Goal: Information Seeking & Learning: Learn about a topic

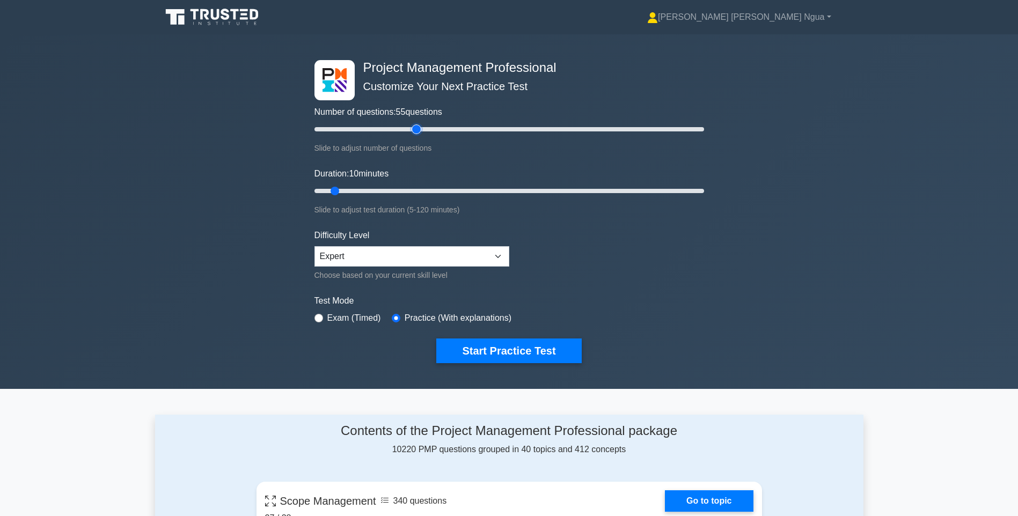
type input "55"
click at [419, 129] on input "Number of questions: 55 questions" at bounding box center [510, 129] width 390 height 13
click at [389, 194] on input "Duration: 10 minutes" at bounding box center [510, 191] width 390 height 13
type input "30"
click at [402, 193] on input "Duration: 25 minutes" at bounding box center [510, 191] width 390 height 13
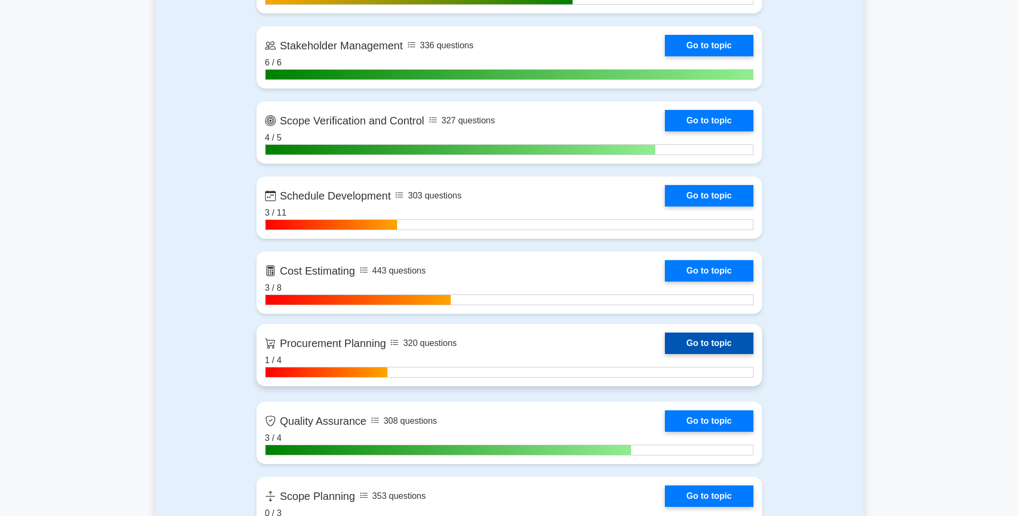
scroll to position [1181, 0]
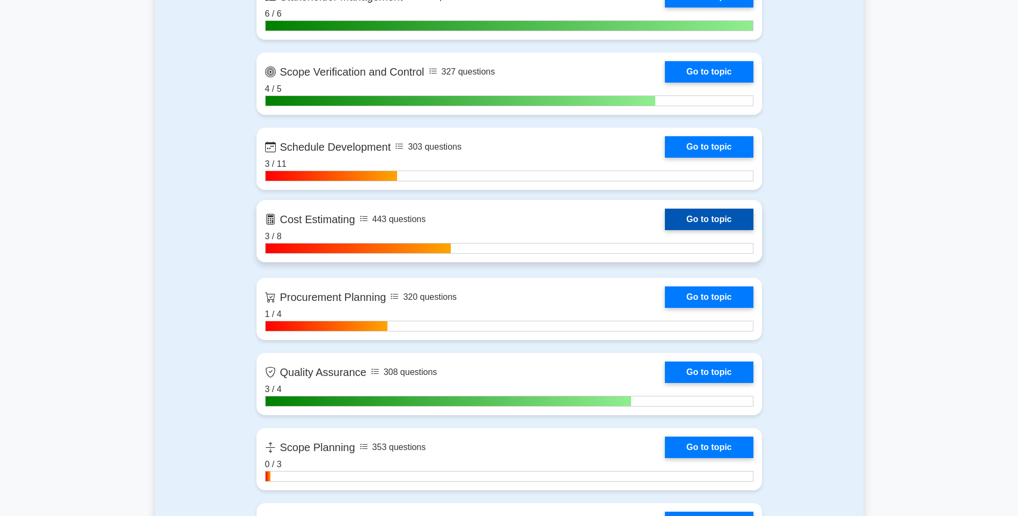
click at [665, 212] on link "Go to topic" at bounding box center [709, 219] width 88 height 21
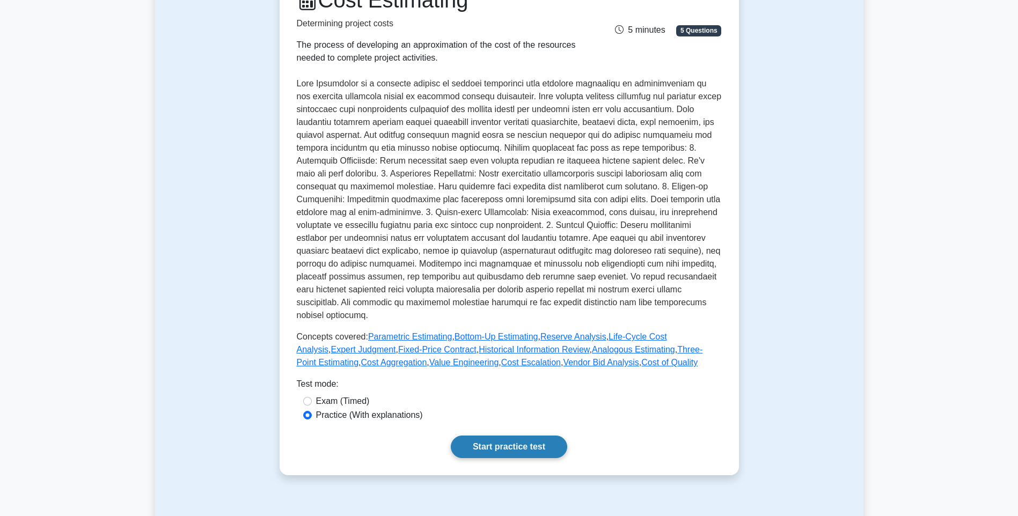
scroll to position [161, 0]
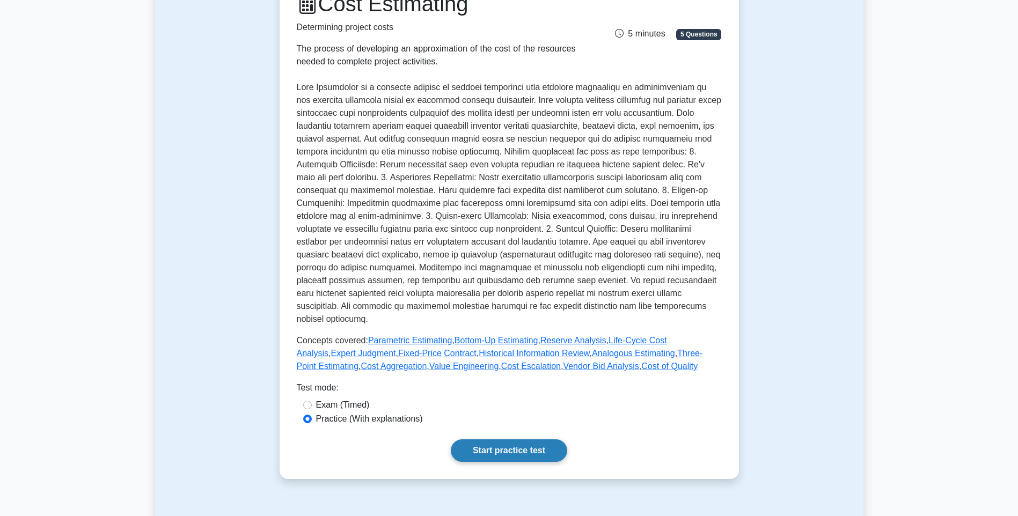
click at [528, 446] on link "Start practice test" at bounding box center [509, 451] width 116 height 23
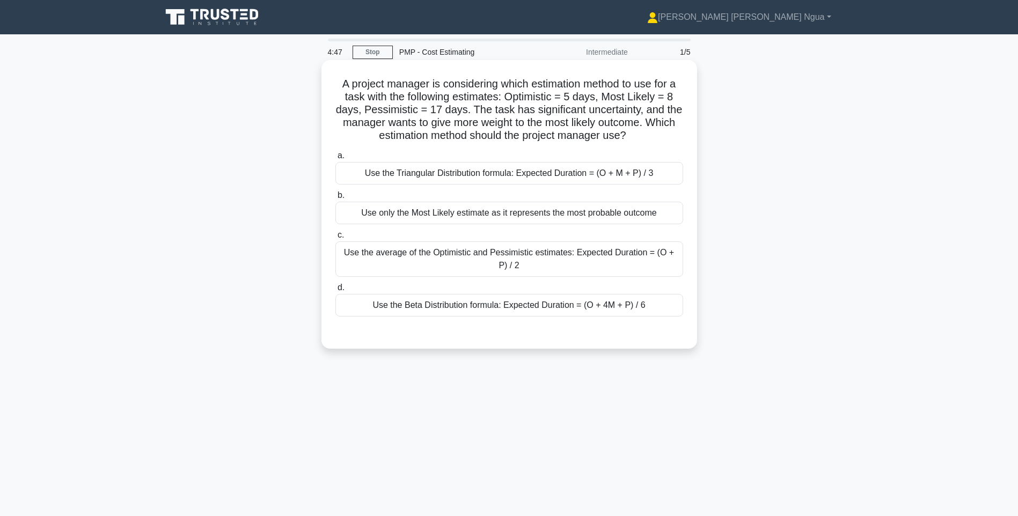
click at [394, 312] on div "Use the Beta Distribution formula: Expected Duration = (O + 4M + P) / 6" at bounding box center [510, 305] width 348 height 23
click at [336, 292] on input "d. Use the Beta Distribution formula: Expected Duration = (O + 4M + P) / 6" at bounding box center [336, 288] width 0 height 7
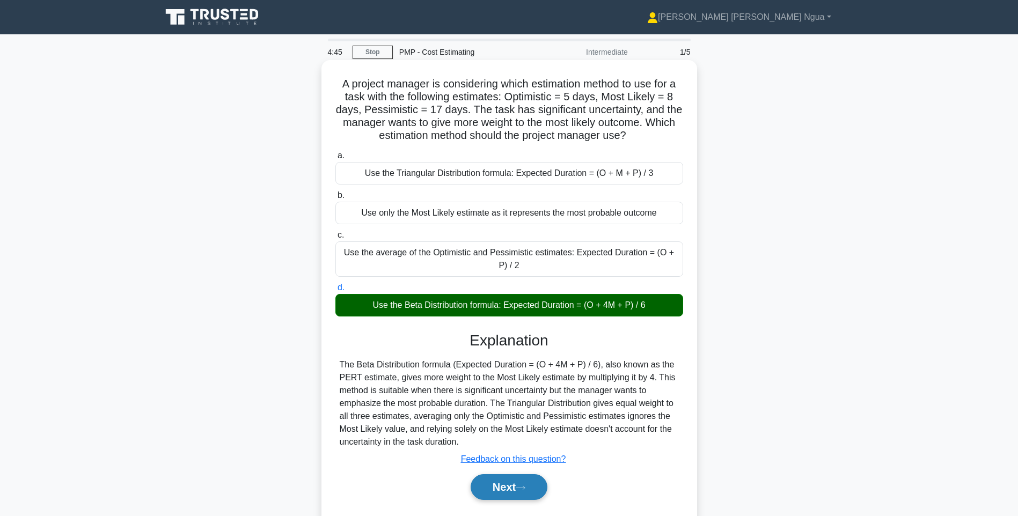
click at [525, 487] on icon at bounding box center [521, 488] width 10 height 6
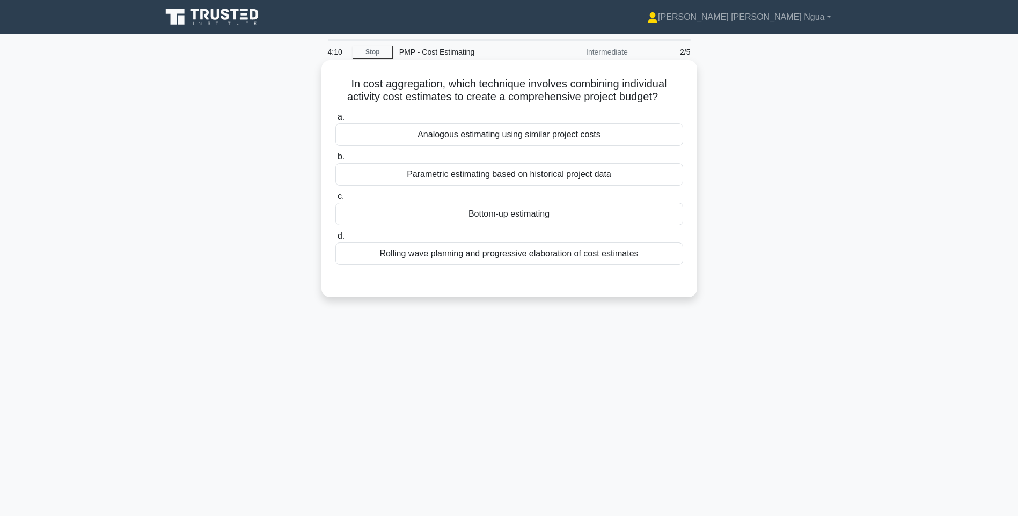
click at [504, 260] on div "Rolling wave planning and progressive elaboration of cost estimates" at bounding box center [510, 254] width 348 height 23
click at [336, 240] on input "d. Rolling wave planning and progressive elaboration of cost estimates" at bounding box center [336, 236] width 0 height 7
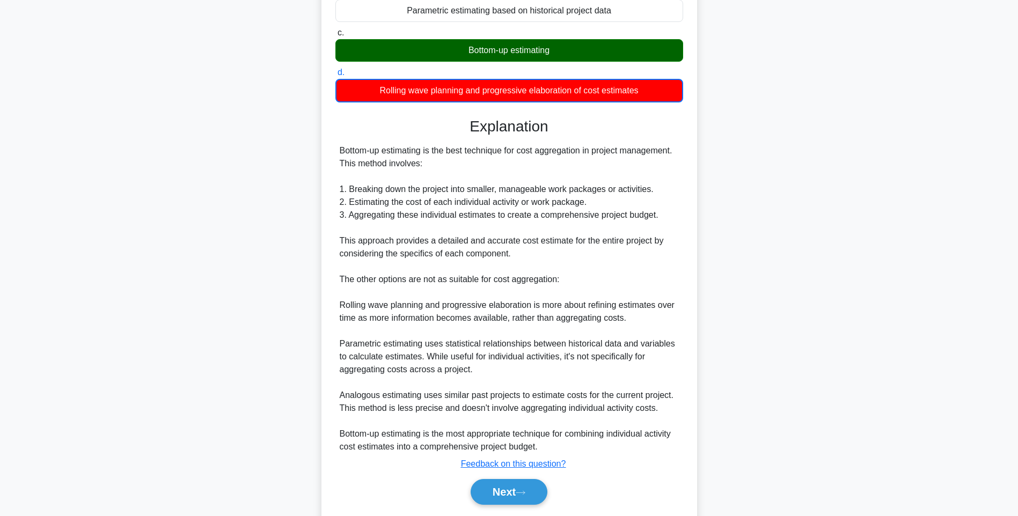
scroll to position [199, 0]
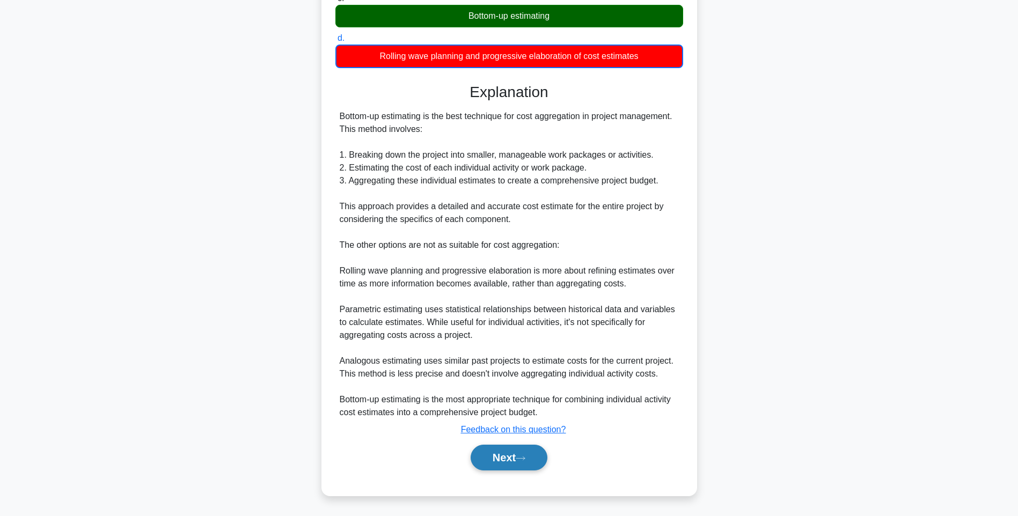
click at [512, 460] on button "Next" at bounding box center [509, 458] width 77 height 26
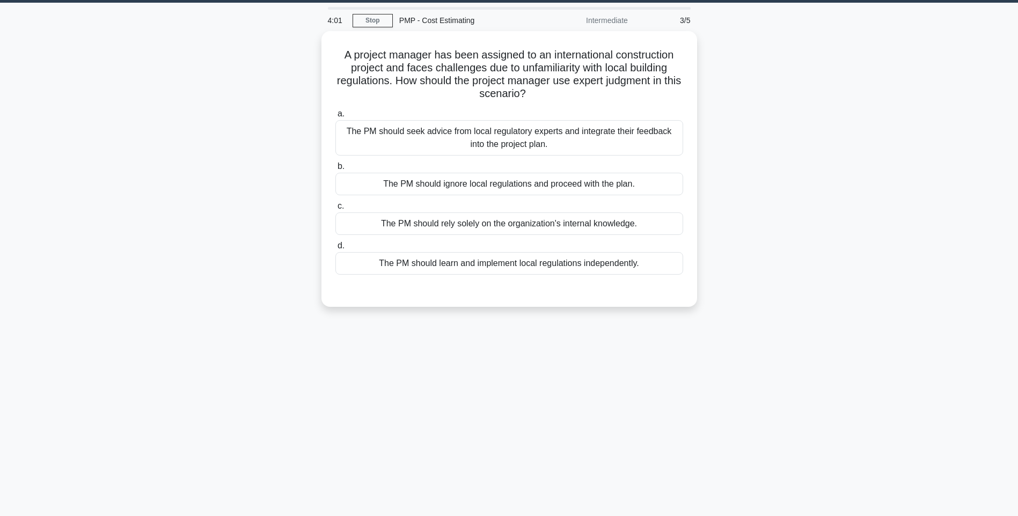
scroll to position [0, 0]
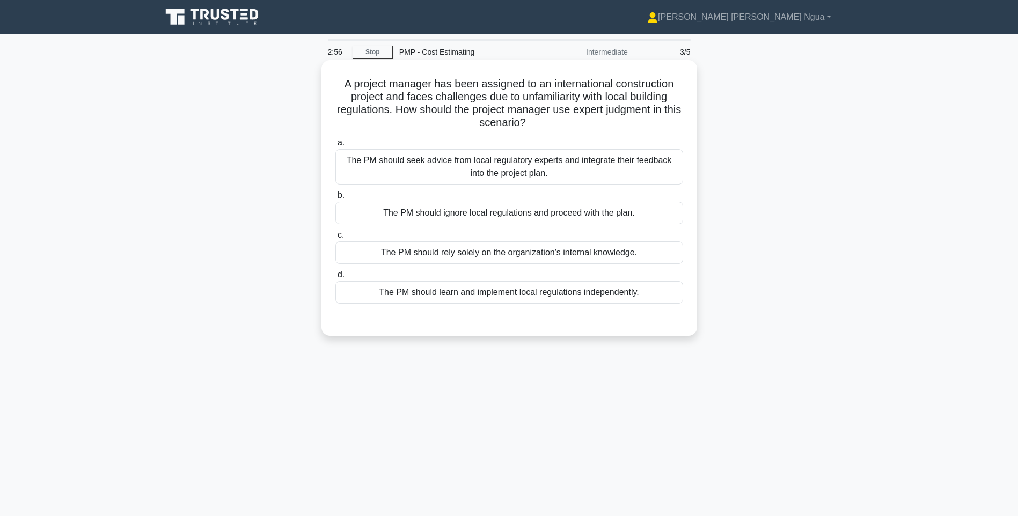
click at [497, 171] on div "The PM should seek advice from local regulatory experts and integrate their fee…" at bounding box center [510, 166] width 348 height 35
drag, startPoint x: 497, startPoint y: 171, endPoint x: 457, endPoint y: 164, distance: 40.9
click at [457, 164] on div "The PM should seek advice from local regulatory experts and integrate their fee…" at bounding box center [510, 166] width 348 height 35
click at [336, 147] on input "a. The PM should seek advice from local regulatory experts and integrate their …" at bounding box center [336, 143] width 0 height 7
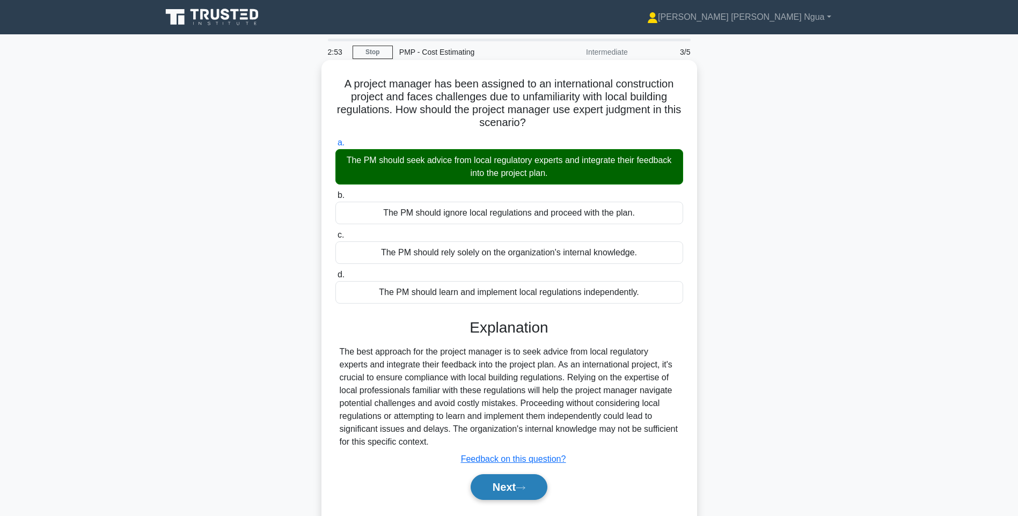
click at [496, 494] on button "Next" at bounding box center [509, 488] width 77 height 26
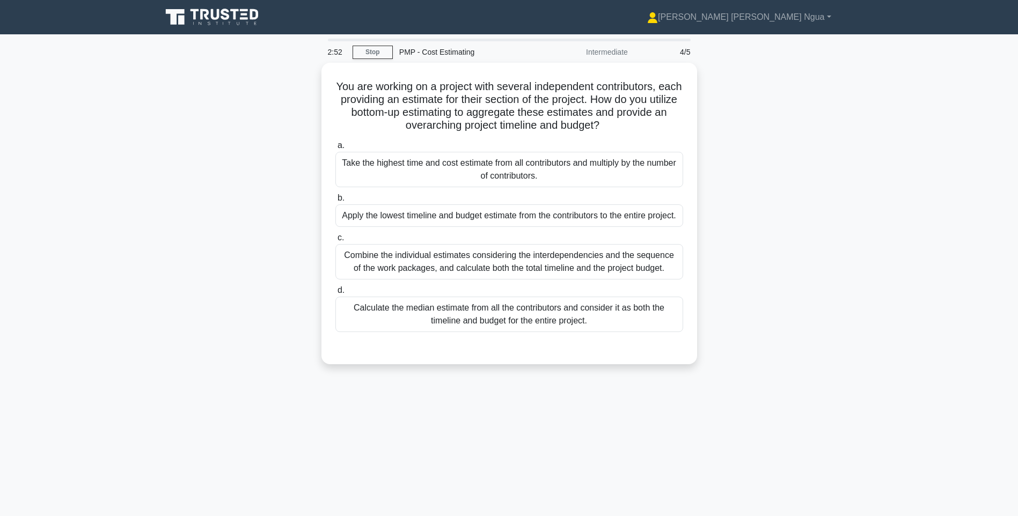
click at [486, 419] on div "2:52 Stop PMP - Cost Estimating Intermediate 4/5 You are working on a project w…" at bounding box center [509, 307] width 709 height 537
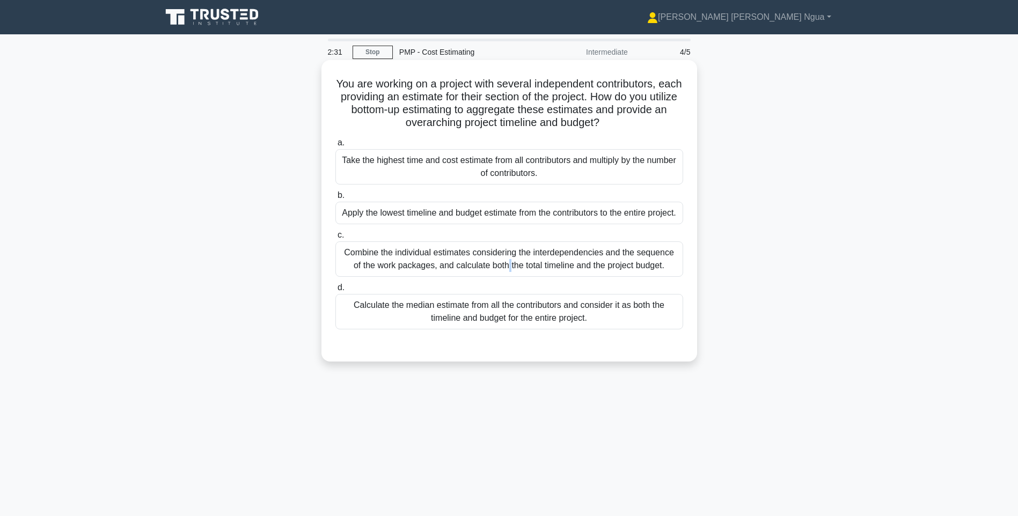
click at [402, 261] on div "Combine the individual estimates considering the interdependencies and the sequ…" at bounding box center [510, 259] width 348 height 35
drag, startPoint x: 402, startPoint y: 261, endPoint x: 526, endPoint y: 271, distance: 124.4
click at [526, 271] on div "Combine the individual estimates considering the interdependencies and the sequ…" at bounding box center [510, 259] width 348 height 35
click at [336, 239] on input "c. Combine the individual estimates considering the interdependencies and the s…" at bounding box center [336, 235] width 0 height 7
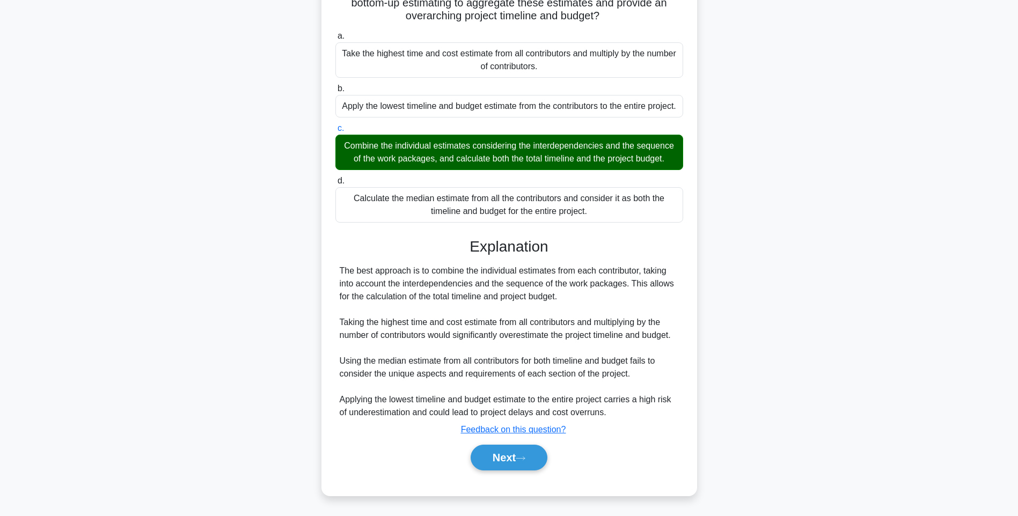
scroll to position [120, 0]
click at [492, 452] on button "Next" at bounding box center [509, 458] width 77 height 26
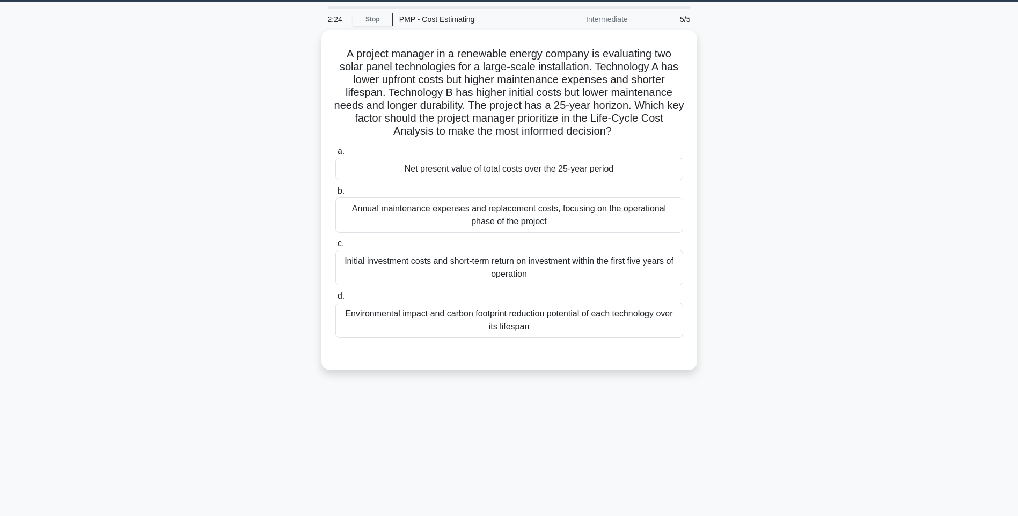
scroll to position [0, 0]
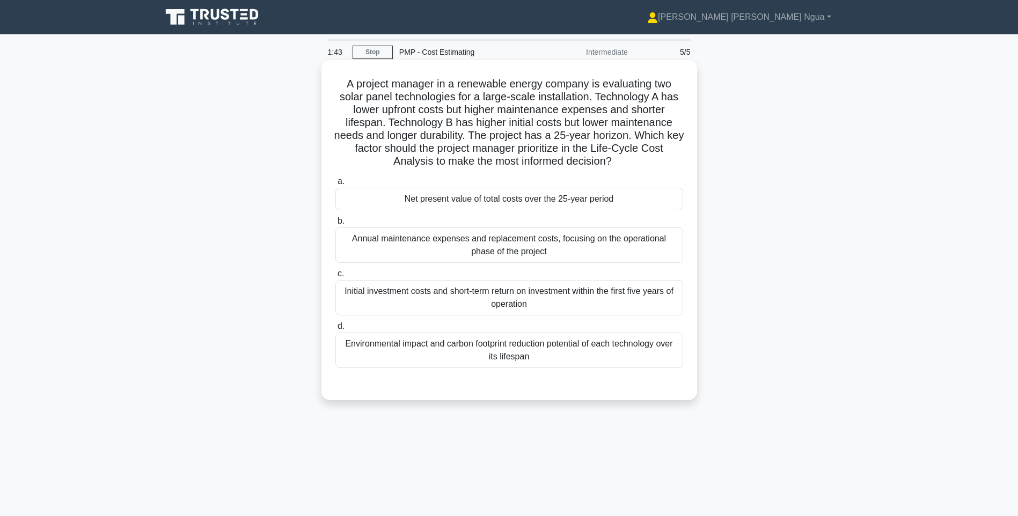
click at [427, 354] on div "Environmental impact and carbon footprint reduction potential of each technolog…" at bounding box center [510, 350] width 348 height 35
click at [336, 330] on input "d. Environmental impact and carbon footprint reduction potential of each techno…" at bounding box center [336, 326] width 0 height 7
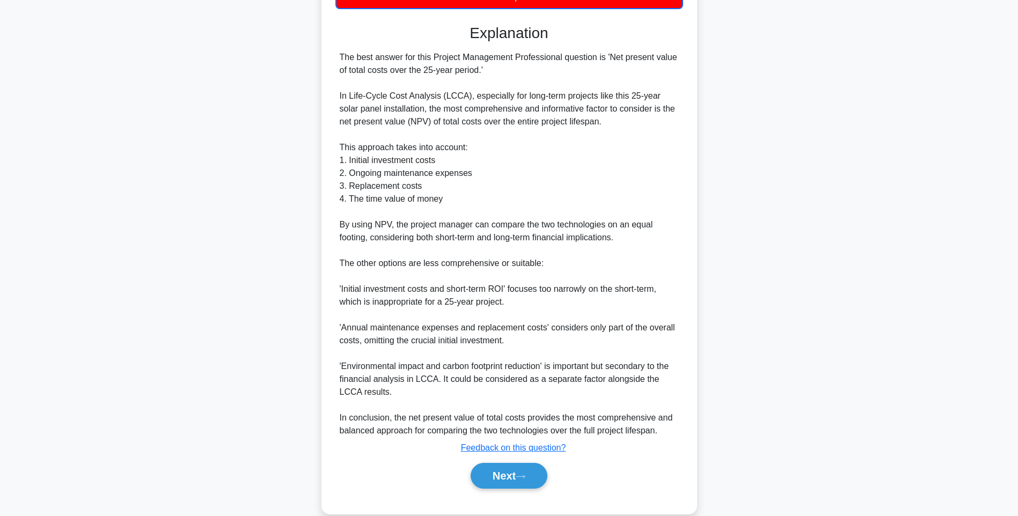
scroll to position [376, 0]
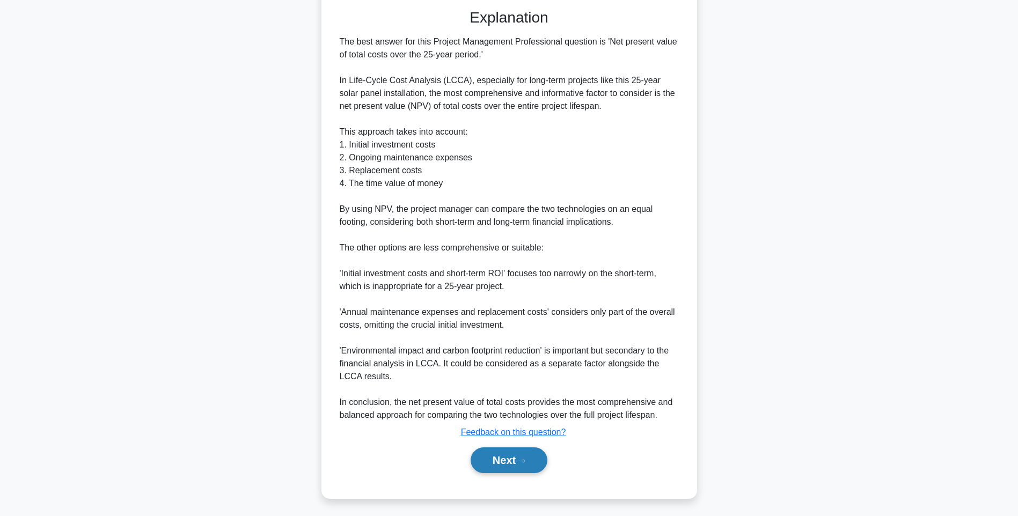
click at [485, 468] on button "Next" at bounding box center [509, 461] width 77 height 26
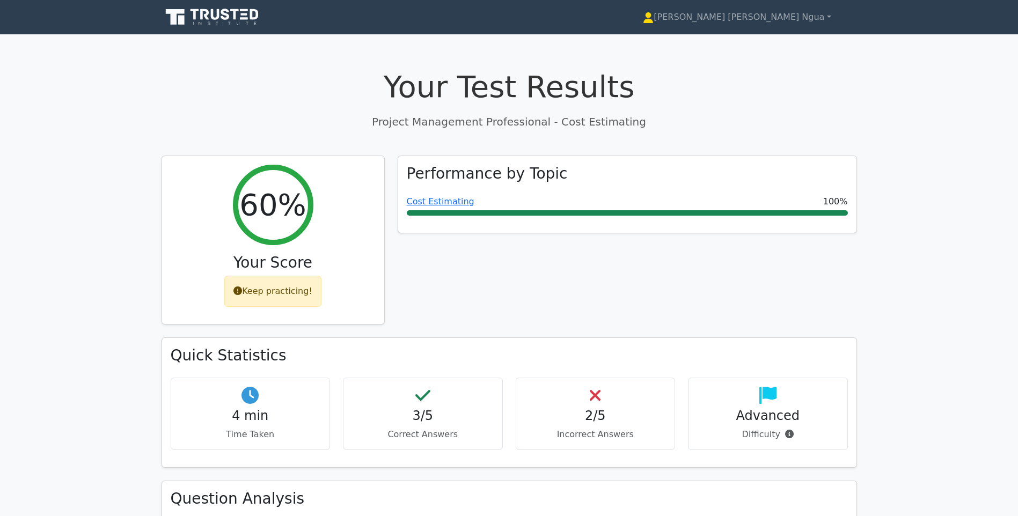
click at [219, 21] on icon at bounding box center [213, 17] width 103 height 20
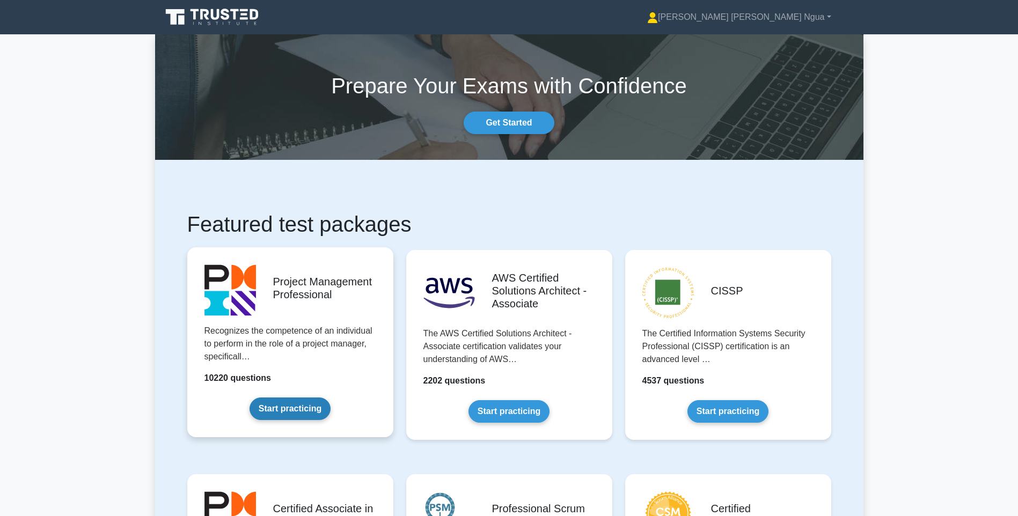
click at [316, 398] on link "Start practicing" at bounding box center [290, 409] width 81 height 23
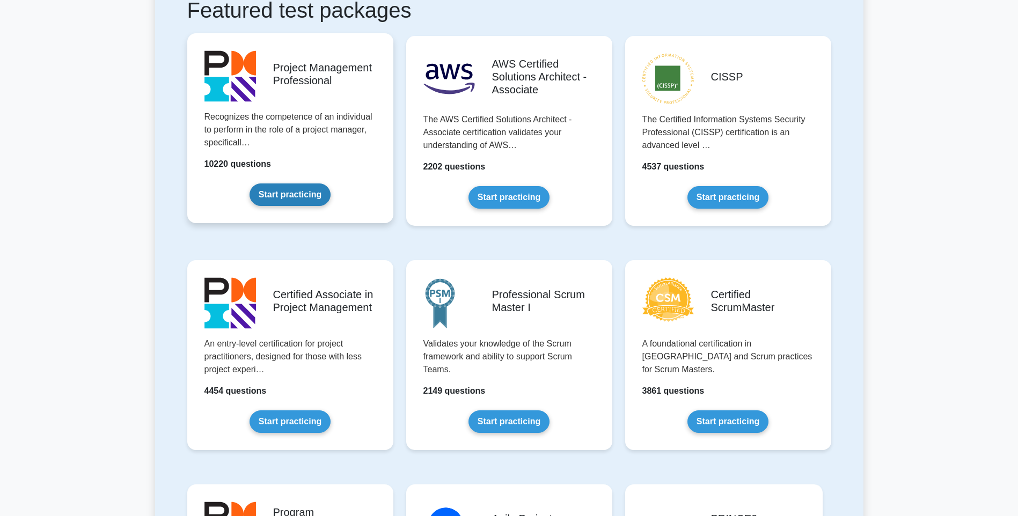
scroll to position [215, 0]
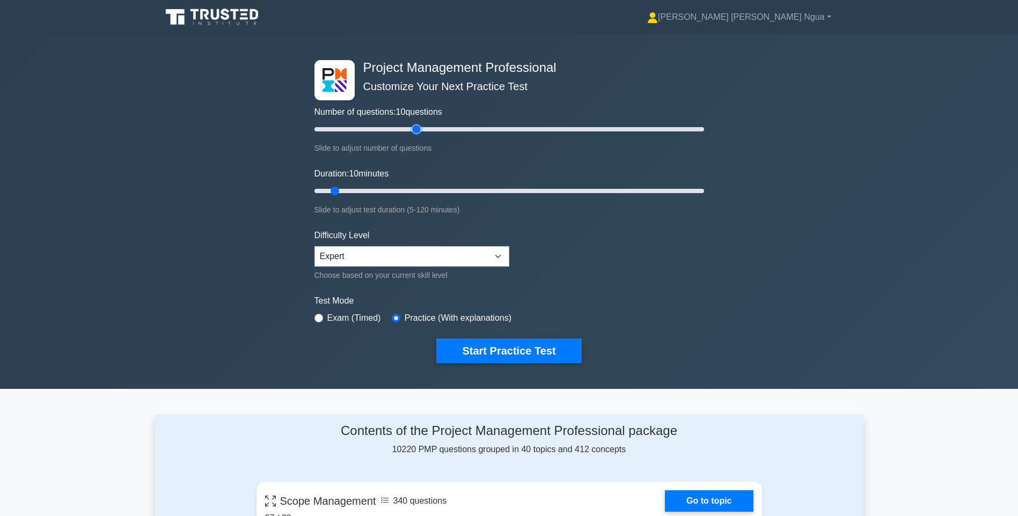
click at [419, 130] on input "Number of questions: 10 questions" at bounding box center [510, 129] width 390 height 13
click at [429, 130] on input "Number of questions: 60 questions" at bounding box center [510, 129] width 390 height 13
click at [670, 134] on input "Number of questions: 60 questions" at bounding box center [510, 129] width 390 height 13
click at [689, 132] on input "Number of questions: 185 questions" at bounding box center [510, 129] width 390 height 13
click at [706, 128] on div "Project Management Professional Customize Your Next Practice Test Number of que…" at bounding box center [509, 211] width 403 height 355
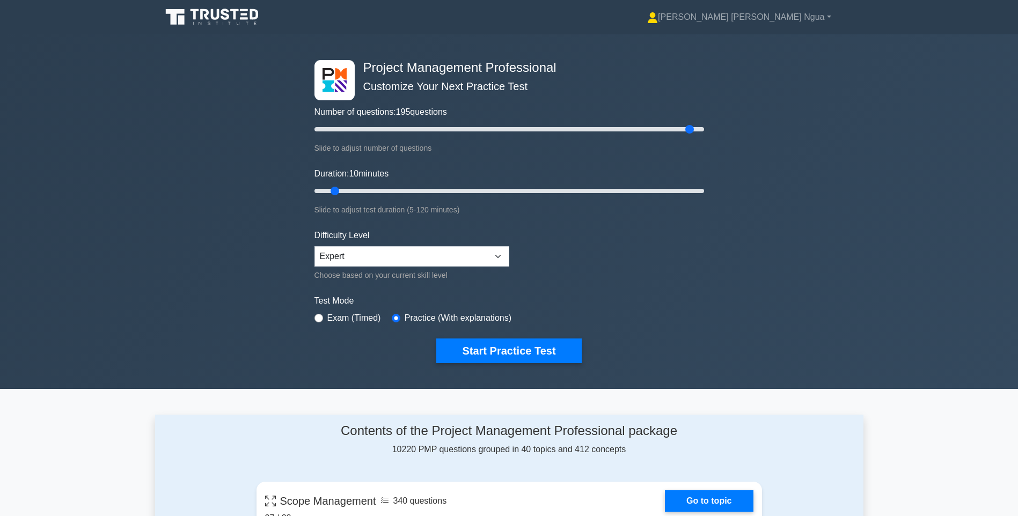
click at [704, 129] on div "Project Management Professional Customize Your Next Practice Test Number of que…" at bounding box center [509, 211] width 403 height 355
click at [699, 130] on input "Number of questions: 195 questions" at bounding box center [510, 129] width 390 height 13
click at [487, 133] on input "Number of questions: 90 questions" at bounding box center [510, 129] width 390 height 13
click at [492, 129] on input "Number of questions: 90 questions" at bounding box center [510, 129] width 390 height 13
click at [499, 129] on input "Number of questions: 95 questions" at bounding box center [510, 129] width 390 height 13
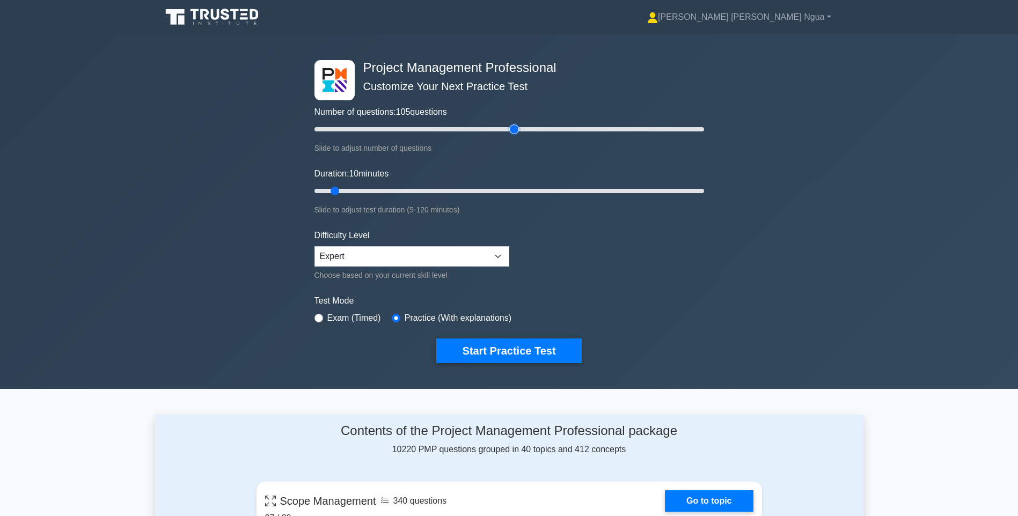
click at [511, 129] on input "Number of questions: 105 questions" at bounding box center [510, 129] width 390 height 13
type input "100"
click at [502, 129] on input "Number of questions: 100 questions" at bounding box center [510, 129] width 390 height 13
click at [431, 183] on div "Duration: 10 minutes Slide to adjust test duration (5-120 minutes)" at bounding box center [510, 191] width 390 height 49
click at [430, 193] on input "Duration: 10 minutes" at bounding box center [510, 191] width 390 height 13
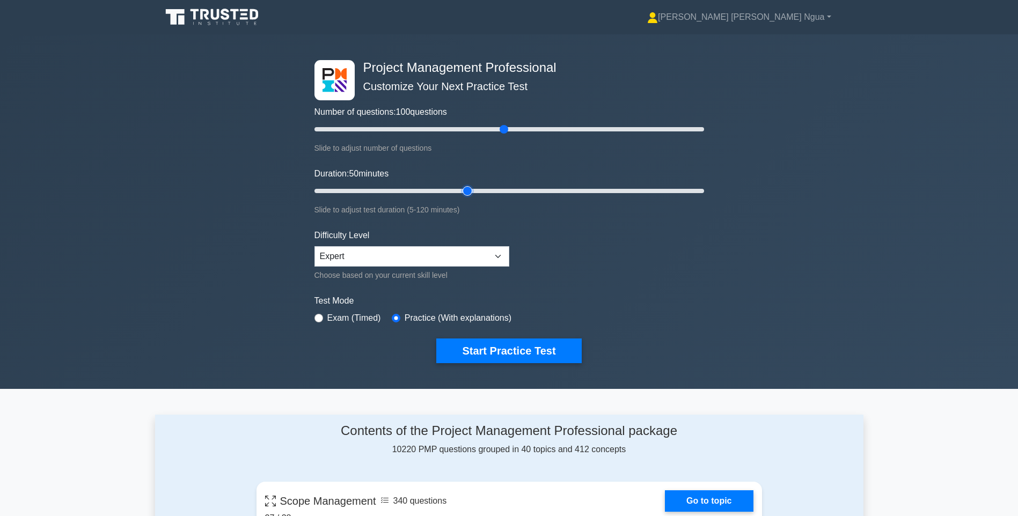
click at [464, 191] on input "Duration: 50 minutes" at bounding box center [510, 191] width 390 height 13
click at [479, 190] on input "Duration: 50 minutes" at bounding box center [510, 191] width 390 height 13
type input "60"
click at [493, 190] on input "Duration: 60 minutes" at bounding box center [510, 191] width 390 height 13
click at [509, 353] on button "Start Practice Test" at bounding box center [508, 351] width 145 height 25
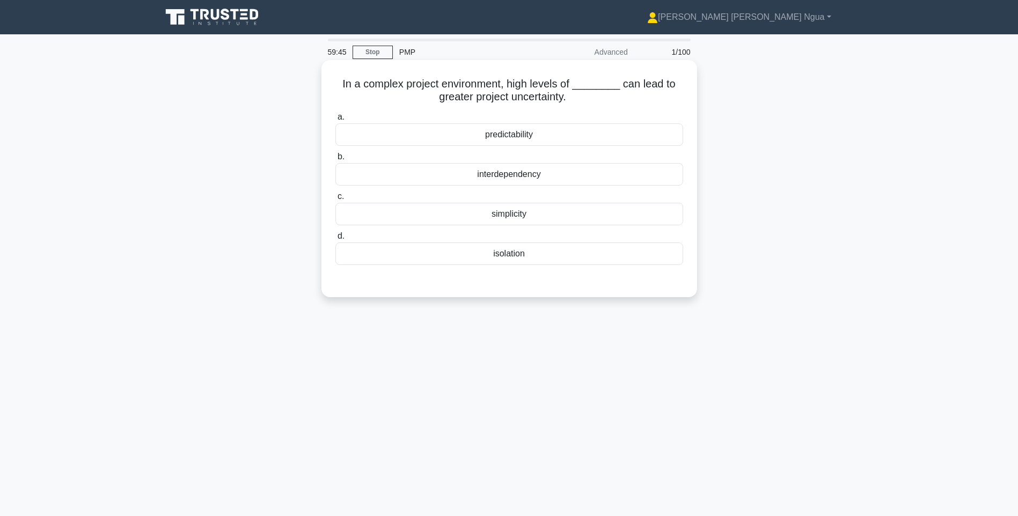
click at [461, 179] on div "interdependency" at bounding box center [510, 174] width 348 height 23
click at [336, 161] on input "b. interdependency" at bounding box center [336, 157] width 0 height 7
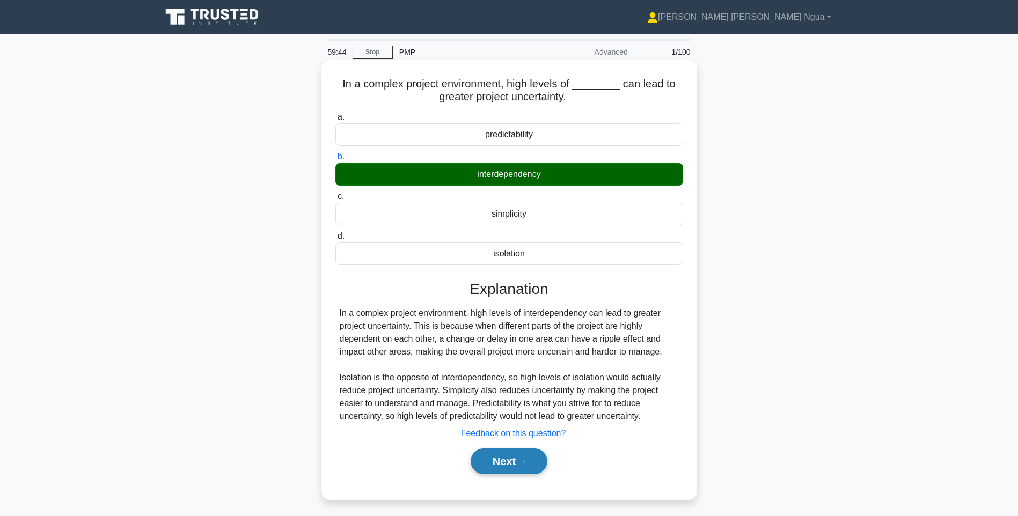
click at [501, 458] on button "Next" at bounding box center [509, 462] width 77 height 26
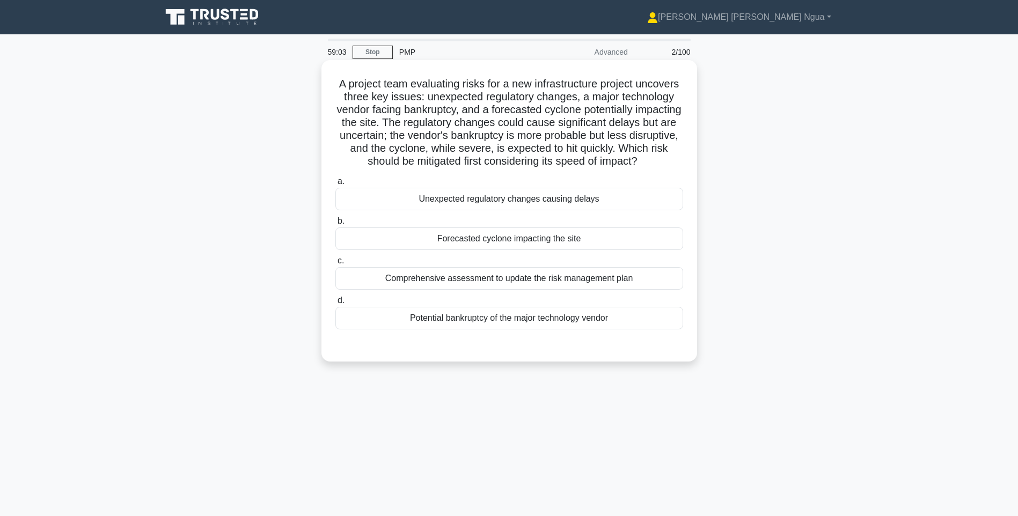
click at [433, 290] on div "Comprehensive assessment to update the risk management plan" at bounding box center [510, 278] width 348 height 23
click at [336, 265] on input "c. Comprehensive assessment to update the risk management plan" at bounding box center [336, 261] width 0 height 7
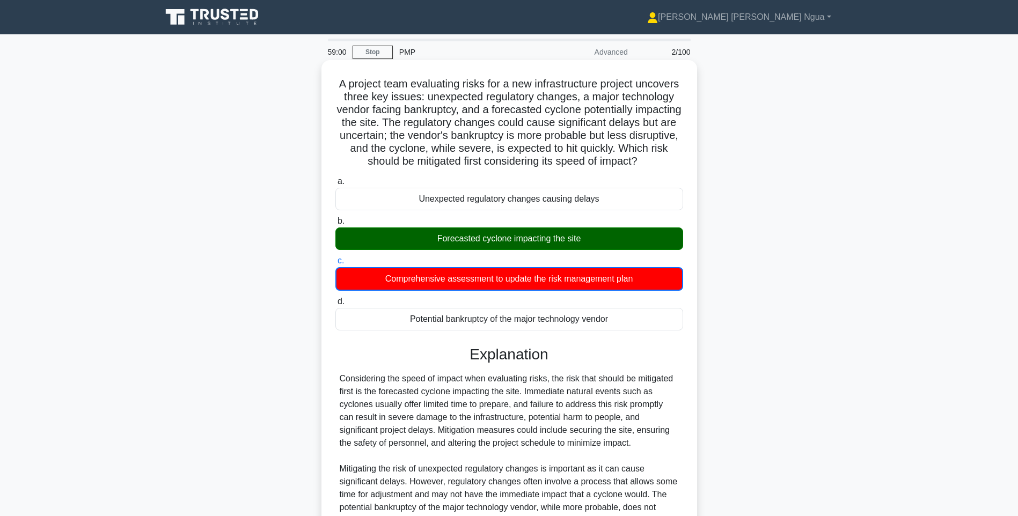
scroll to position [186, 0]
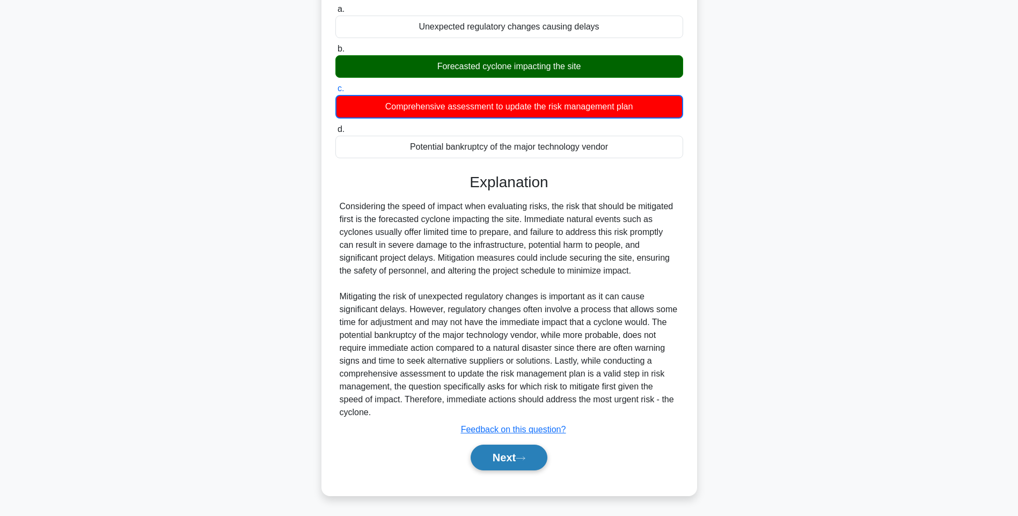
click at [498, 457] on button "Next" at bounding box center [509, 458] width 77 height 26
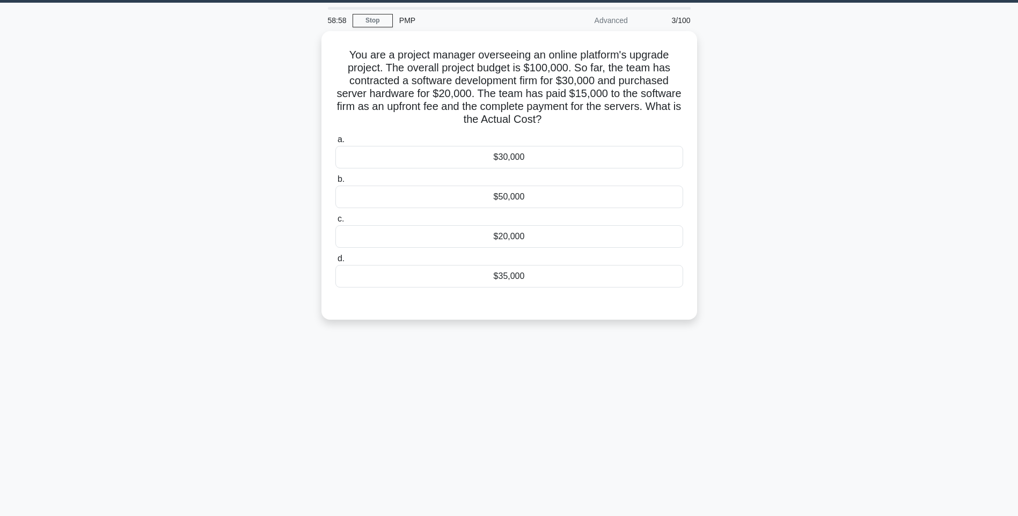
scroll to position [0, 0]
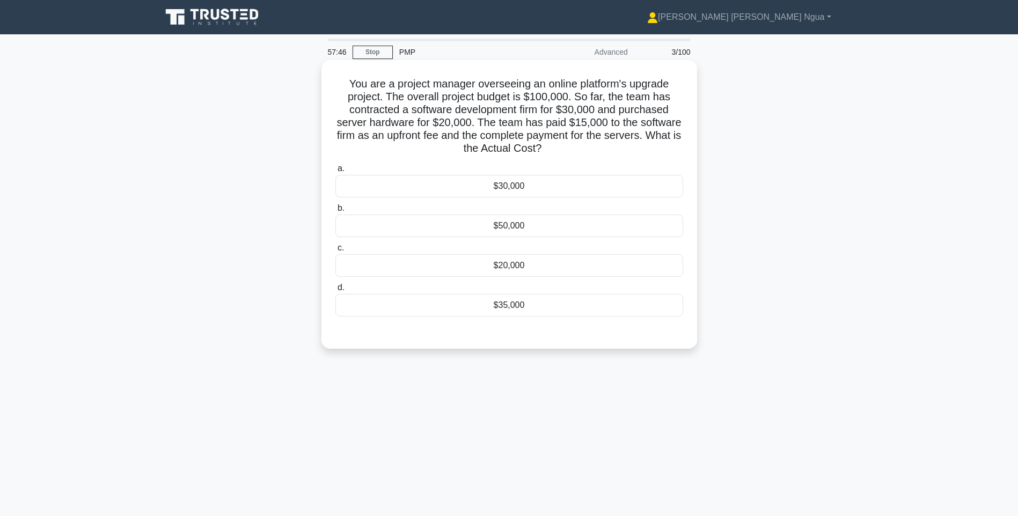
click at [484, 306] on div "$35,000" at bounding box center [510, 305] width 348 height 23
click at [336, 292] on input "d. $35,000" at bounding box center [336, 288] width 0 height 7
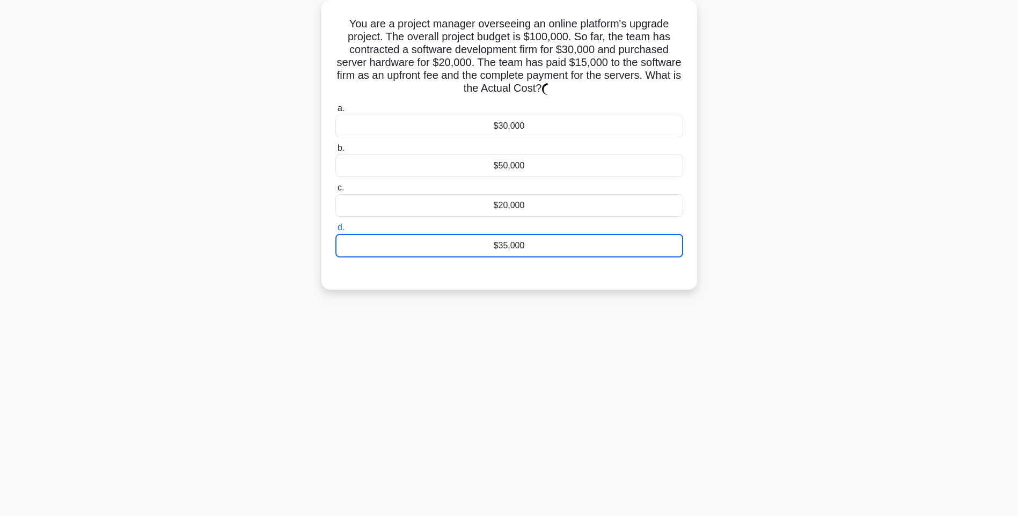
scroll to position [63, 0]
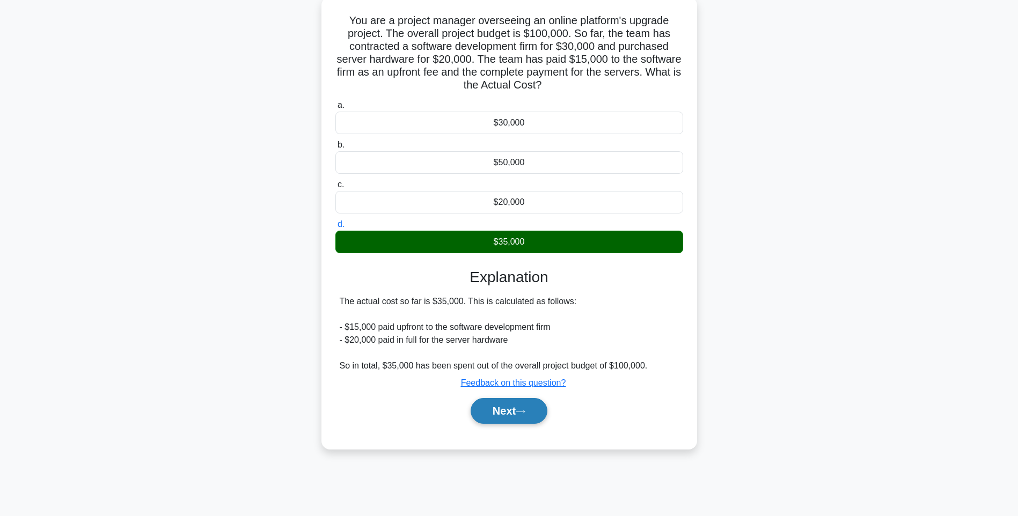
click at [513, 405] on button "Next" at bounding box center [509, 411] width 77 height 26
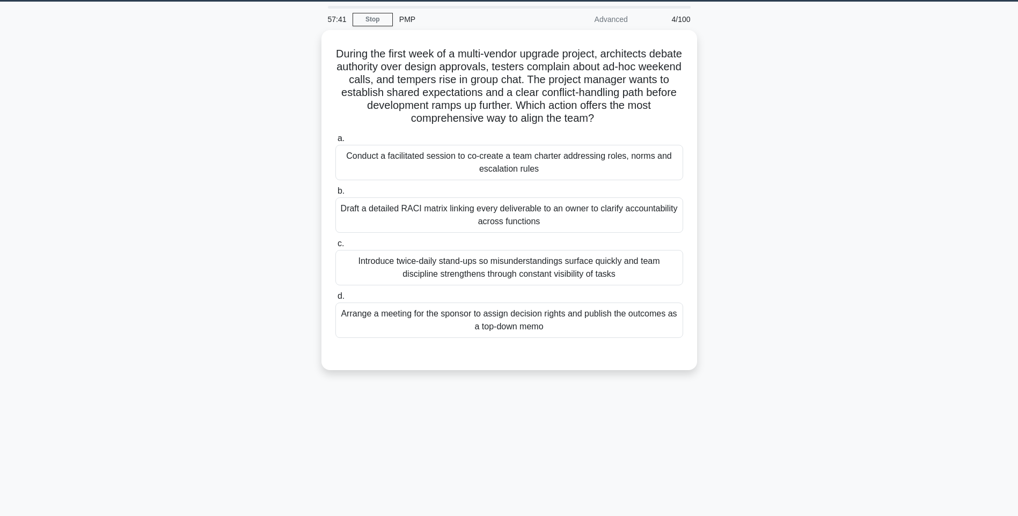
scroll to position [0, 0]
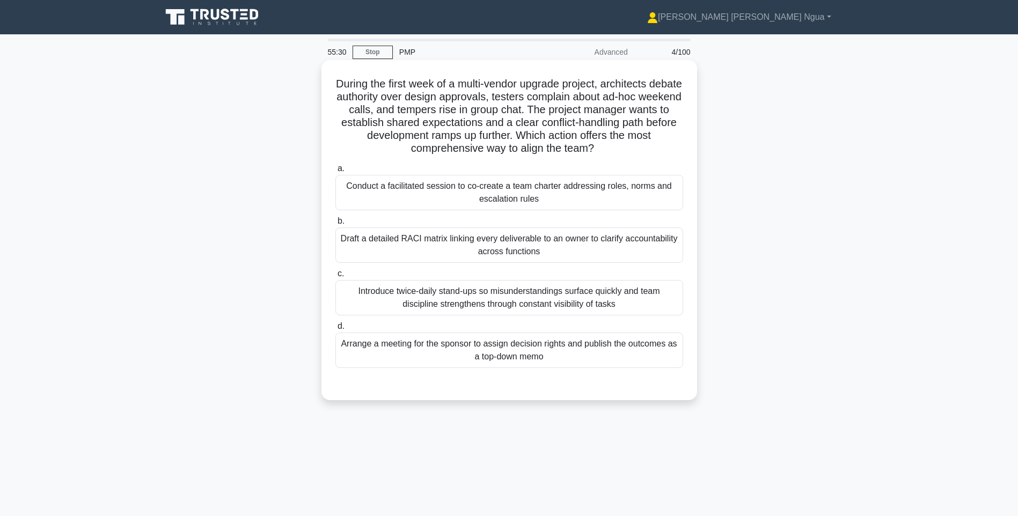
click at [499, 187] on div "Conduct a facilitated session to co-create a team charter addressing roles, nor…" at bounding box center [510, 192] width 348 height 35
click at [336, 172] on input "a. Conduct a facilitated session to co-create a team charter addressing roles, …" at bounding box center [336, 168] width 0 height 7
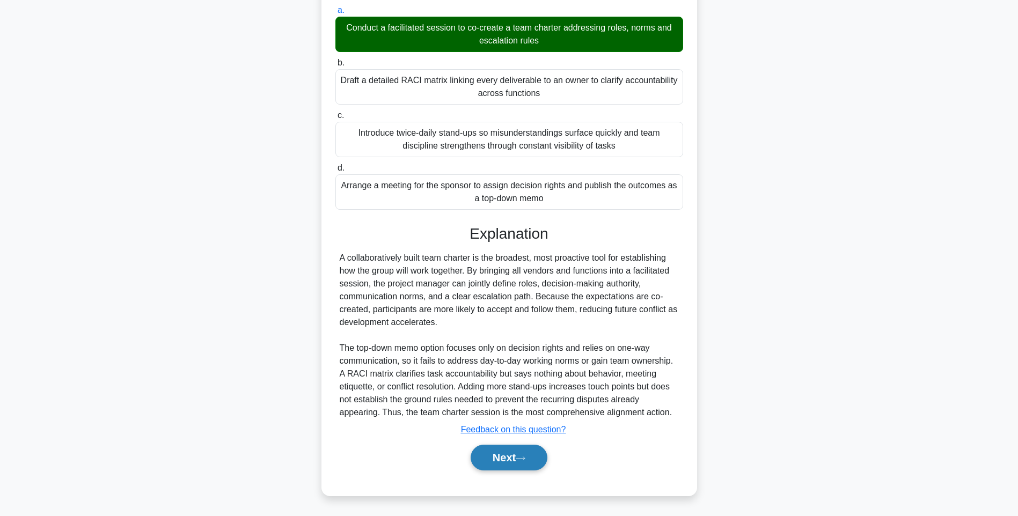
click at [514, 459] on button "Next" at bounding box center [509, 458] width 77 height 26
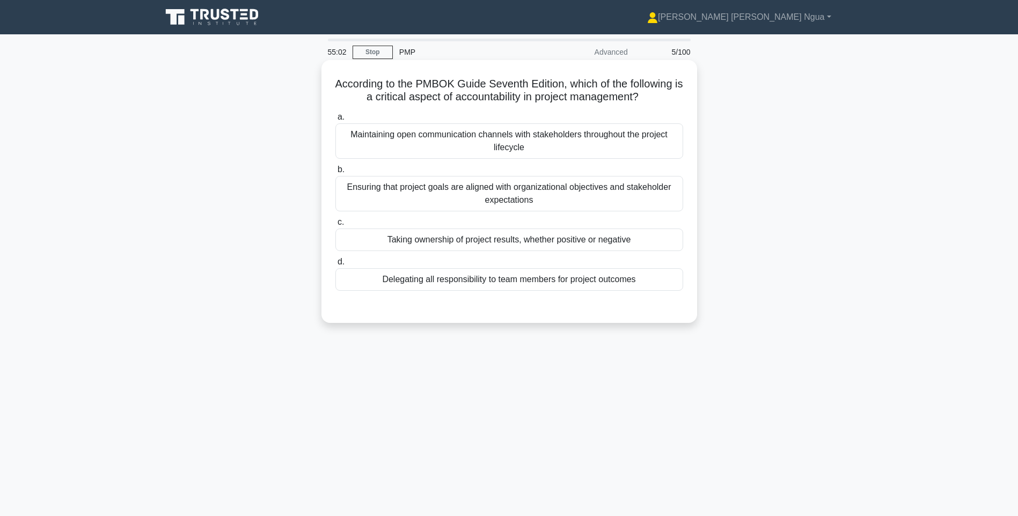
click at [475, 232] on div "Taking ownership of project results, whether positive or negative" at bounding box center [510, 240] width 348 height 23
click at [336, 226] on input "c. Taking ownership of project results, whether positive or negative" at bounding box center [336, 222] width 0 height 7
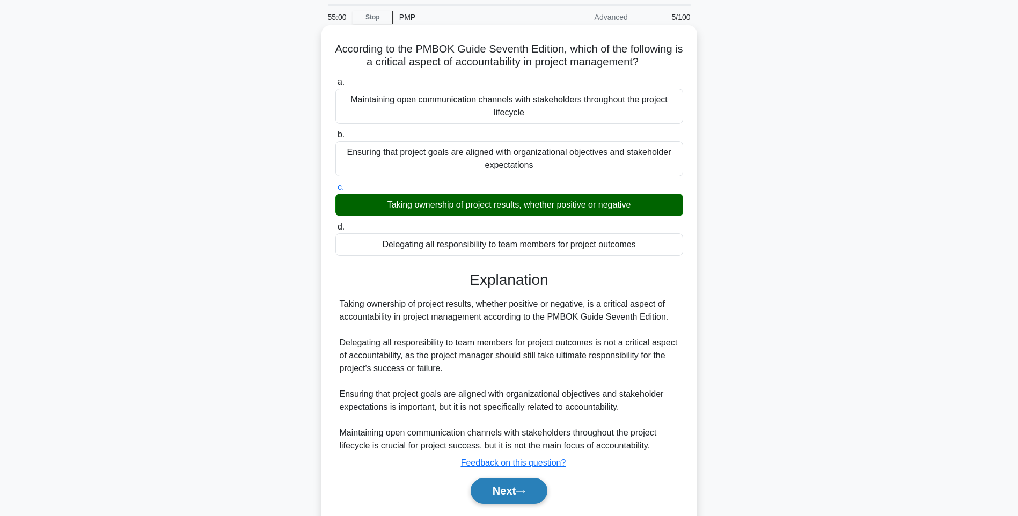
scroll to position [69, 0]
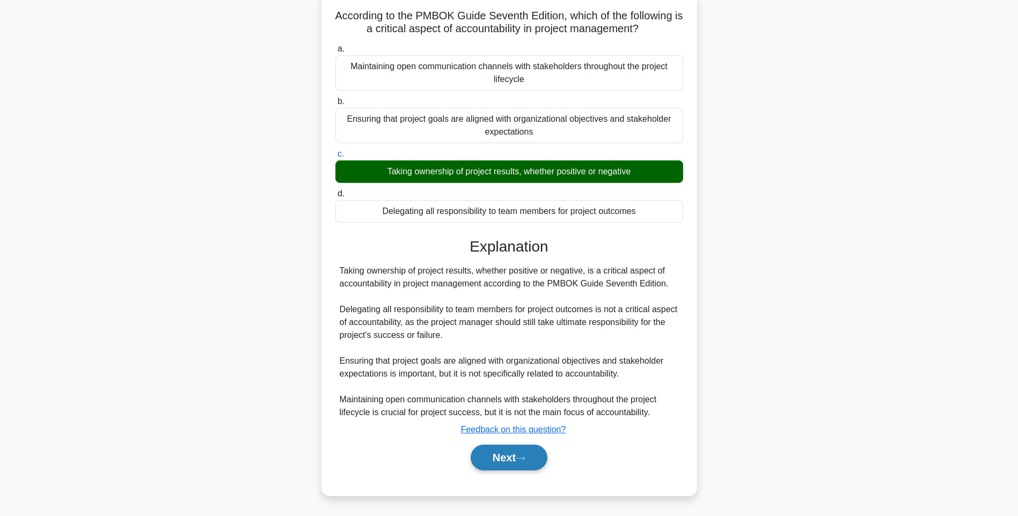
click at [495, 456] on button "Next" at bounding box center [509, 458] width 77 height 26
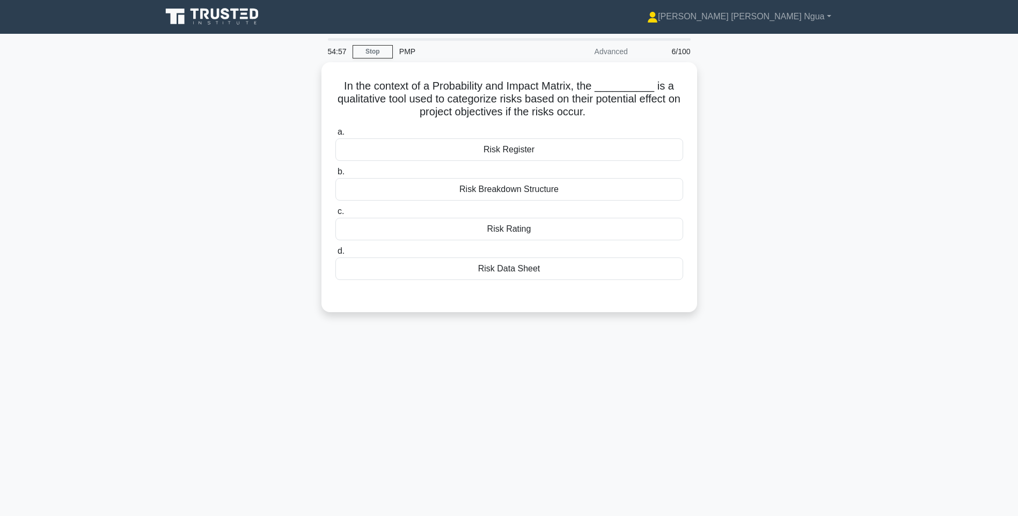
scroll to position [0, 0]
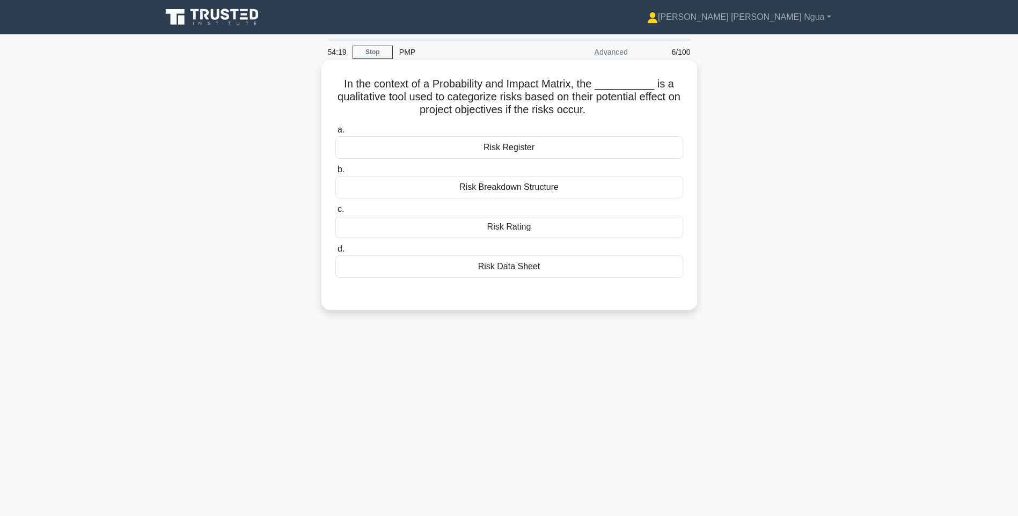
click at [475, 188] on div "Risk Breakdown Structure" at bounding box center [510, 187] width 348 height 23
click at [336, 173] on input "b. Risk Breakdown Structure" at bounding box center [336, 169] width 0 height 7
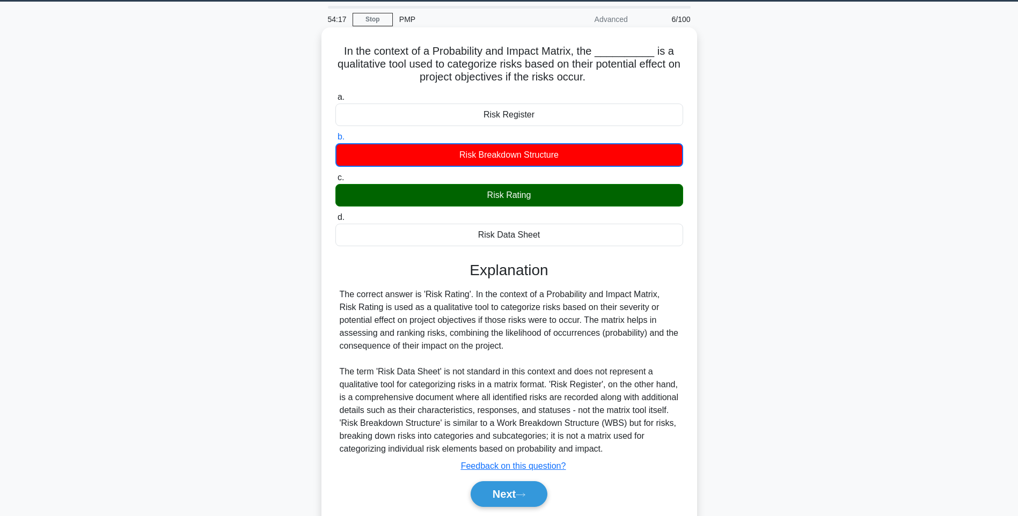
scroll to position [70, 0]
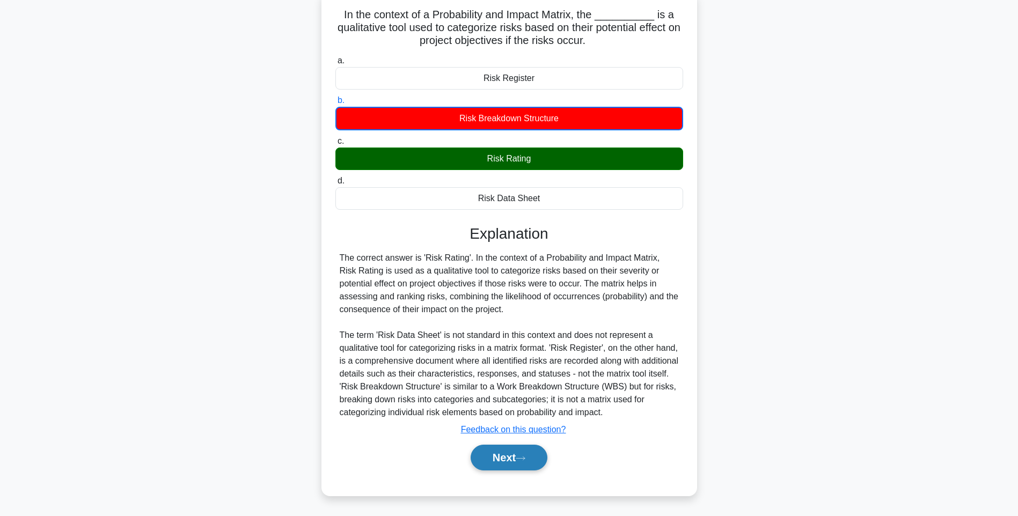
click at [480, 464] on button "Next" at bounding box center [509, 458] width 77 height 26
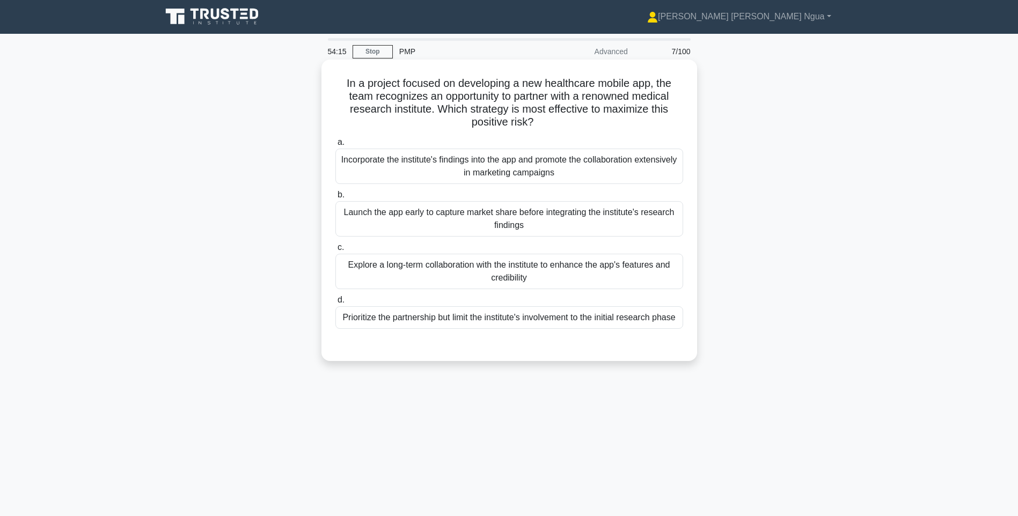
scroll to position [0, 0]
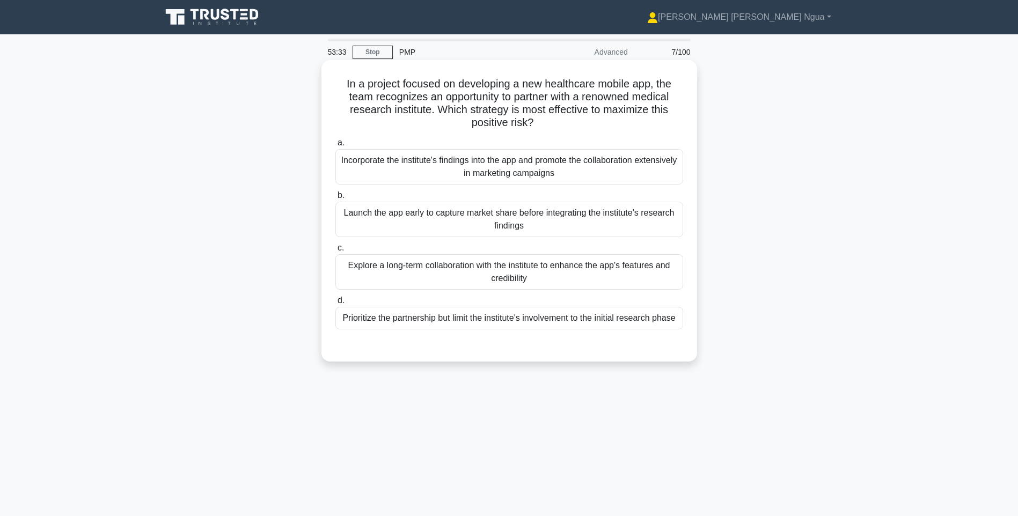
click at [454, 323] on div "Prioritize the partnership but limit the institute's involvement to the initial…" at bounding box center [510, 318] width 348 height 23
click at [336, 304] on input "d. Prioritize the partnership but limit the institute's involvement to the init…" at bounding box center [336, 300] width 0 height 7
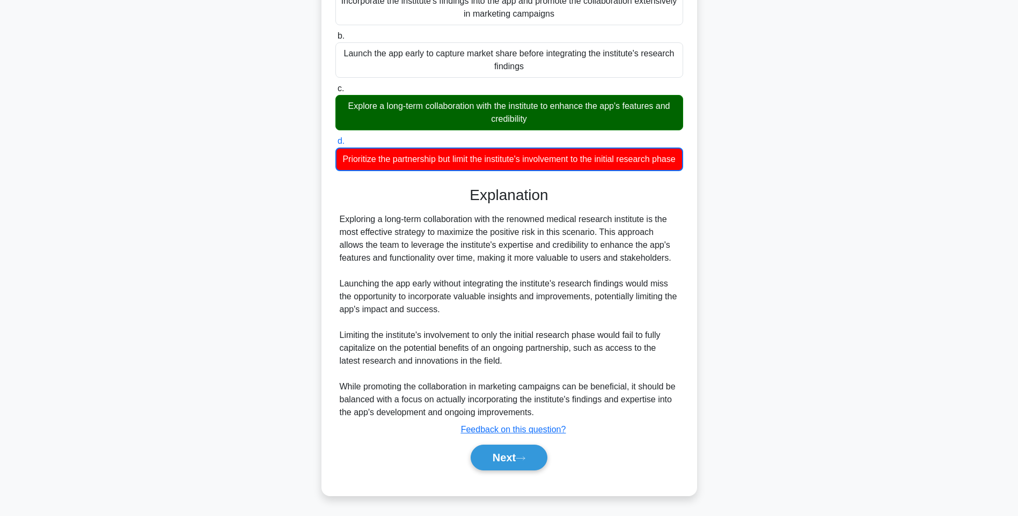
scroll to position [173, 0]
click at [521, 446] on button "Next" at bounding box center [509, 458] width 77 height 26
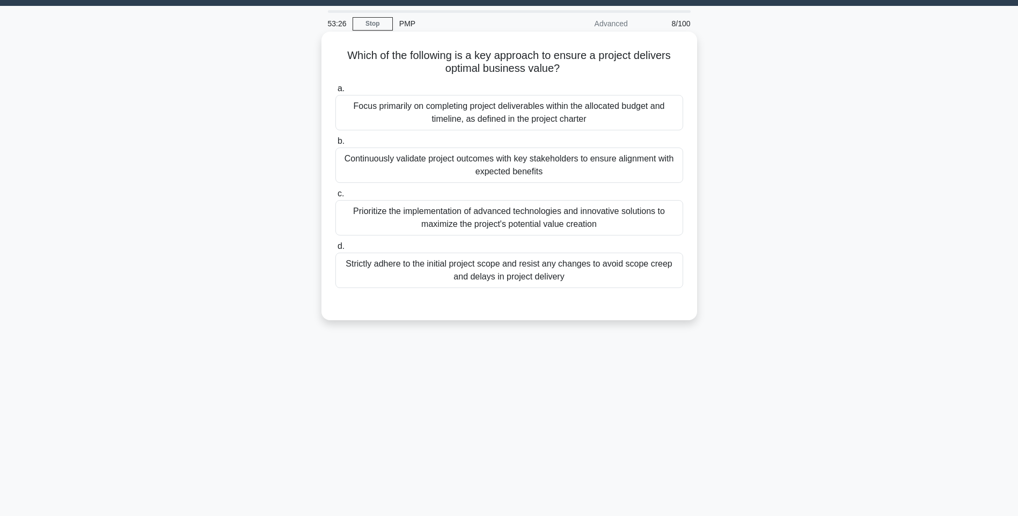
scroll to position [10, 0]
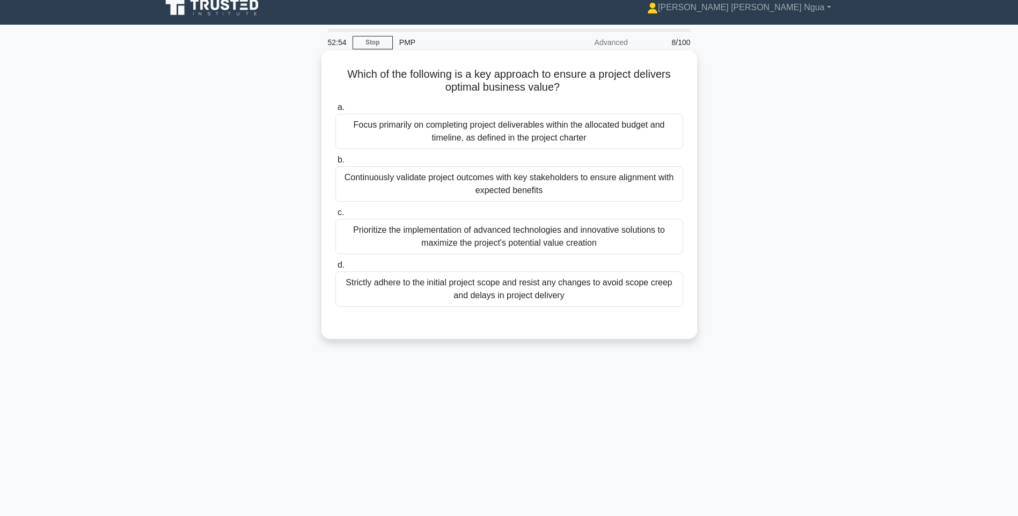
click at [443, 192] on div "Continuously validate project outcomes with key stakeholders to ensure alignmen…" at bounding box center [510, 183] width 348 height 35
click at [336, 164] on input "b. Continuously validate project outcomes with key stakeholders to ensure align…" at bounding box center [336, 160] width 0 height 7
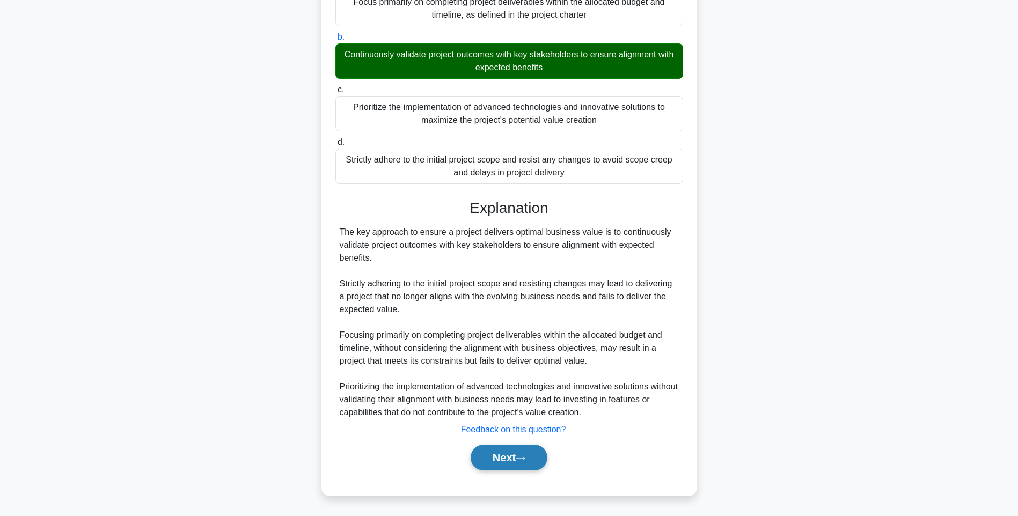
click at [496, 451] on button "Next" at bounding box center [509, 458] width 77 height 26
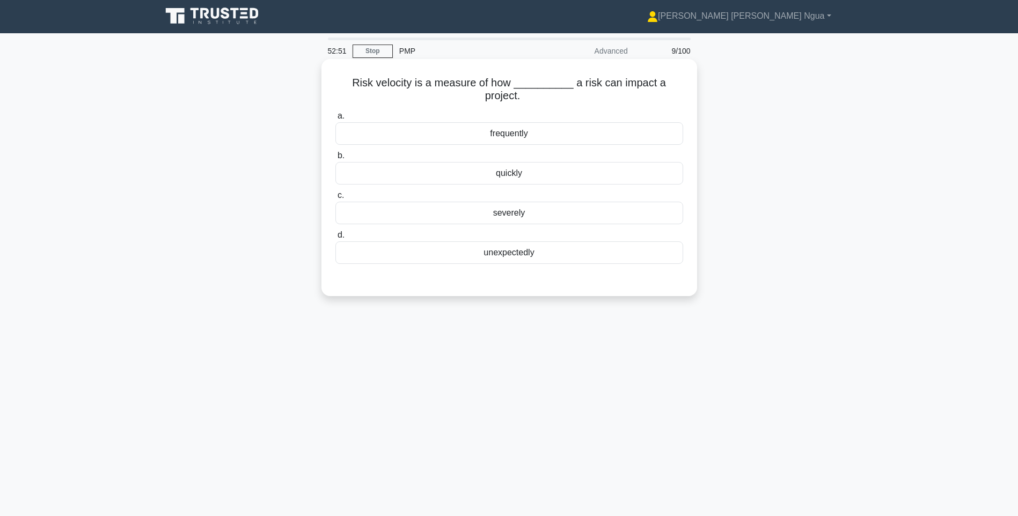
scroll to position [0, 0]
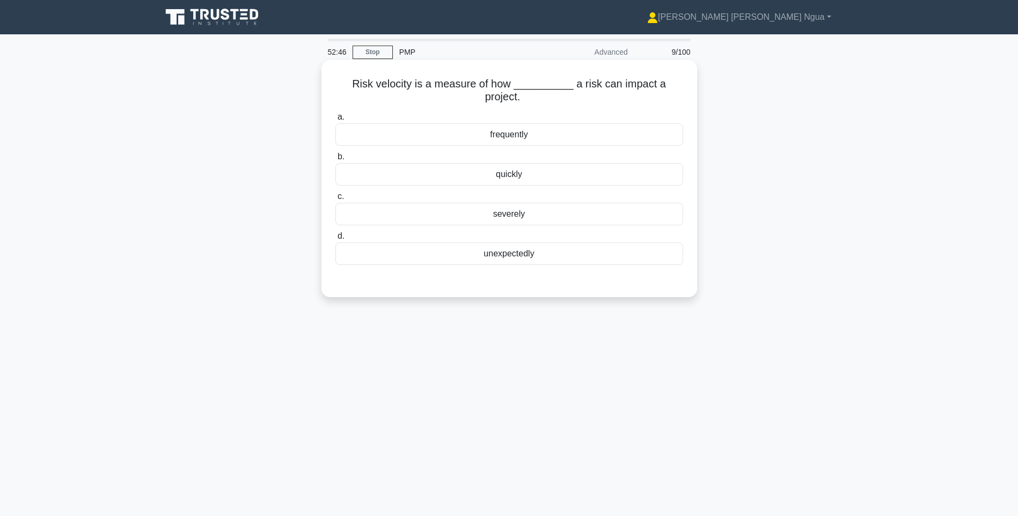
click at [534, 175] on div "quickly" at bounding box center [510, 174] width 348 height 23
click at [336, 161] on input "b. quickly" at bounding box center [336, 157] width 0 height 7
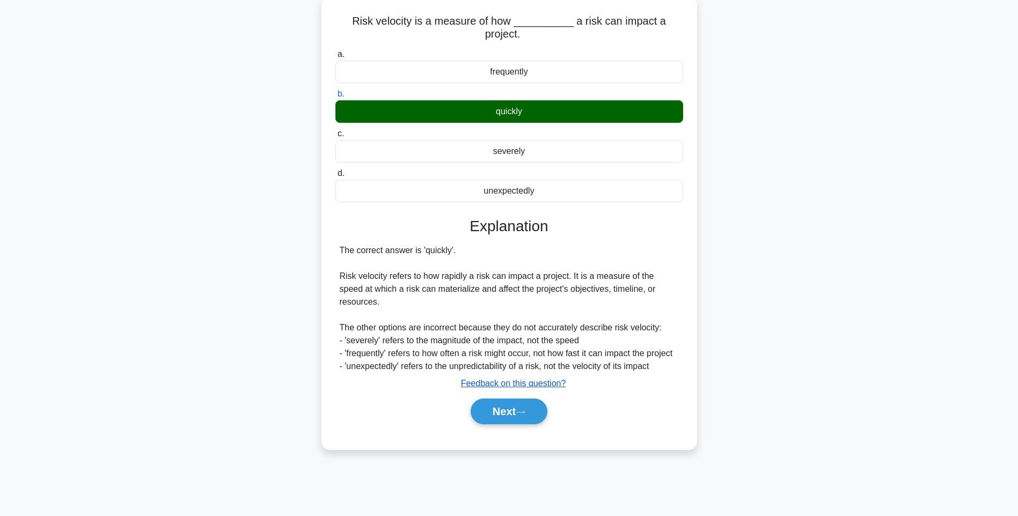
scroll to position [63, 0]
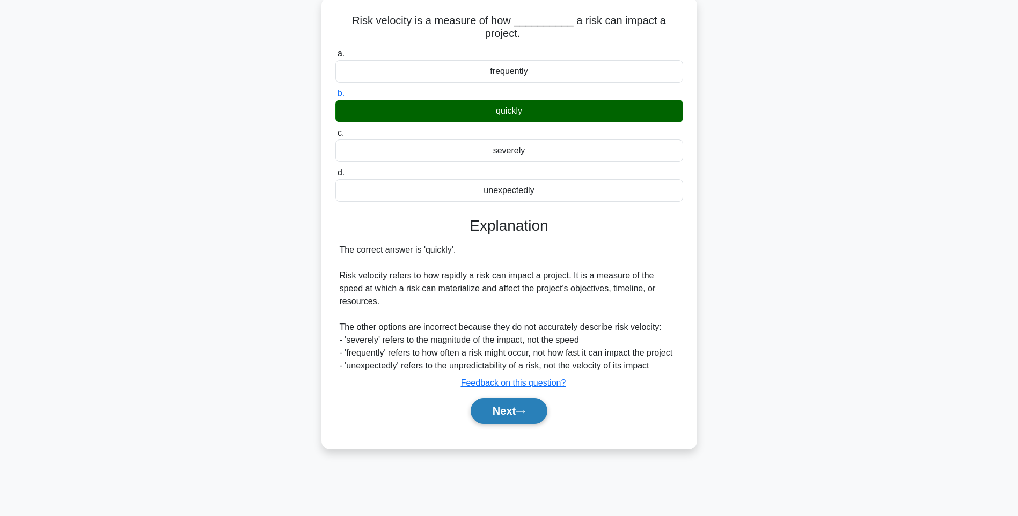
click at [520, 398] on button "Next" at bounding box center [509, 411] width 77 height 26
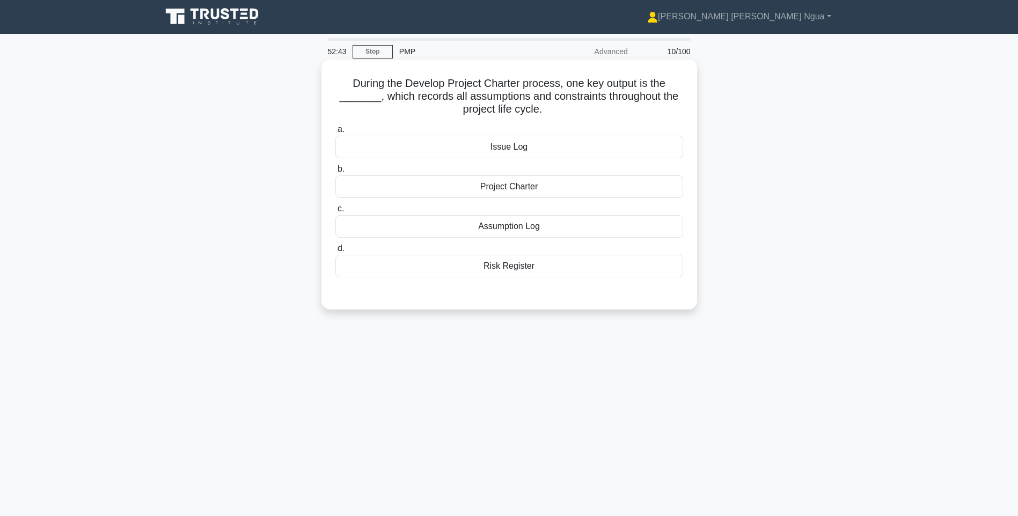
scroll to position [0, 0]
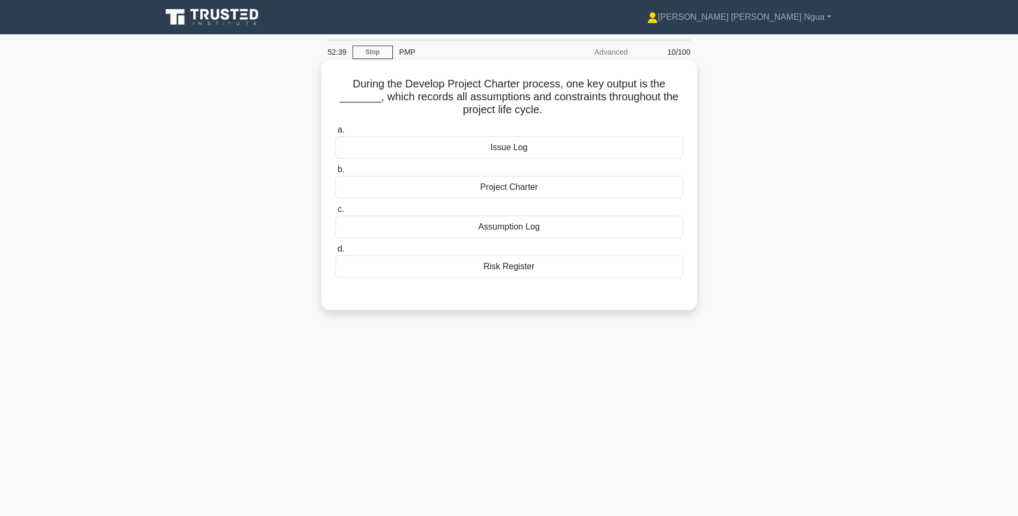
click at [537, 187] on div "Project Charter" at bounding box center [510, 187] width 348 height 23
click at [336, 173] on input "b. Project Charter" at bounding box center [336, 169] width 0 height 7
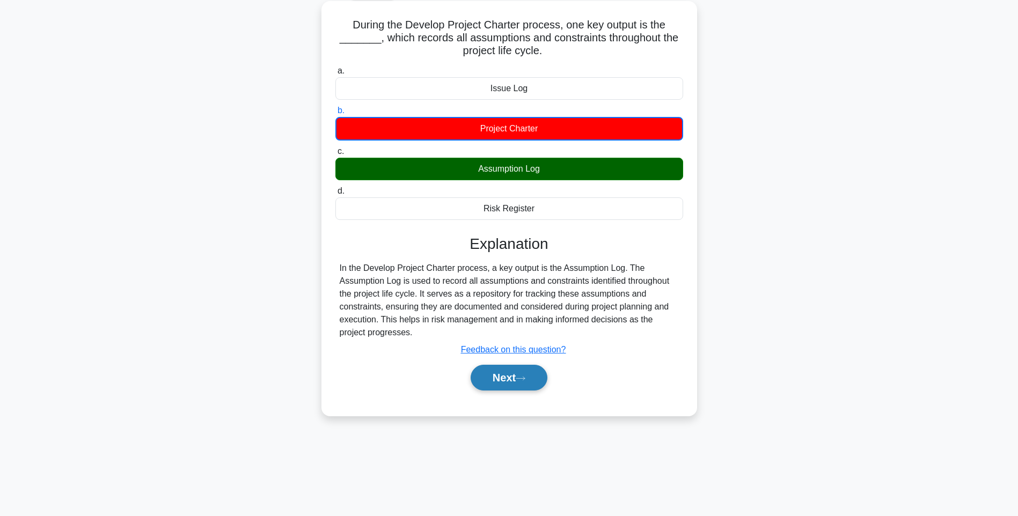
scroll to position [63, 0]
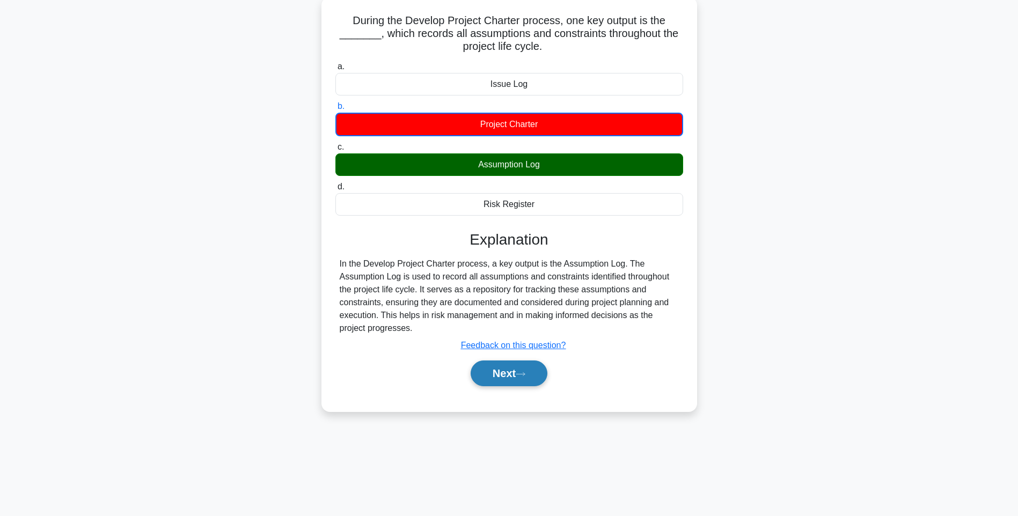
click at [523, 378] on button "Next" at bounding box center [509, 374] width 77 height 26
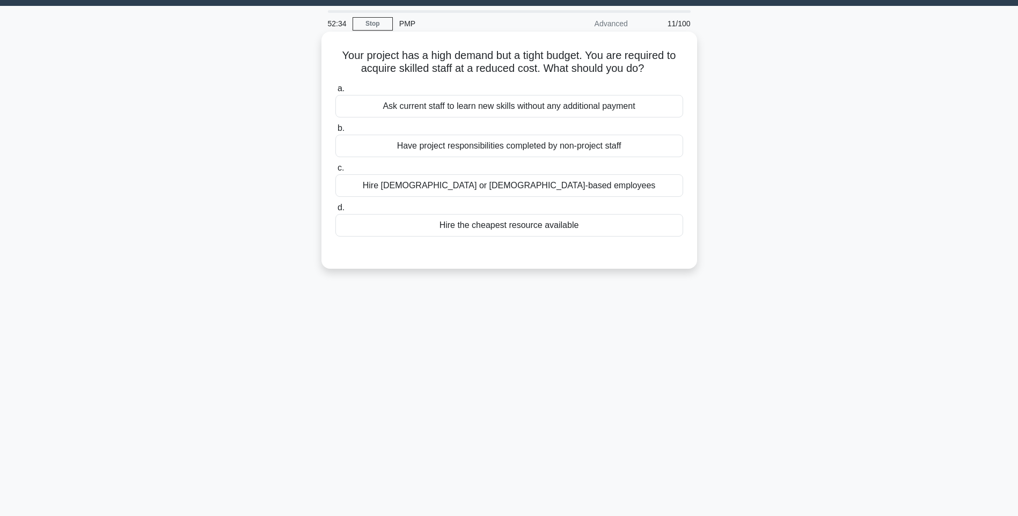
scroll to position [10, 0]
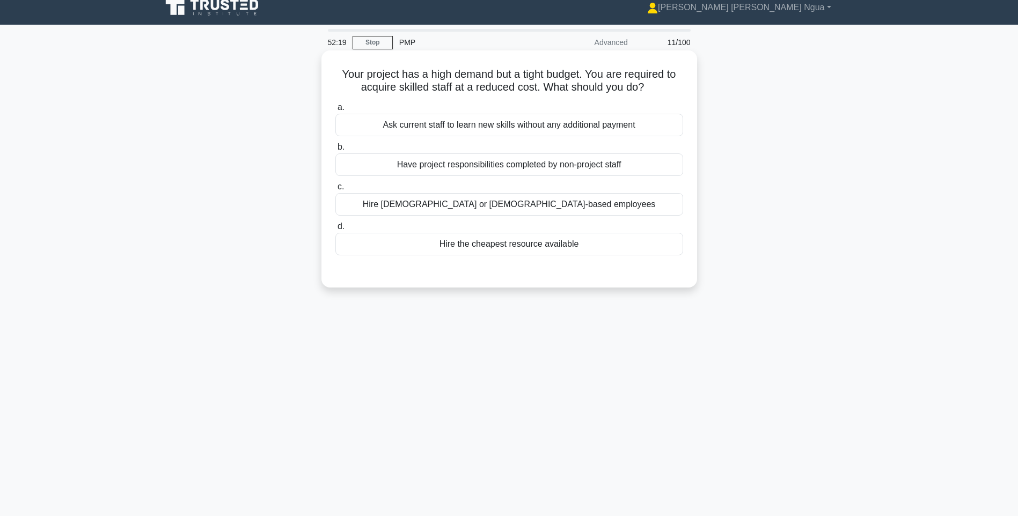
click at [542, 206] on div "Hire part-time or contract-based employees" at bounding box center [510, 204] width 348 height 23
click at [336, 191] on input "c. Hire part-time or contract-based employees" at bounding box center [336, 187] width 0 height 7
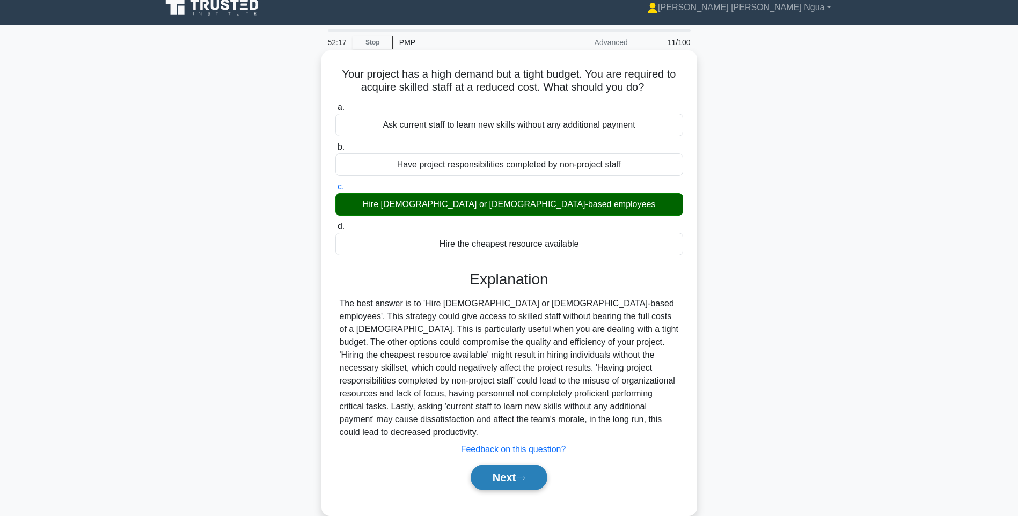
click at [498, 485] on button "Next" at bounding box center [509, 478] width 77 height 26
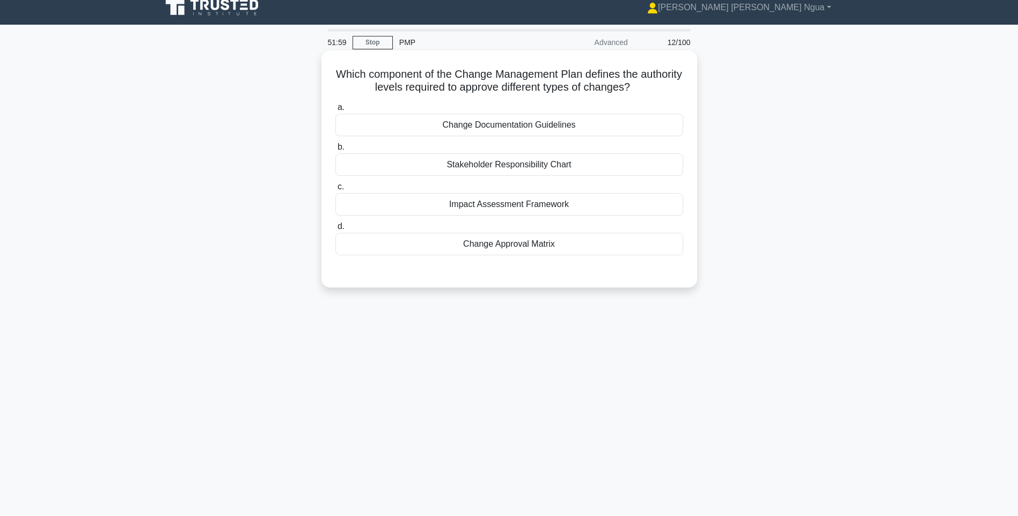
click at [526, 253] on div "Change Approval Matrix" at bounding box center [510, 244] width 348 height 23
click at [336, 230] on input "d. Change Approval Matrix" at bounding box center [336, 226] width 0 height 7
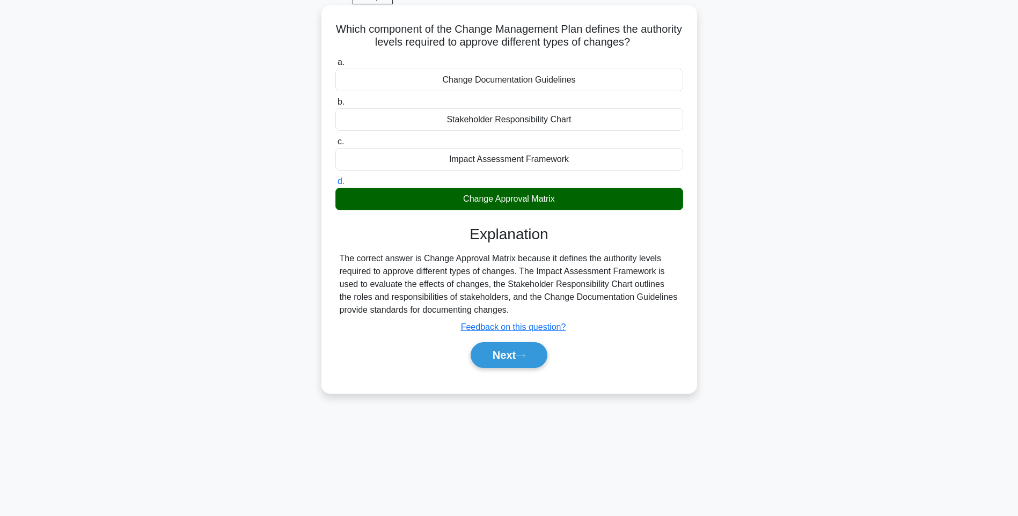
scroll to position [63, 0]
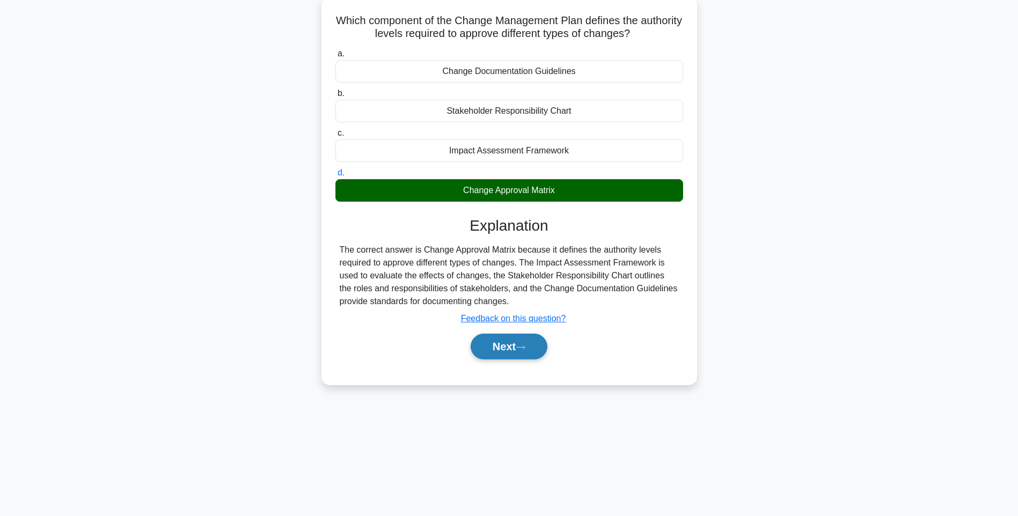
click at [516, 352] on button "Next" at bounding box center [509, 347] width 77 height 26
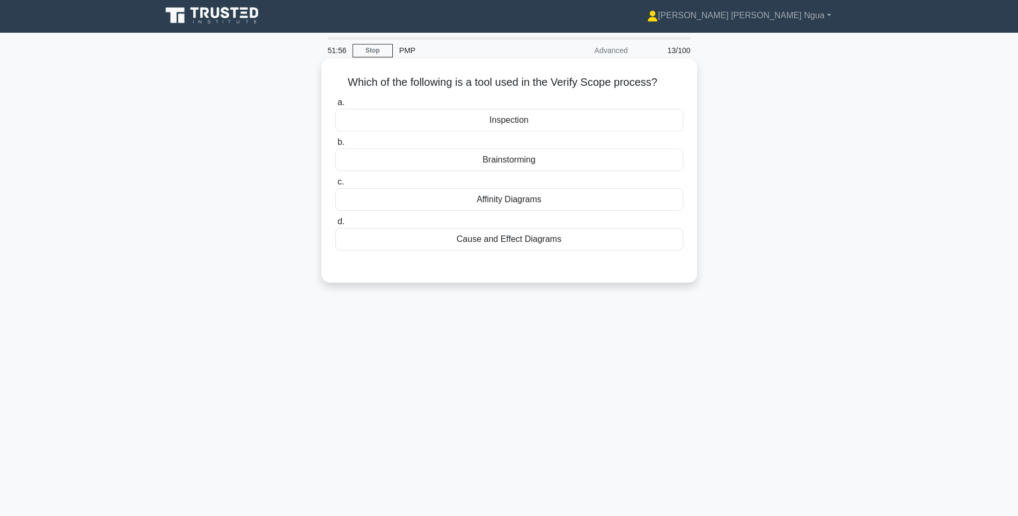
scroll to position [0, 0]
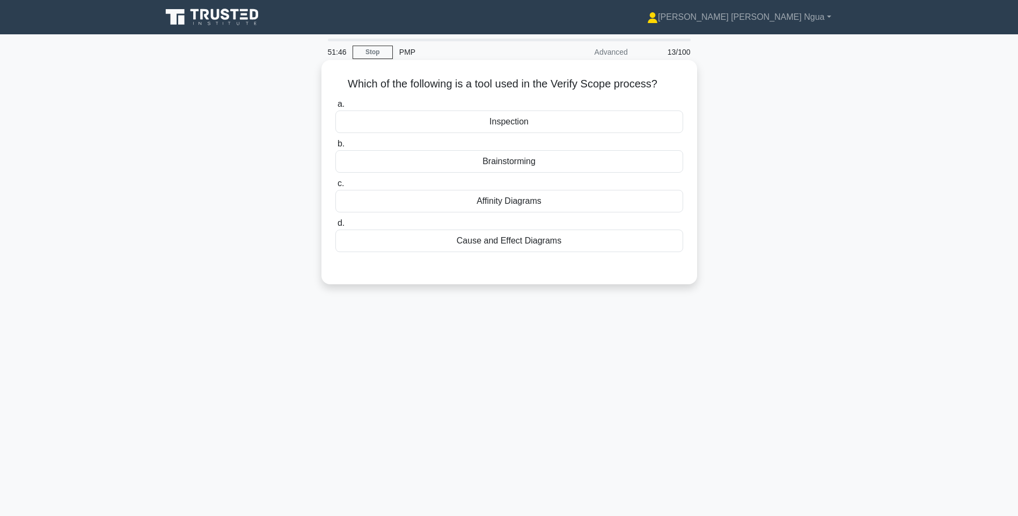
click at [519, 252] on div "Cause and Effect Diagrams" at bounding box center [510, 241] width 348 height 23
click at [336, 227] on input "d. Cause and Effect Diagrams" at bounding box center [336, 223] width 0 height 7
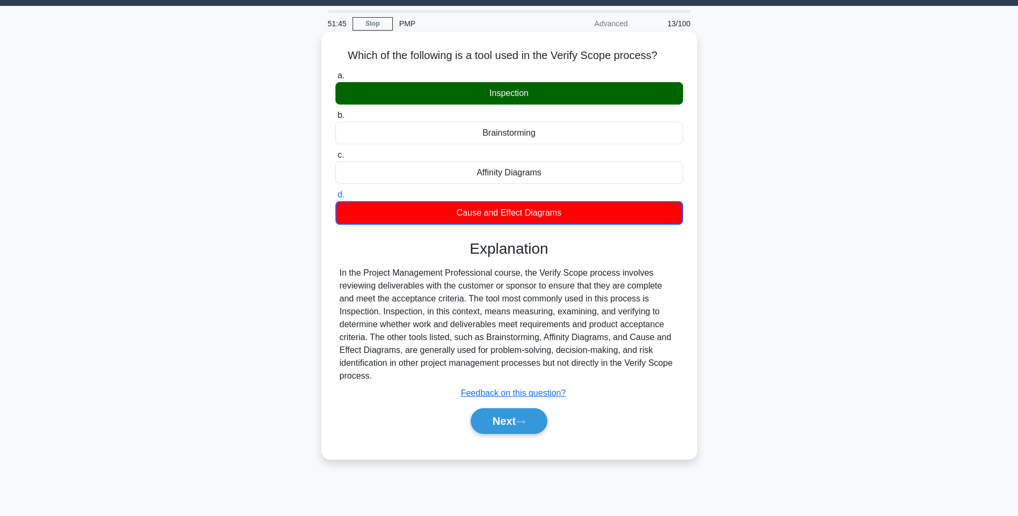
scroll to position [63, 0]
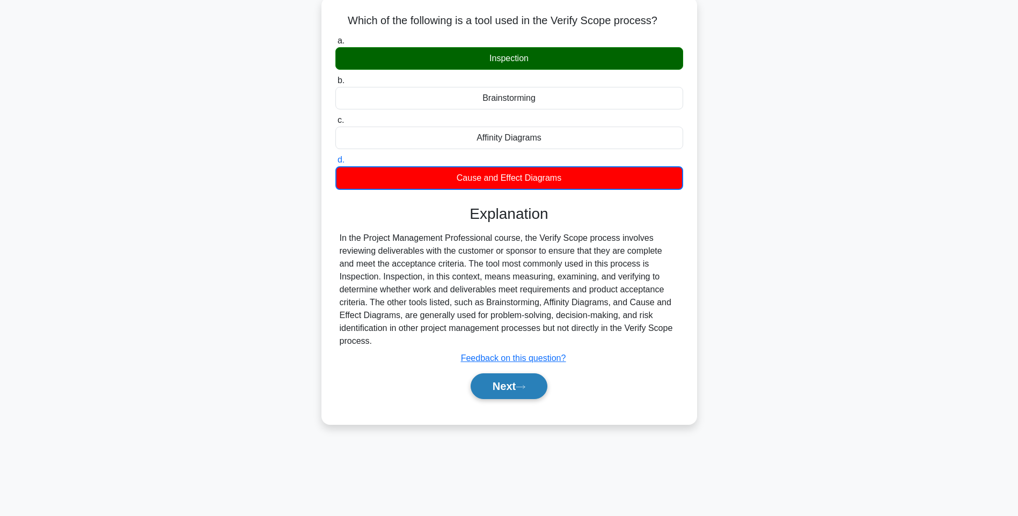
click at [531, 388] on button "Next" at bounding box center [509, 387] width 77 height 26
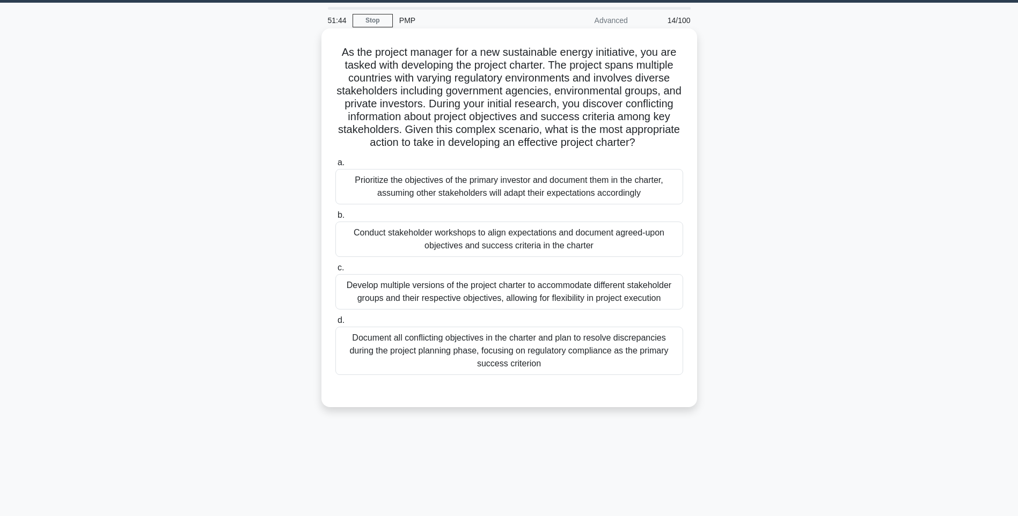
scroll to position [0, 0]
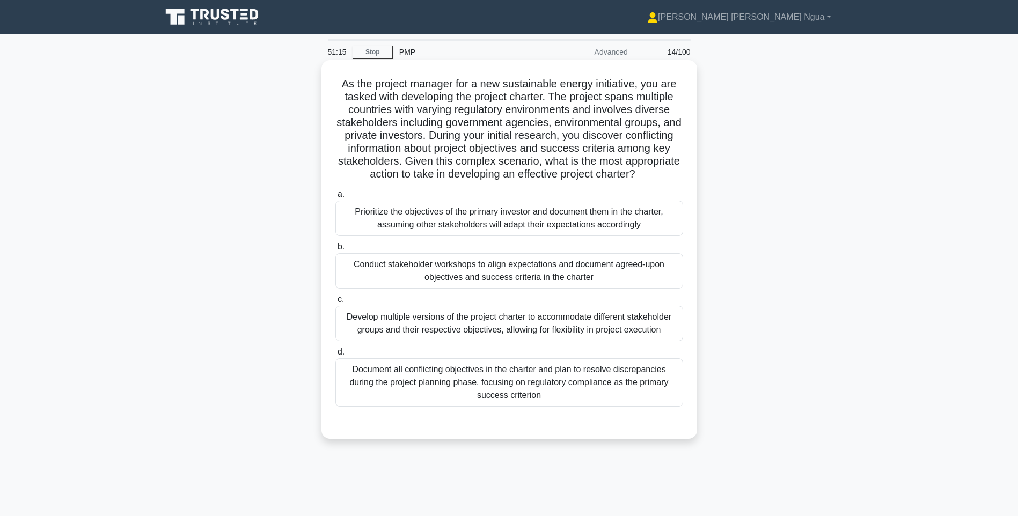
click at [529, 404] on div "Document all conflicting objectives in the charter and plan to resolve discrepa…" at bounding box center [510, 383] width 348 height 48
click at [336, 356] on input "d. Document all conflicting objectives in the charter and plan to resolve discr…" at bounding box center [336, 352] width 0 height 7
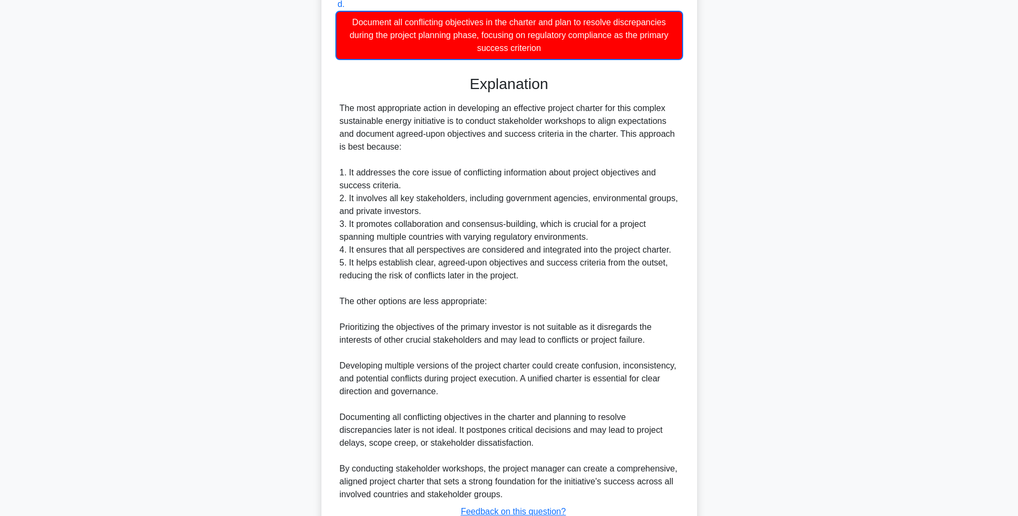
scroll to position [429, 0]
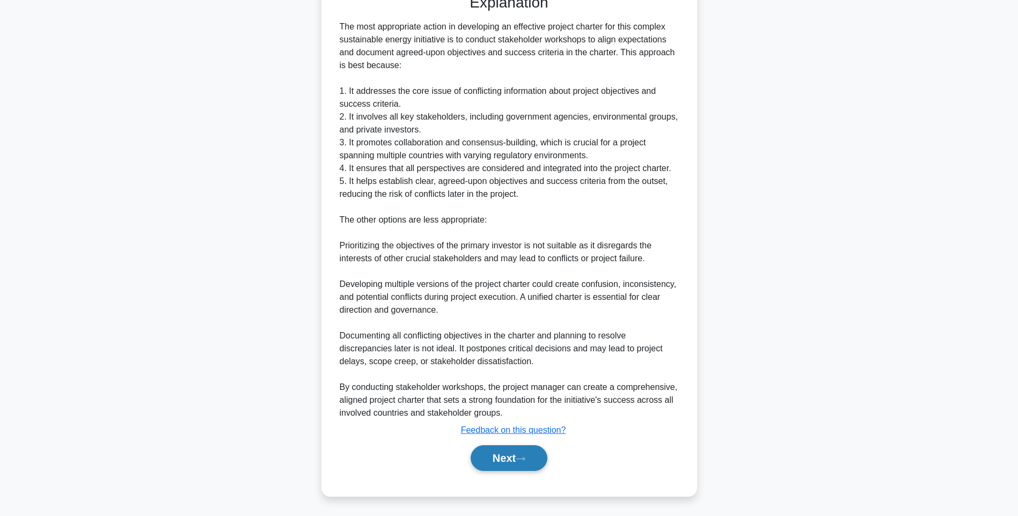
click at [513, 471] on button "Next" at bounding box center [509, 459] width 77 height 26
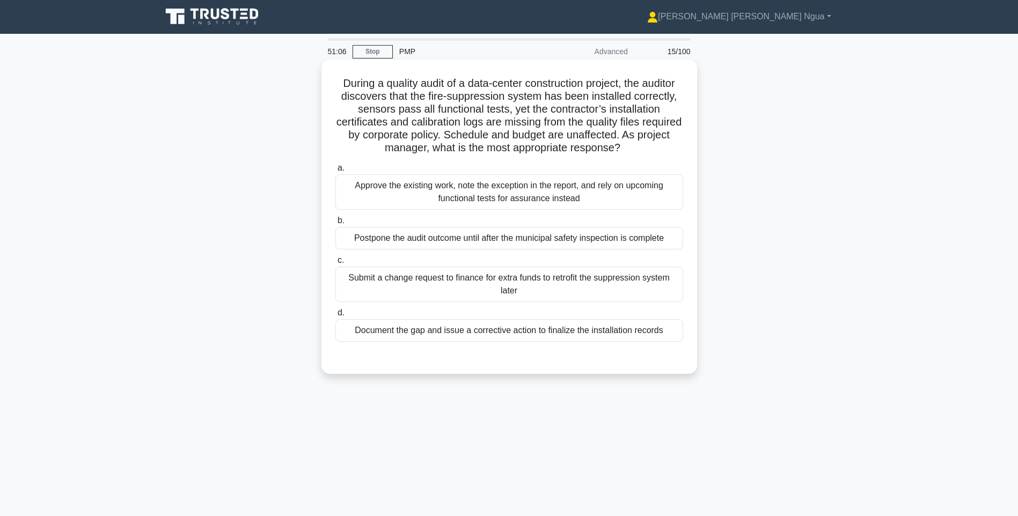
scroll to position [0, 0]
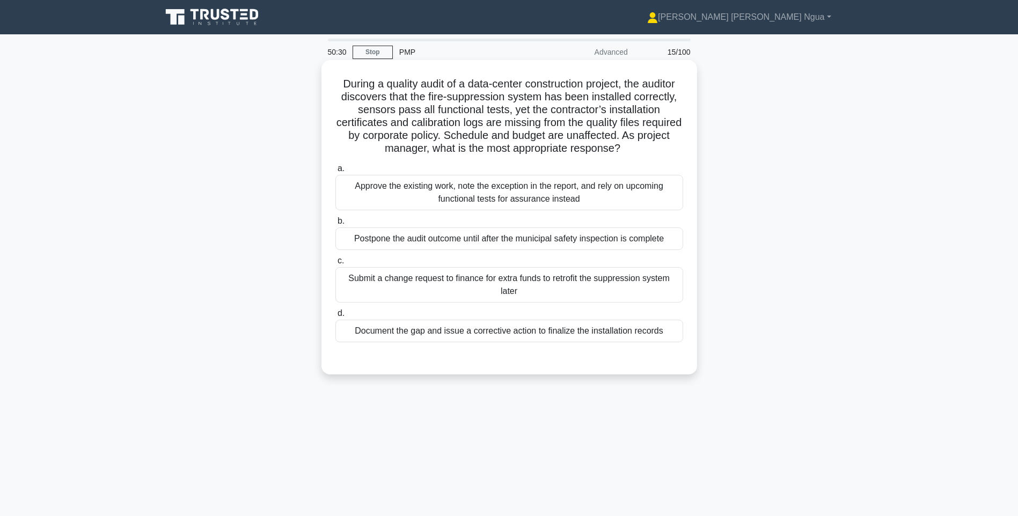
click at [462, 332] on div "Document the gap and issue a corrective action to finalize the installation rec…" at bounding box center [510, 331] width 348 height 23
click at [336, 317] on input "d. Document the gap and issue a corrective action to finalize the installation …" at bounding box center [336, 313] width 0 height 7
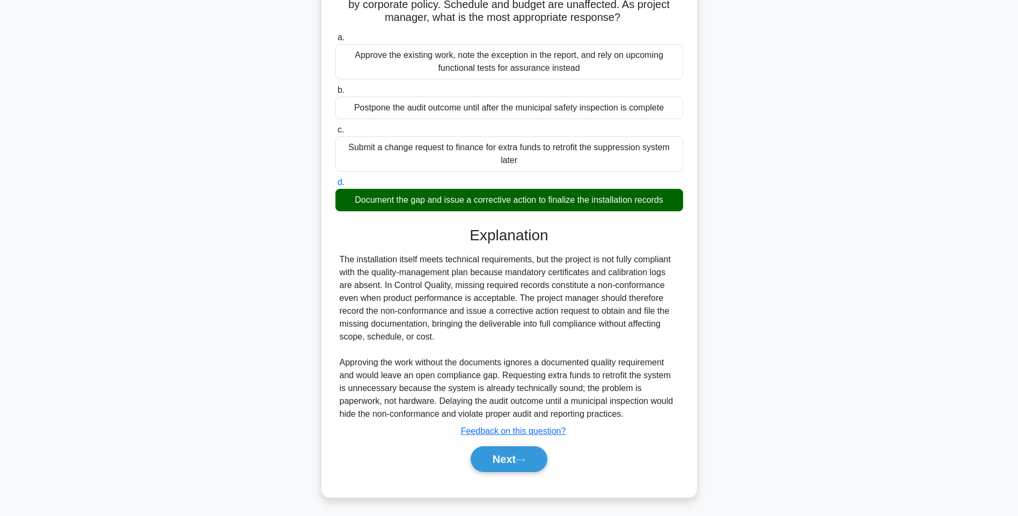
scroll to position [133, 0]
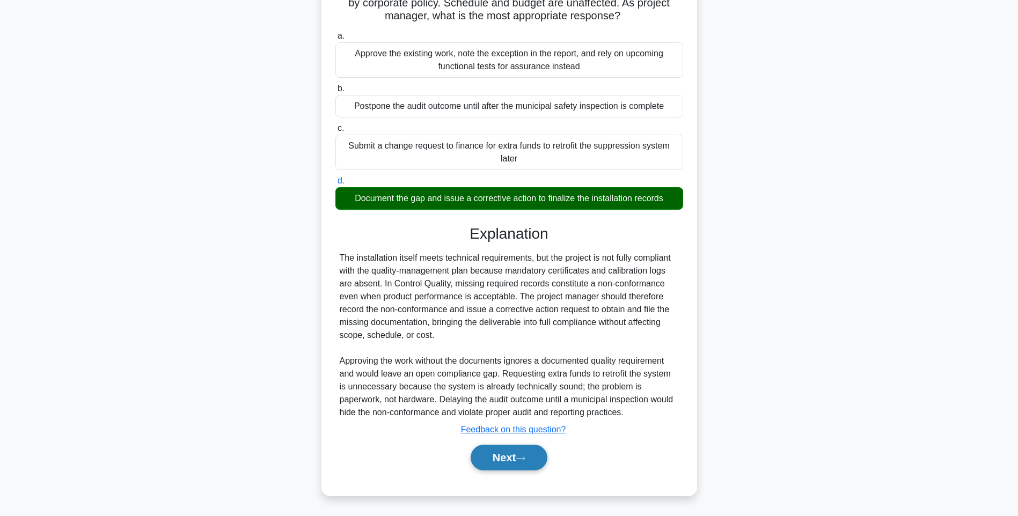
click at [512, 456] on button "Next" at bounding box center [509, 458] width 77 height 26
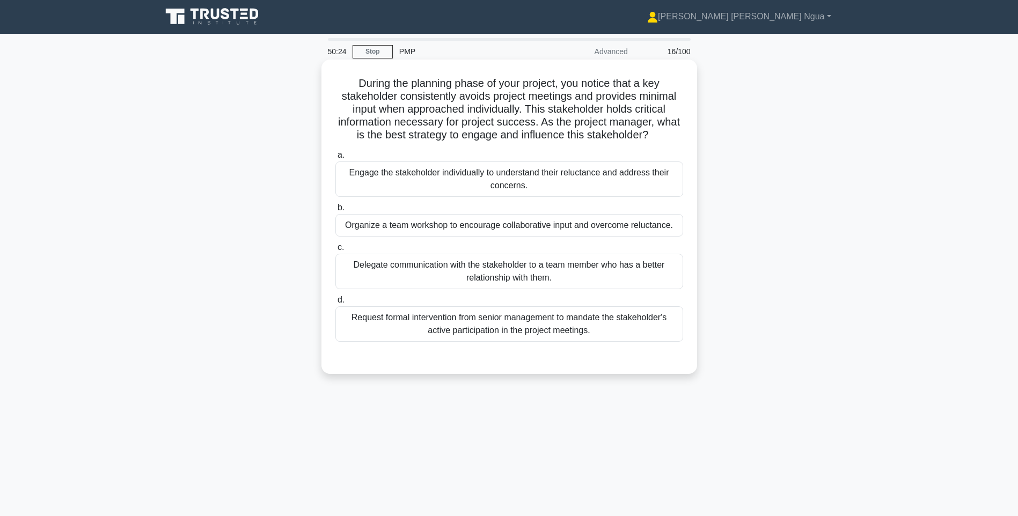
scroll to position [0, 0]
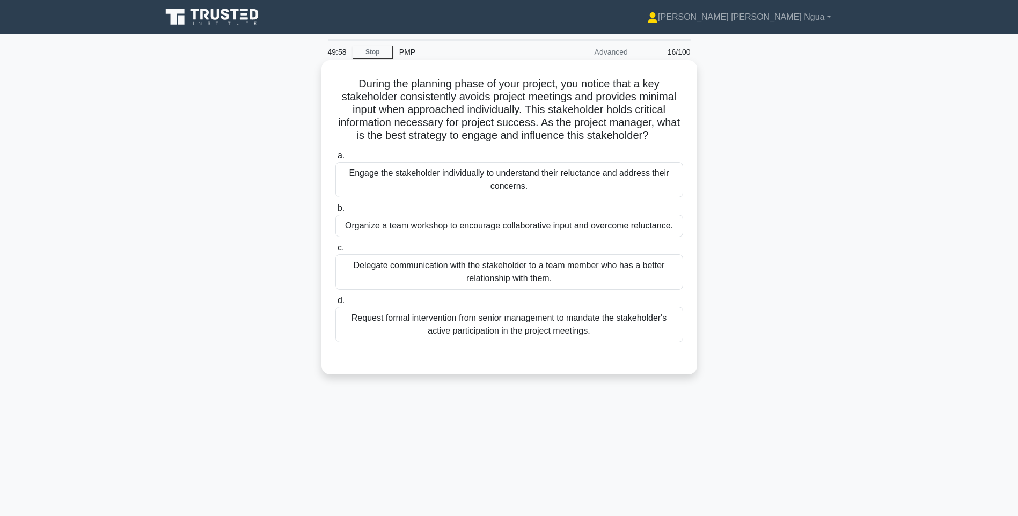
drag, startPoint x: 412, startPoint y: 154, endPoint x: 407, endPoint y: 167, distance: 14.1
click at [407, 167] on label "a. Engage the stakeholder individually to understand their reluctance and addre…" at bounding box center [510, 173] width 348 height 48
click at [597, 180] on div "Engage the stakeholder individually to understand their reluctance and address …" at bounding box center [510, 179] width 348 height 35
click at [336, 159] on input "a. Engage the stakeholder individually to understand their reluctance and addre…" at bounding box center [336, 155] width 0 height 7
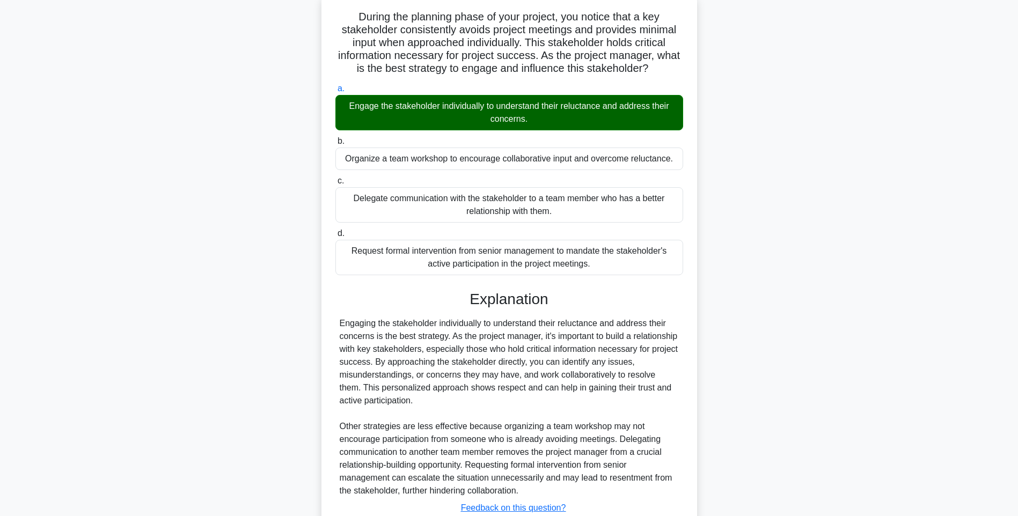
scroll to position [146, 0]
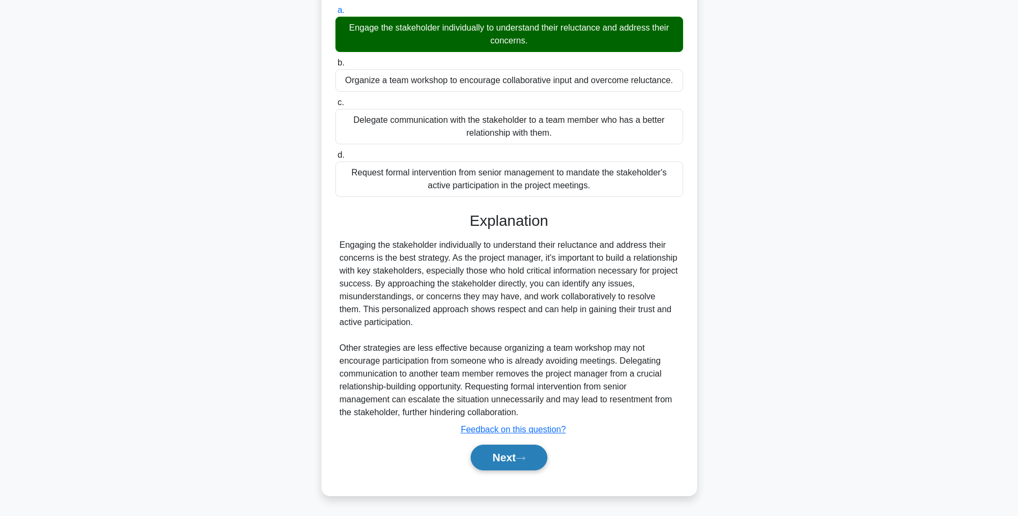
click at [530, 462] on button "Next" at bounding box center [509, 458] width 77 height 26
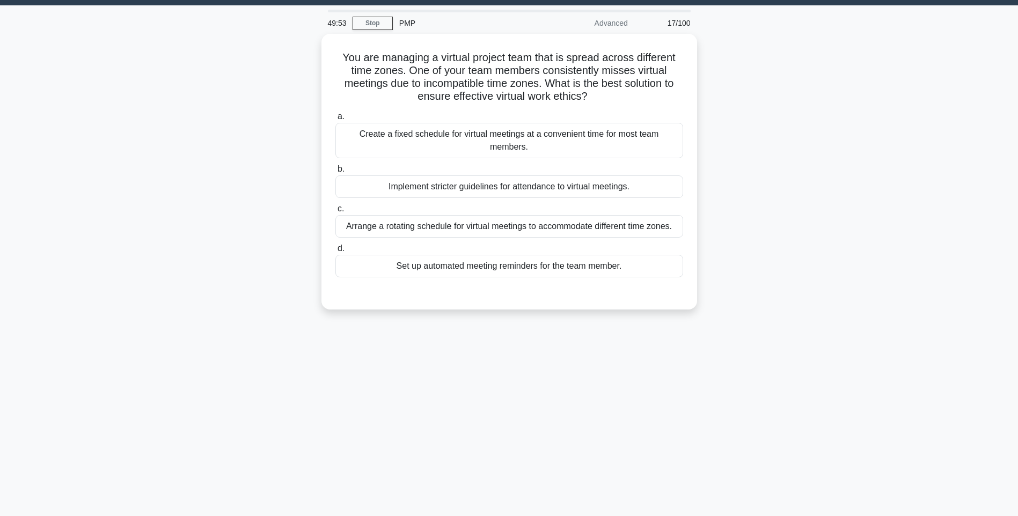
scroll to position [10, 0]
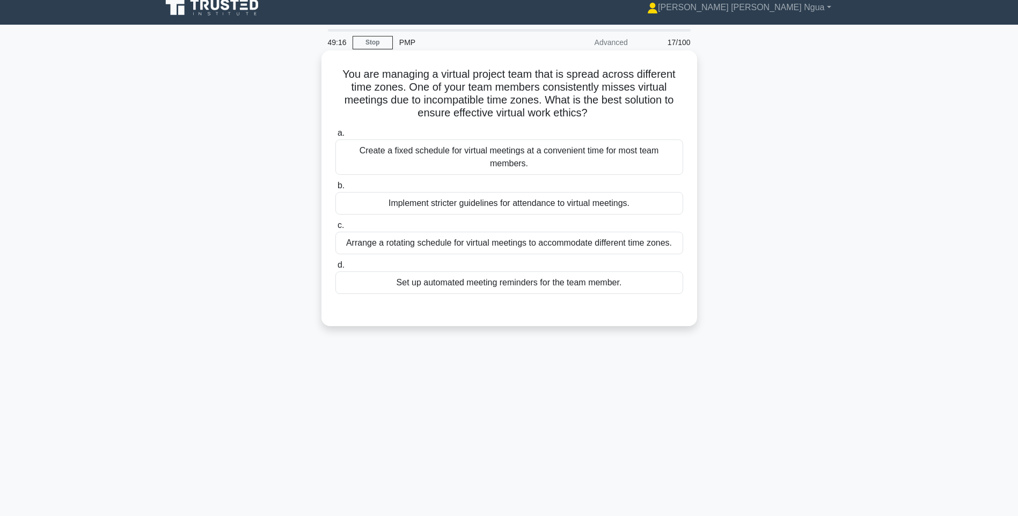
click at [424, 245] on div "Arrange a rotating schedule for virtual meetings to accommodate different time …" at bounding box center [510, 243] width 348 height 23
click at [336, 229] on input "c. Arrange a rotating schedule for virtual meetings to accommodate different ti…" at bounding box center [336, 225] width 0 height 7
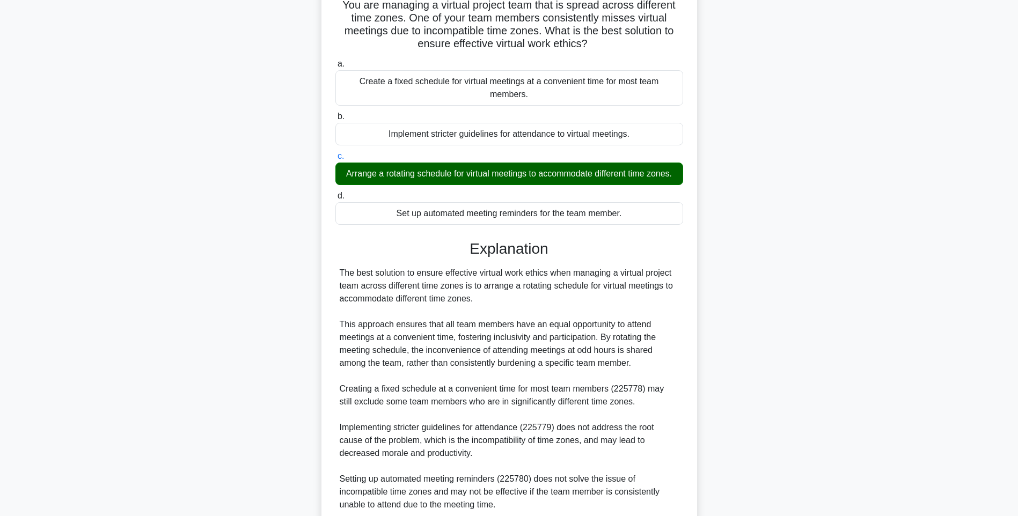
scroll to position [185, 0]
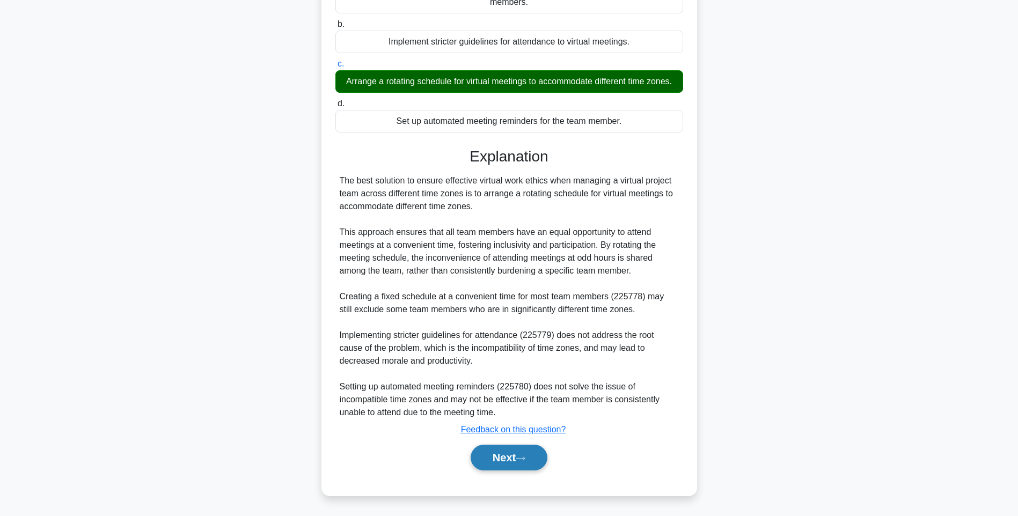
click at [480, 463] on button "Next" at bounding box center [509, 458] width 77 height 26
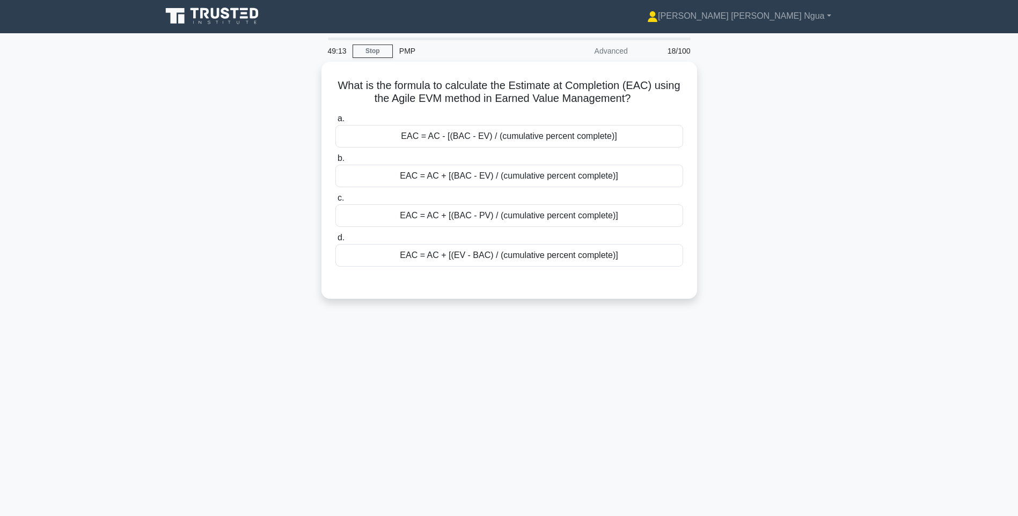
scroll to position [0, 0]
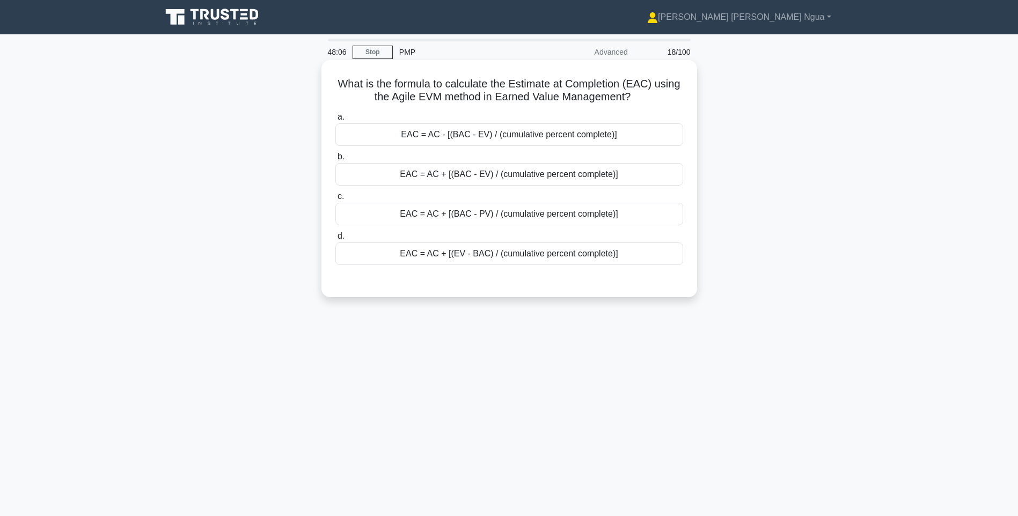
click at [466, 142] on div "EAC = AC - [(BAC - EV) / (cumulative percent complete)]" at bounding box center [510, 134] width 348 height 23
click at [336, 121] on input "a. EAC = AC - [(BAC - EV) / (cumulative percent complete)]" at bounding box center [336, 117] width 0 height 7
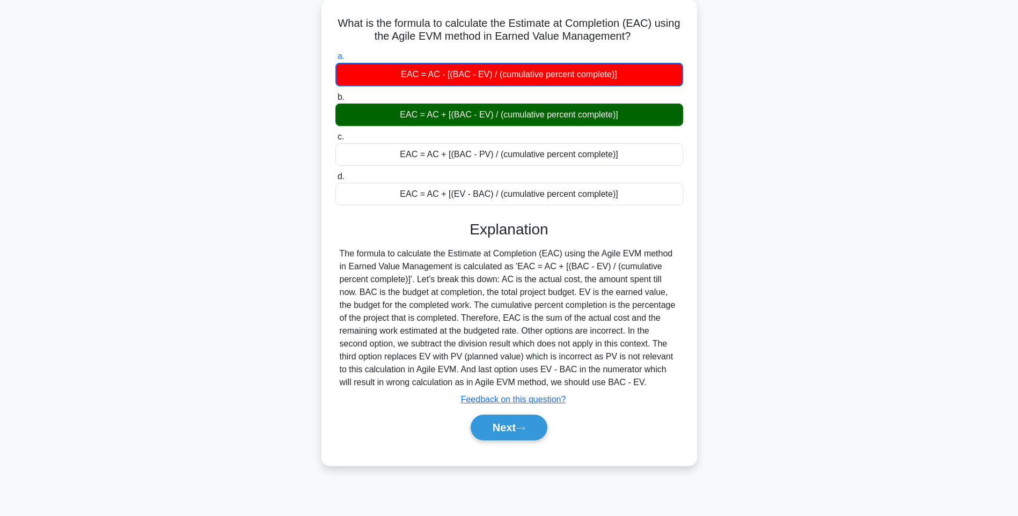
scroll to position [10, 0]
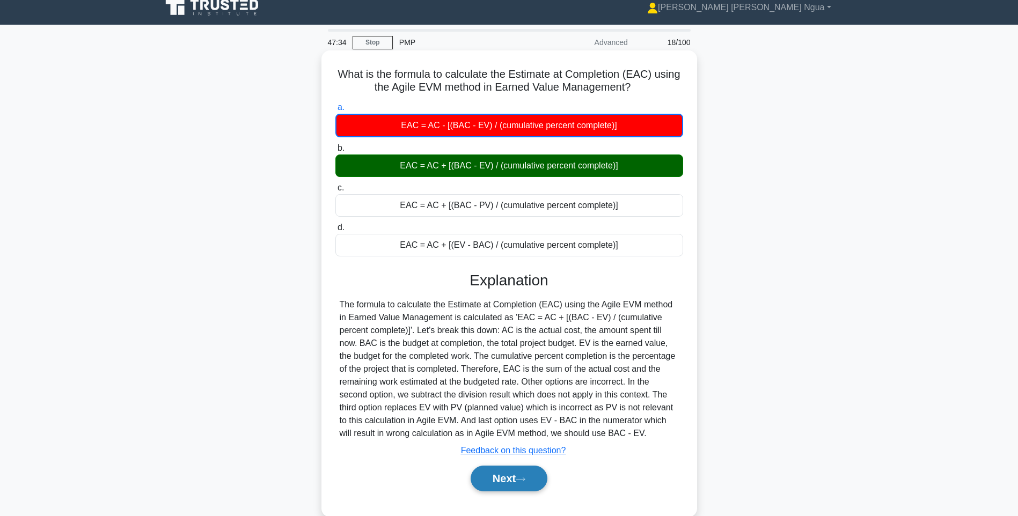
click at [507, 478] on button "Next" at bounding box center [509, 479] width 77 height 26
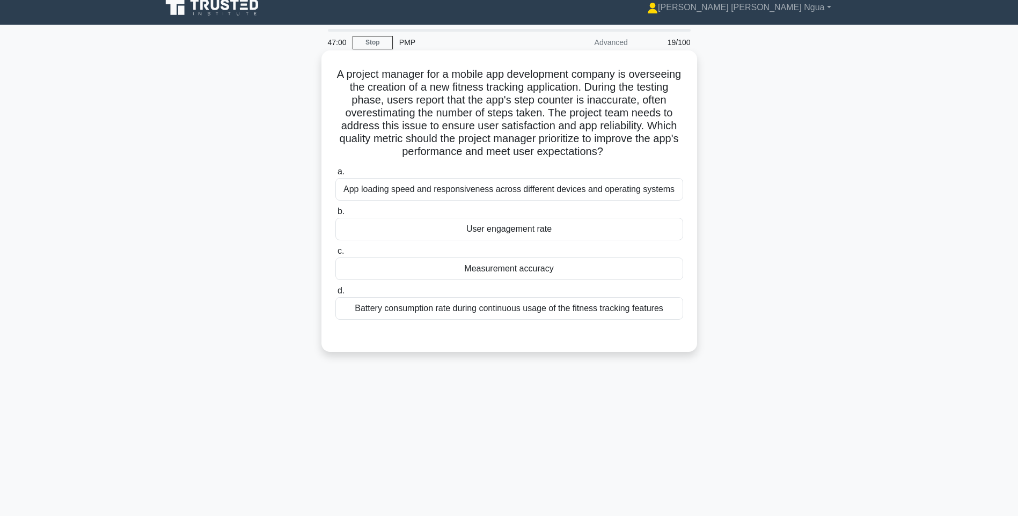
click at [552, 271] on div "Measurement accuracy" at bounding box center [510, 269] width 348 height 23
click at [336, 255] on input "c. Measurement accuracy" at bounding box center [336, 251] width 0 height 7
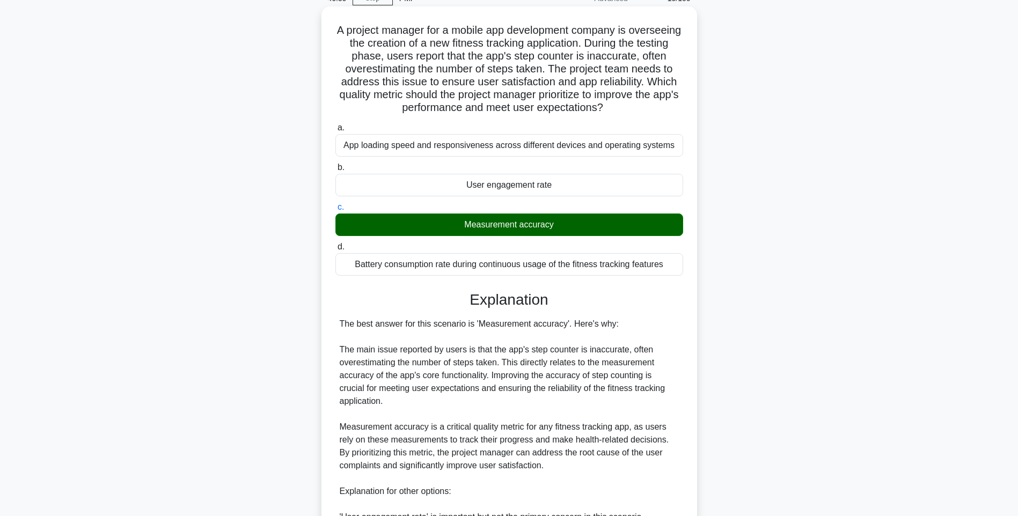
scroll to position [326, 0]
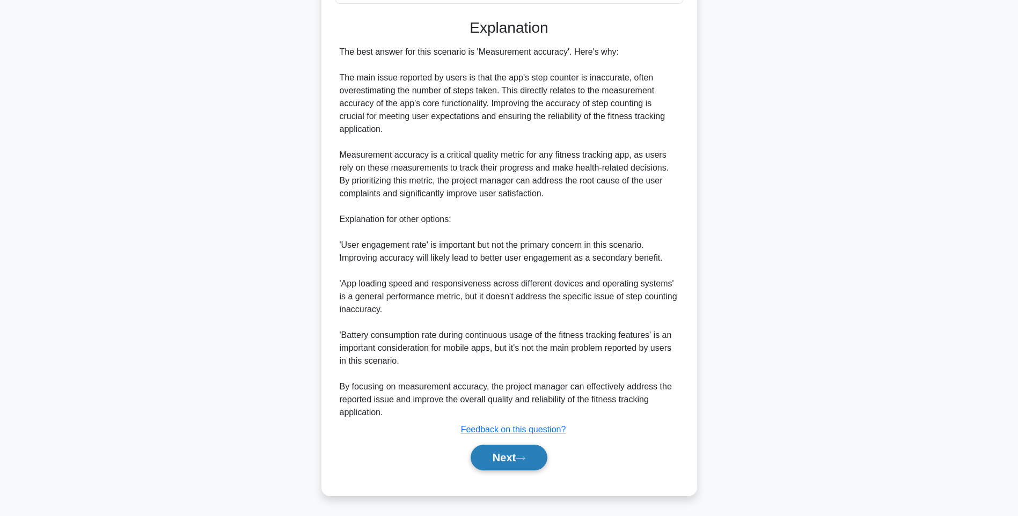
click at [493, 450] on button "Next" at bounding box center [509, 458] width 77 height 26
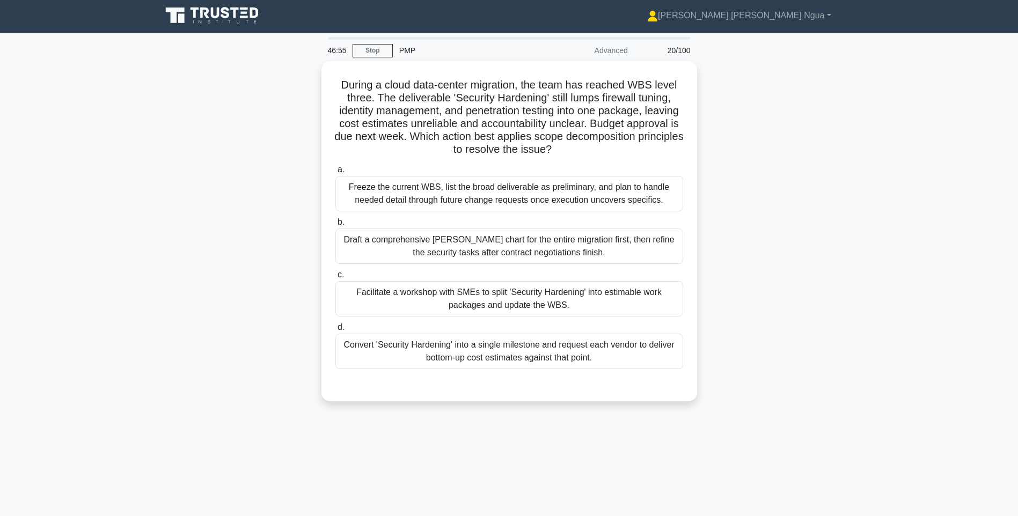
scroll to position [0, 0]
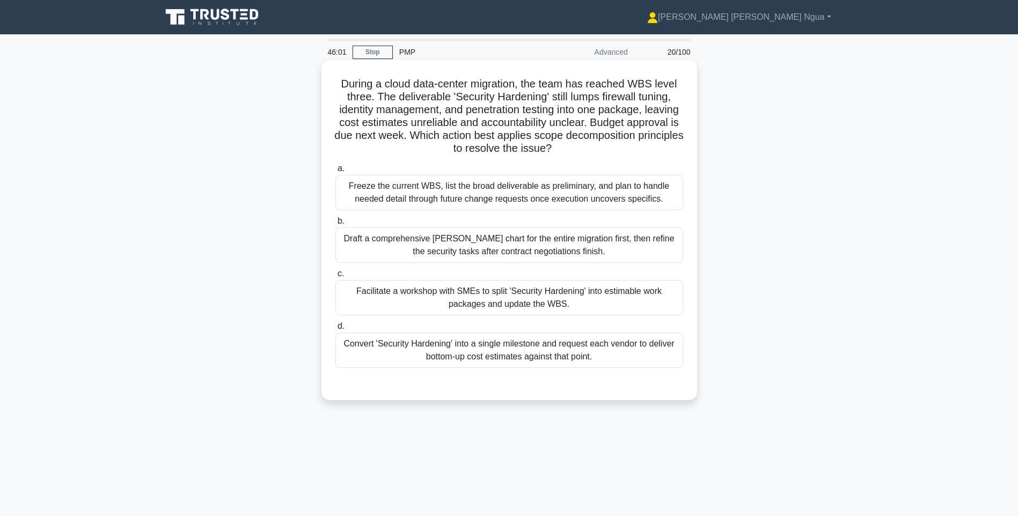
click at [492, 300] on div "Facilitate a workshop with SMEs to split 'Security Hardening' into estimable wo…" at bounding box center [510, 297] width 348 height 35
click at [336, 278] on input "c. Facilitate a workshop with SMEs to split 'Security Hardening' into estimable…" at bounding box center [336, 274] width 0 height 7
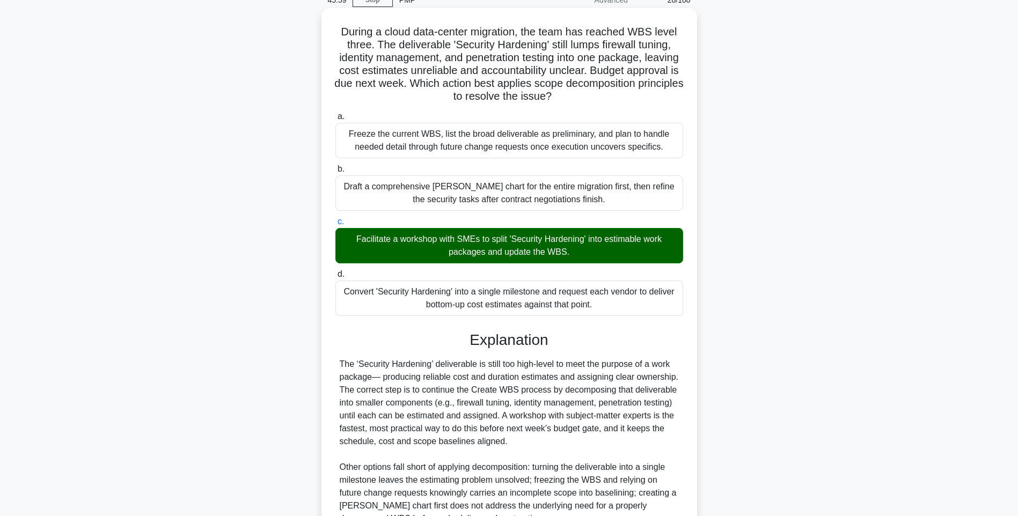
scroll to position [159, 0]
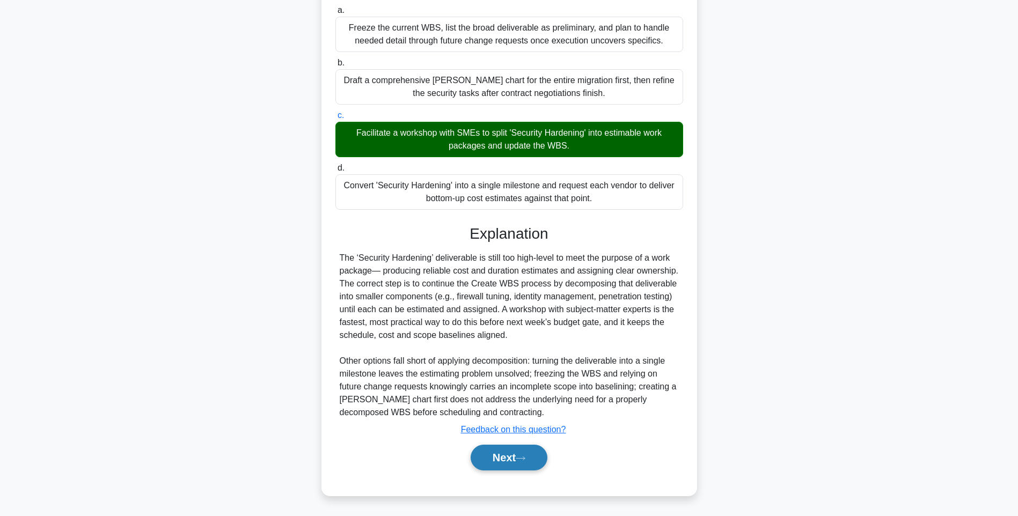
click at [498, 469] on button "Next" at bounding box center [509, 458] width 77 height 26
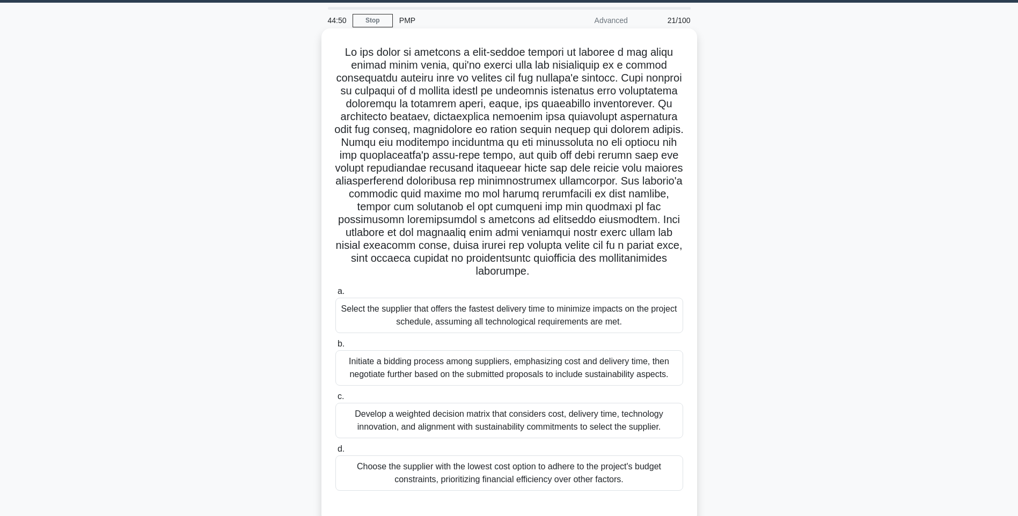
scroll to position [63, 0]
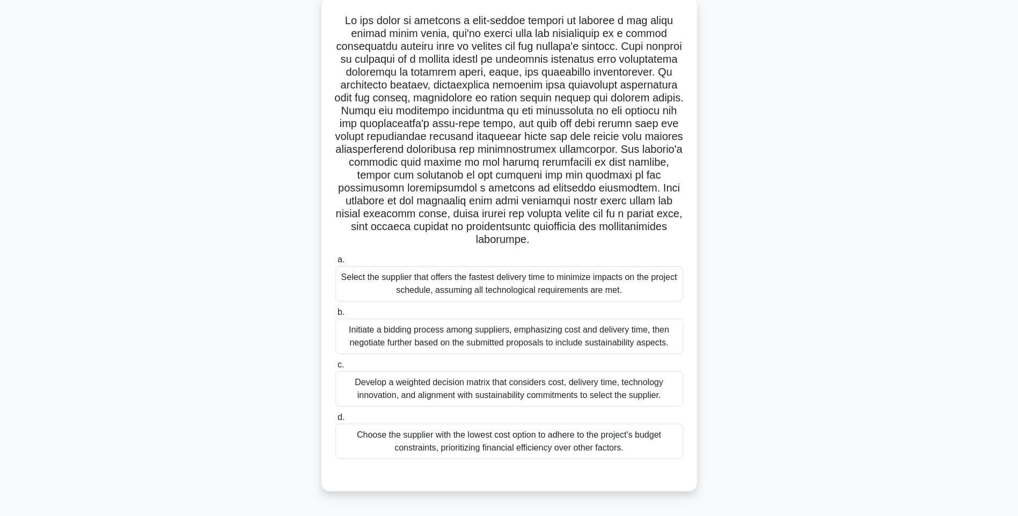
click at [436, 340] on div "Initiate a bidding process among suppliers, emphasizing cost and delivery time,…" at bounding box center [510, 336] width 348 height 35
click at [548, 338] on div "Initiate a bidding process among suppliers, emphasizing cost and delivery time,…" at bounding box center [510, 336] width 348 height 35
click at [336, 316] on input "b. Initiate a bidding process among suppliers, emphasizing cost and delivery ti…" at bounding box center [336, 312] width 0 height 7
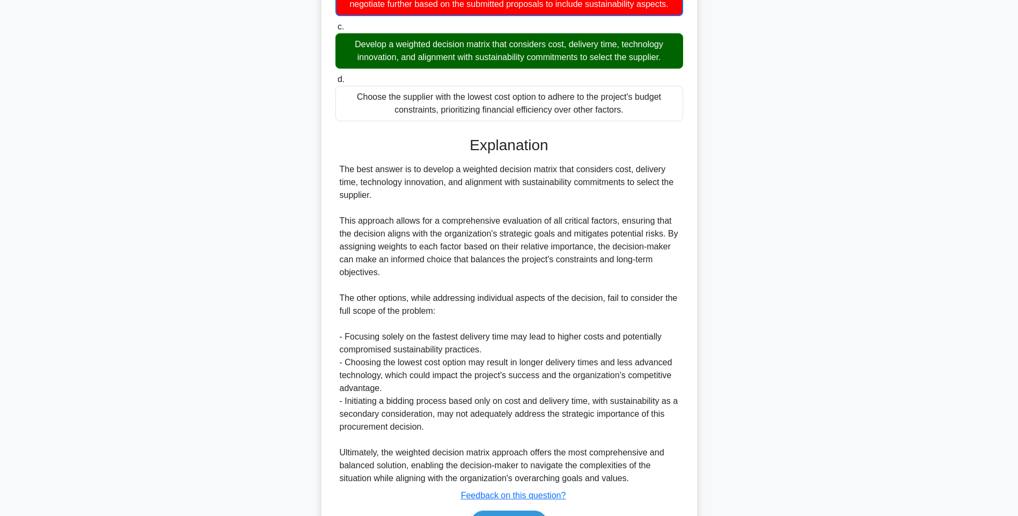
scroll to position [469, 0]
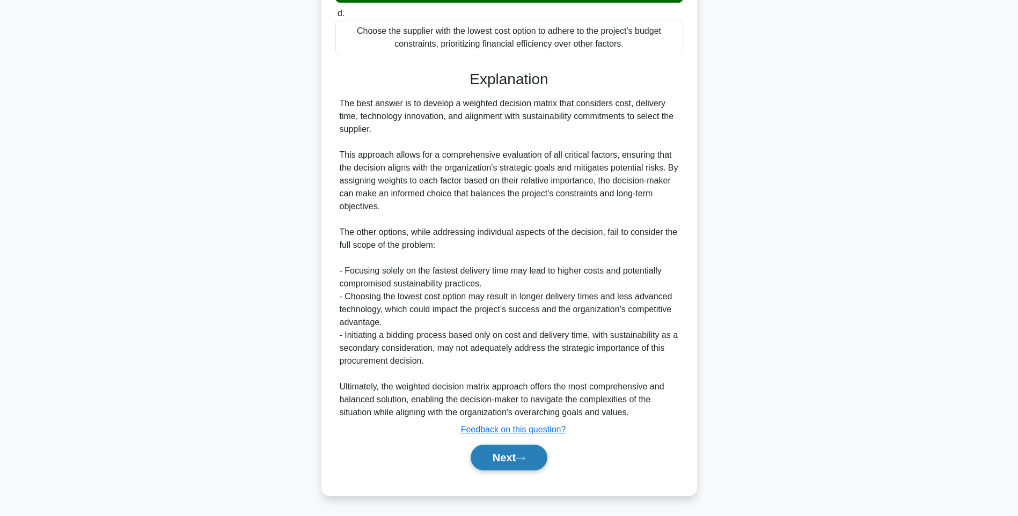
click at [487, 449] on button "Next" at bounding box center [509, 458] width 77 height 26
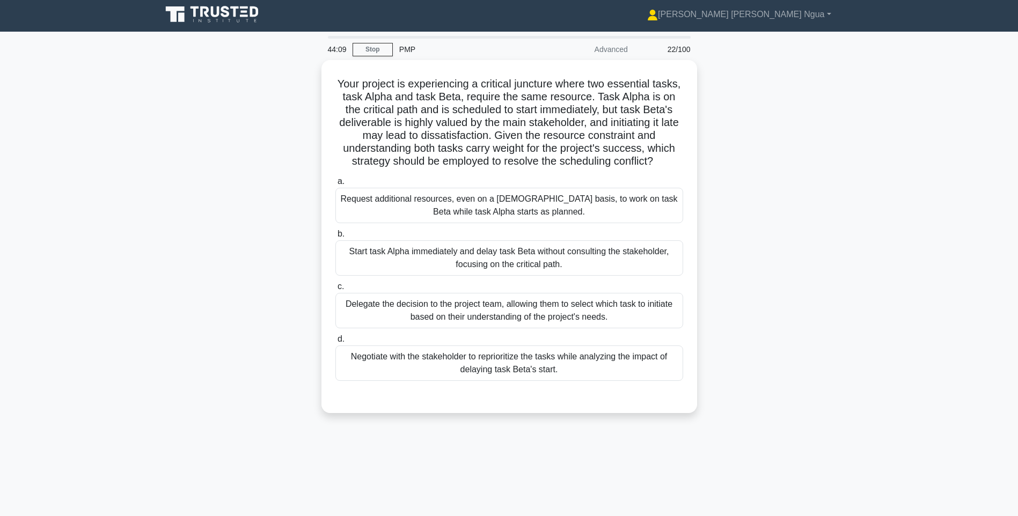
scroll to position [0, 0]
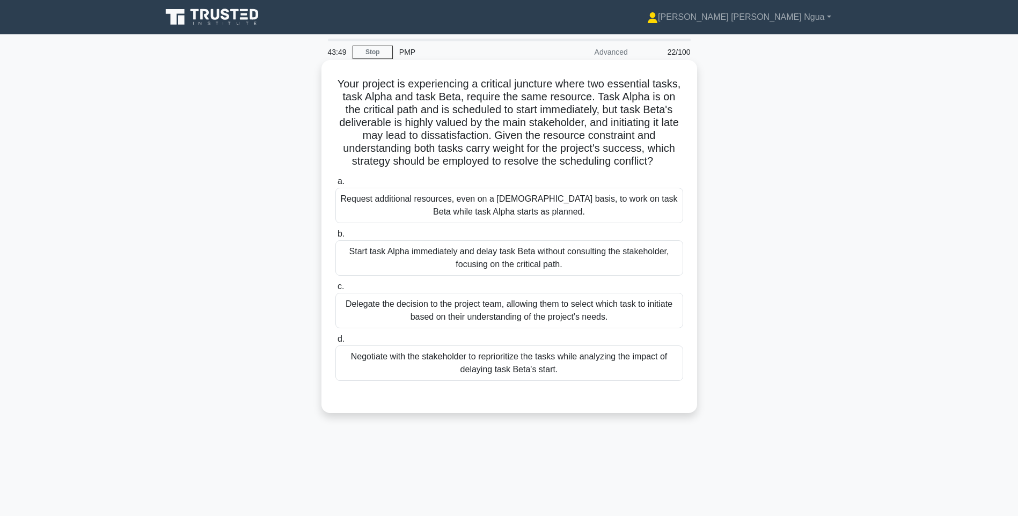
click at [547, 381] on div "Negotiate with the stakeholder to reprioritize the tasks while analyzing the im…" at bounding box center [510, 363] width 348 height 35
click at [336, 343] on input "d. Negotiate with the stakeholder to reprioritize the tasks while analyzing the…" at bounding box center [336, 339] width 0 height 7
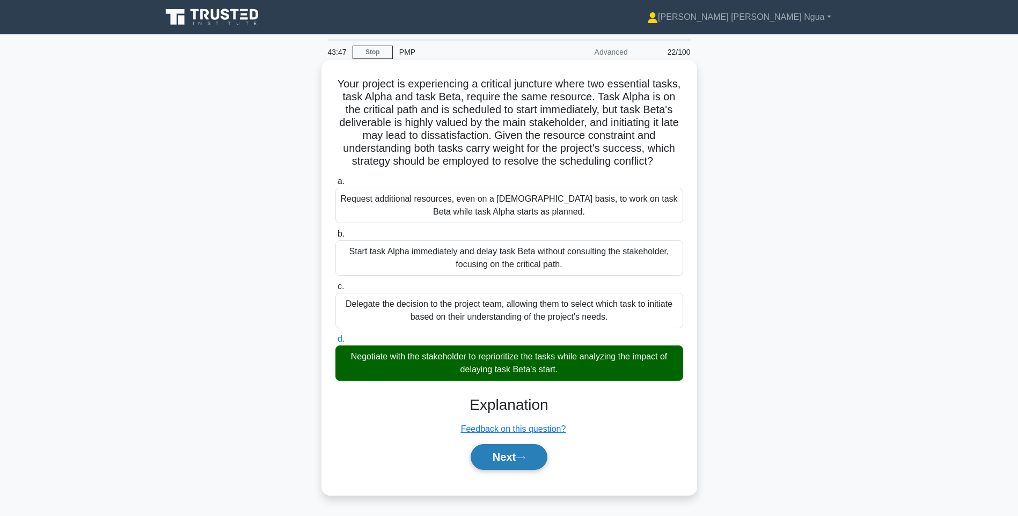
click at [526, 470] on button "Next" at bounding box center [509, 458] width 77 height 26
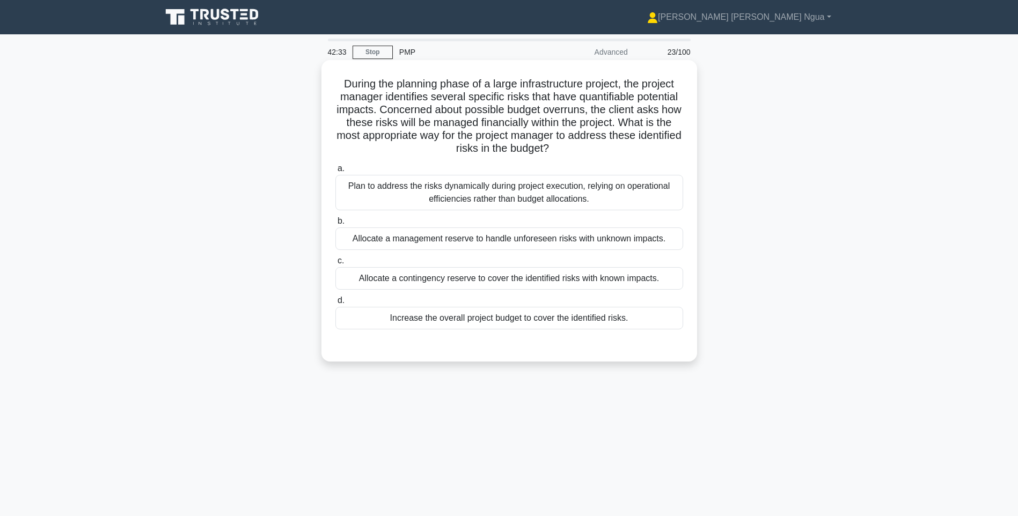
click at [549, 284] on div "Allocate a contingency reserve to cover the identified risks with known impacts." at bounding box center [510, 278] width 348 height 23
click at [336, 265] on input "c. Allocate a contingency reserve to cover the identified risks with known impa…" at bounding box center [336, 261] width 0 height 7
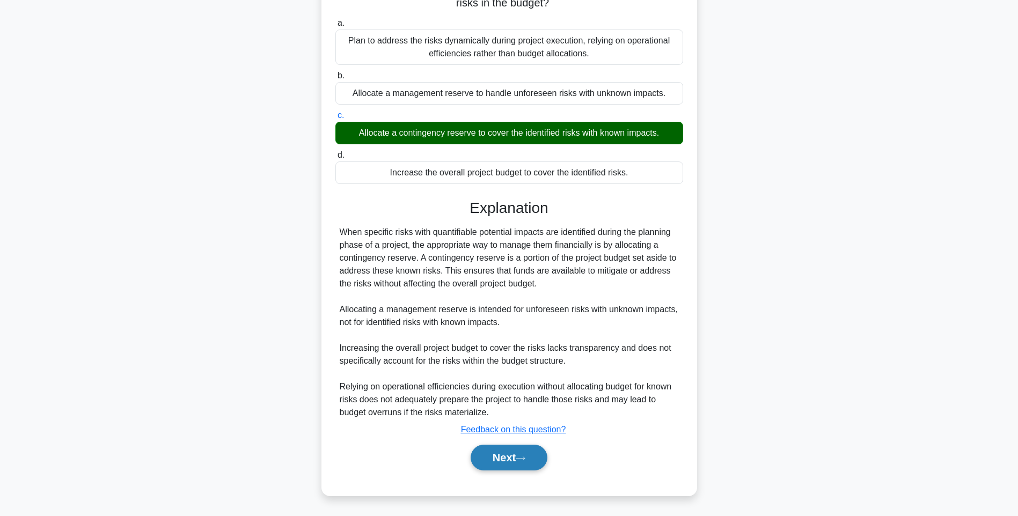
click at [499, 448] on button "Next" at bounding box center [509, 458] width 77 height 26
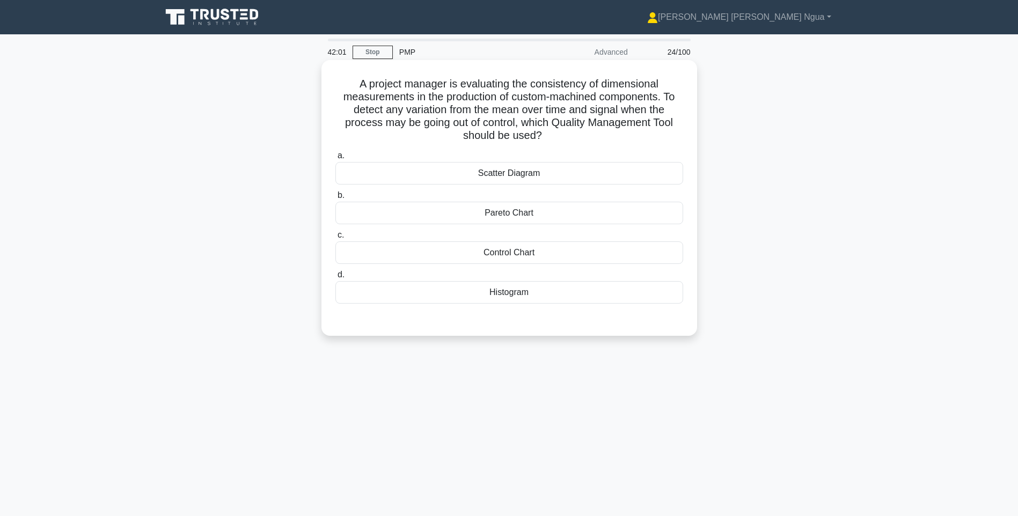
click at [508, 185] on div "Scatter Diagram" at bounding box center [510, 173] width 348 height 23
click at [336, 159] on input "a. Scatter Diagram" at bounding box center [336, 155] width 0 height 7
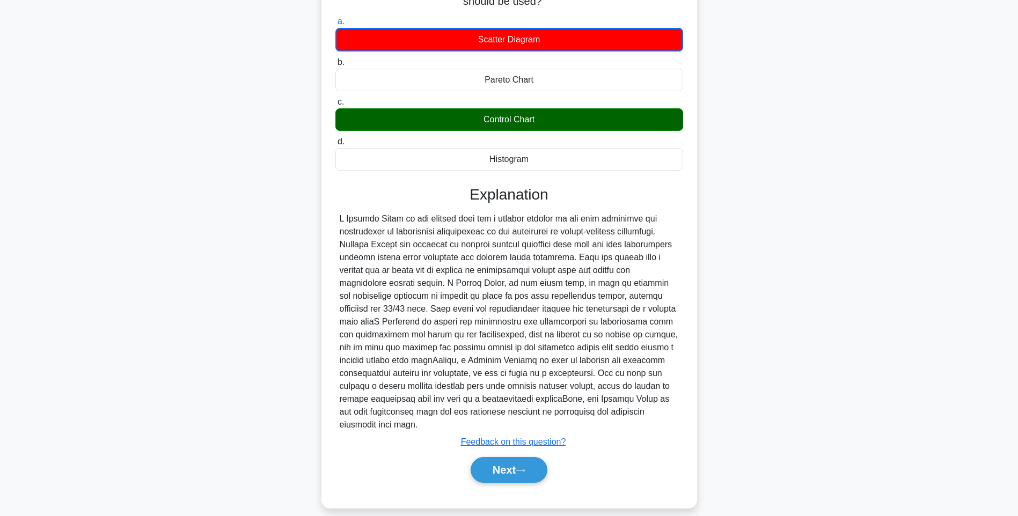
scroll to position [147, 0]
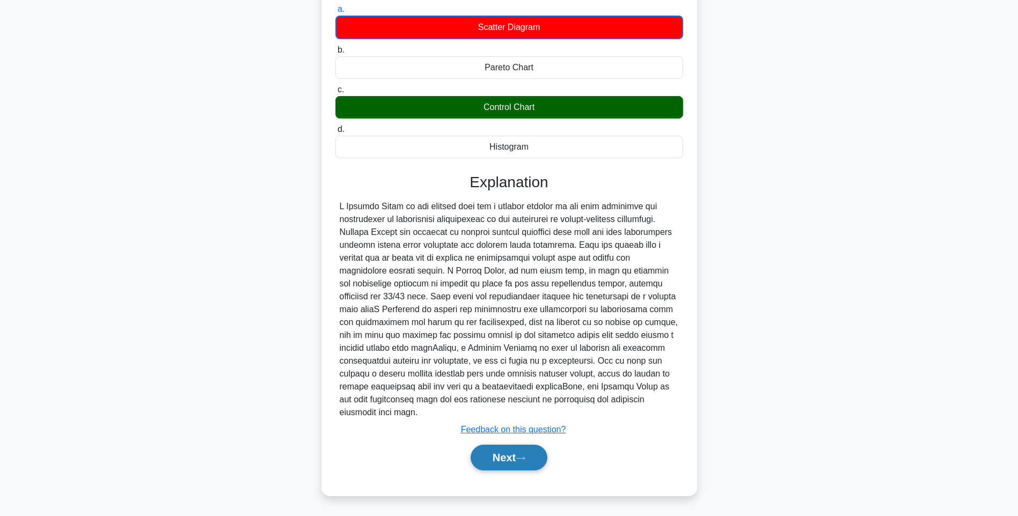
click at [502, 460] on button "Next" at bounding box center [509, 458] width 77 height 26
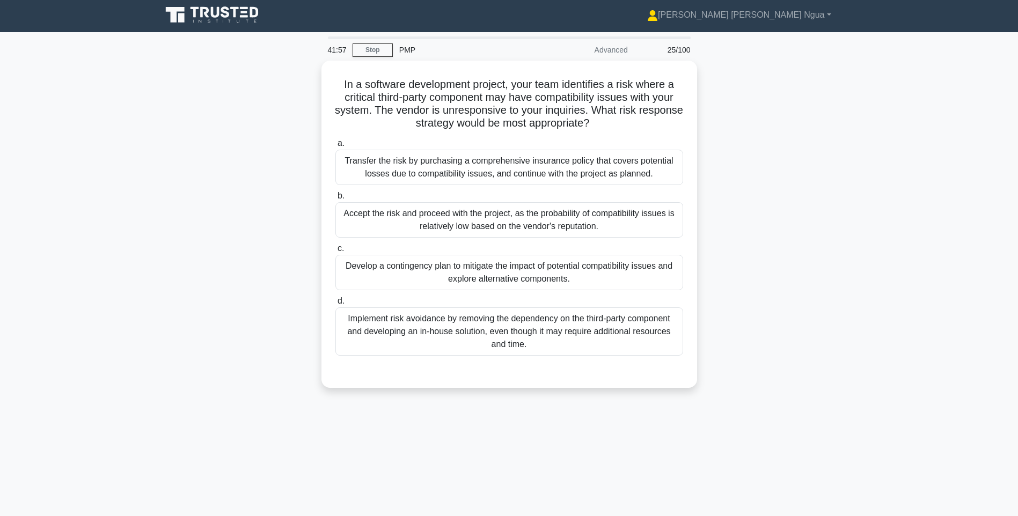
scroll to position [0, 0]
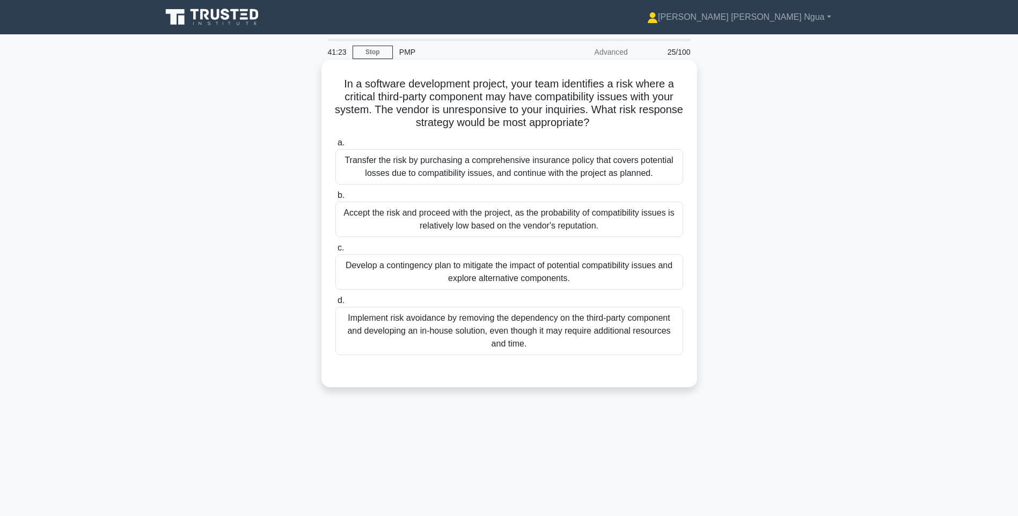
click at [526, 267] on div "Develop a contingency plan to mitigate the impact of potential compatibility is…" at bounding box center [510, 271] width 348 height 35
click at [336, 252] on input "c. Develop a contingency plan to mitigate the impact of potential compatibility…" at bounding box center [336, 248] width 0 height 7
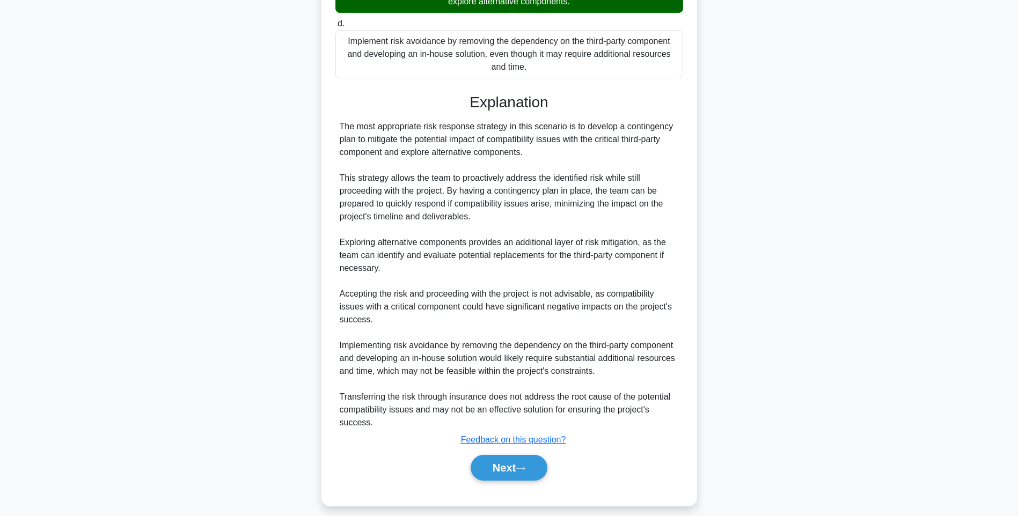
scroll to position [288, 0]
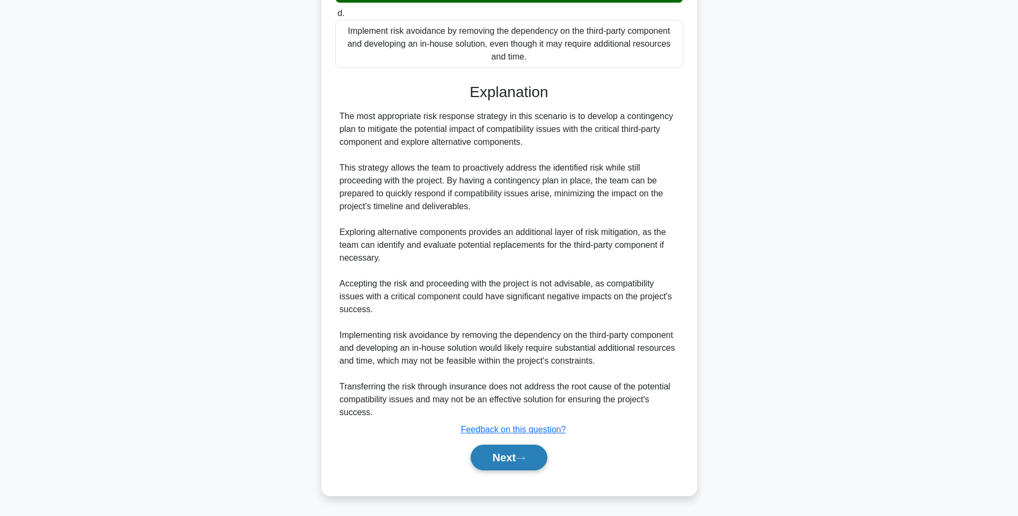
click at [512, 460] on button "Next" at bounding box center [509, 458] width 77 height 26
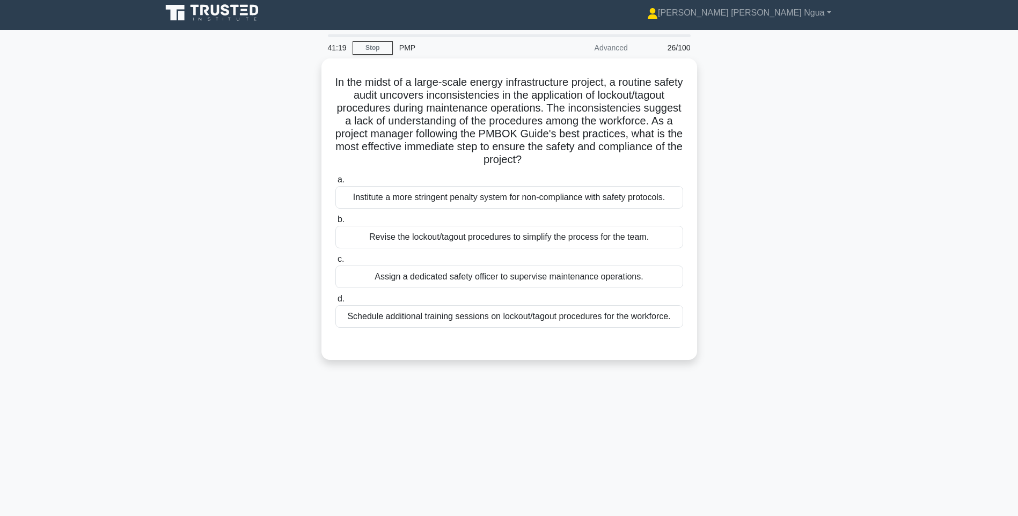
scroll to position [0, 0]
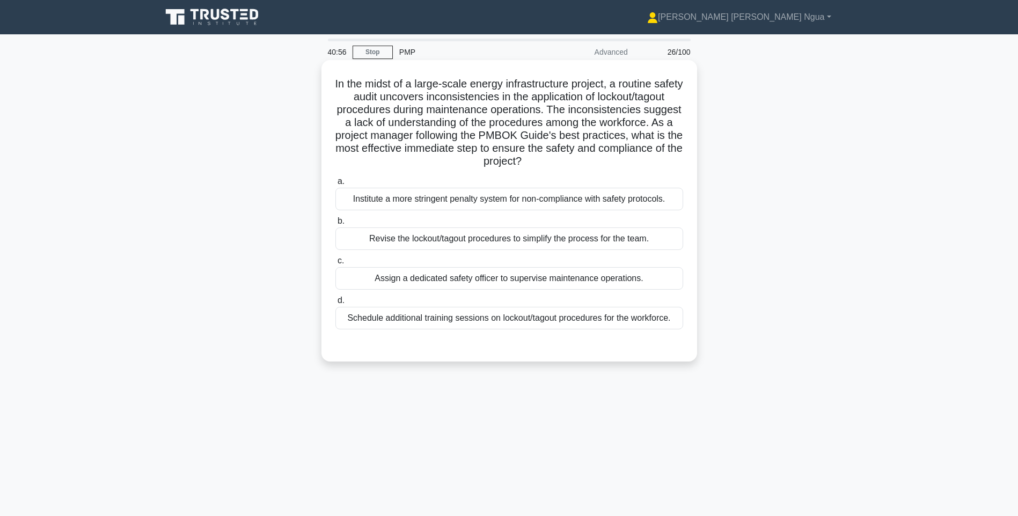
click at [545, 314] on div "Schedule additional training sessions on lockout/tagout procedures for the work…" at bounding box center [510, 318] width 348 height 23
click at [336, 304] on input "d. Schedule additional training sessions on lockout/tagout procedures for the w…" at bounding box center [336, 300] width 0 height 7
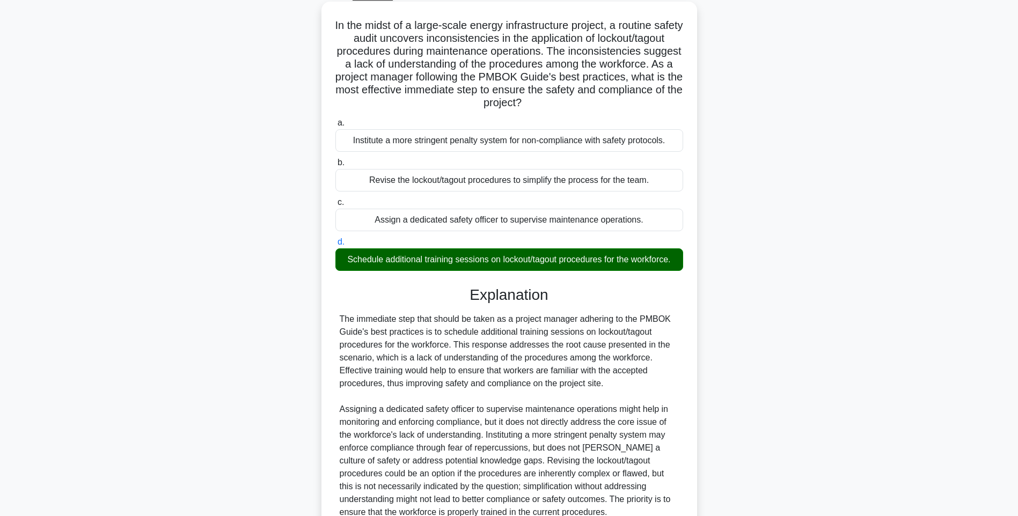
scroll to position [159, 0]
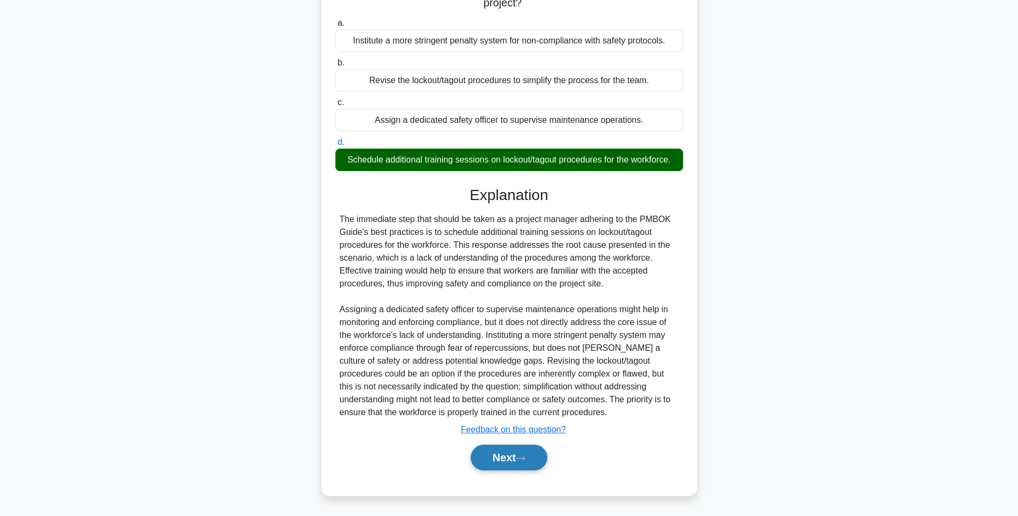
click at [490, 455] on button "Next" at bounding box center [509, 458] width 77 height 26
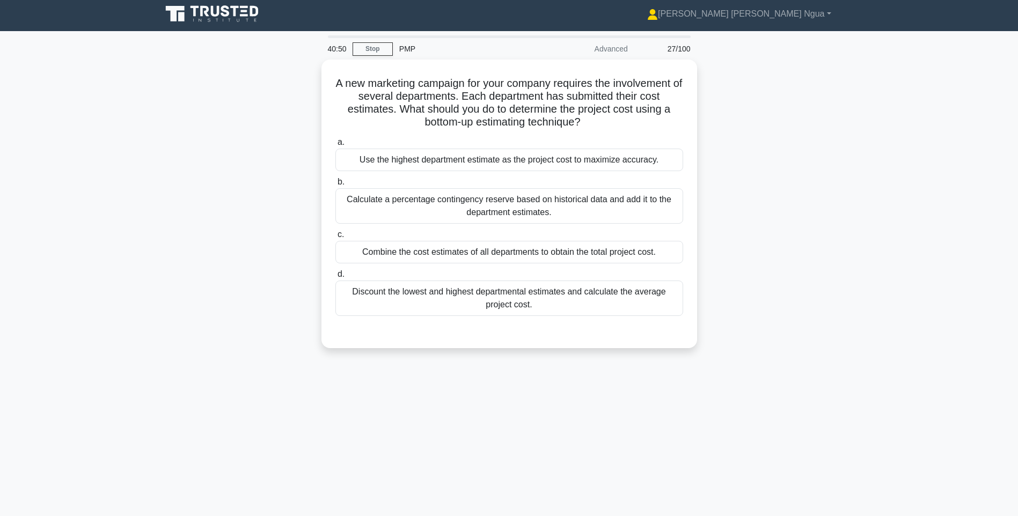
scroll to position [0, 0]
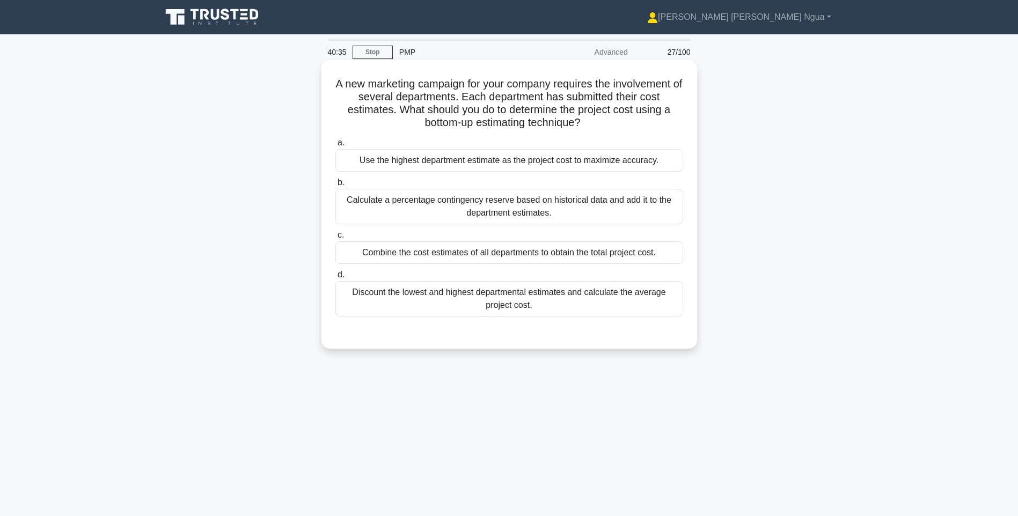
click at [451, 250] on div "Combine the cost estimates of all departments to obtain the total project cost." at bounding box center [510, 253] width 348 height 23
click at [336, 239] on input "c. Combine the cost estimates of all departments to obtain the total project co…" at bounding box center [336, 235] width 0 height 7
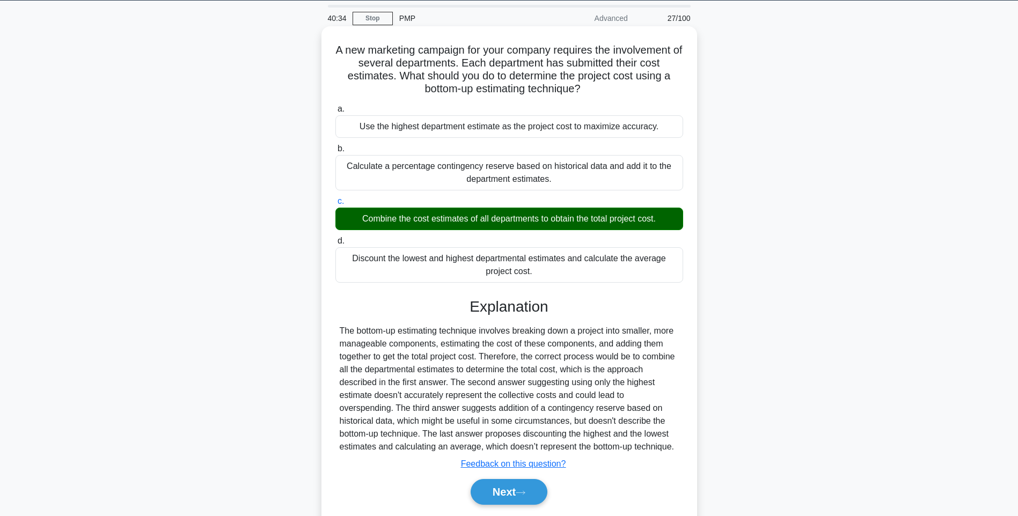
scroll to position [69, 0]
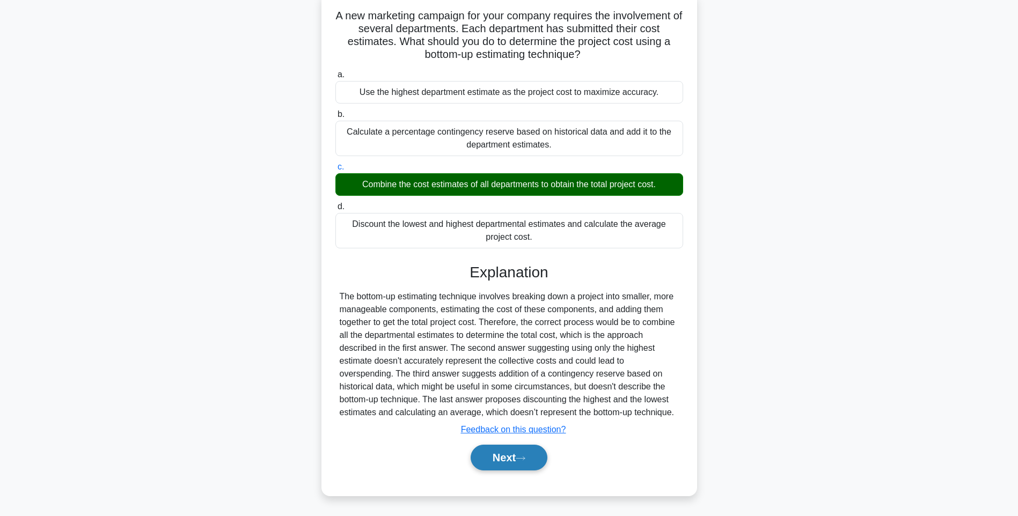
click at [496, 460] on button "Next" at bounding box center [509, 458] width 77 height 26
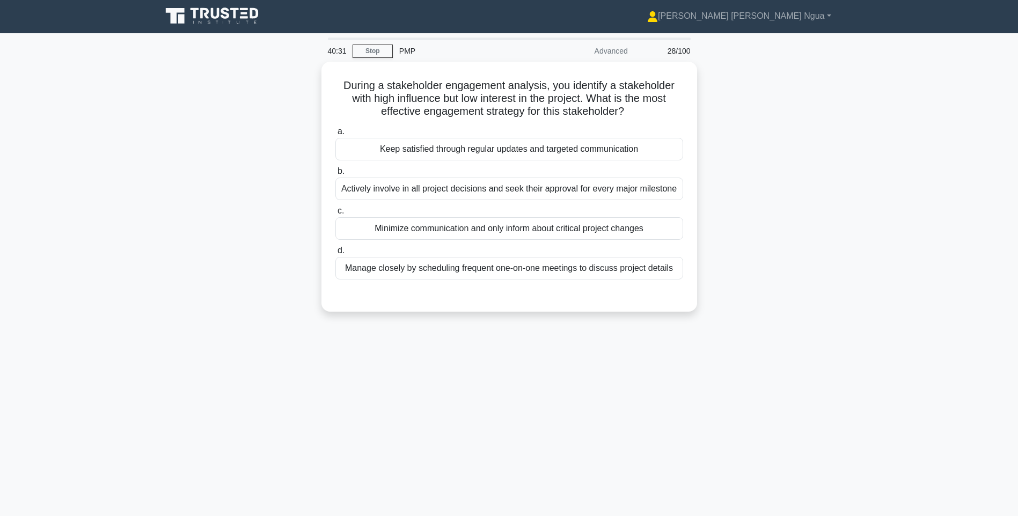
scroll to position [0, 0]
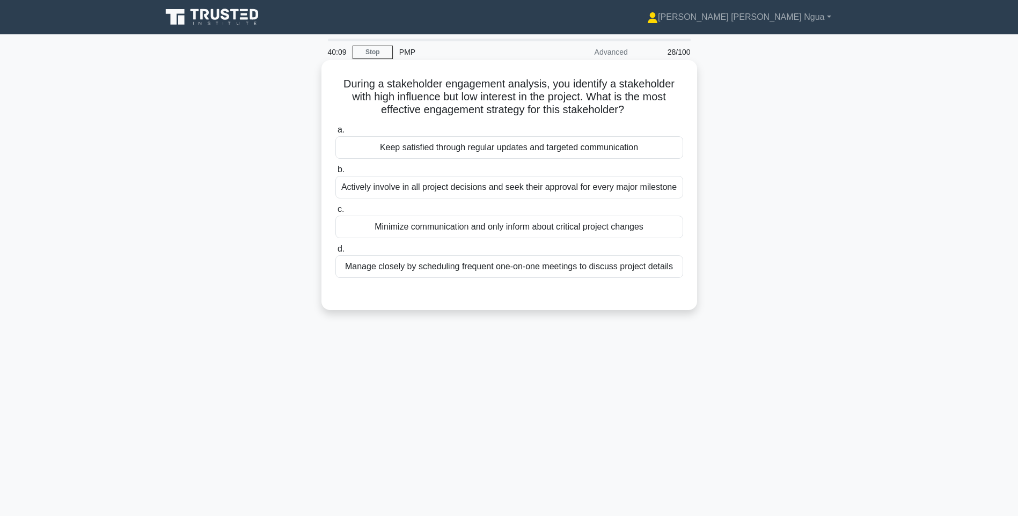
click at [456, 271] on div "Manage closely by scheduling frequent one-on-one meetings to discuss project de…" at bounding box center [510, 267] width 348 height 23
click at [336, 253] on input "d. Manage closely by scheduling frequent one-on-one meetings to discuss project…" at bounding box center [336, 249] width 0 height 7
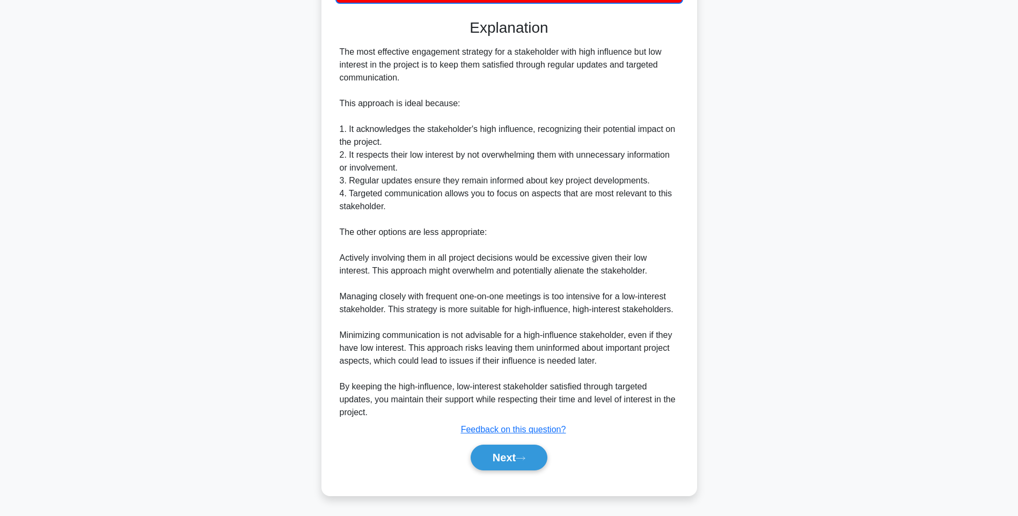
scroll to position [289, 0]
click at [514, 465] on button "Next" at bounding box center [509, 458] width 77 height 26
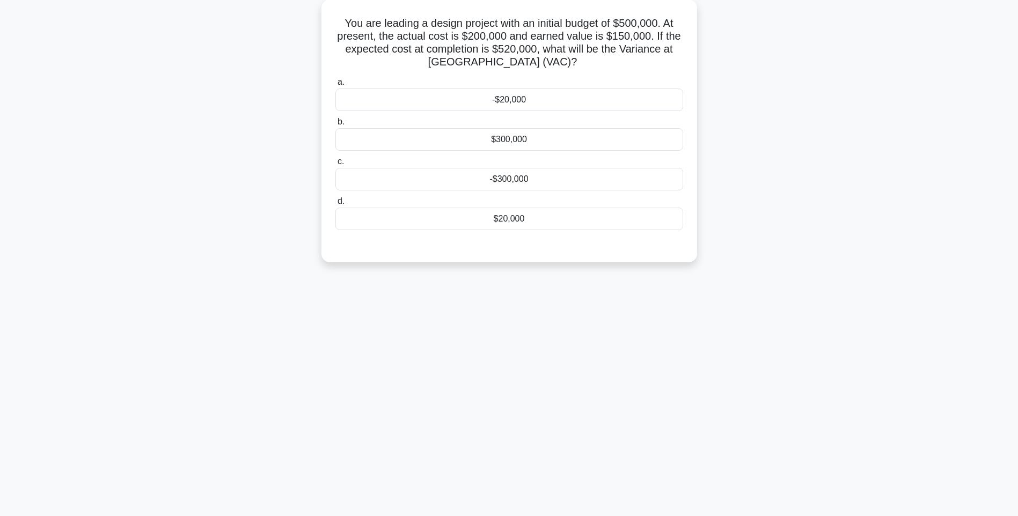
scroll to position [63, 0]
click at [509, 216] on div "$20,000" at bounding box center [510, 216] width 348 height 23
click at [336, 202] on input "d. $20,000" at bounding box center [336, 198] width 0 height 7
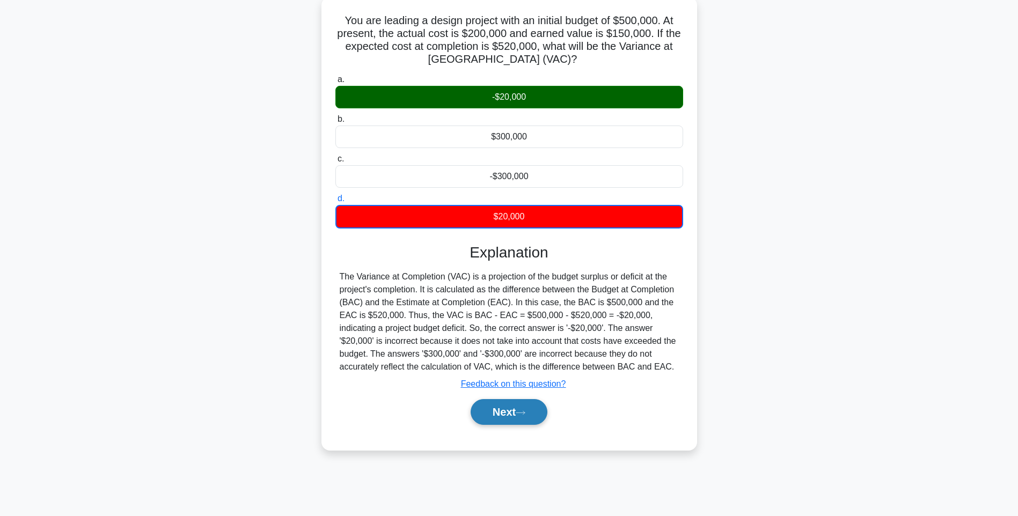
click at [541, 410] on button "Next" at bounding box center [509, 412] width 77 height 26
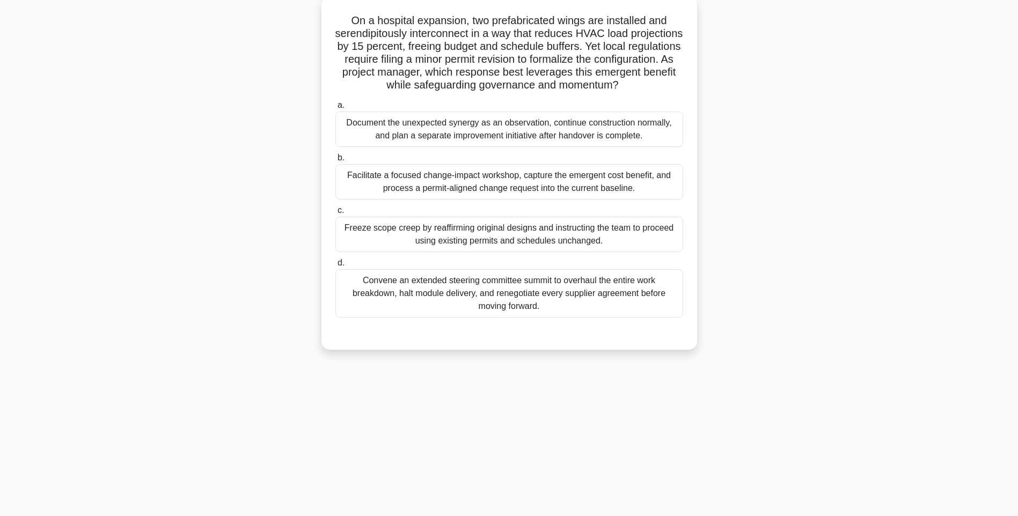
click at [594, 169] on div "Facilitate a focused change-impact workshop, capture the emergent cost benefit,…" at bounding box center [510, 181] width 348 height 35
click at [336, 162] on input "b. Facilitate a focused change-impact workshop, capture the emergent cost benef…" at bounding box center [336, 158] width 0 height 7
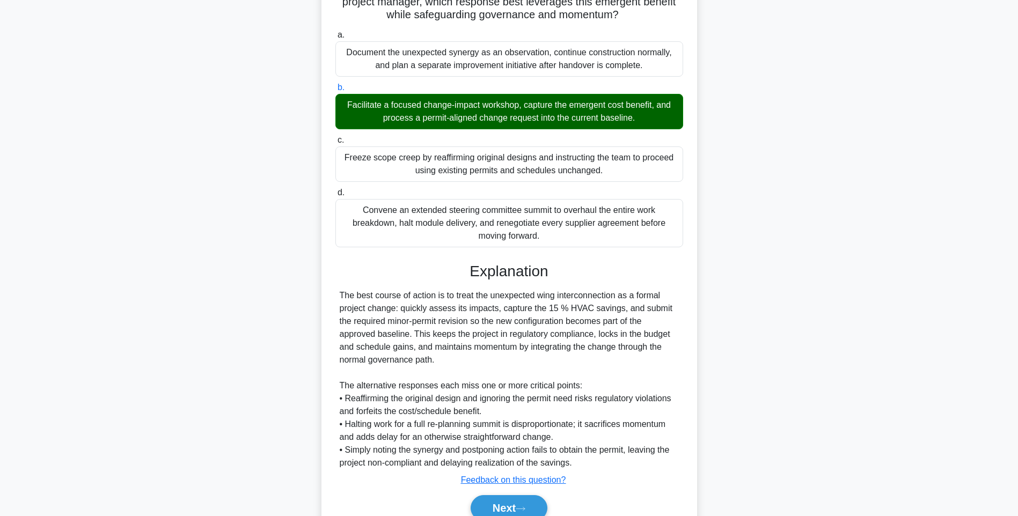
scroll to position [185, 0]
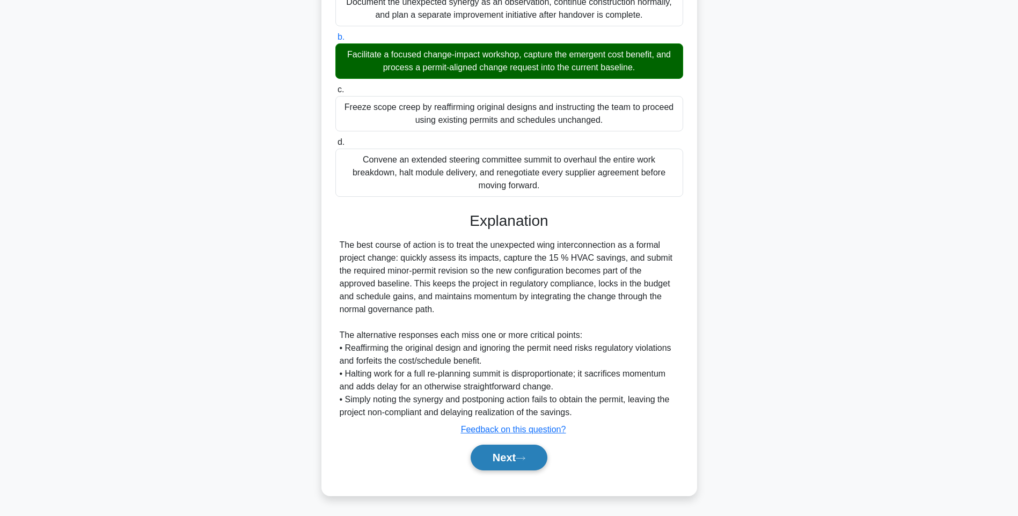
click at [540, 451] on button "Next" at bounding box center [509, 458] width 77 height 26
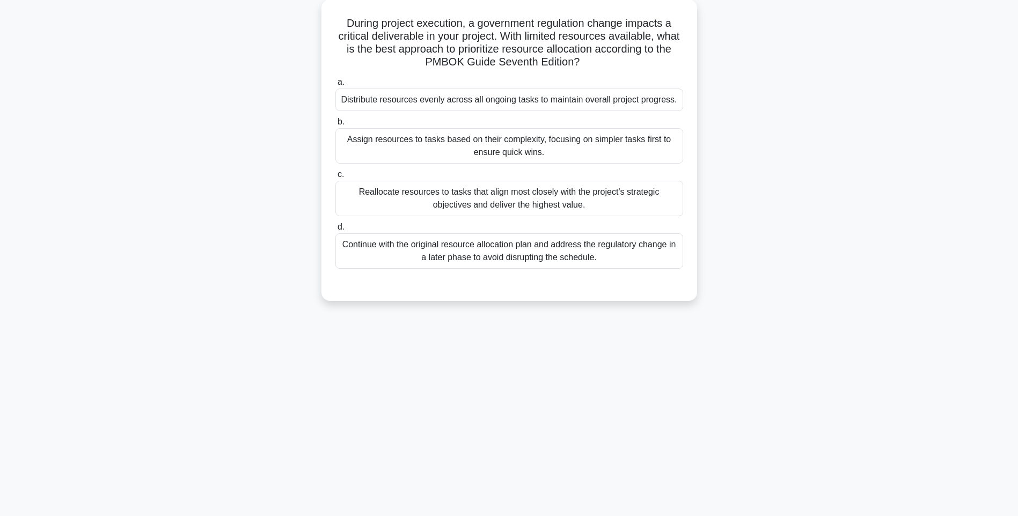
scroll to position [63, 0]
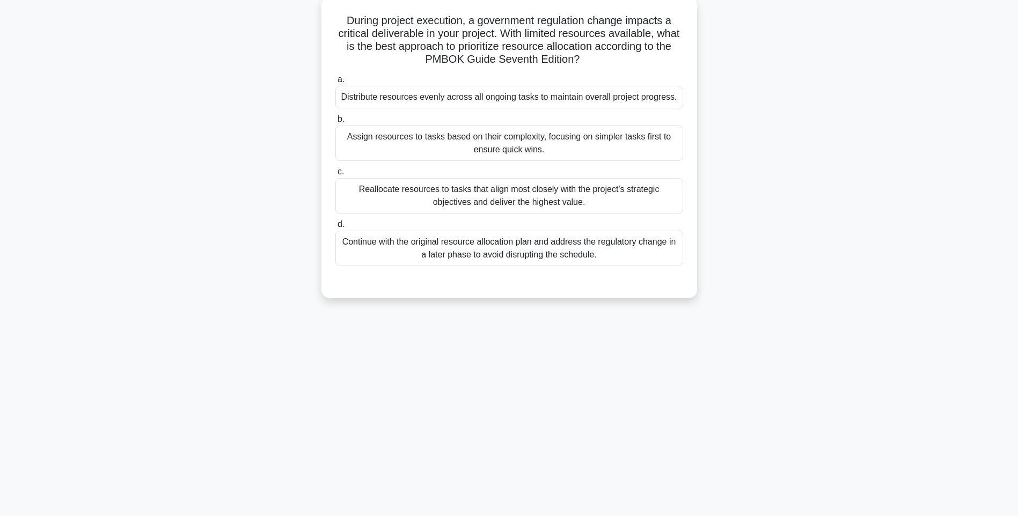
click at [455, 191] on div "Reallocate resources to tasks that align most closely with the project's strate…" at bounding box center [510, 195] width 348 height 35
click at [336, 176] on input "c. Reallocate resources to tasks that align most closely with the project's str…" at bounding box center [336, 172] width 0 height 7
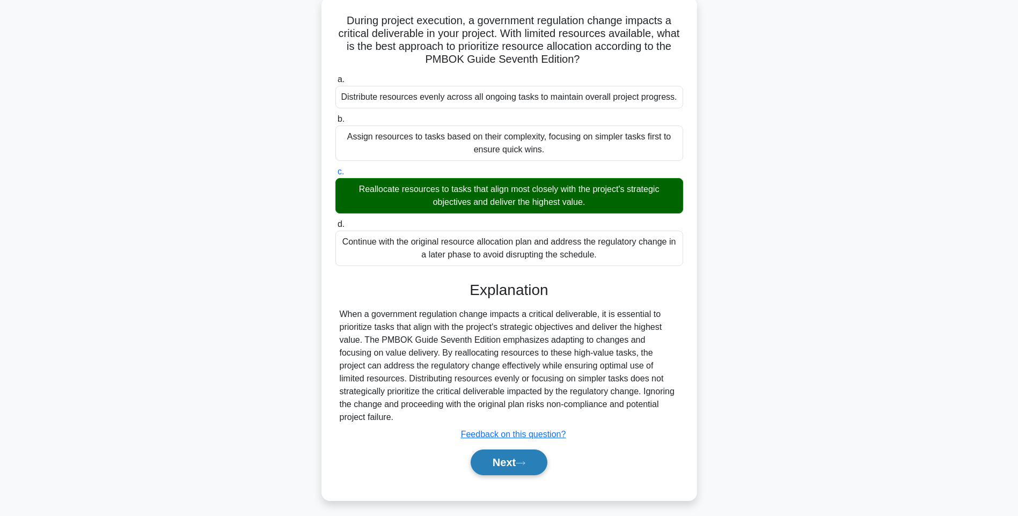
click at [492, 455] on button "Next" at bounding box center [509, 463] width 77 height 26
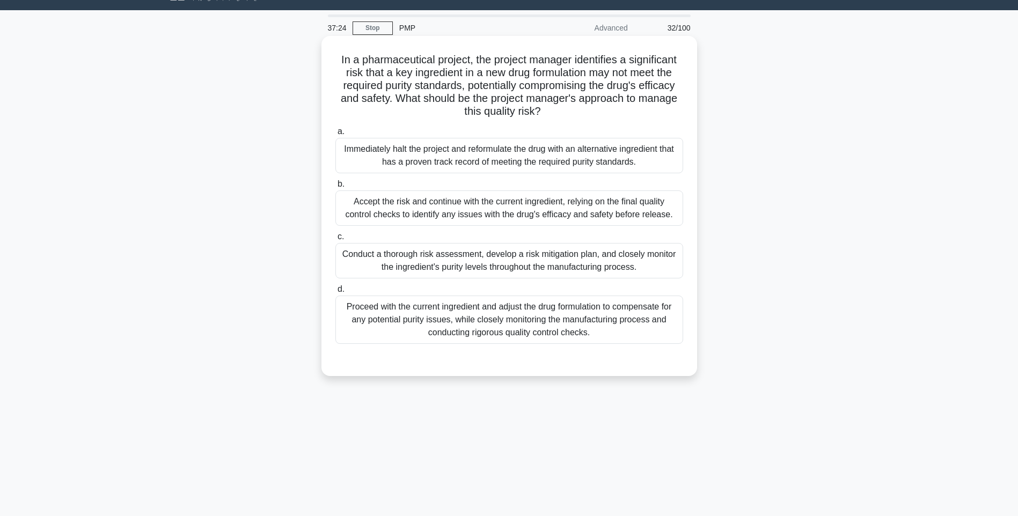
scroll to position [0, 0]
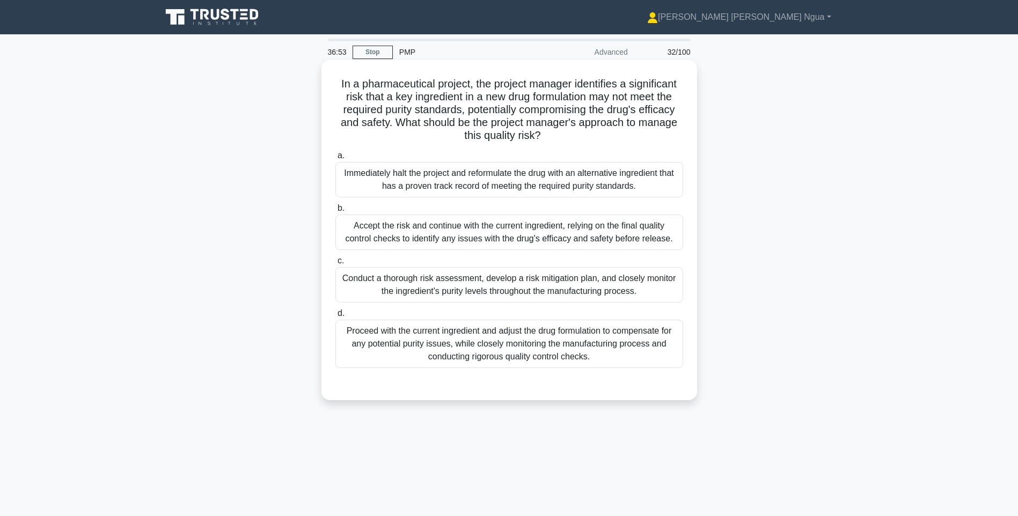
click at [512, 341] on div "Proceed with the current ingredient and adjust the drug formulation to compensa…" at bounding box center [510, 344] width 348 height 48
click at [336, 317] on input "d. Proceed with the current ingredient and adjust the drug formulation to compe…" at bounding box center [336, 313] width 0 height 7
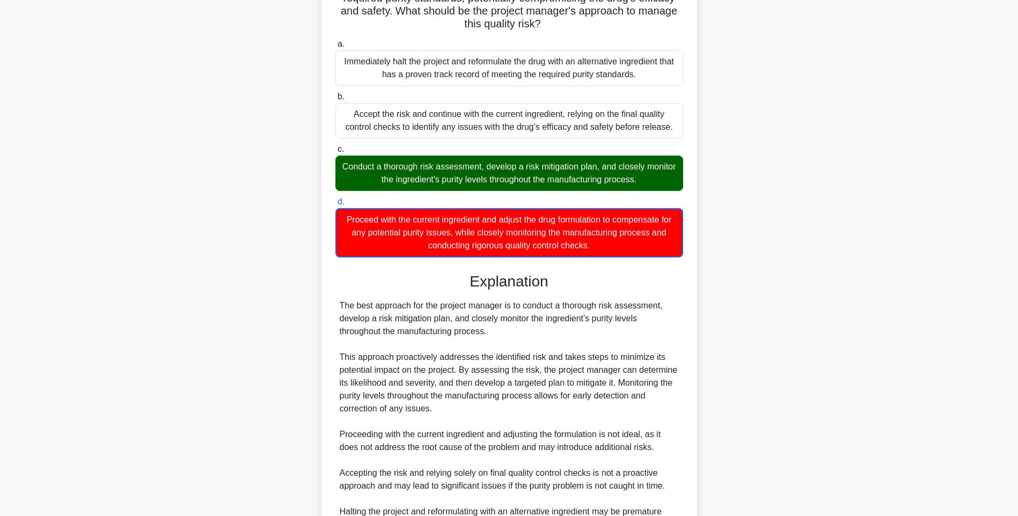
scroll to position [237, 0]
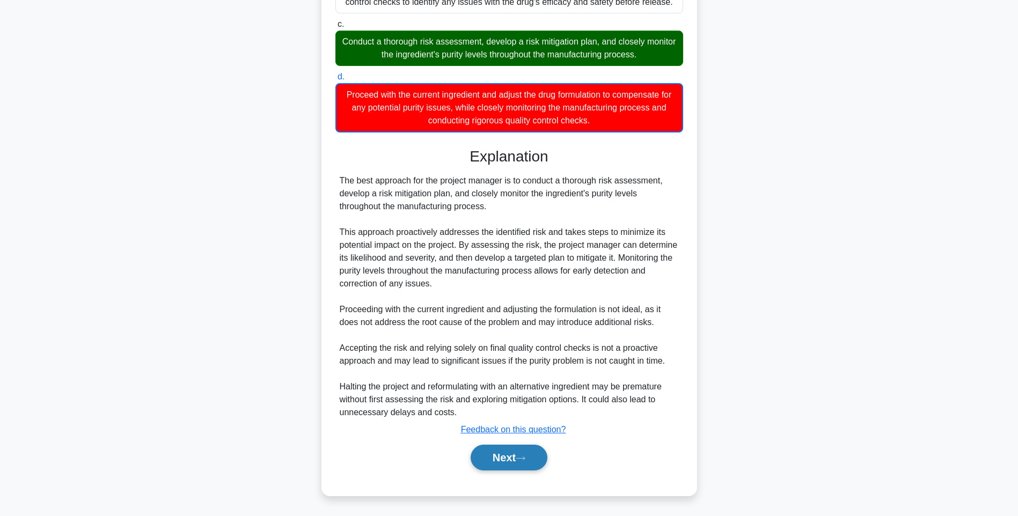
click at [489, 453] on button "Next" at bounding box center [509, 458] width 77 height 26
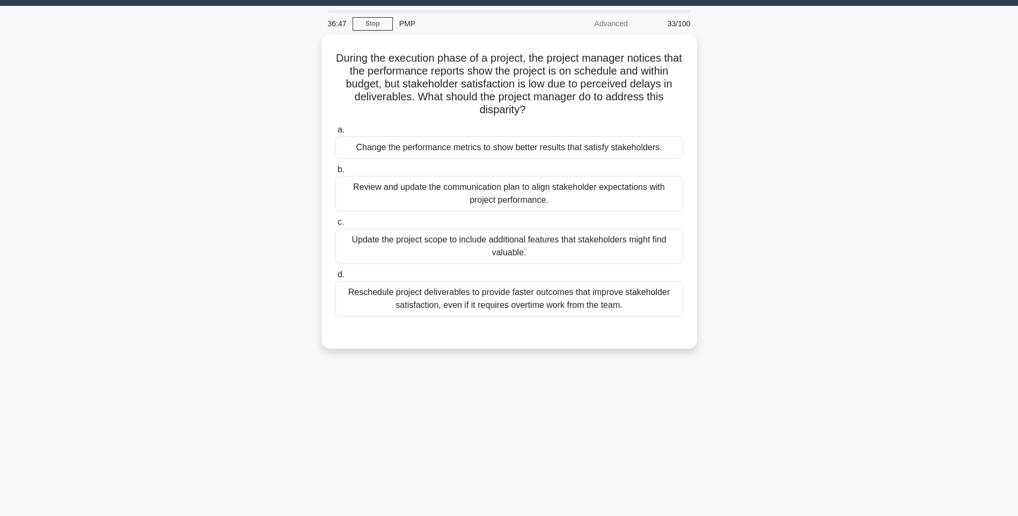
scroll to position [0, 0]
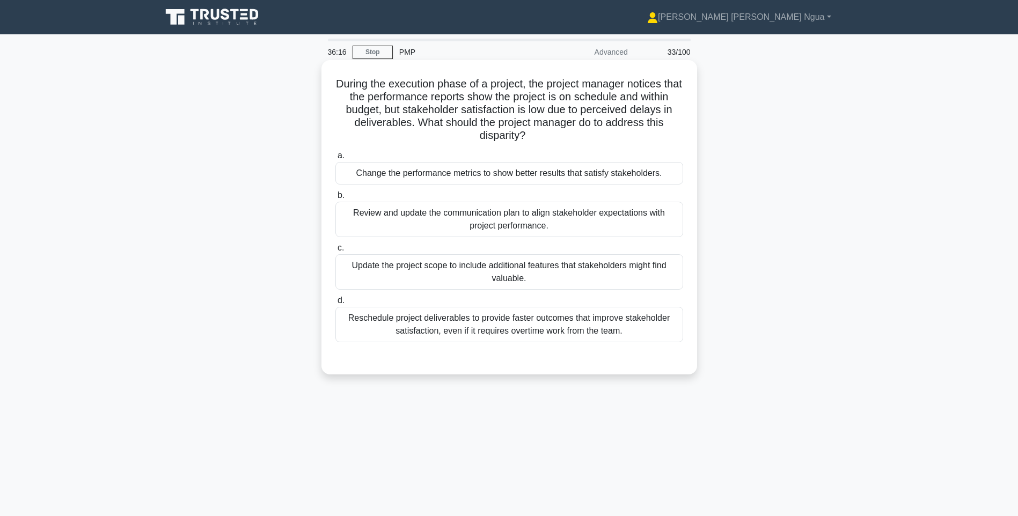
click at [478, 216] on div "Review and update the communication plan to align stakeholder expectations with…" at bounding box center [510, 219] width 348 height 35
click at [336, 199] on input "b. Review and update the communication plan to align stakeholder expectations w…" at bounding box center [336, 195] width 0 height 7
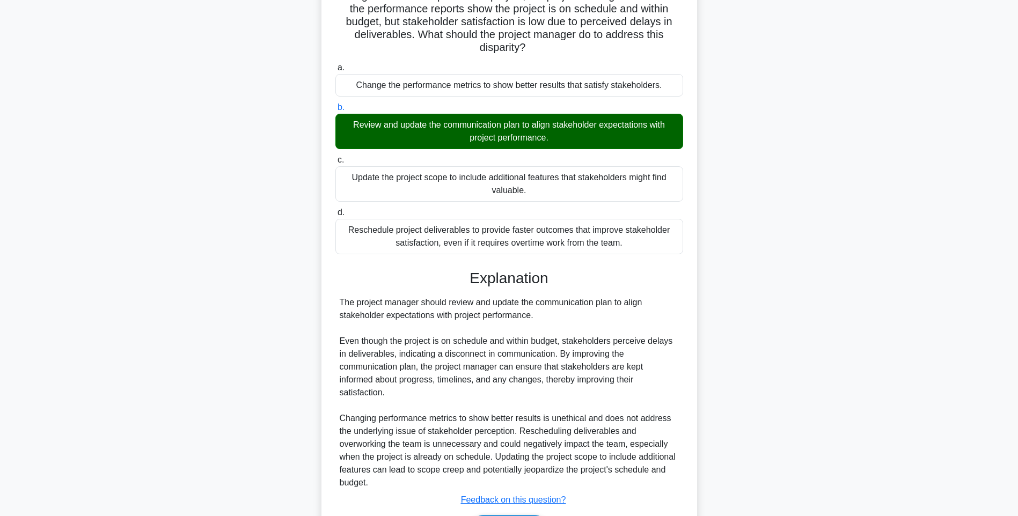
scroll to position [159, 0]
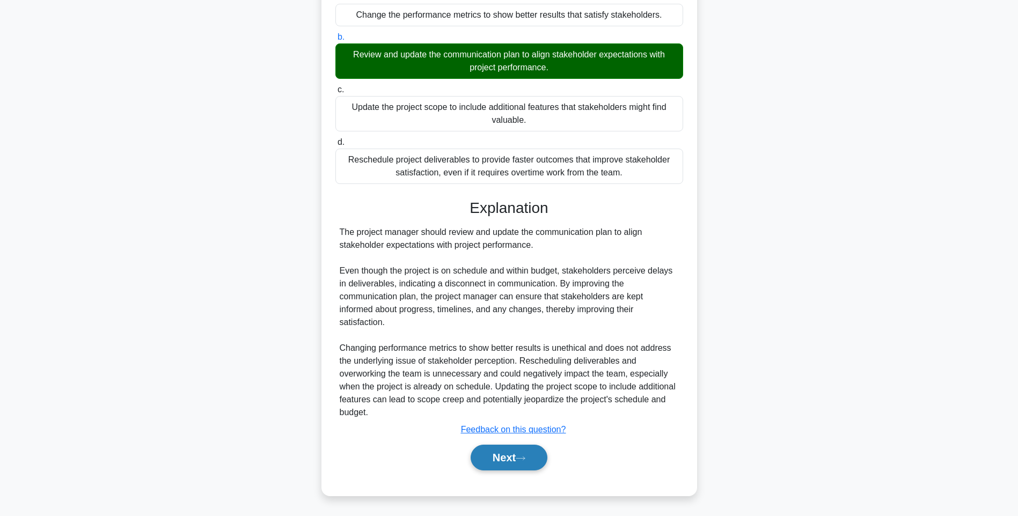
click at [481, 461] on button "Next" at bounding box center [509, 458] width 77 height 26
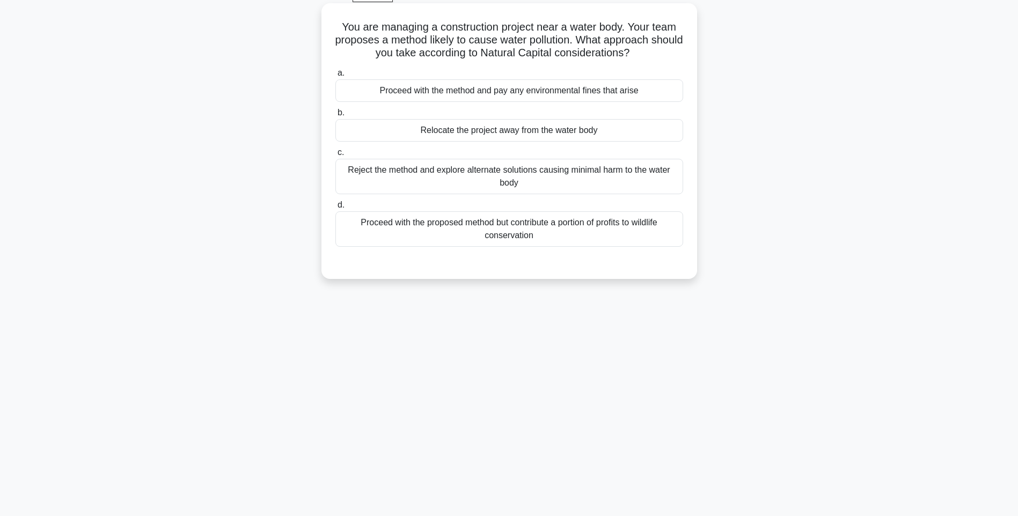
scroll to position [0, 0]
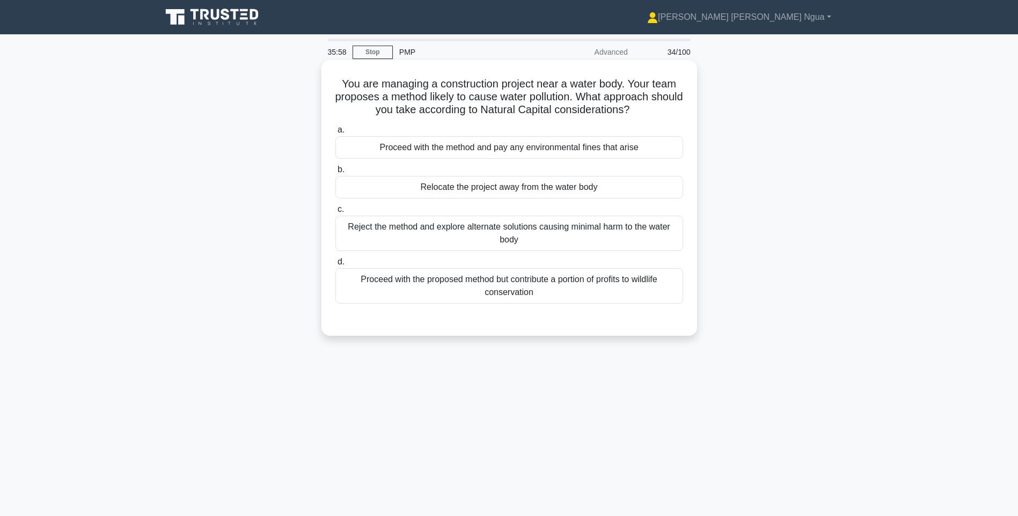
click at [475, 243] on div "Reject the method and explore alternate solutions causing minimal harm to the w…" at bounding box center [510, 233] width 348 height 35
click at [336, 213] on input "c. Reject the method and explore alternate solutions causing minimal harm to th…" at bounding box center [336, 209] width 0 height 7
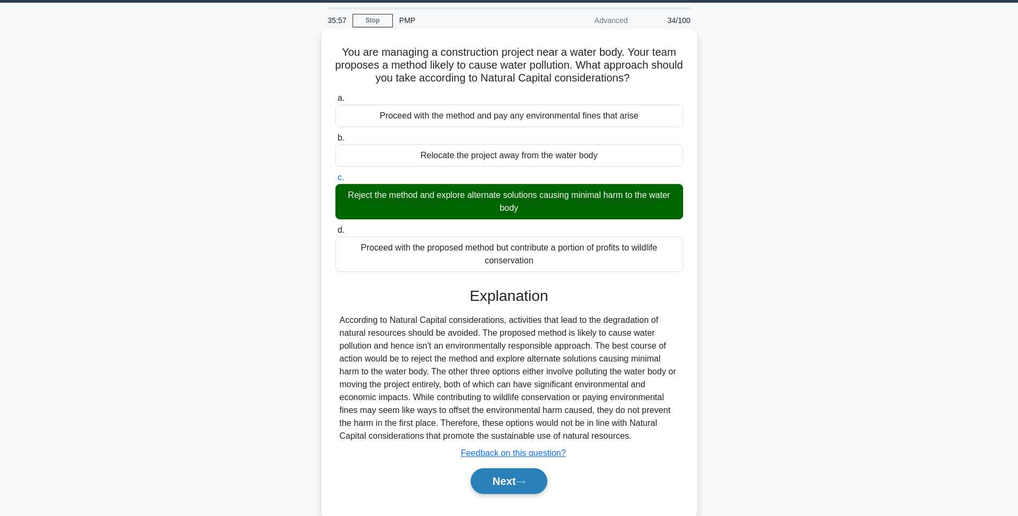
scroll to position [63, 0]
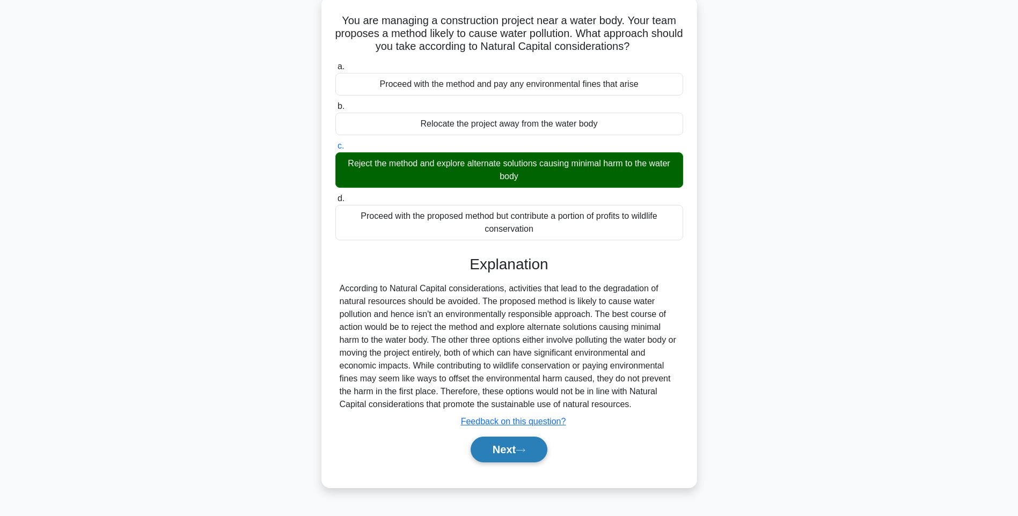
click at [505, 454] on button "Next" at bounding box center [509, 450] width 77 height 26
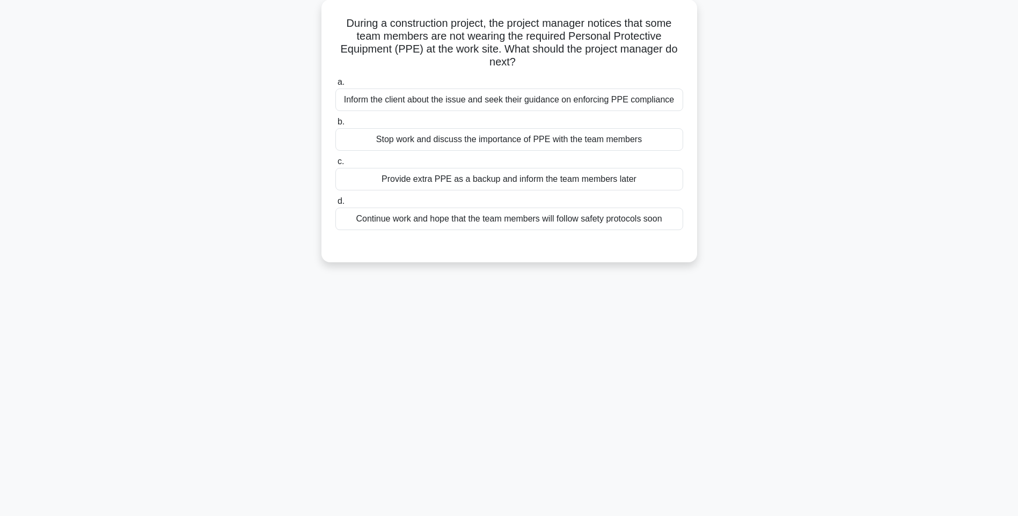
scroll to position [0, 0]
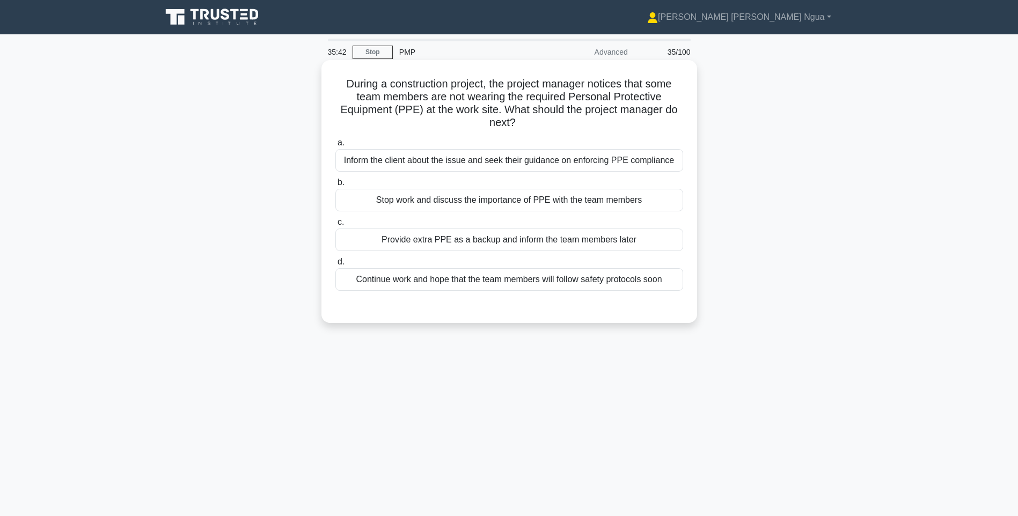
click at [594, 203] on div "Stop work and discuss the importance of PPE with the team members" at bounding box center [510, 200] width 348 height 23
click at [336, 186] on input "b. Stop work and discuss the importance of PPE with the team members" at bounding box center [336, 182] width 0 height 7
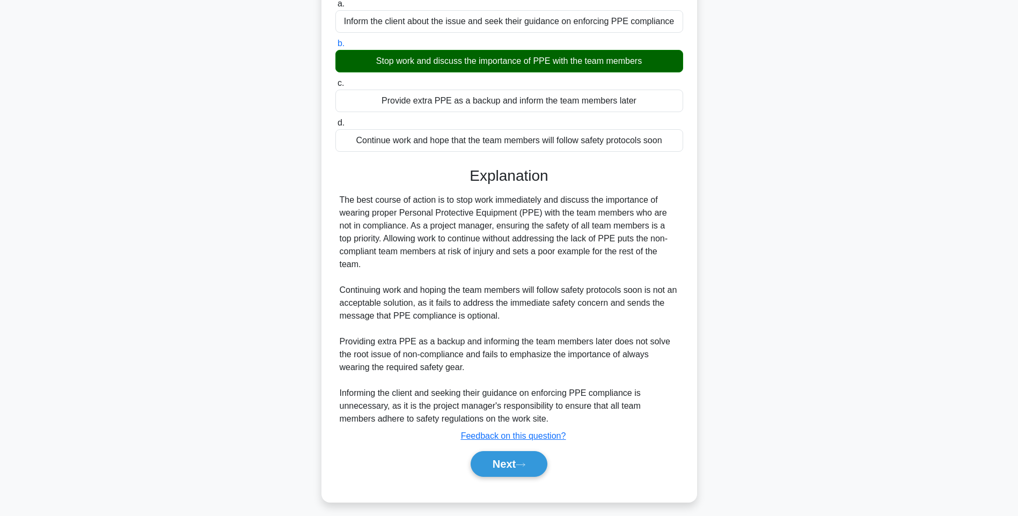
scroll to position [146, 0]
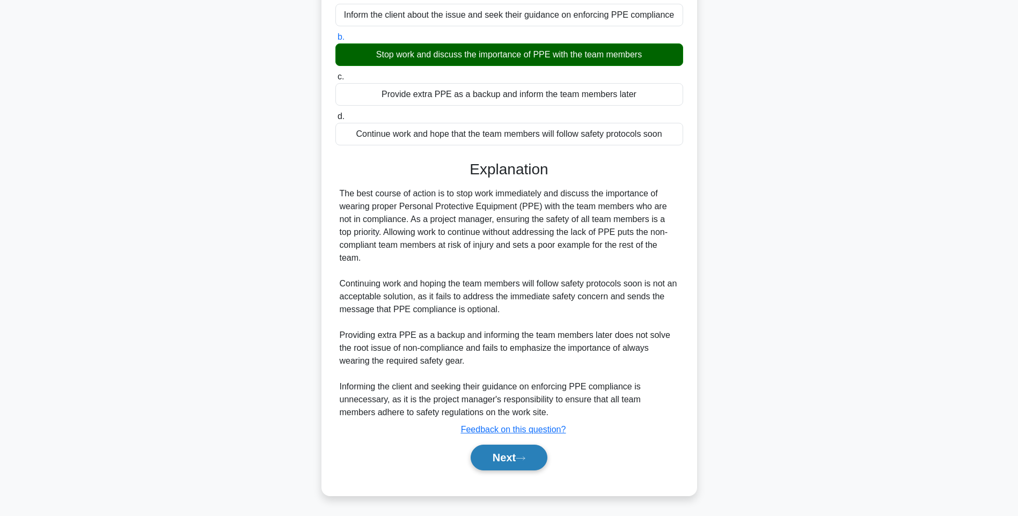
click at [516, 463] on button "Next" at bounding box center [509, 458] width 77 height 26
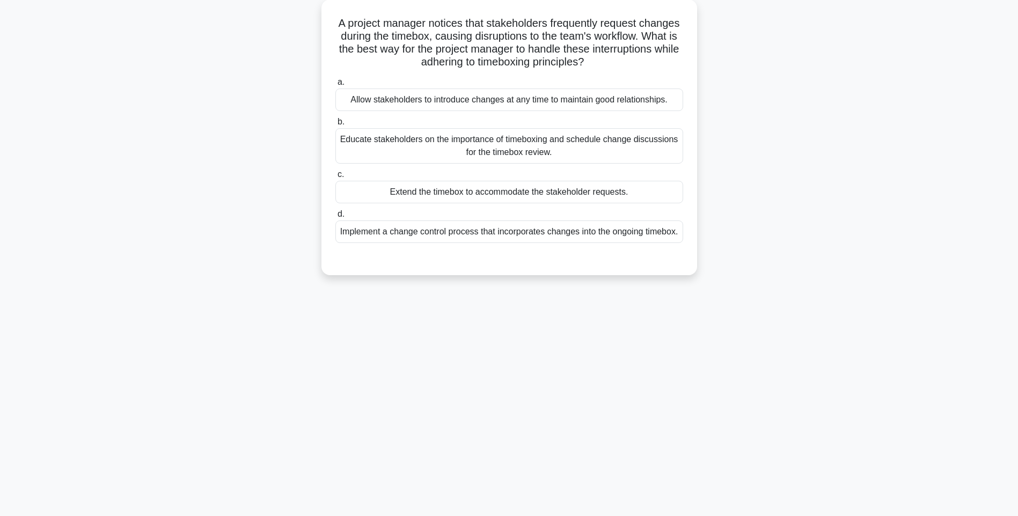
scroll to position [63, 0]
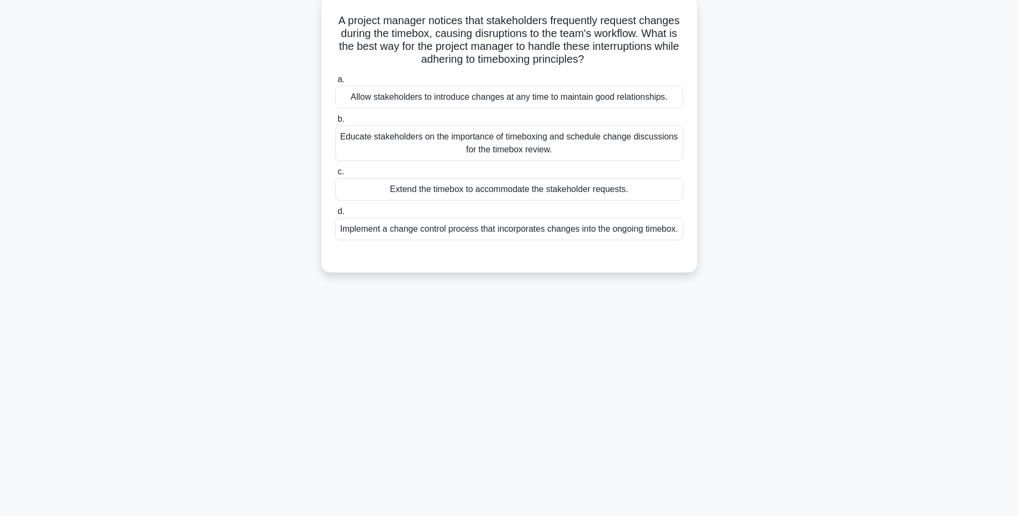
click at [486, 143] on div "Educate stakeholders on the importance of timeboxing and schedule change discus…" at bounding box center [510, 143] width 348 height 35
click at [336, 123] on input "b. Educate stakeholders on the importance of timeboxing and schedule change dis…" at bounding box center [336, 119] width 0 height 7
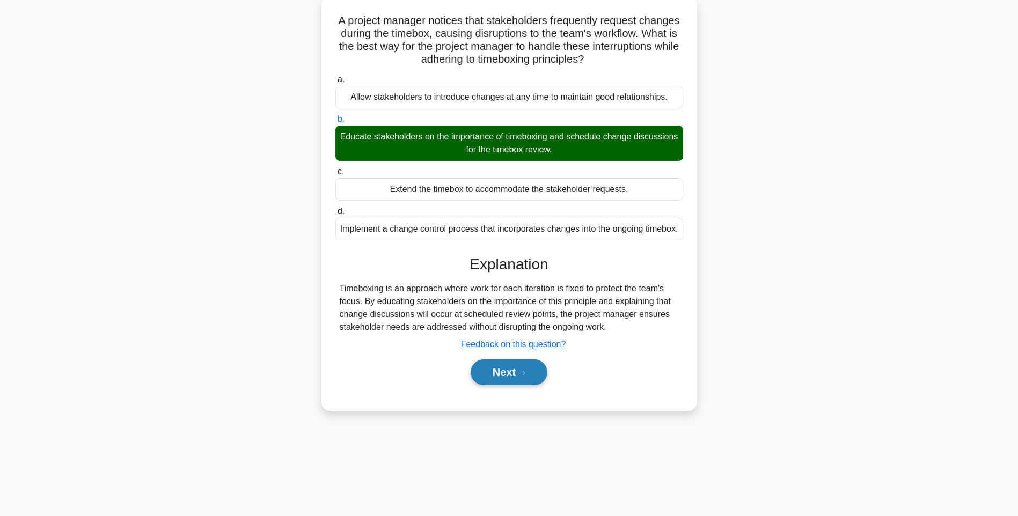
click at [506, 385] on button "Next" at bounding box center [509, 373] width 77 height 26
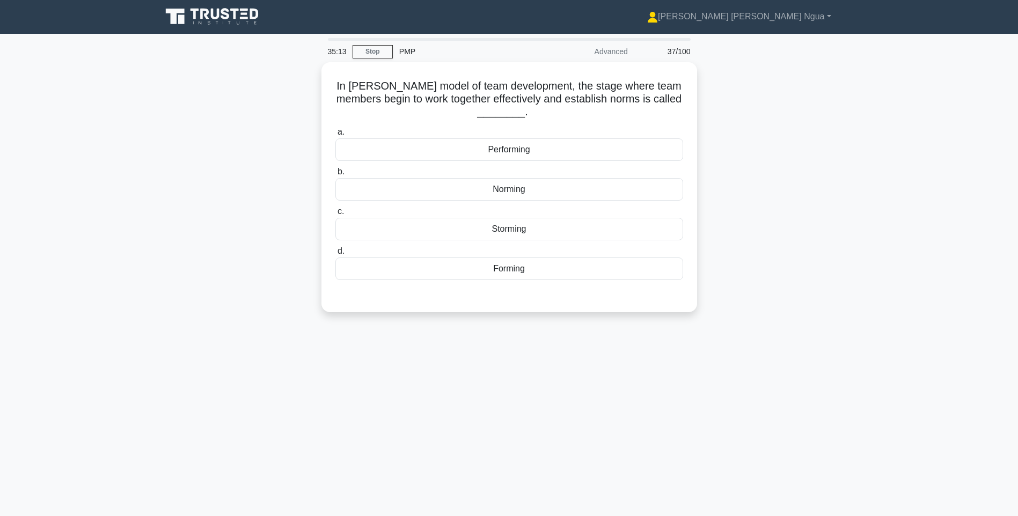
scroll to position [0, 0]
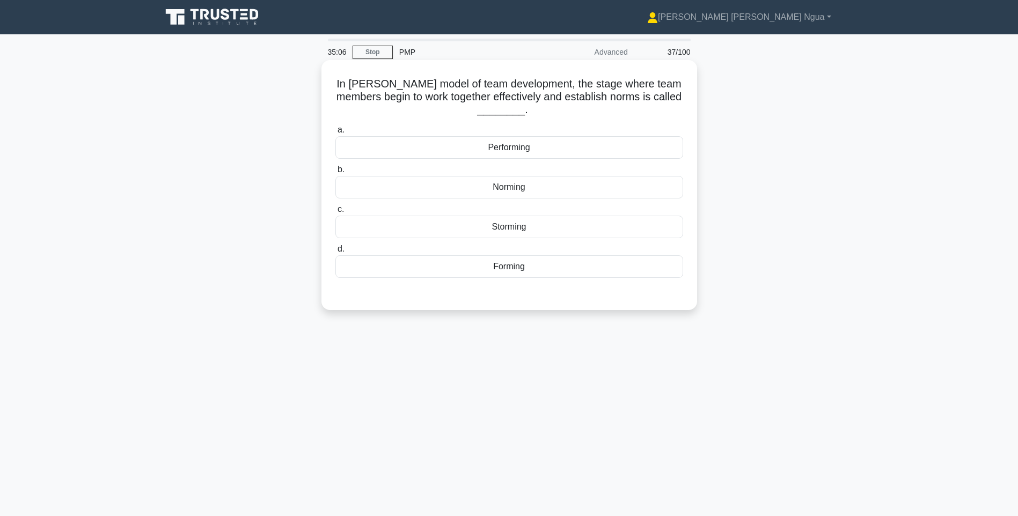
click at [516, 187] on div "Norming" at bounding box center [510, 187] width 348 height 23
click at [336, 173] on input "b. Norming" at bounding box center [336, 169] width 0 height 7
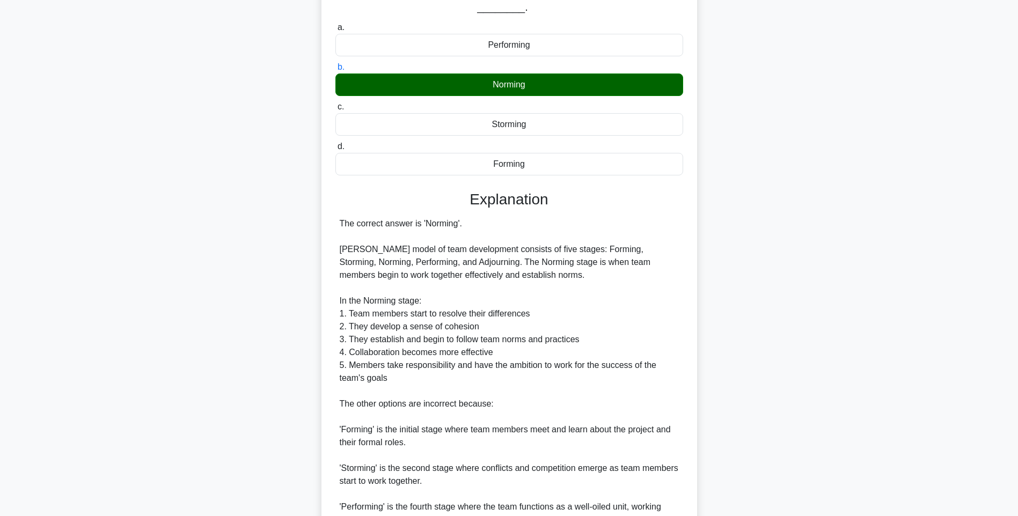
scroll to position [210, 0]
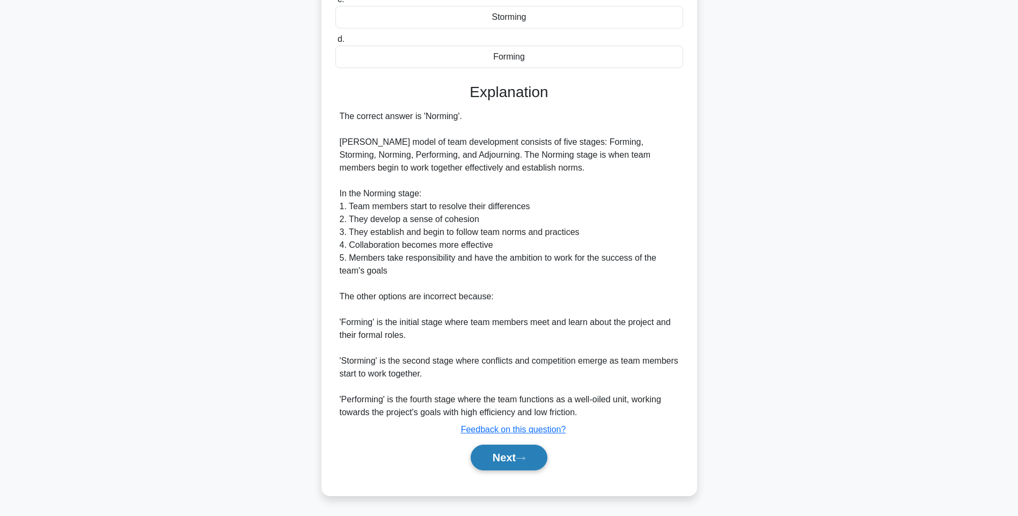
click at [487, 463] on button "Next" at bounding box center [509, 458] width 77 height 26
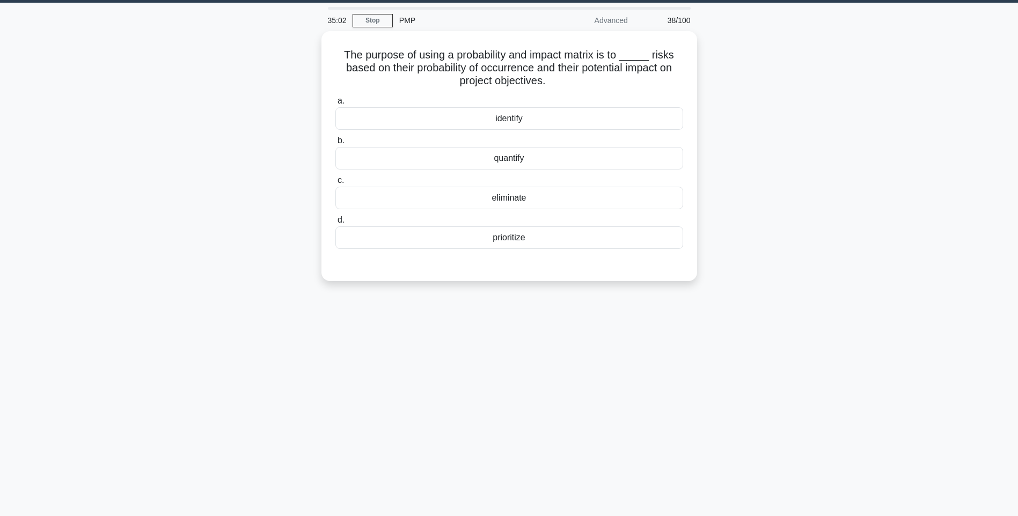
scroll to position [0, 0]
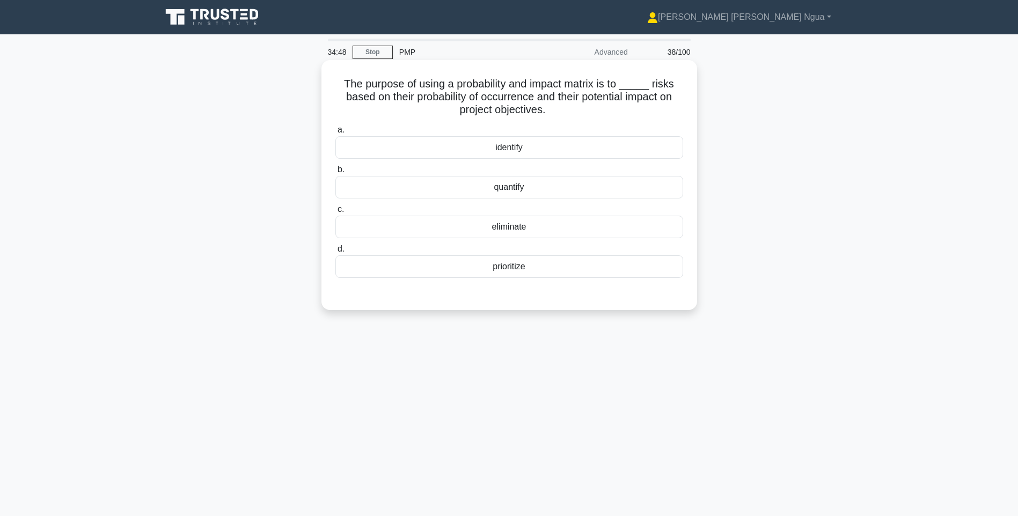
click at [511, 271] on div "prioritize" at bounding box center [510, 267] width 348 height 23
click at [336, 253] on input "d. prioritize" at bounding box center [336, 249] width 0 height 7
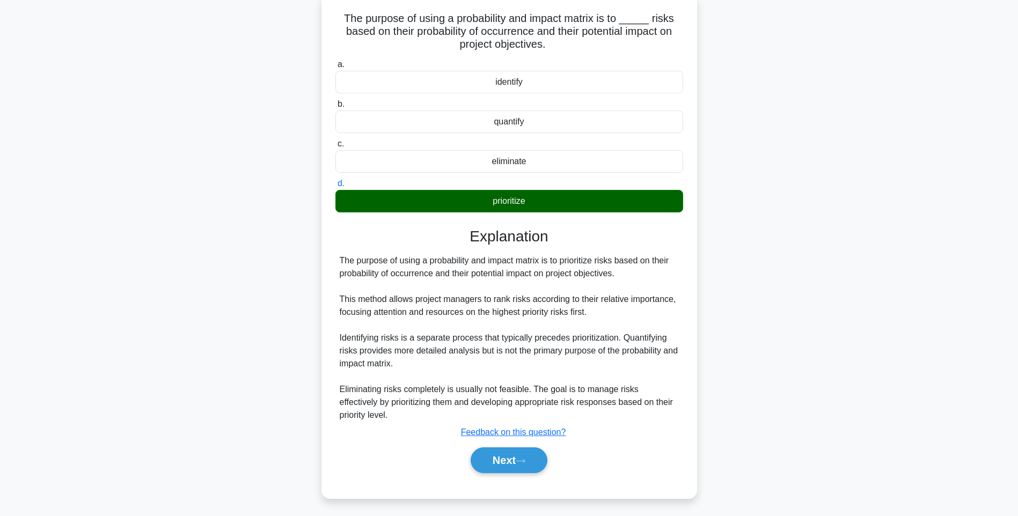
scroll to position [69, 0]
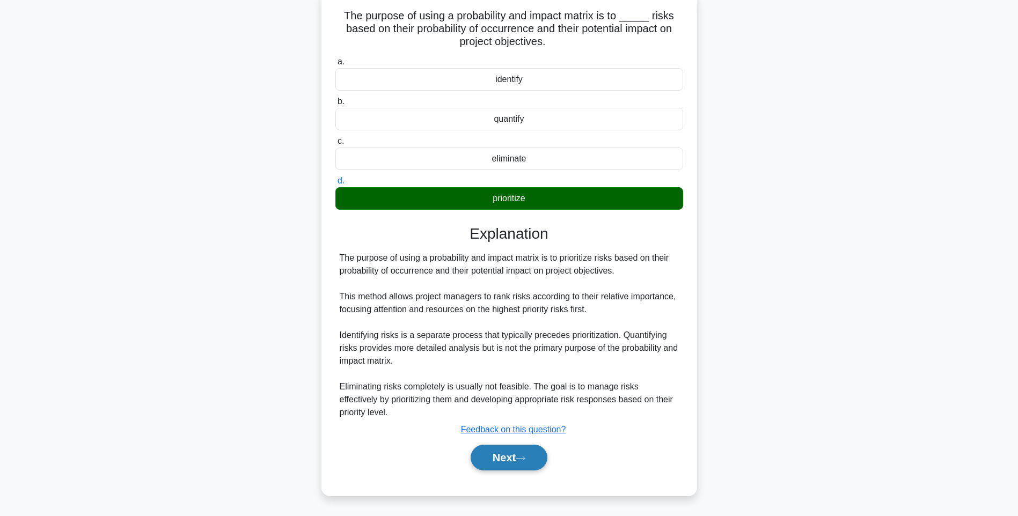
click at [480, 455] on button "Next" at bounding box center [509, 458] width 77 height 26
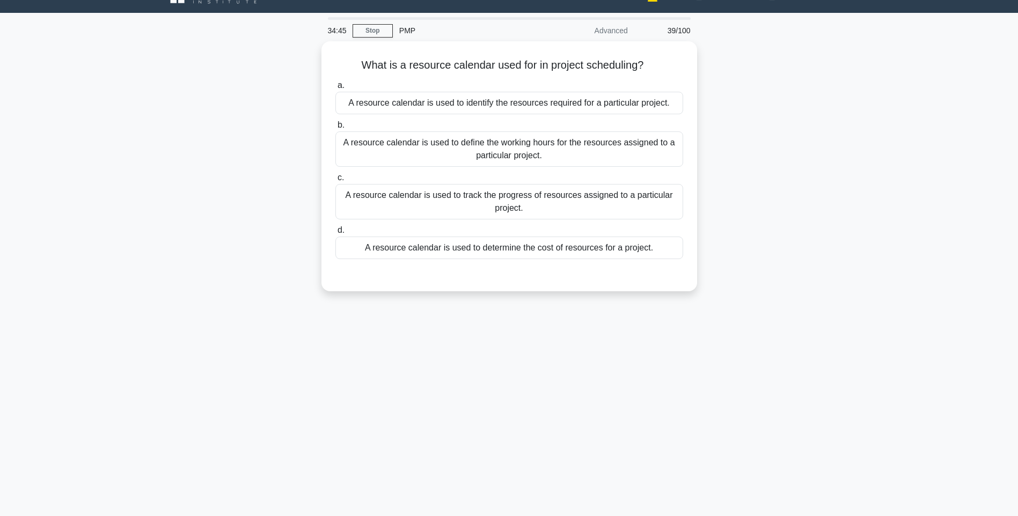
scroll to position [0, 0]
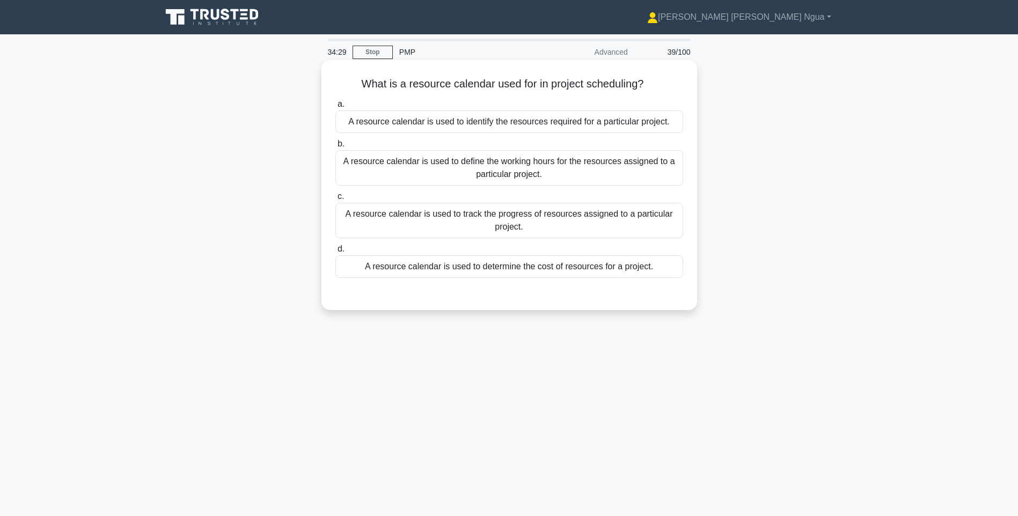
click at [582, 231] on div "A resource calendar is used to track the progress of resources assigned to a pa…" at bounding box center [510, 220] width 348 height 35
click at [336, 200] on input "c. A resource calendar is used to track the progress of resources assigned to a…" at bounding box center [336, 196] width 0 height 7
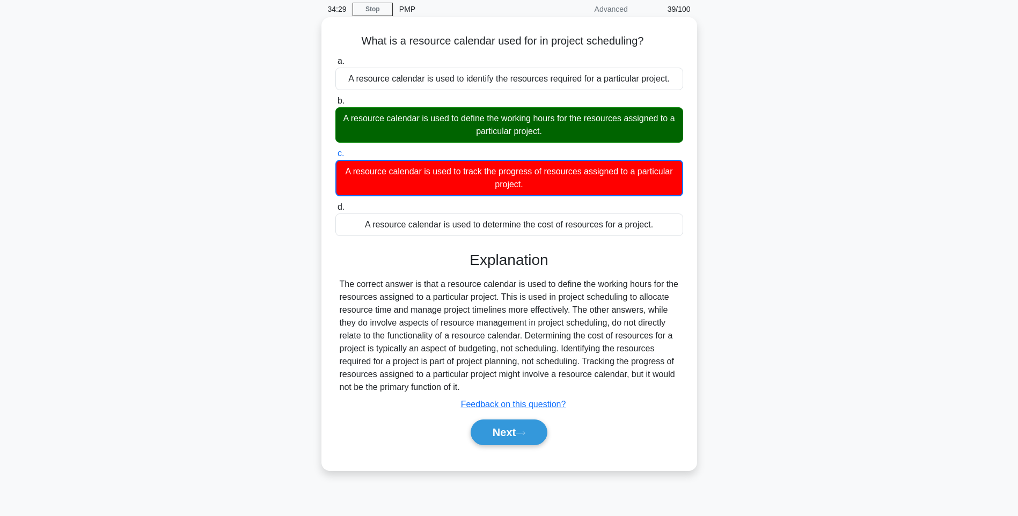
scroll to position [63, 0]
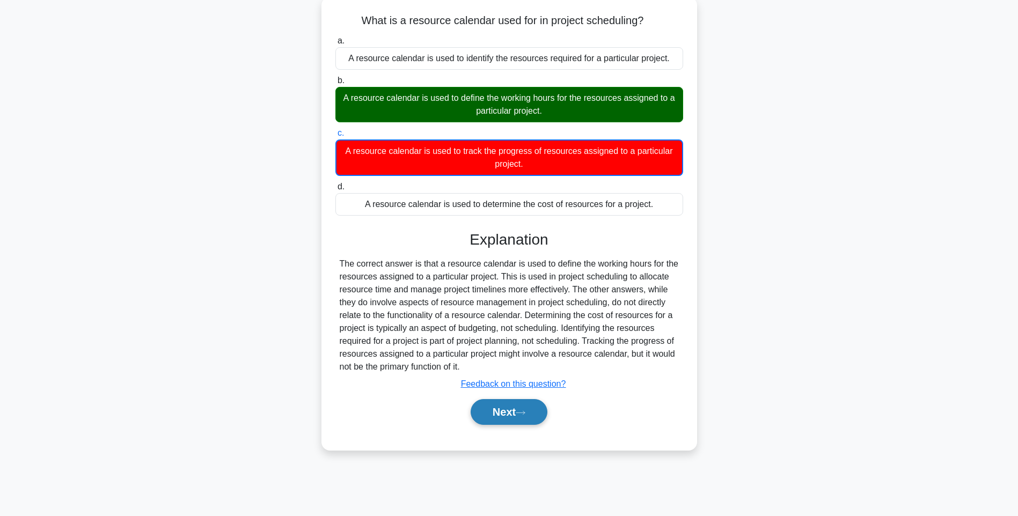
click at [520, 423] on button "Next" at bounding box center [509, 412] width 77 height 26
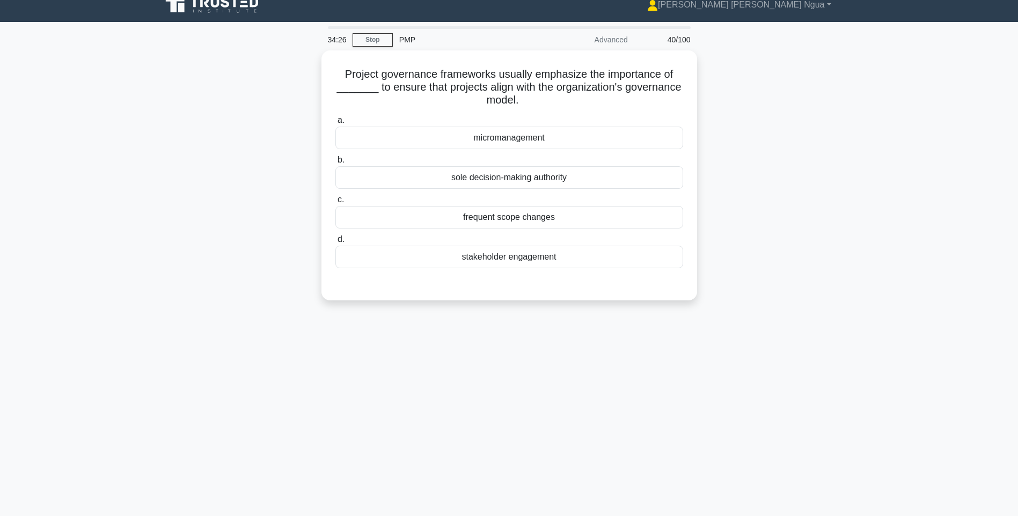
scroll to position [0, 0]
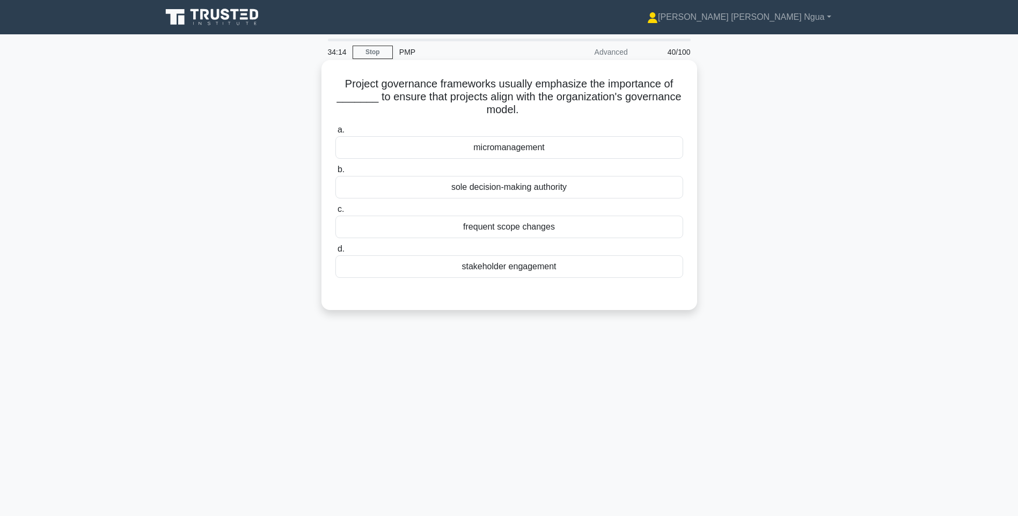
click at [515, 262] on div "stakeholder engagement" at bounding box center [510, 267] width 348 height 23
click at [336, 253] on input "d. stakeholder engagement" at bounding box center [336, 249] width 0 height 7
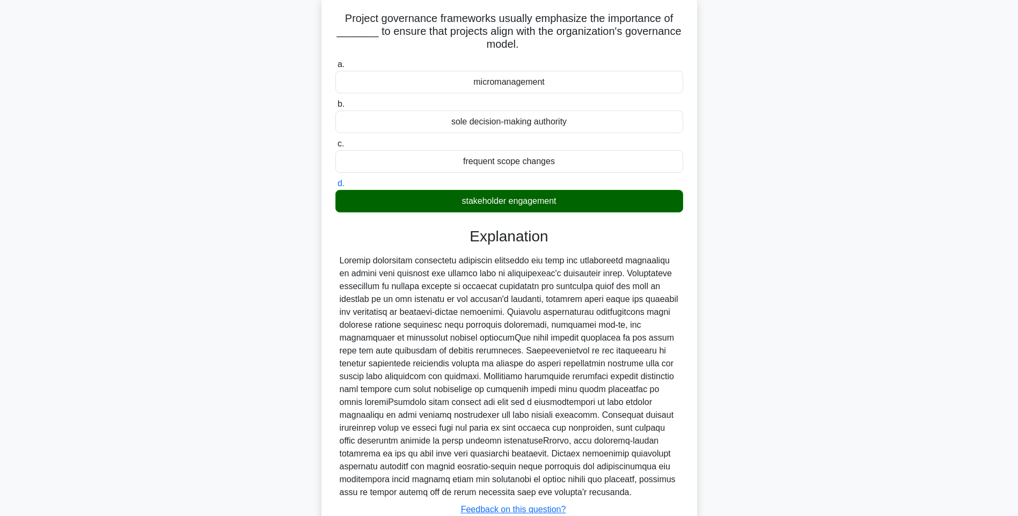
scroll to position [146, 0]
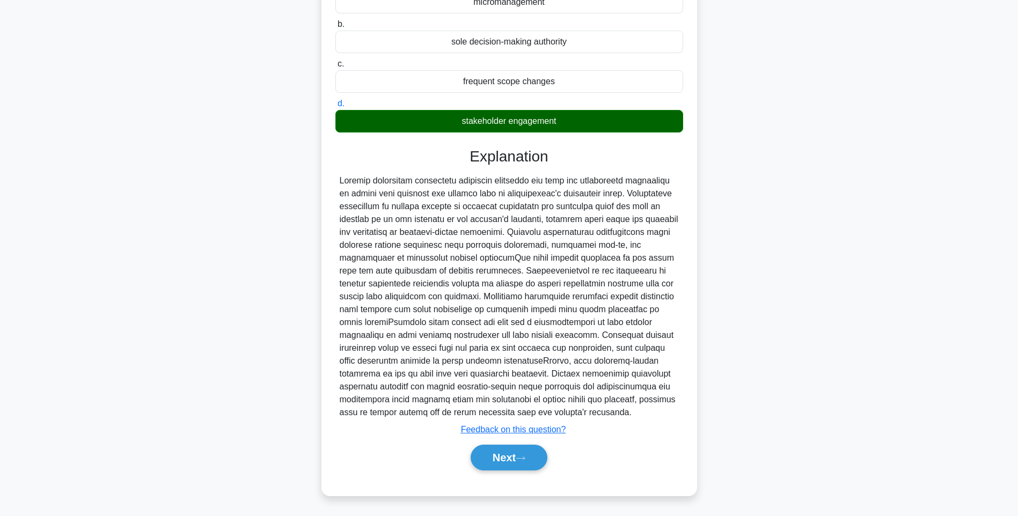
click at [469, 468] on div "Next" at bounding box center [509, 458] width 352 height 26
click at [533, 456] on button "Next" at bounding box center [509, 458] width 77 height 26
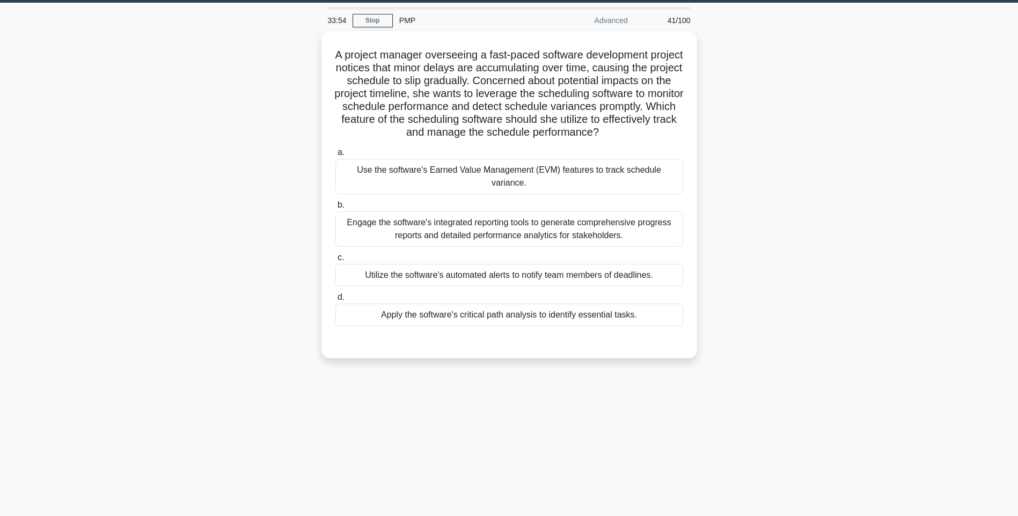
scroll to position [0, 0]
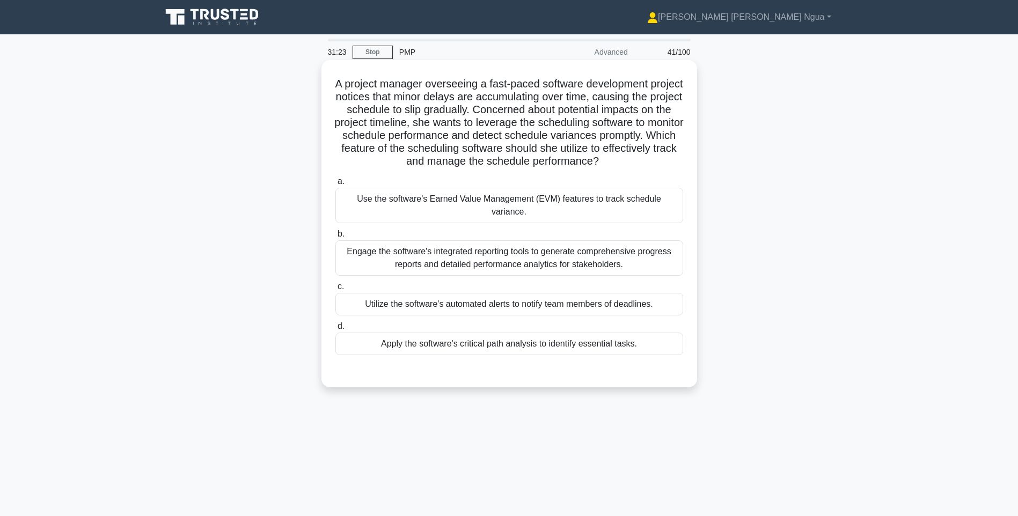
click at [534, 349] on div "Apply the software's critical path analysis to identify essential tasks." at bounding box center [510, 344] width 348 height 23
click at [336, 330] on input "d. Apply the software's critical path analysis to identify essential tasks." at bounding box center [336, 326] width 0 height 7
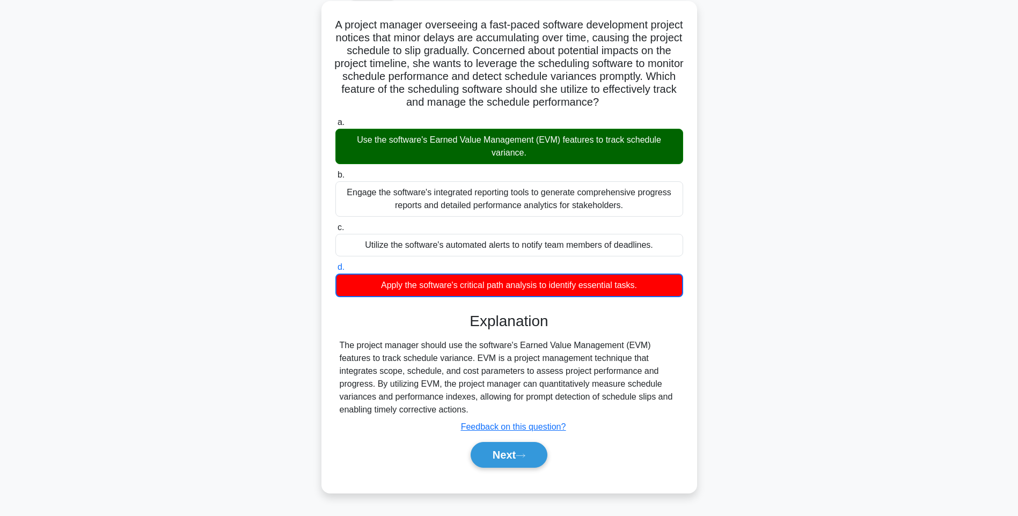
scroll to position [70, 0]
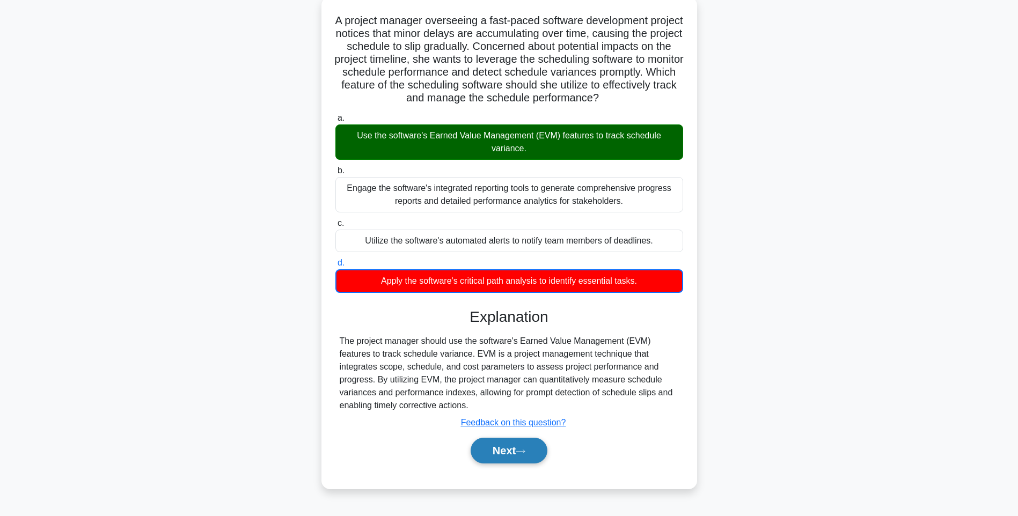
click at [525, 453] on button "Next" at bounding box center [509, 451] width 77 height 26
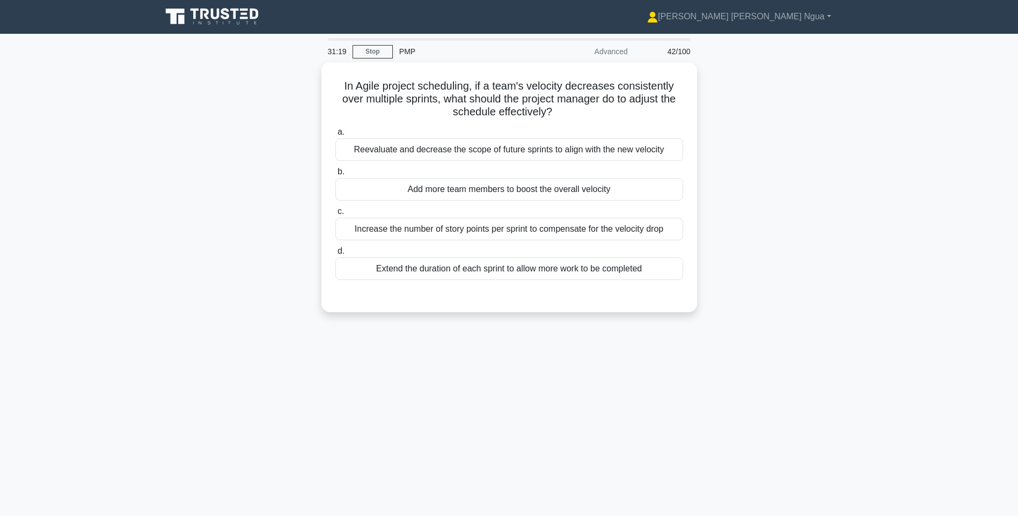
scroll to position [0, 0]
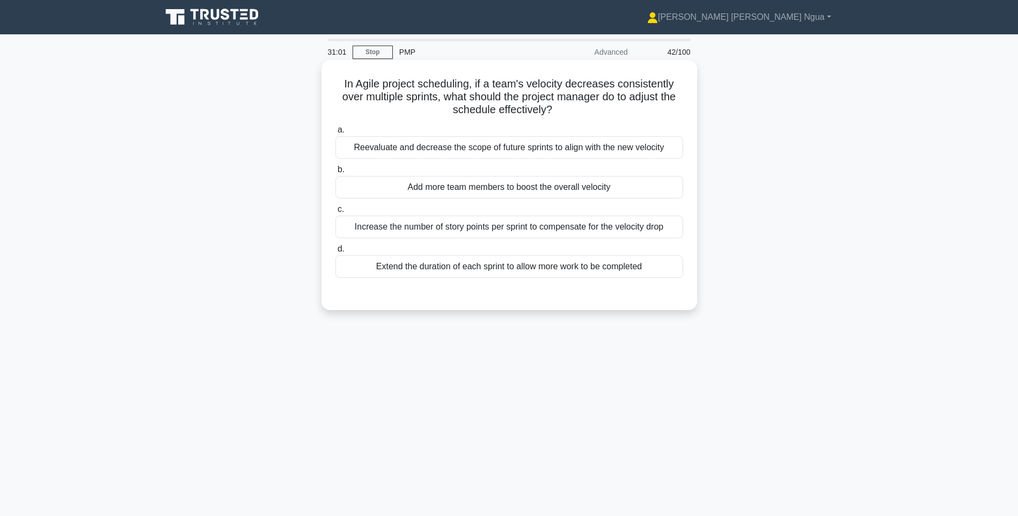
click at [387, 156] on div "Reevaluate and decrease the scope of future sprints to align with the new veloc…" at bounding box center [510, 147] width 348 height 23
click at [336, 134] on input "a. Reevaluate and decrease the scope of future sprints to align with the new ve…" at bounding box center [336, 130] width 0 height 7
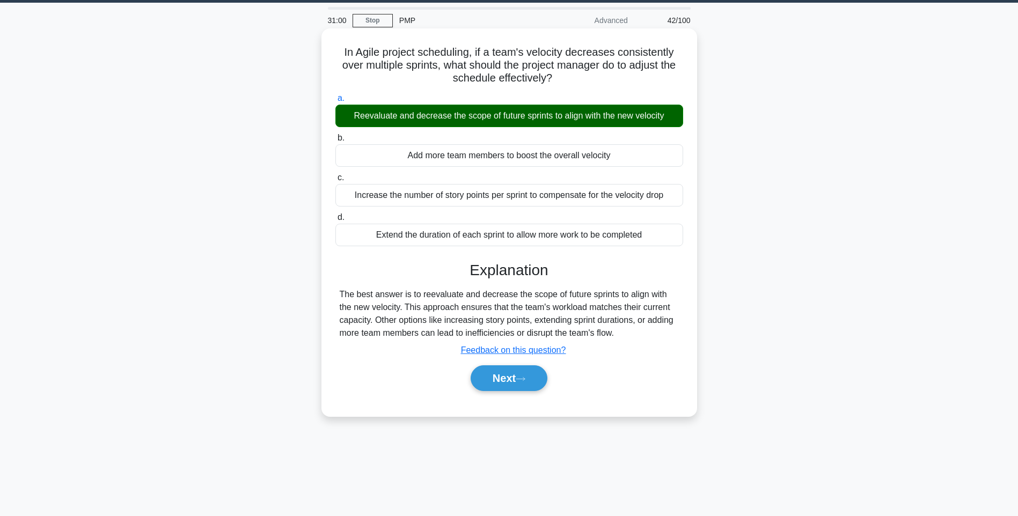
scroll to position [63, 0]
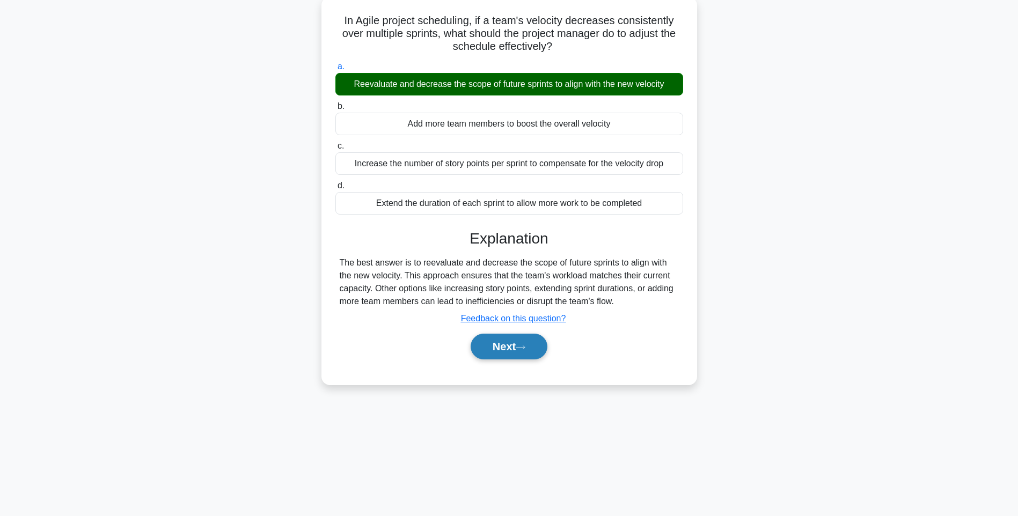
click at [514, 341] on button "Next" at bounding box center [509, 347] width 77 height 26
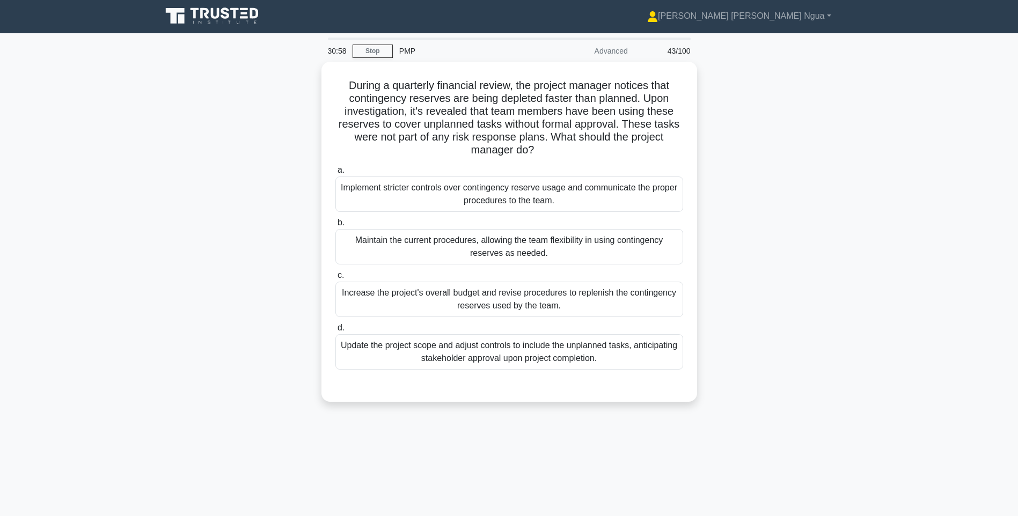
scroll to position [0, 0]
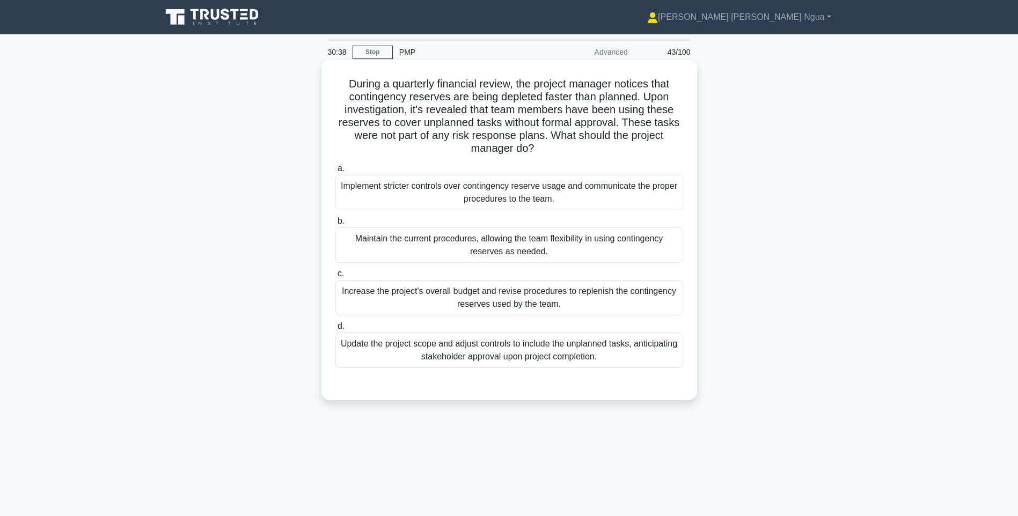
click at [501, 193] on div "Implement stricter controls over contingency reserve usage and communicate the …" at bounding box center [510, 192] width 348 height 35
drag, startPoint x: 501, startPoint y: 193, endPoint x: 564, endPoint y: 186, distance: 62.7
click at [564, 186] on div "Implement stricter controls over contingency reserve usage and communicate the …" at bounding box center [510, 192] width 348 height 35
click at [336, 172] on input "a. Implement stricter controls over contingency reserve usage and communicate t…" at bounding box center [336, 168] width 0 height 7
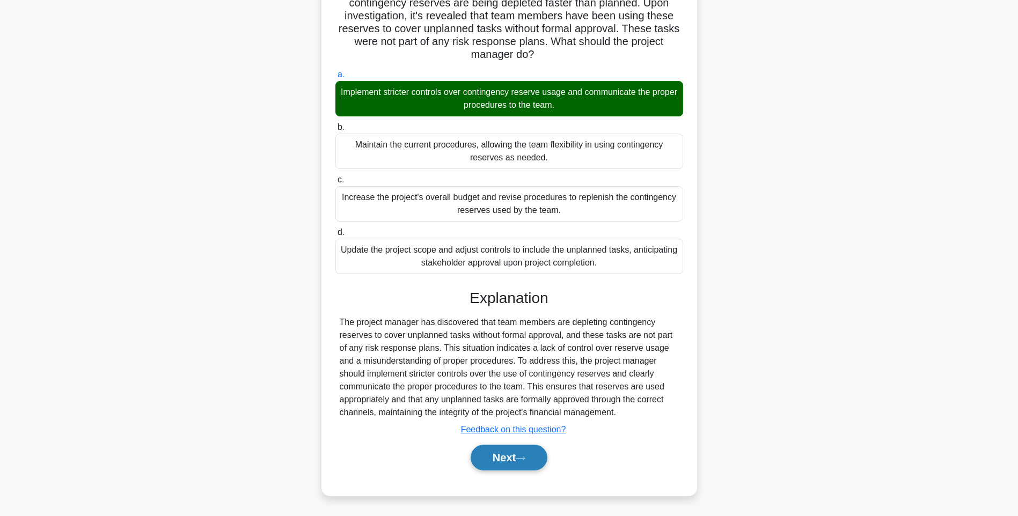
click at [519, 467] on button "Next" at bounding box center [509, 458] width 77 height 26
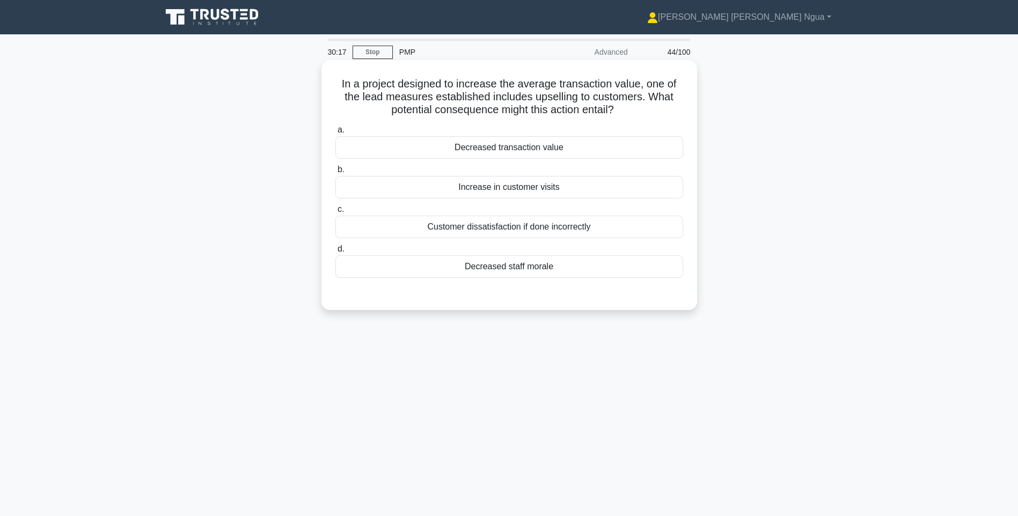
click at [537, 185] on div "Increase in customer visits" at bounding box center [510, 187] width 348 height 23
click at [336, 173] on input "b. Increase in customer visits" at bounding box center [336, 169] width 0 height 7
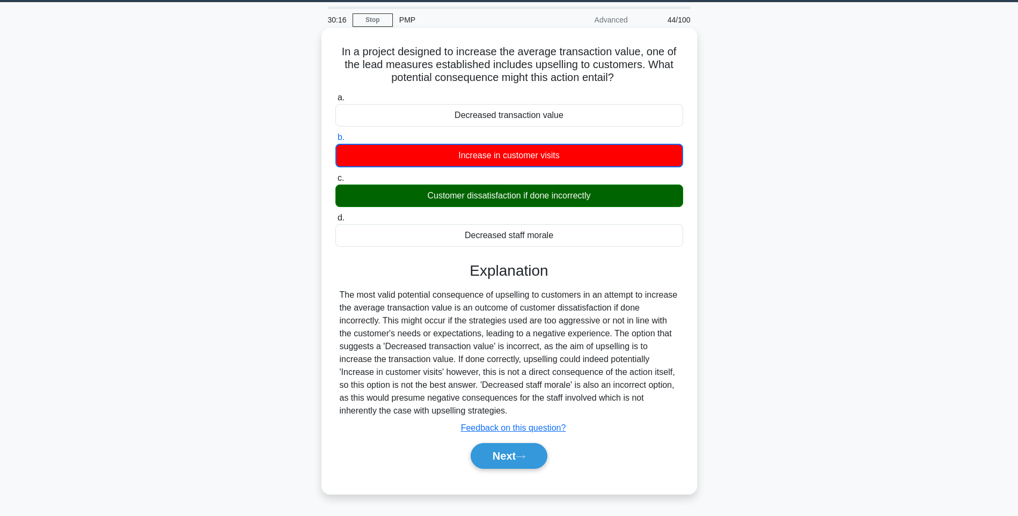
scroll to position [63, 0]
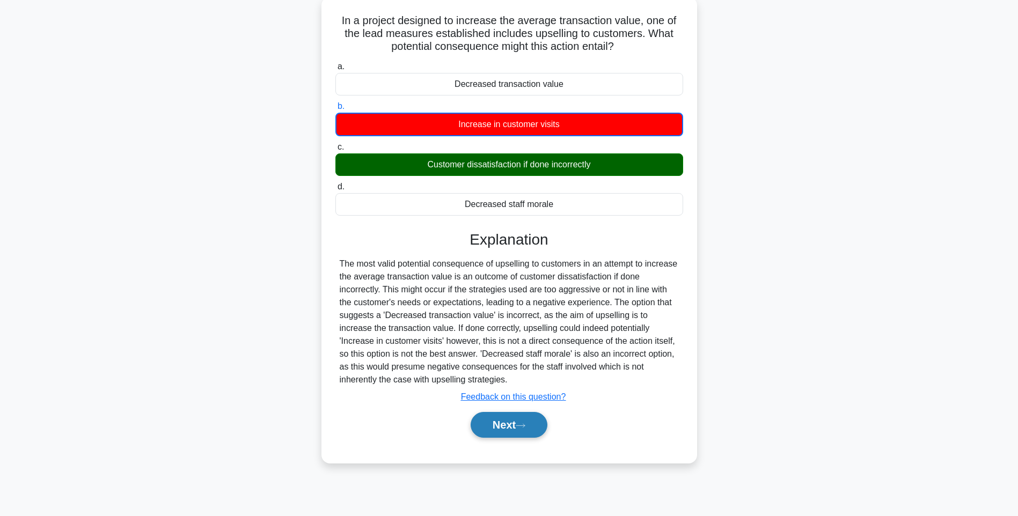
click at [537, 427] on button "Next" at bounding box center [509, 425] width 77 height 26
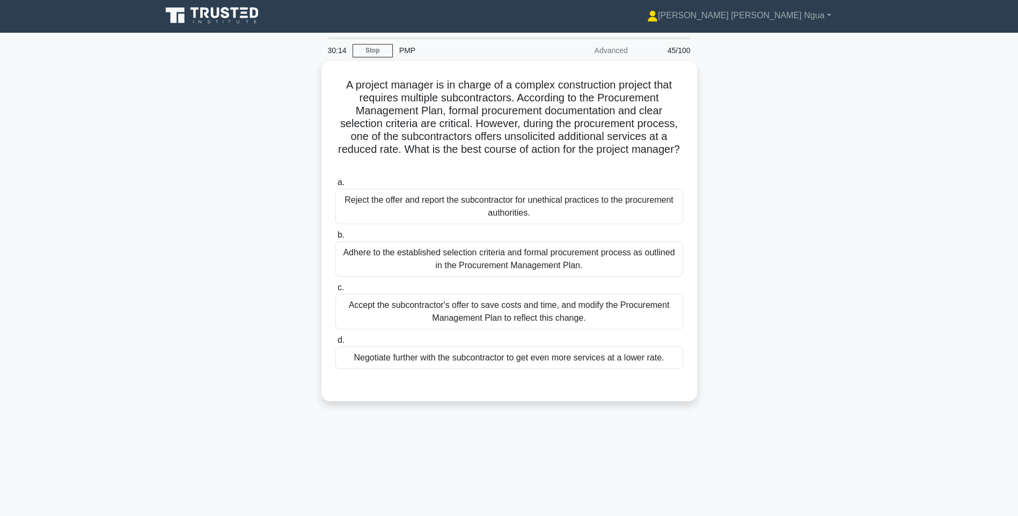
scroll to position [0, 0]
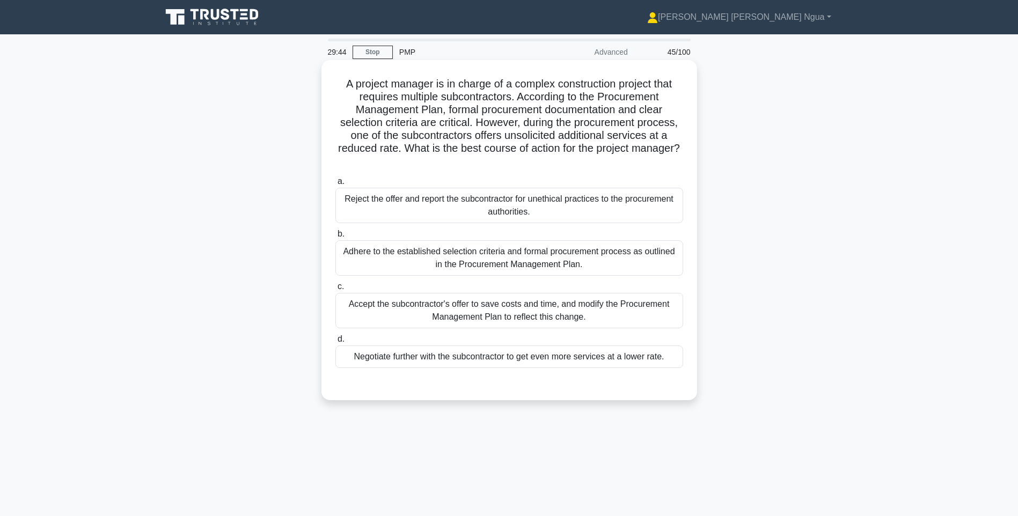
click at [624, 261] on div "Adhere to the established selection criteria and formal procurement process as …" at bounding box center [510, 258] width 348 height 35
click at [336, 238] on input "b. Adhere to the established selection criteria and formal procurement process …" at bounding box center [336, 234] width 0 height 7
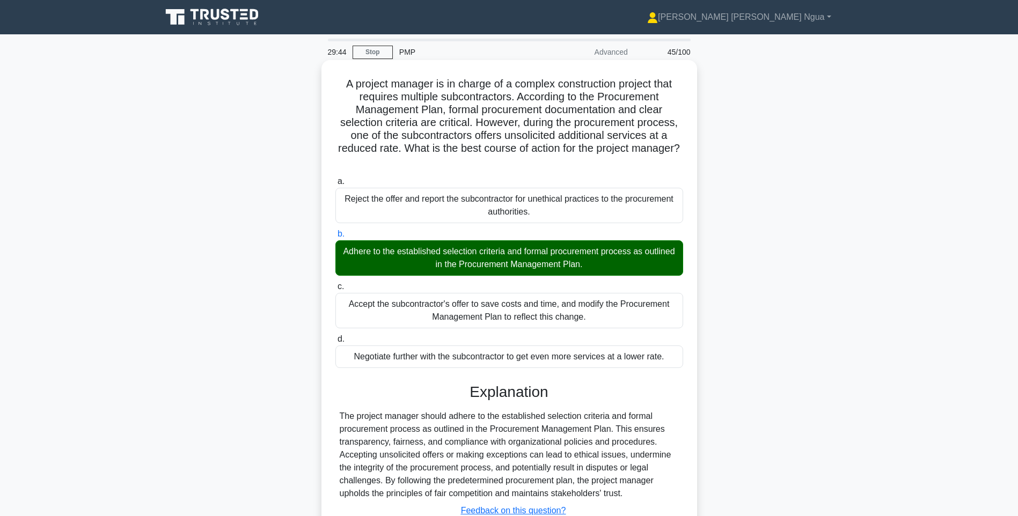
scroll to position [82, 0]
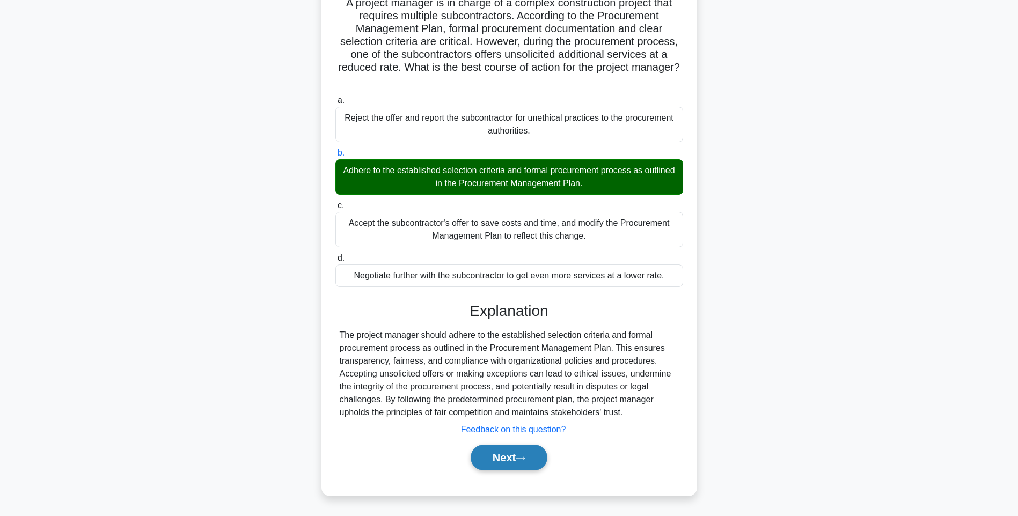
click at [532, 459] on button "Next" at bounding box center [509, 458] width 77 height 26
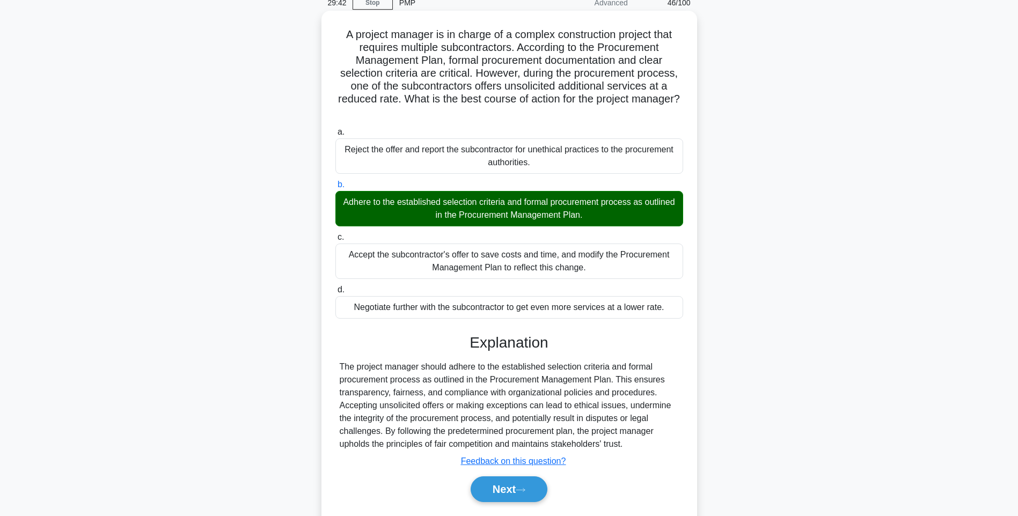
scroll to position [0, 0]
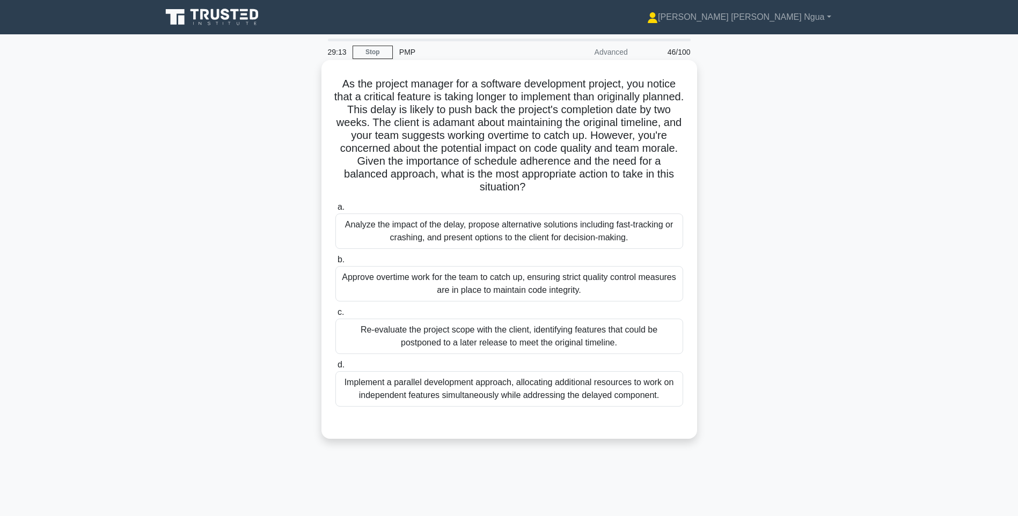
click at [496, 222] on div "Analyze the impact of the delay, propose alternative solutions including fast-t…" at bounding box center [510, 231] width 348 height 35
click at [336, 211] on input "a. Analyze the impact of the delay, propose alternative solutions including fas…" at bounding box center [336, 207] width 0 height 7
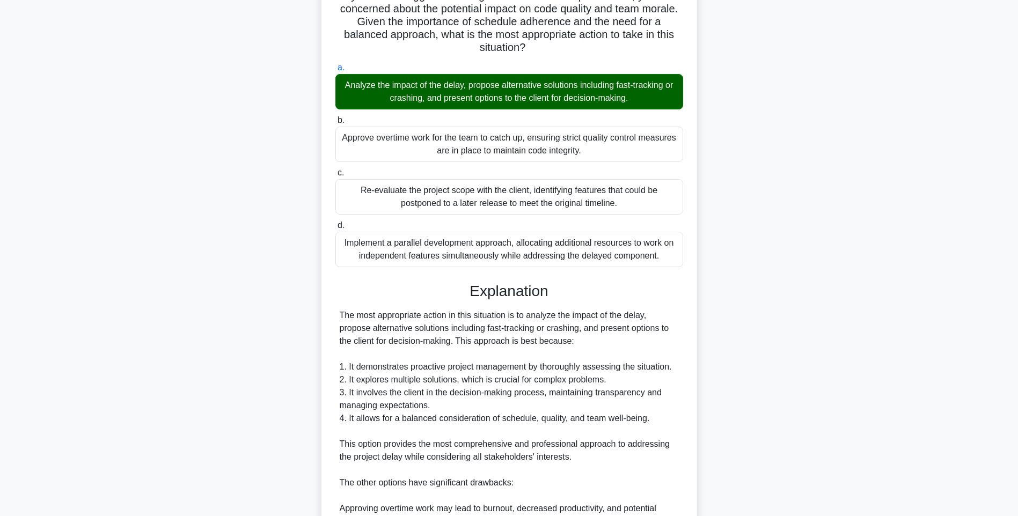
scroll to position [376, 0]
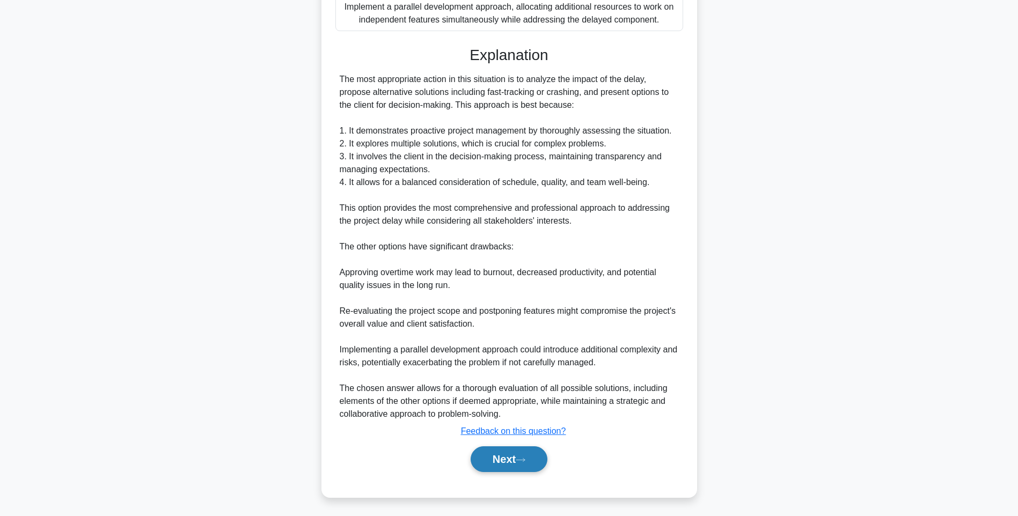
click at [494, 461] on button "Next" at bounding box center [509, 460] width 77 height 26
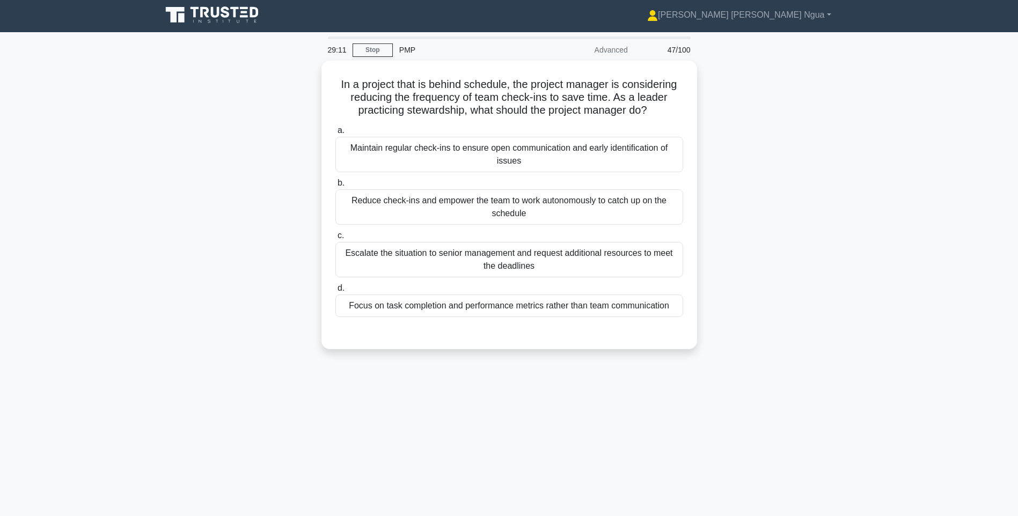
scroll to position [0, 0]
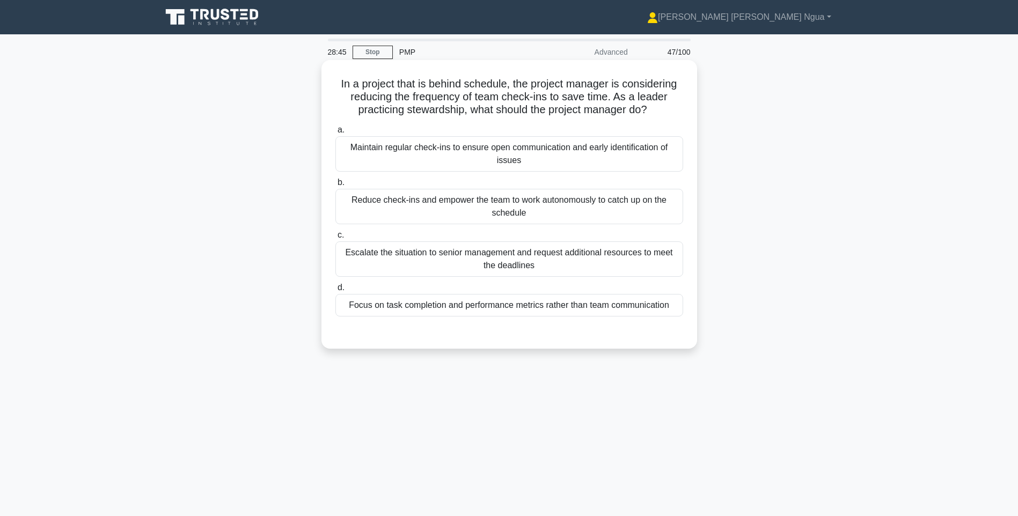
click at [427, 156] on div "Maintain regular check-ins to ensure open communication and early identificatio…" at bounding box center [510, 153] width 348 height 35
click at [336, 134] on input "a. Maintain regular check-ins to ensure open communication and early identifica…" at bounding box center [336, 130] width 0 height 7
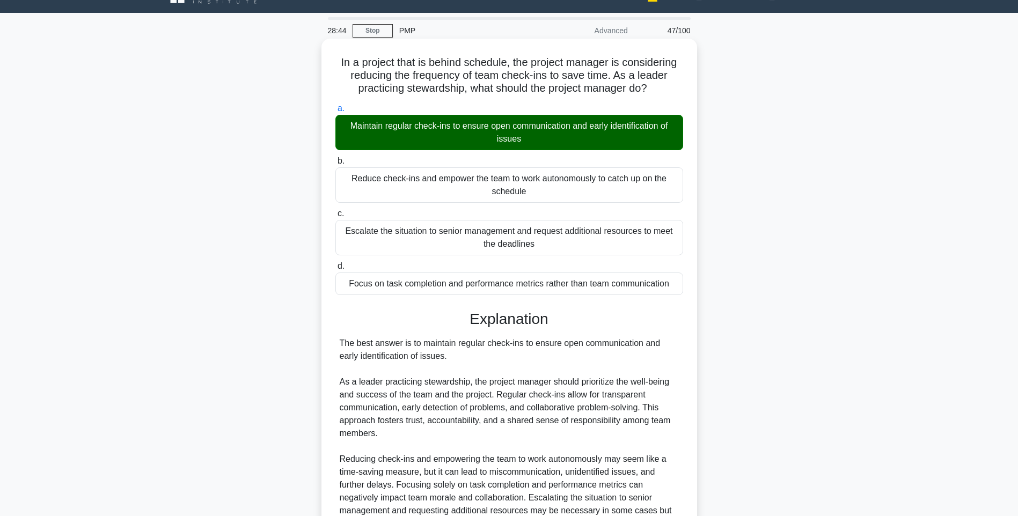
scroll to position [146, 0]
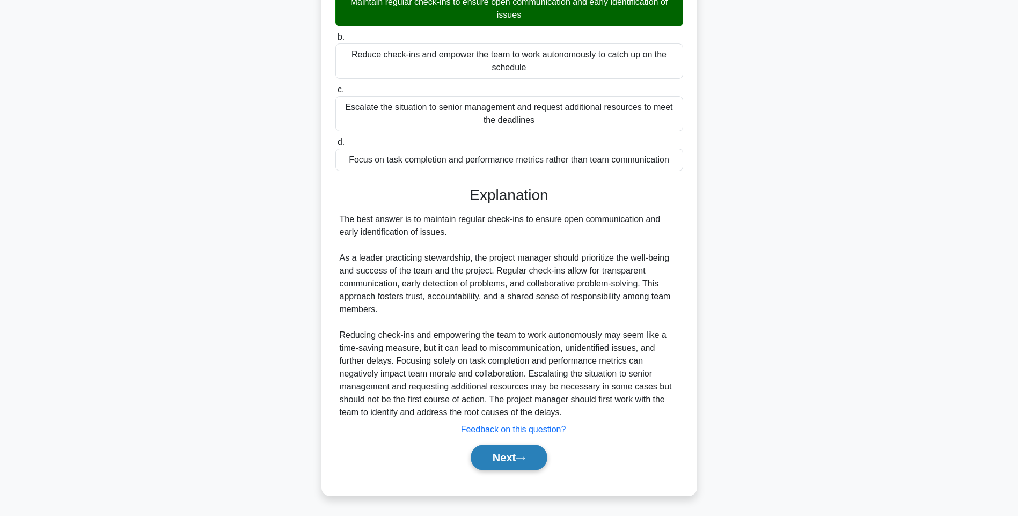
click at [504, 469] on button "Next" at bounding box center [509, 458] width 77 height 26
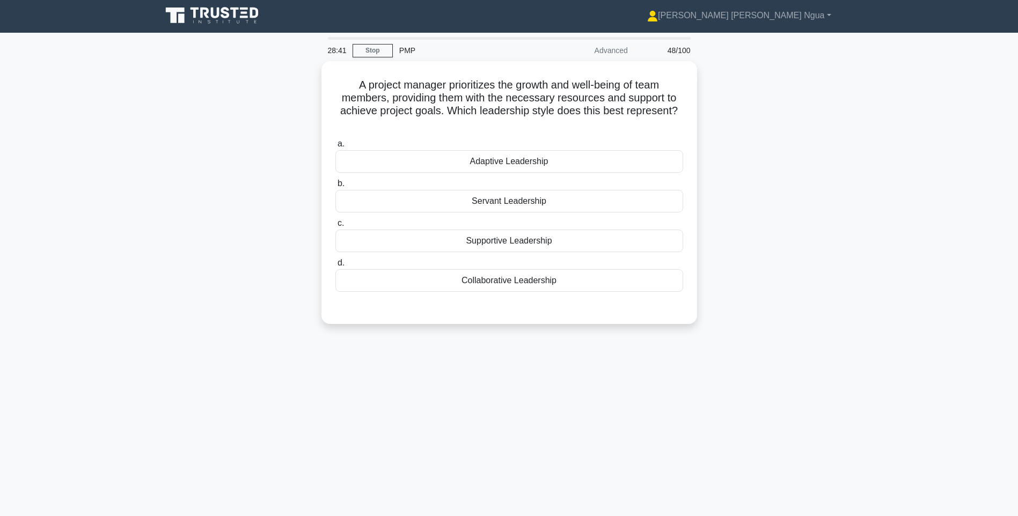
scroll to position [0, 0]
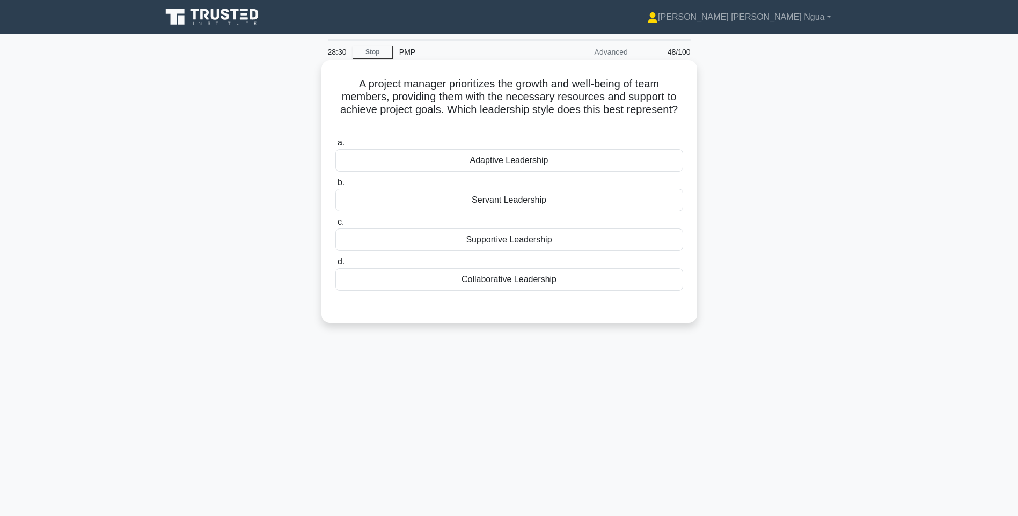
click at [594, 250] on div "Supportive Leadership" at bounding box center [510, 240] width 348 height 23
click at [336, 226] on input "c. Supportive Leadership" at bounding box center [336, 222] width 0 height 7
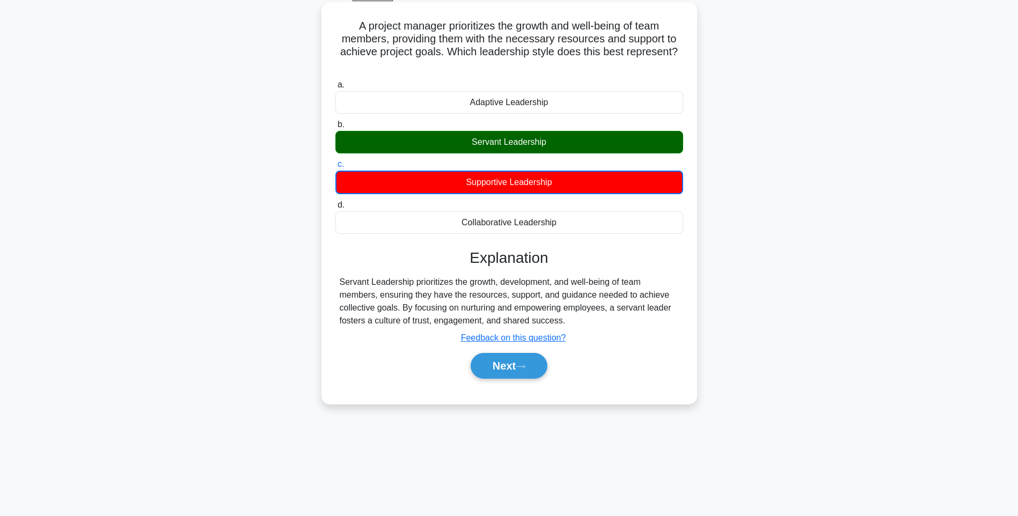
scroll to position [63, 0]
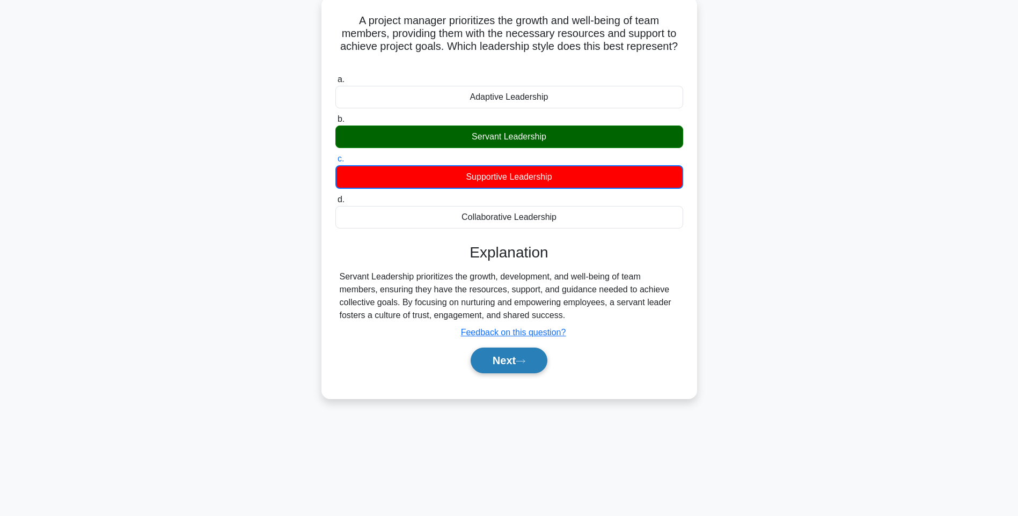
click at [526, 368] on button "Next" at bounding box center [509, 361] width 77 height 26
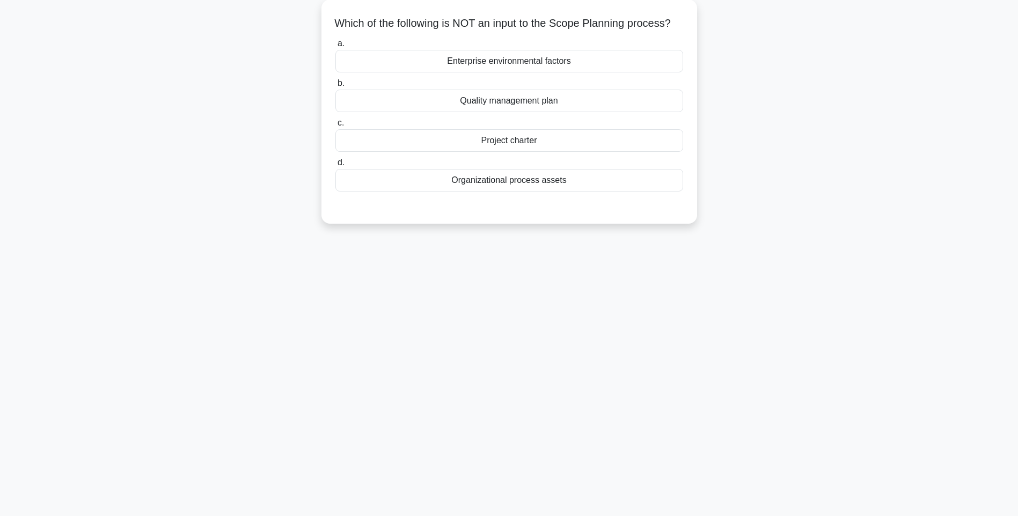
scroll to position [0, 0]
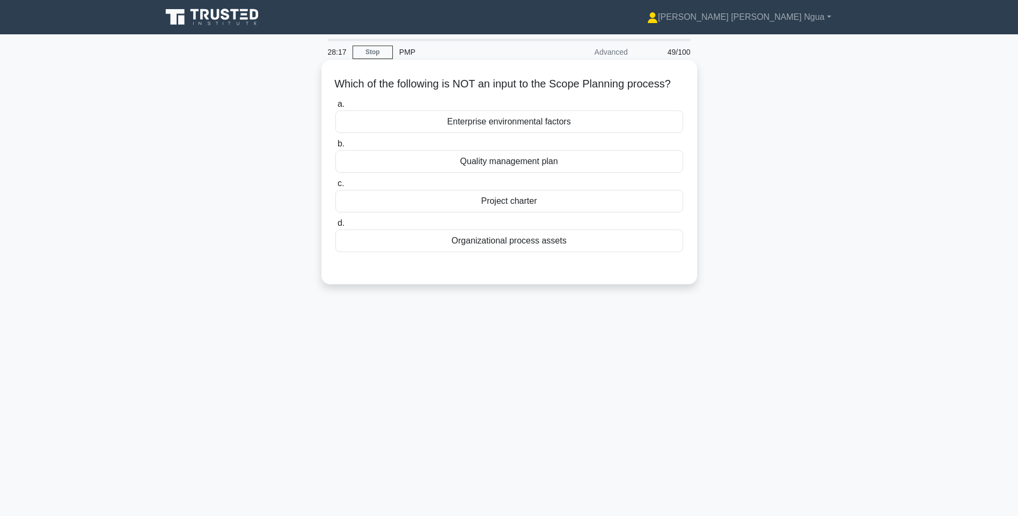
click at [542, 173] on div "Quality management plan" at bounding box center [510, 161] width 348 height 23
click at [336, 148] on input "b. Quality management plan" at bounding box center [336, 144] width 0 height 7
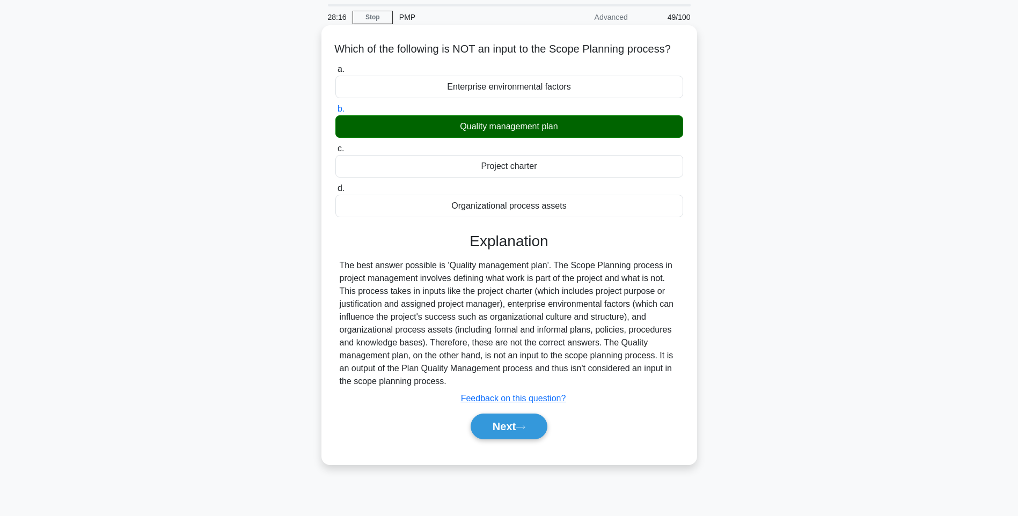
scroll to position [63, 0]
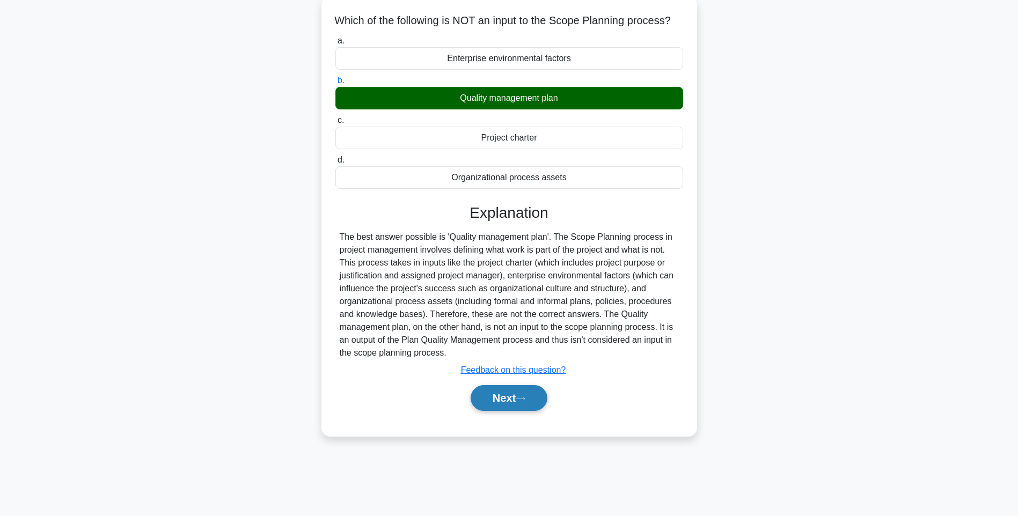
click at [502, 411] on button "Next" at bounding box center [509, 398] width 77 height 26
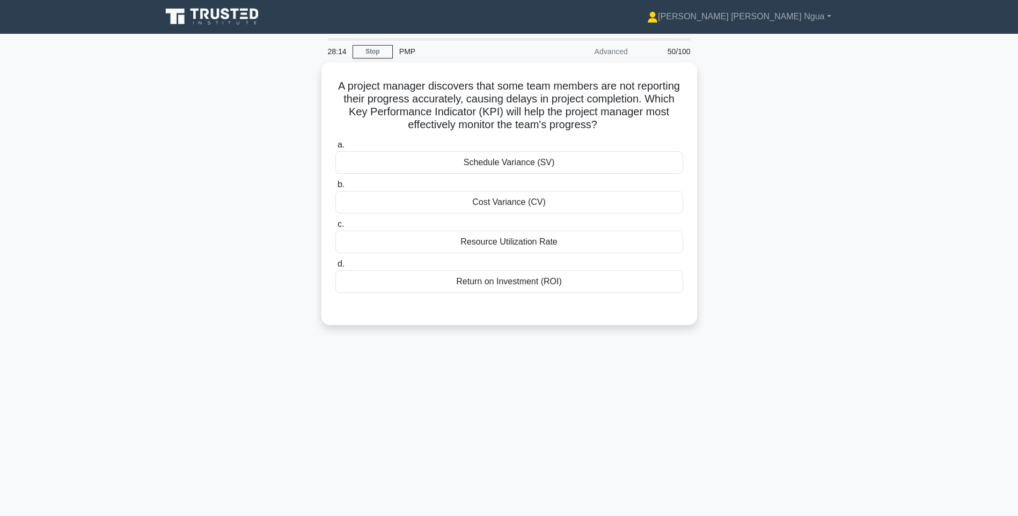
scroll to position [0, 0]
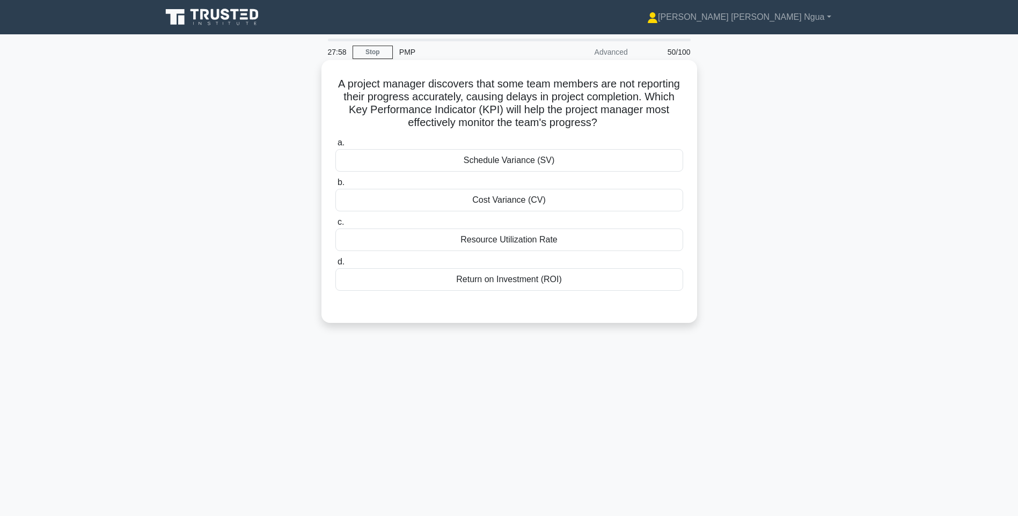
click at [513, 166] on div "Schedule Variance (SV)" at bounding box center [510, 160] width 348 height 23
click at [336, 147] on input "a. Schedule Variance (SV)" at bounding box center [336, 143] width 0 height 7
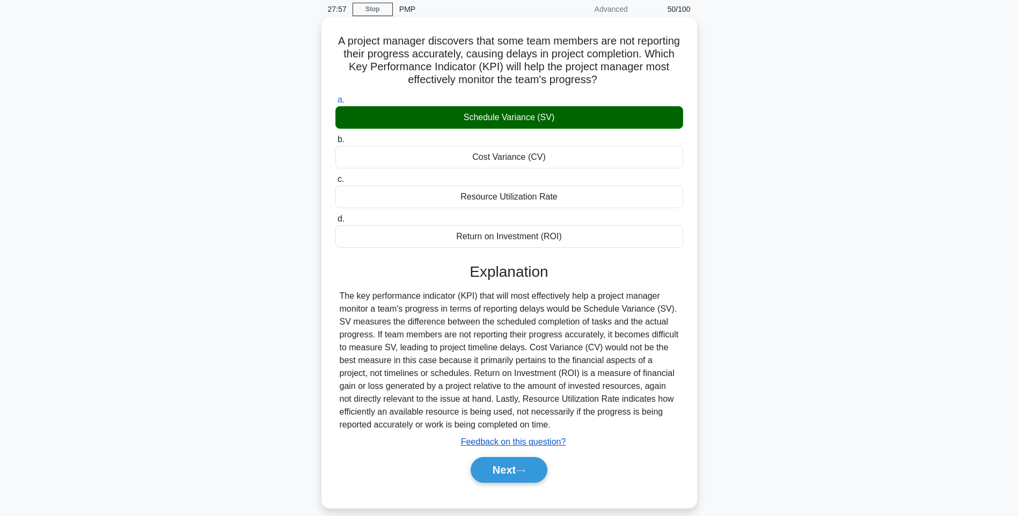
scroll to position [63, 0]
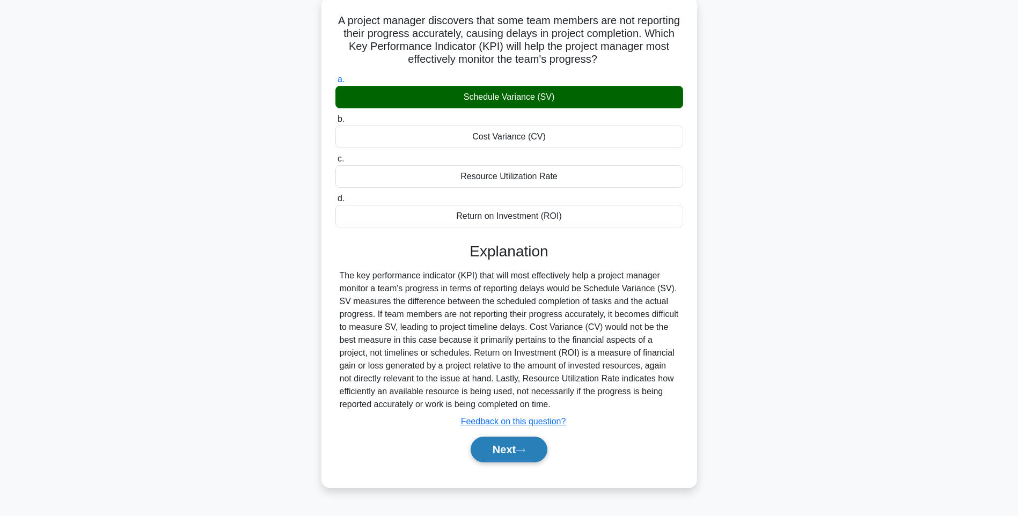
click at [490, 450] on button "Next" at bounding box center [509, 450] width 77 height 26
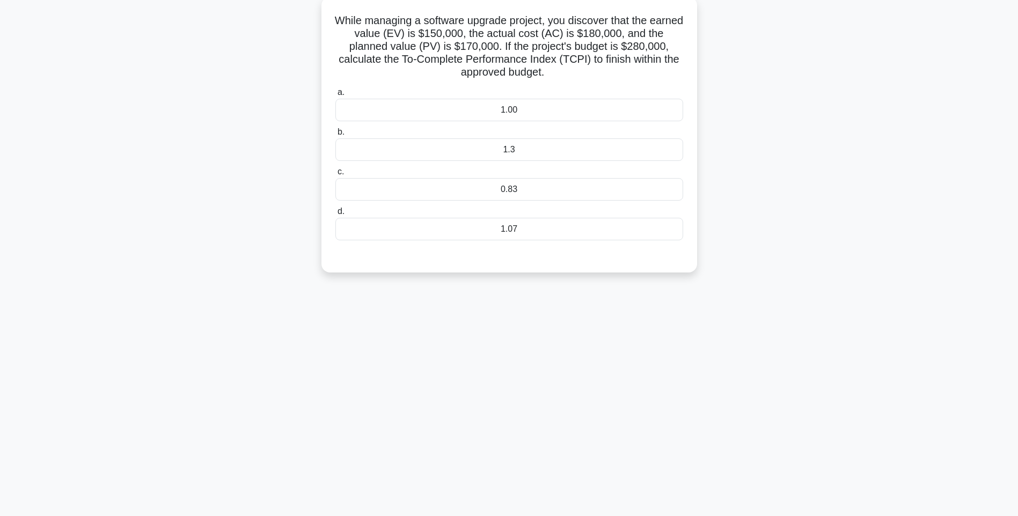
click at [533, 152] on div "1.3" at bounding box center [510, 150] width 348 height 23
click at [336, 136] on input "b. 1.3" at bounding box center [336, 132] width 0 height 7
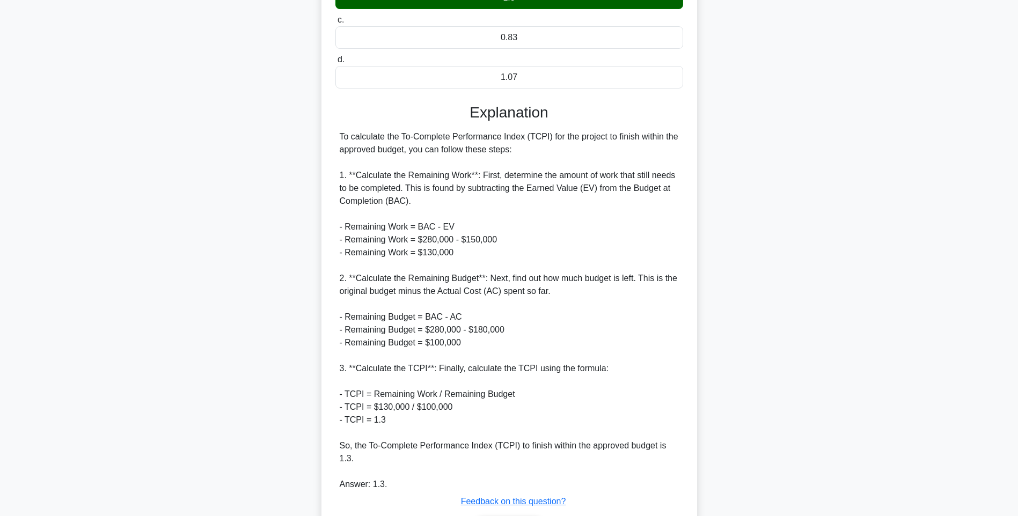
scroll to position [275, 0]
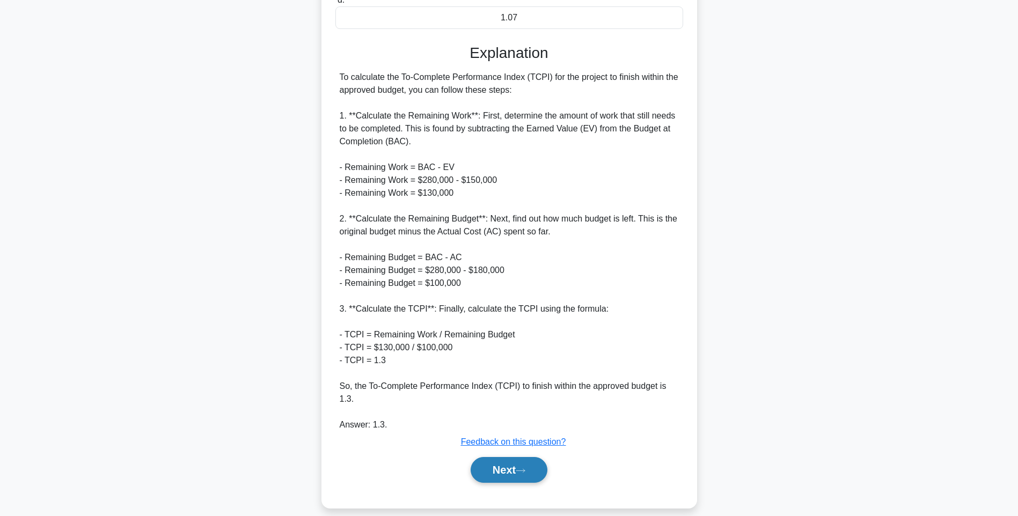
click at [504, 457] on button "Next" at bounding box center [509, 470] width 77 height 26
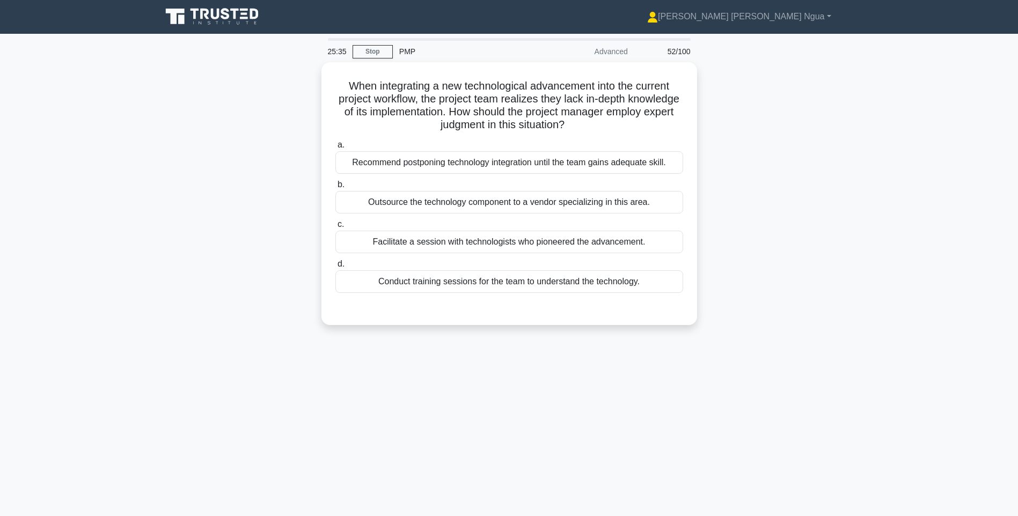
scroll to position [0, 0]
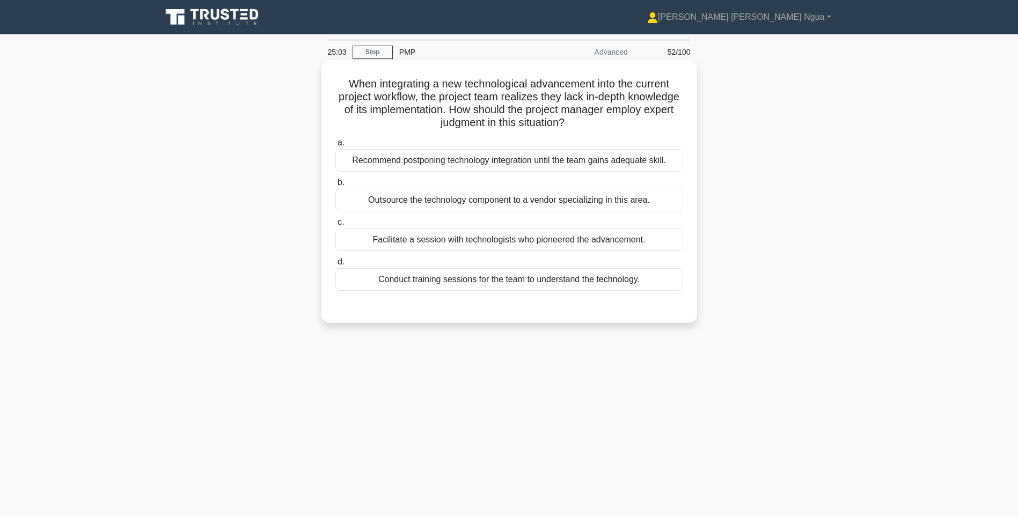
click at [513, 282] on div "Conduct training sessions for the team to understand the technology." at bounding box center [510, 279] width 348 height 23
click at [336, 266] on input "d. Conduct training sessions for the team to understand the technology." at bounding box center [336, 262] width 0 height 7
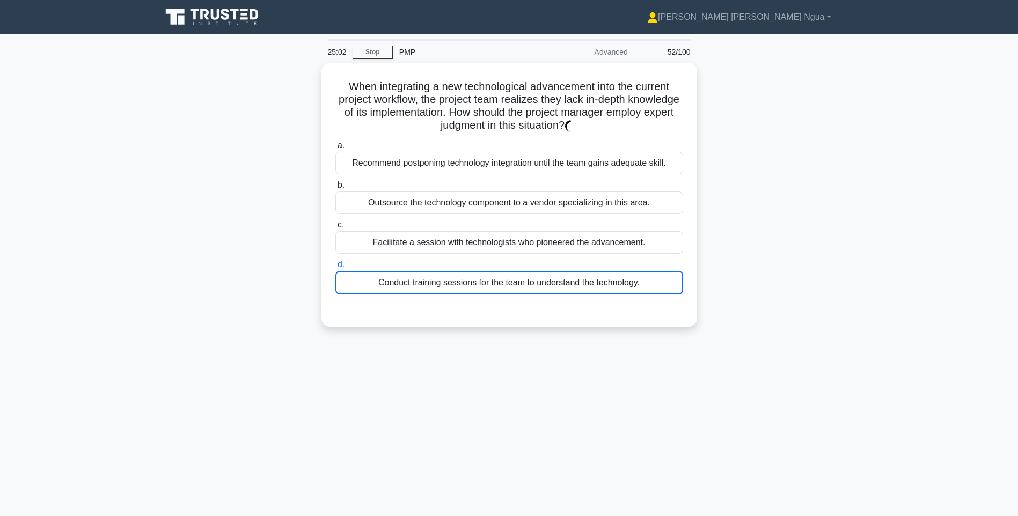
scroll to position [63, 0]
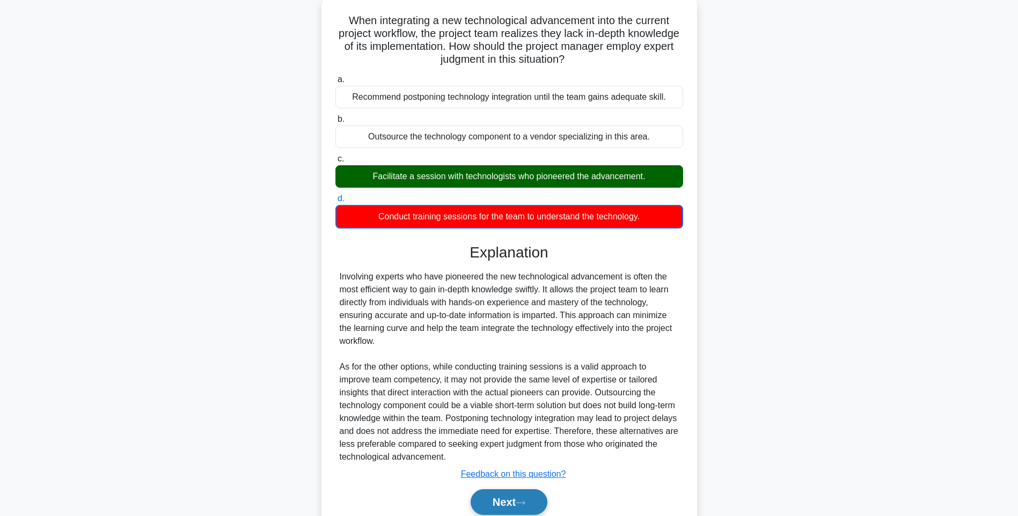
click at [526, 505] on icon at bounding box center [521, 503] width 10 height 6
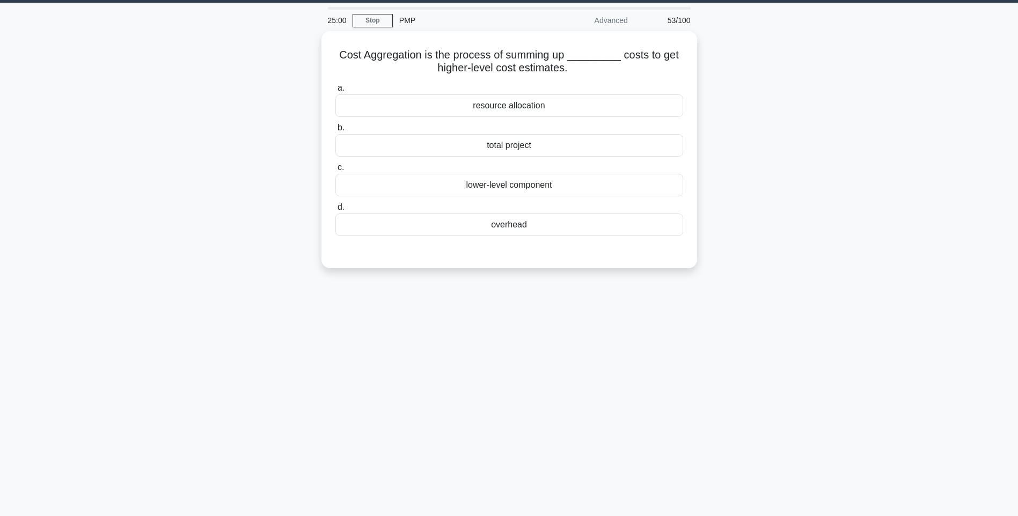
scroll to position [0, 0]
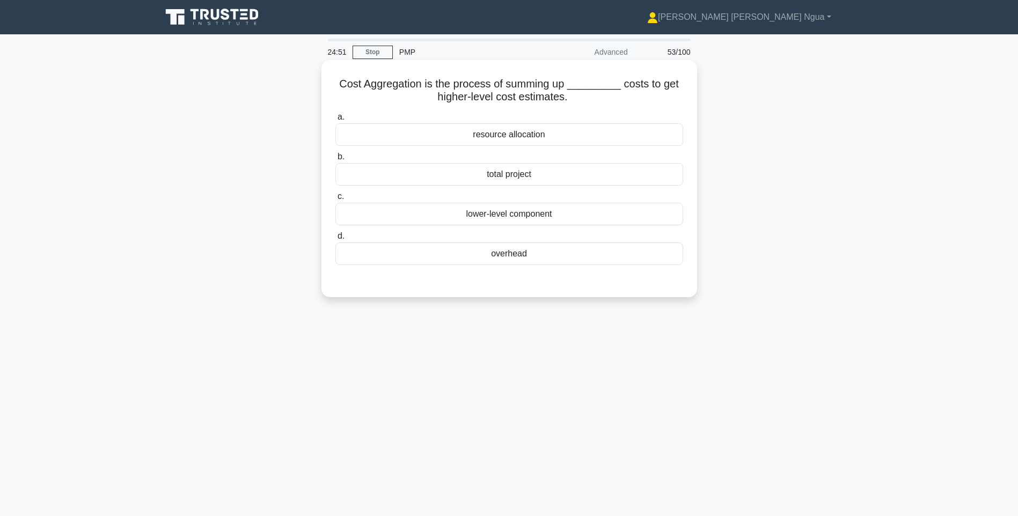
click at [515, 141] on div "resource allocation" at bounding box center [510, 134] width 348 height 23
click at [336, 121] on input "a. resource allocation" at bounding box center [336, 117] width 0 height 7
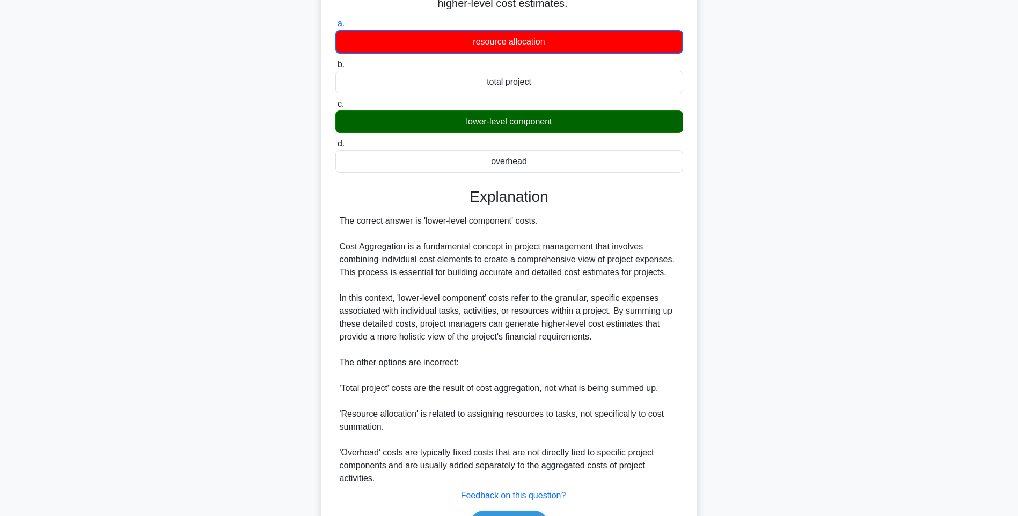
scroll to position [160, 0]
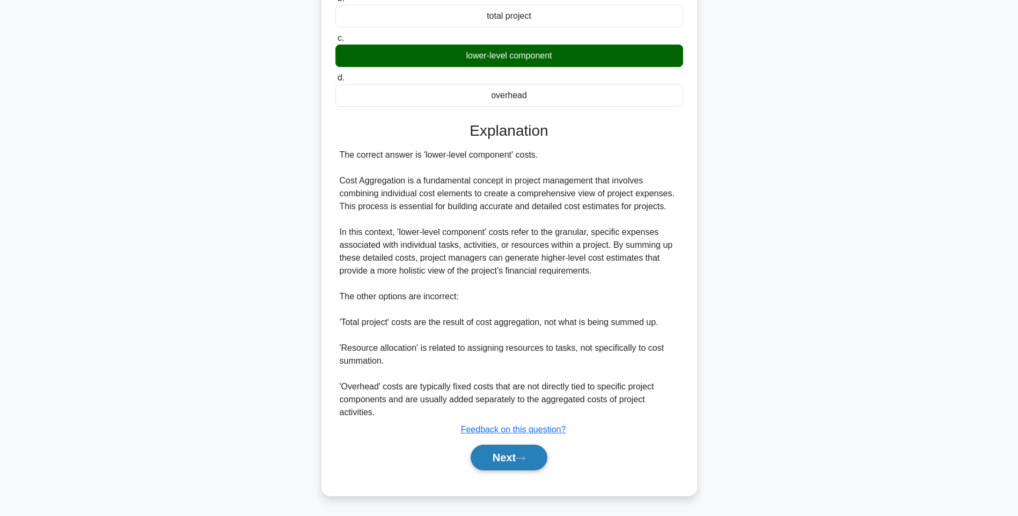
click at [504, 469] on button "Next" at bounding box center [509, 458] width 77 height 26
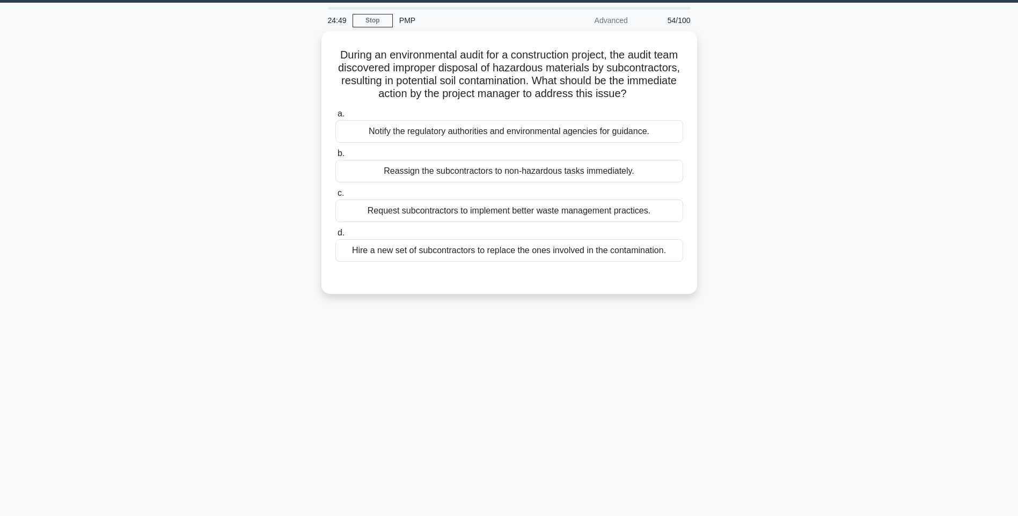
scroll to position [0, 0]
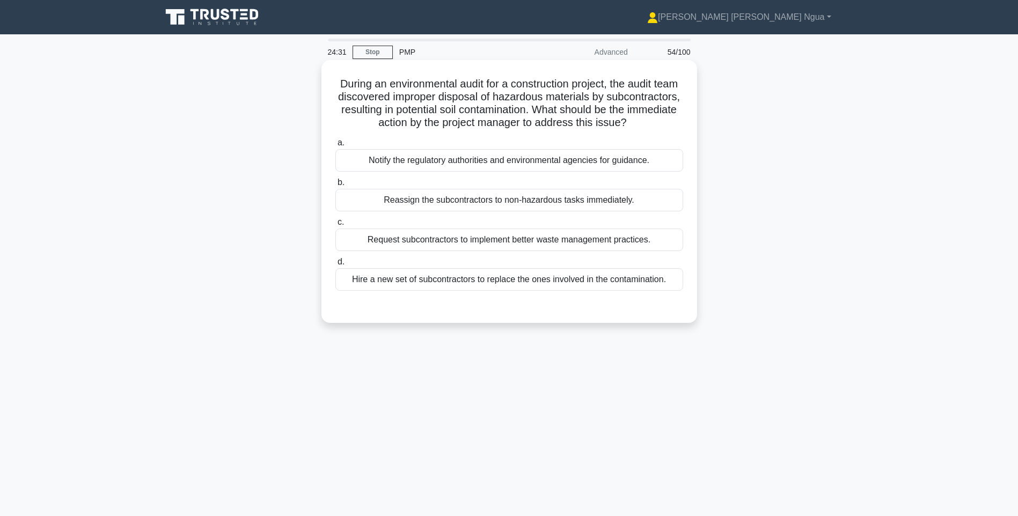
click at [532, 170] on div "Notify the regulatory authorities and environmental agencies for guidance." at bounding box center [510, 160] width 348 height 23
click at [336, 147] on input "a. Notify the regulatory authorities and environmental agencies for guidance." at bounding box center [336, 143] width 0 height 7
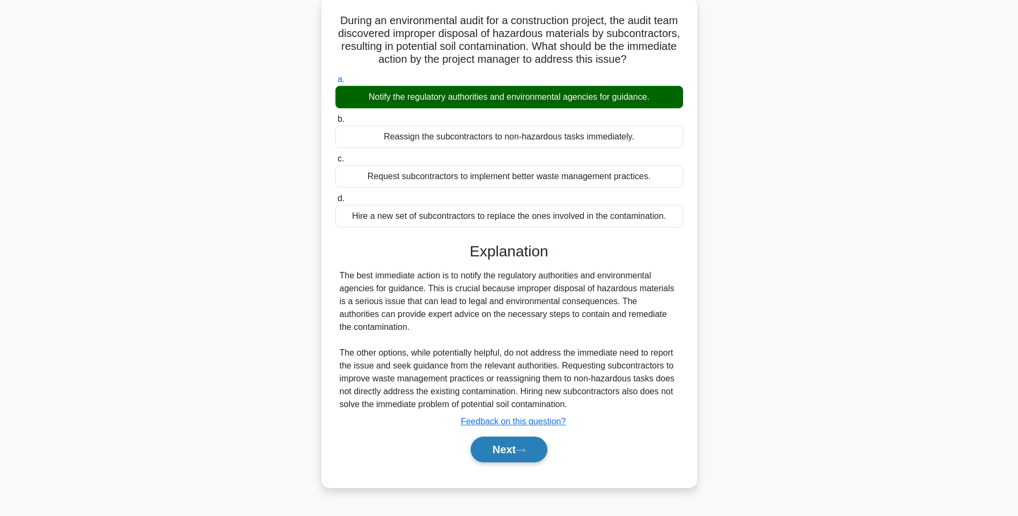
scroll to position [69, 0]
click at [535, 444] on div "Next" at bounding box center [510, 450] width 348 height 34
click at [534, 448] on button "Next" at bounding box center [509, 450] width 77 height 26
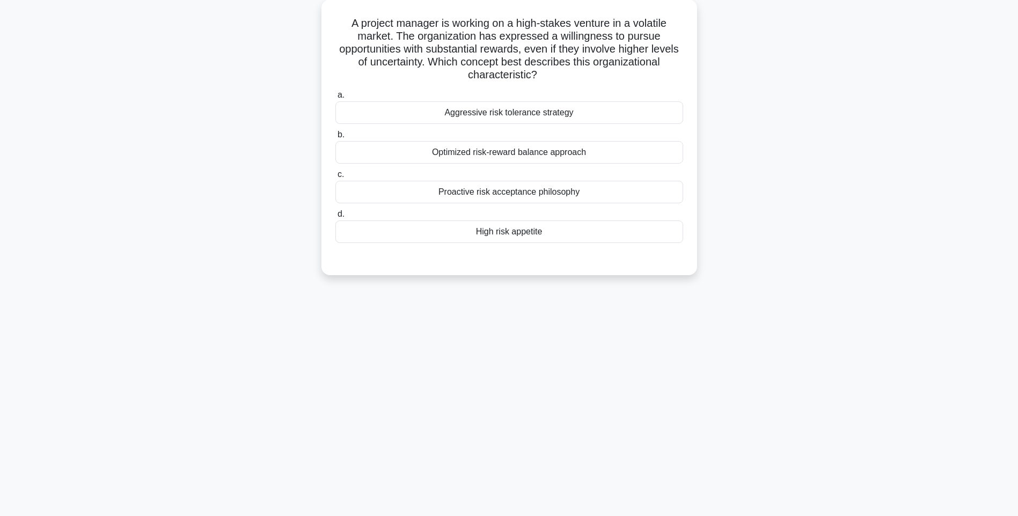
scroll to position [0, 0]
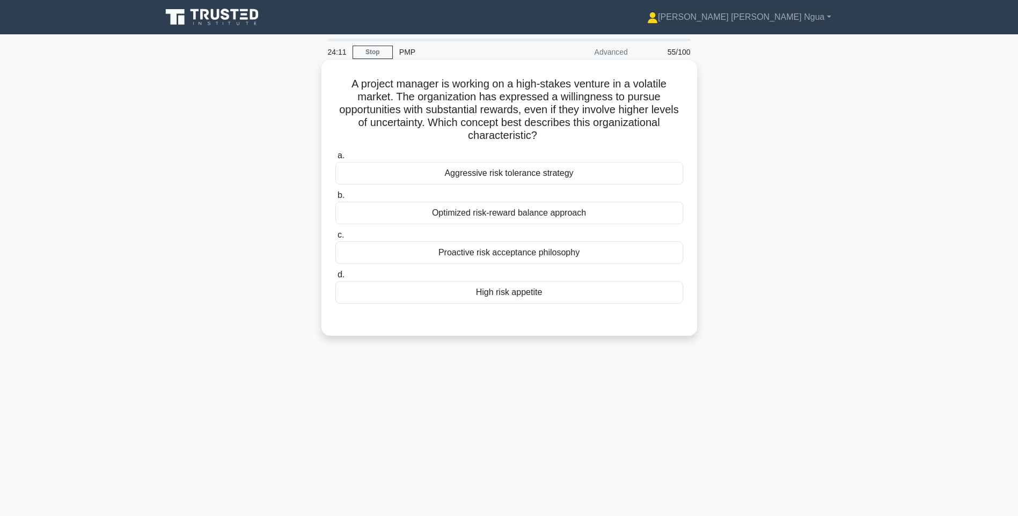
click at [515, 295] on div "High risk appetite" at bounding box center [510, 292] width 348 height 23
click at [336, 279] on input "d. High risk appetite" at bounding box center [336, 275] width 0 height 7
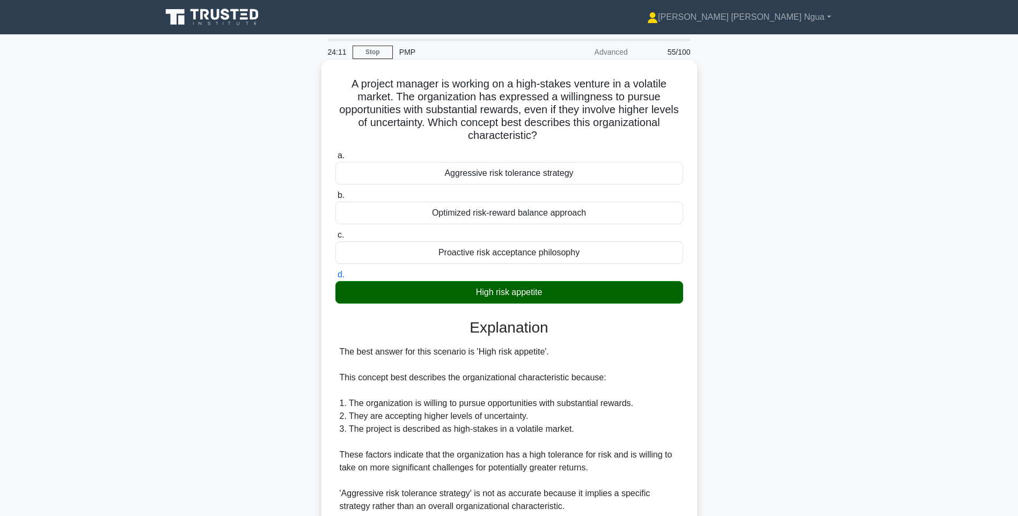
scroll to position [223, 0]
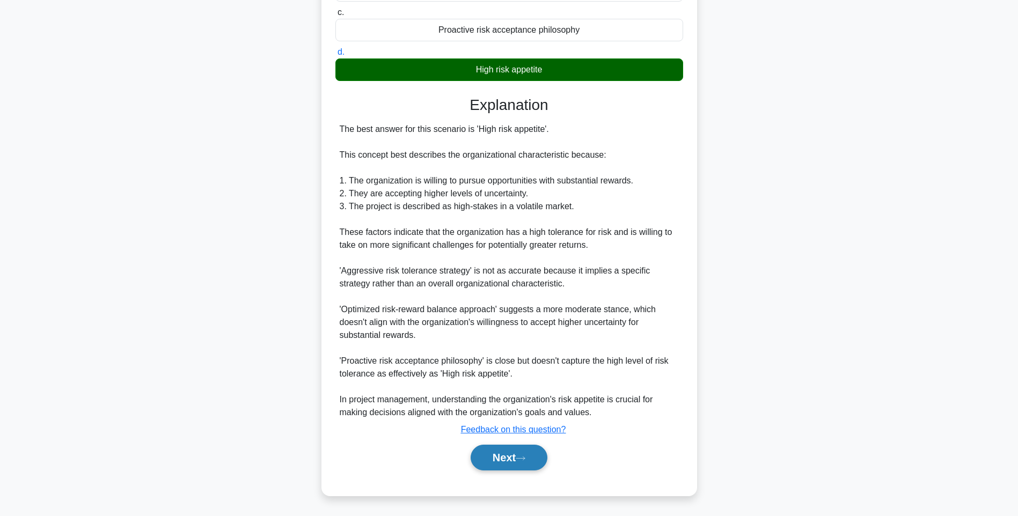
click at [493, 462] on button "Next" at bounding box center [509, 458] width 77 height 26
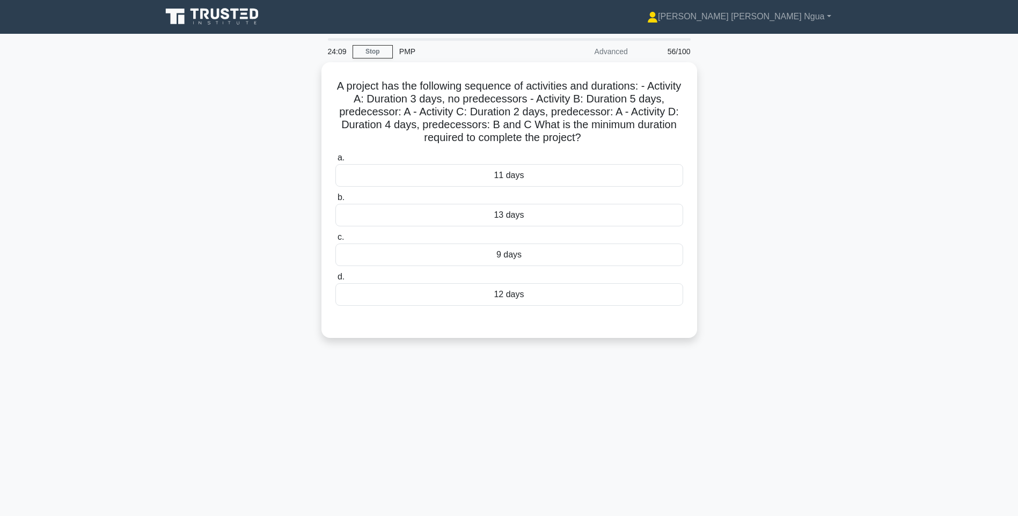
scroll to position [0, 0]
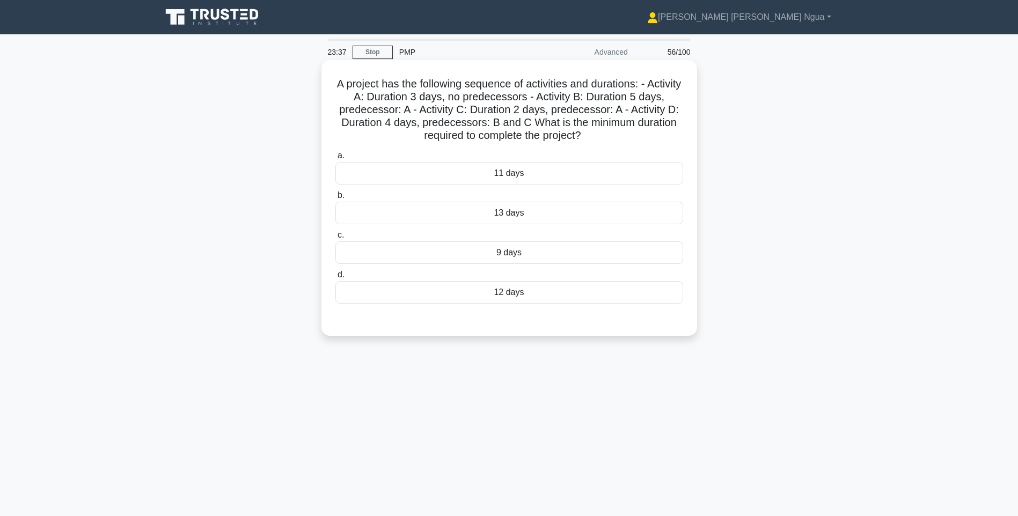
click at [529, 254] on div "9 days" at bounding box center [510, 253] width 348 height 23
click at [336, 239] on input "c. 9 days" at bounding box center [336, 235] width 0 height 7
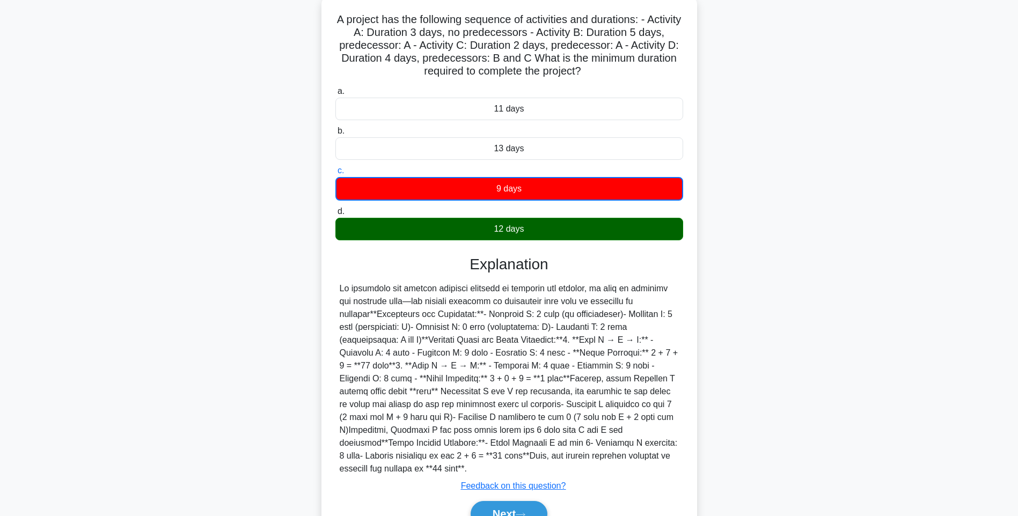
scroll to position [108, 0]
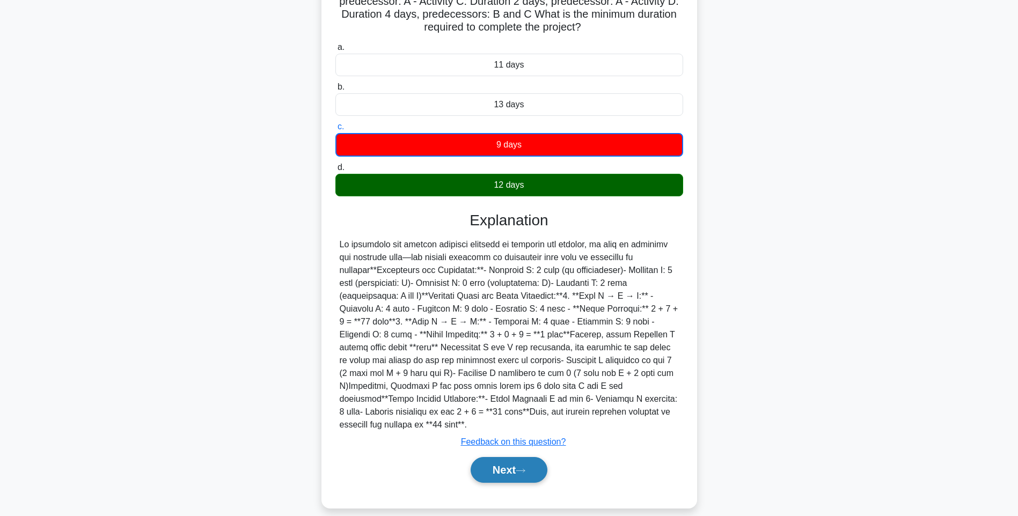
click at [510, 466] on button "Next" at bounding box center [509, 470] width 77 height 26
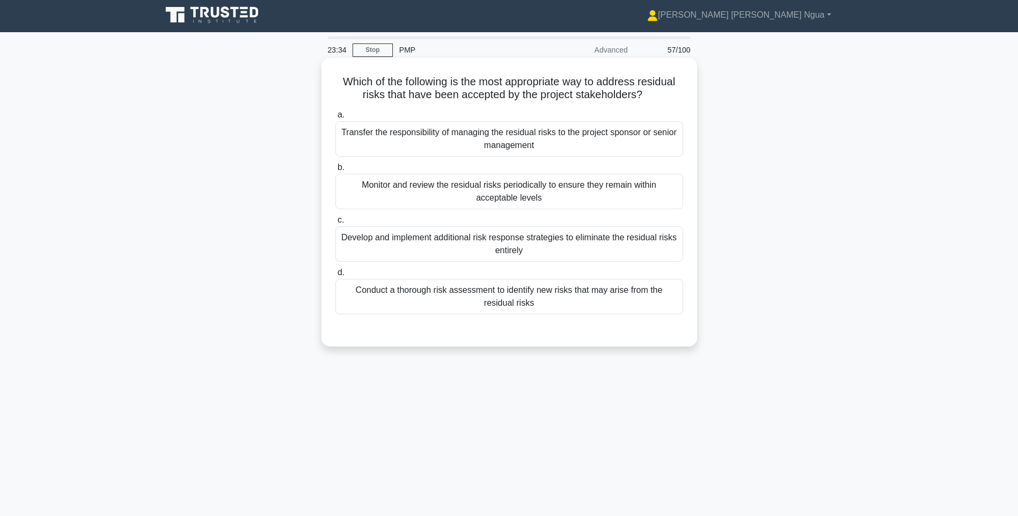
scroll to position [0, 0]
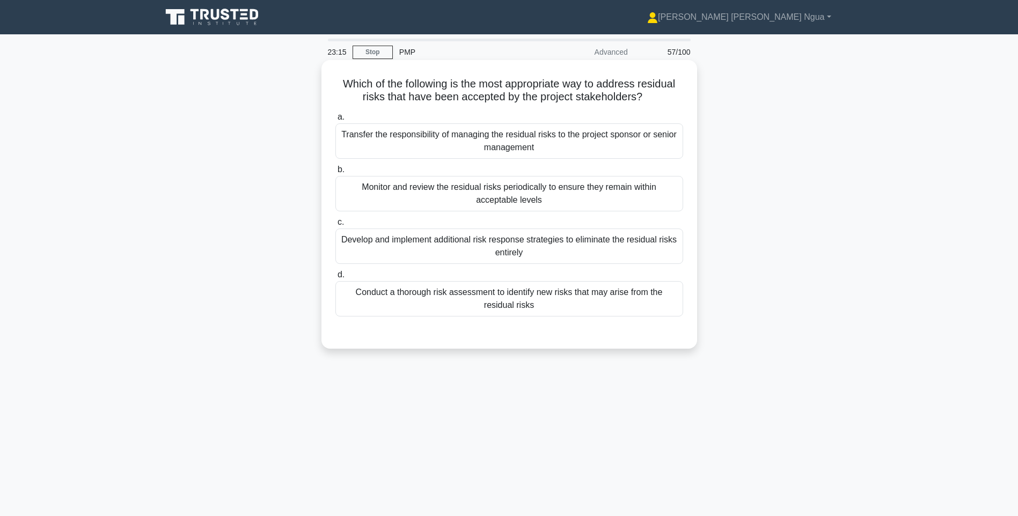
click at [486, 206] on div "Monitor and review the residual risks periodically to ensure they remain within…" at bounding box center [510, 193] width 348 height 35
click at [336, 173] on input "b. Monitor and review the residual risks periodically to ensure they remain wit…" at bounding box center [336, 169] width 0 height 7
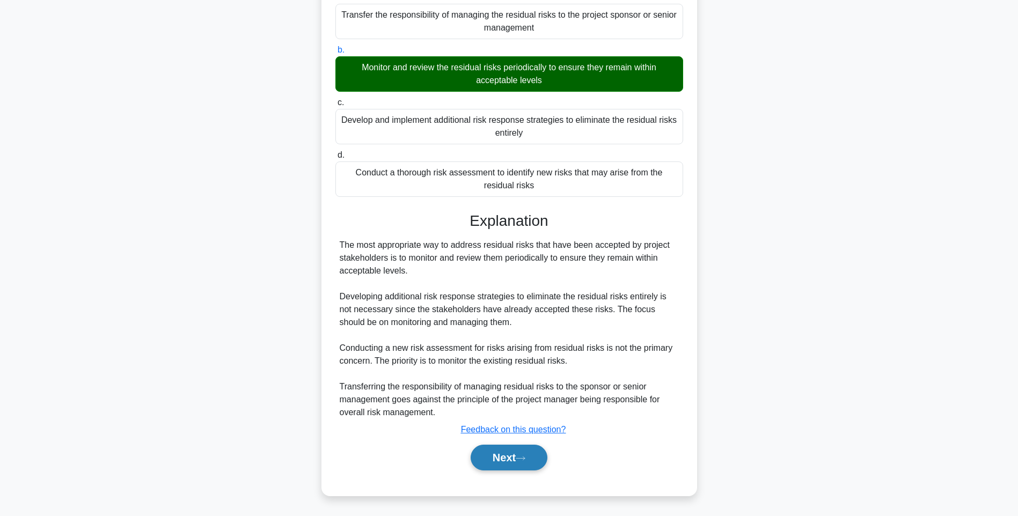
click at [497, 468] on button "Next" at bounding box center [509, 458] width 77 height 26
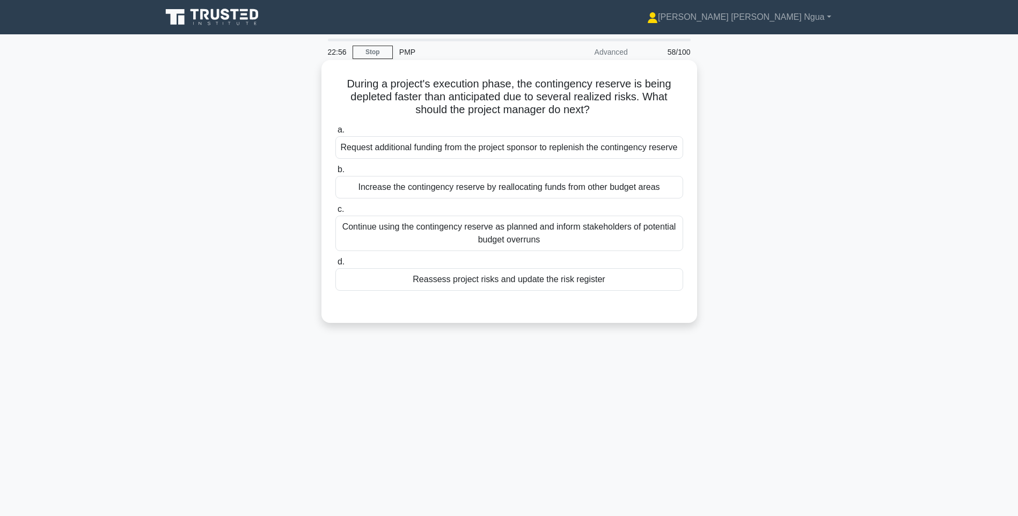
click at [521, 291] on div "Reassess project risks and update the risk register" at bounding box center [510, 279] width 348 height 23
click at [336, 266] on input "d. Reassess project risks and update the risk register" at bounding box center [336, 262] width 0 height 7
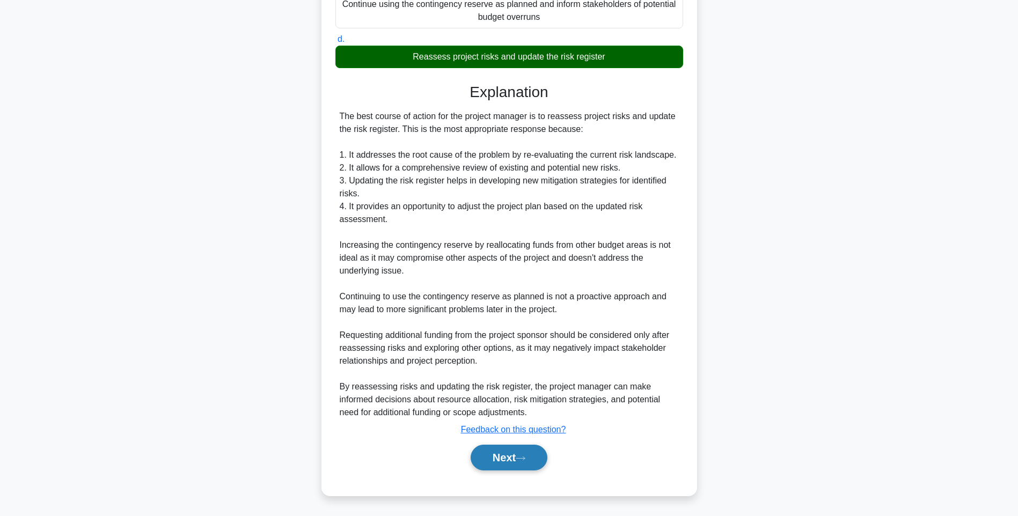
click at [517, 462] on button "Next" at bounding box center [509, 458] width 77 height 26
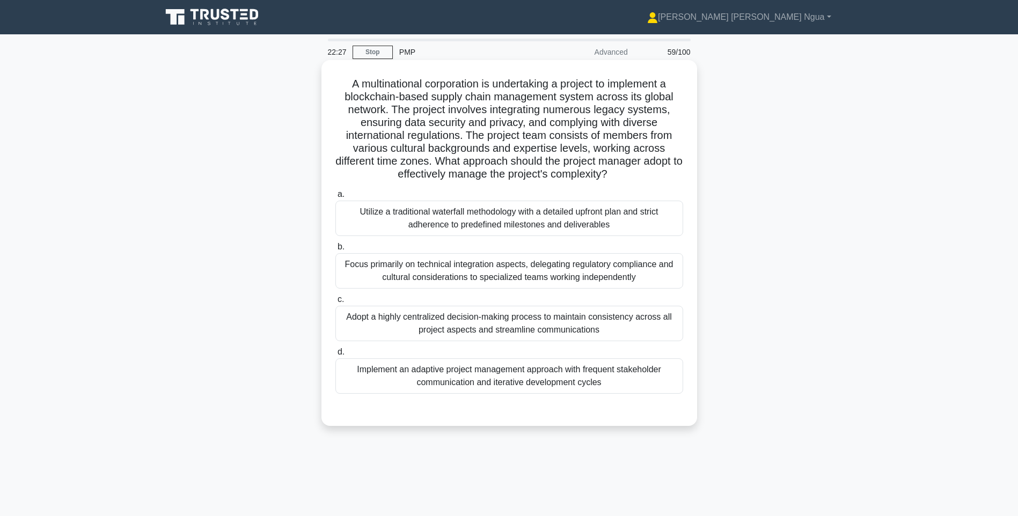
click at [567, 382] on div "Implement an adaptive project management approach with frequent stakeholder com…" at bounding box center [510, 376] width 348 height 35
click at [336, 356] on input "d. Implement an adaptive project management approach with frequent stakeholder …" at bounding box center [336, 352] width 0 height 7
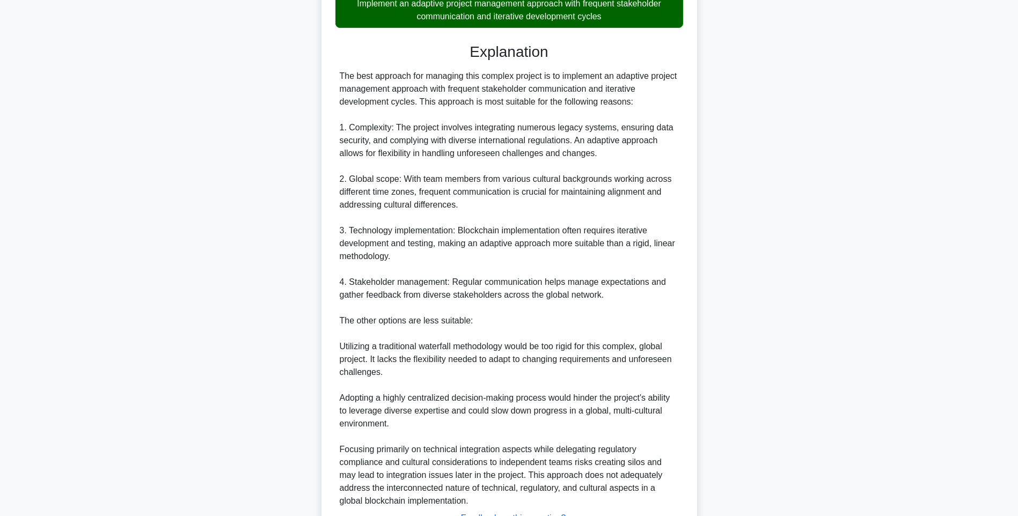
scroll to position [455, 0]
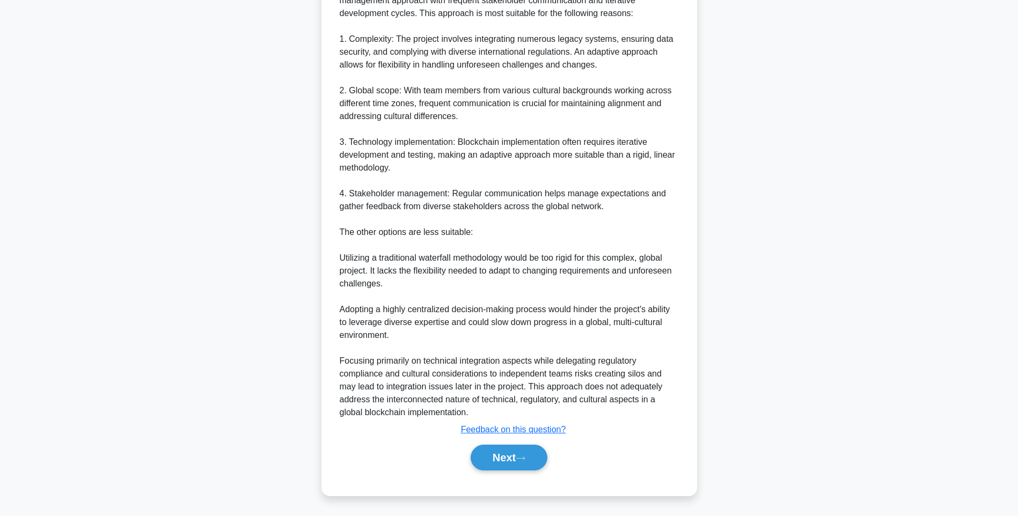
click at [504, 471] on div "Next" at bounding box center [510, 458] width 348 height 34
click at [499, 455] on button "Next" at bounding box center [509, 458] width 77 height 26
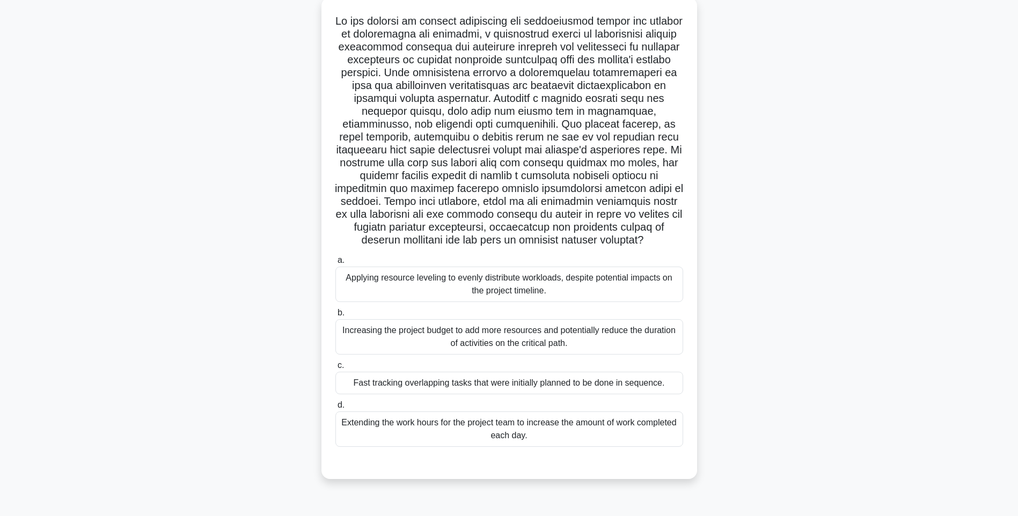
scroll to position [63, 0]
click at [429, 288] on div "Applying resource leveling to evenly distribute workloads, despite potential im…" at bounding box center [510, 283] width 348 height 35
click at [336, 264] on input "a. Applying resource leveling to evenly distribute workloads, despite potential…" at bounding box center [336, 260] width 0 height 7
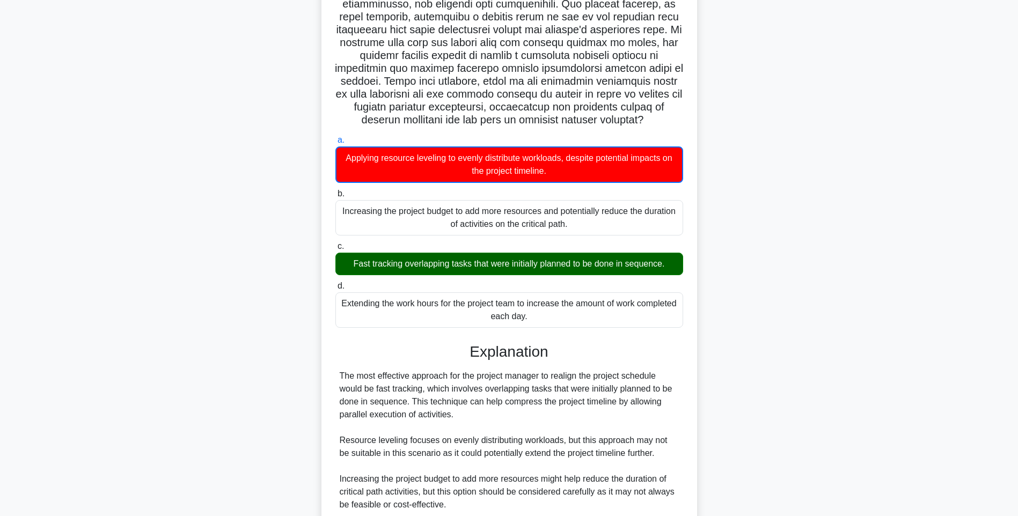
scroll to position [379, 0]
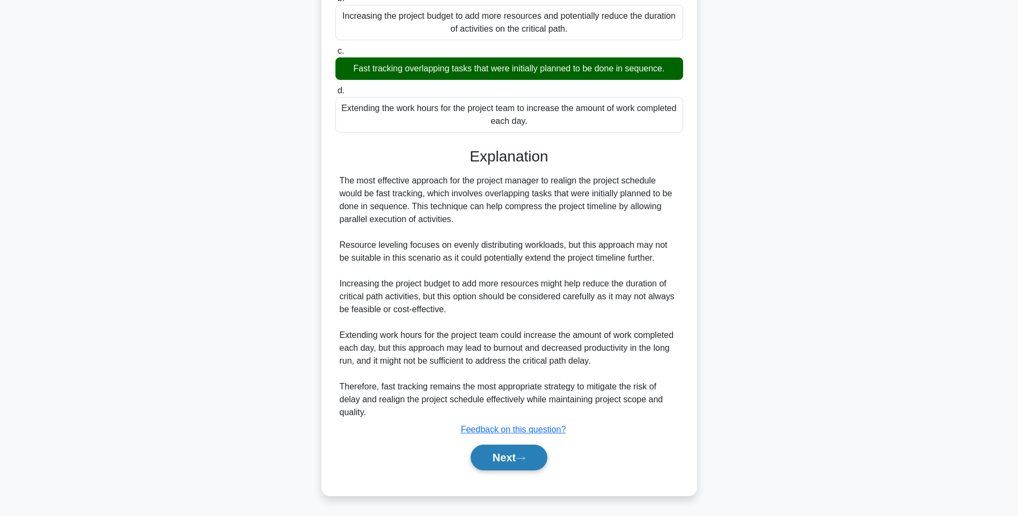
click at [521, 465] on button "Next" at bounding box center [509, 458] width 77 height 26
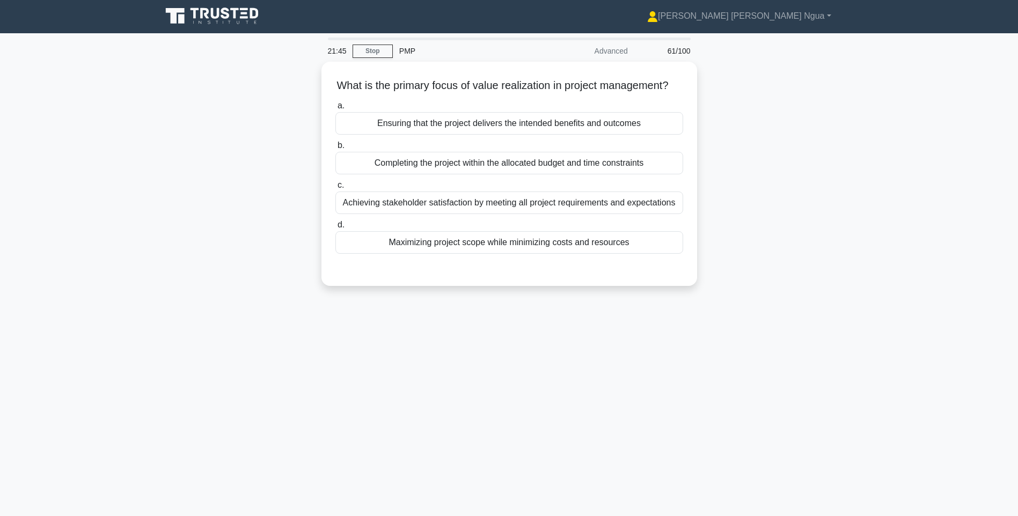
scroll to position [0, 0]
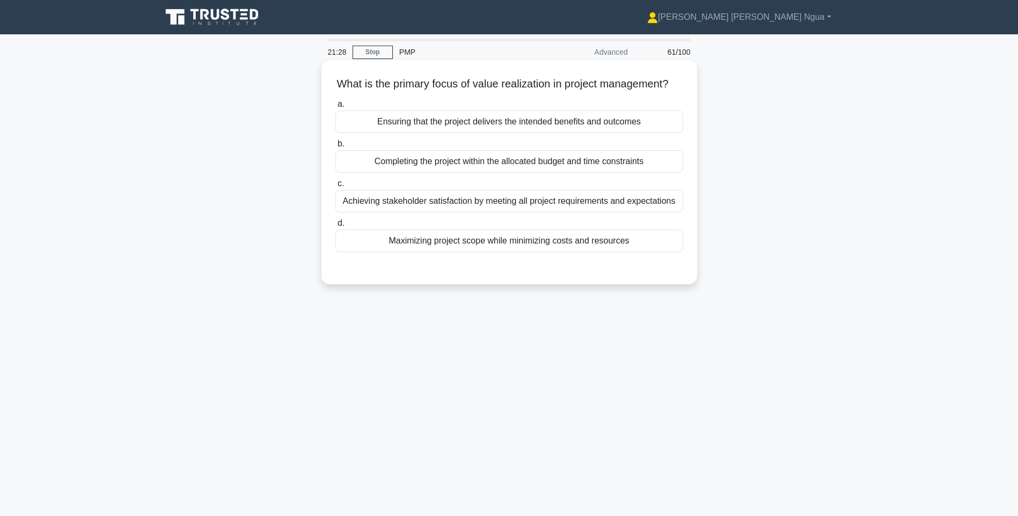
click at [489, 254] on div "a. Ensuring that the project delivers the intended benefits and outcomes b. Com…" at bounding box center [509, 175] width 361 height 159
click at [480, 252] on div "Maximizing project scope while minimizing costs and resources" at bounding box center [510, 241] width 348 height 23
click at [336, 227] on input "d. Maximizing project scope while minimizing costs and resources" at bounding box center [336, 223] width 0 height 7
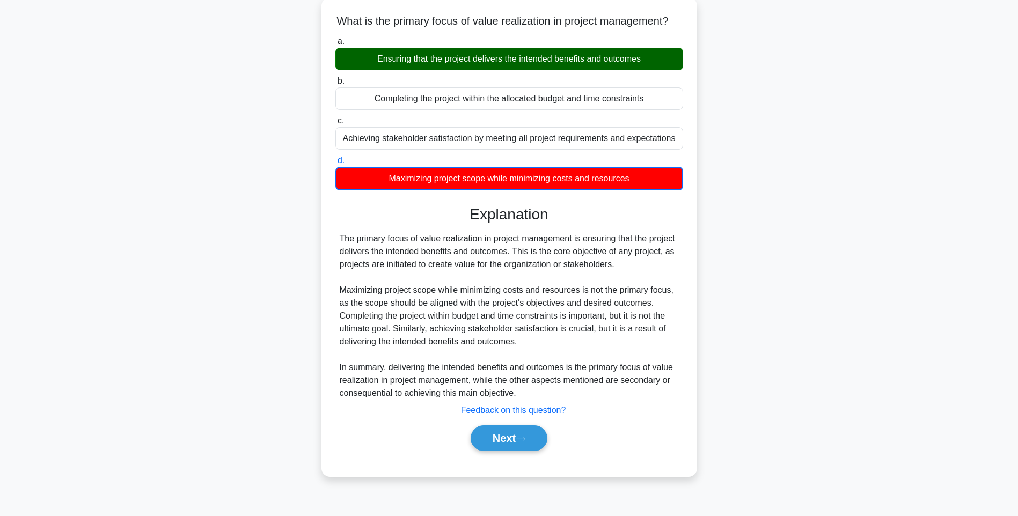
scroll to position [63, 0]
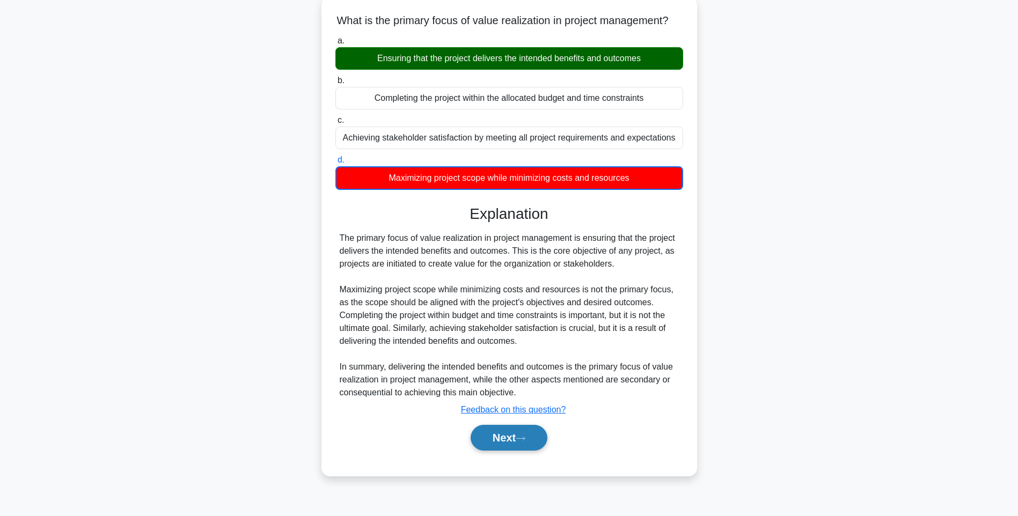
click at [522, 451] on button "Next" at bounding box center [509, 438] width 77 height 26
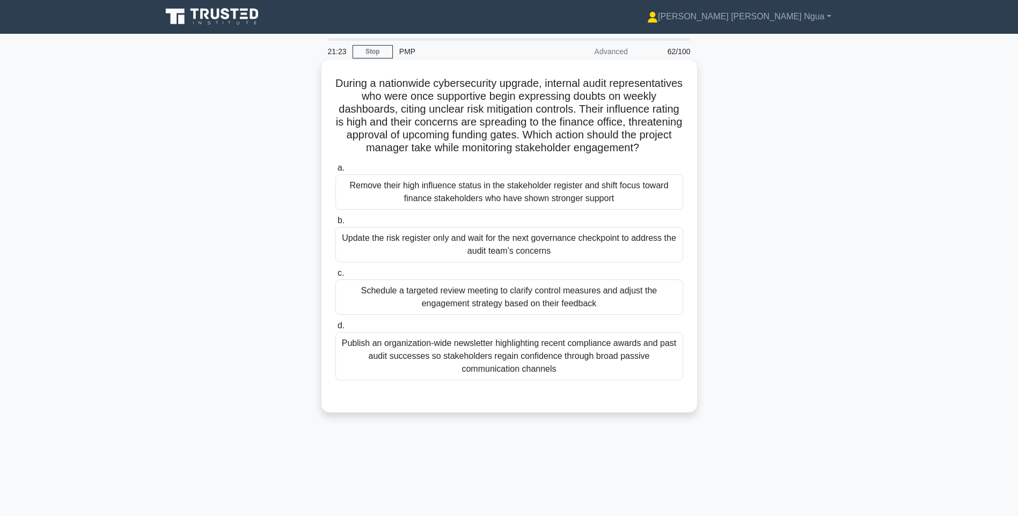
scroll to position [0, 0]
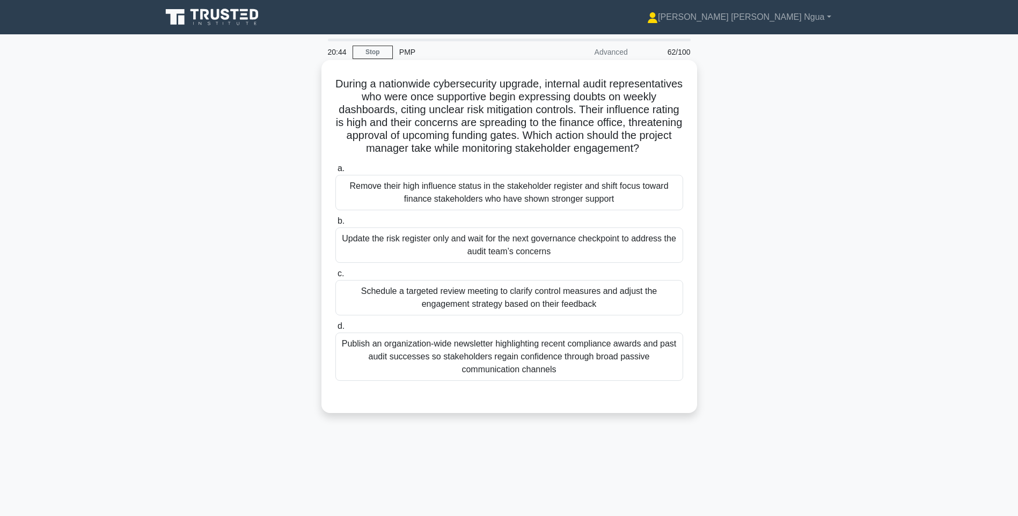
click at [516, 316] on div "Schedule a targeted review meeting to clarify control measures and adjust the e…" at bounding box center [510, 297] width 348 height 35
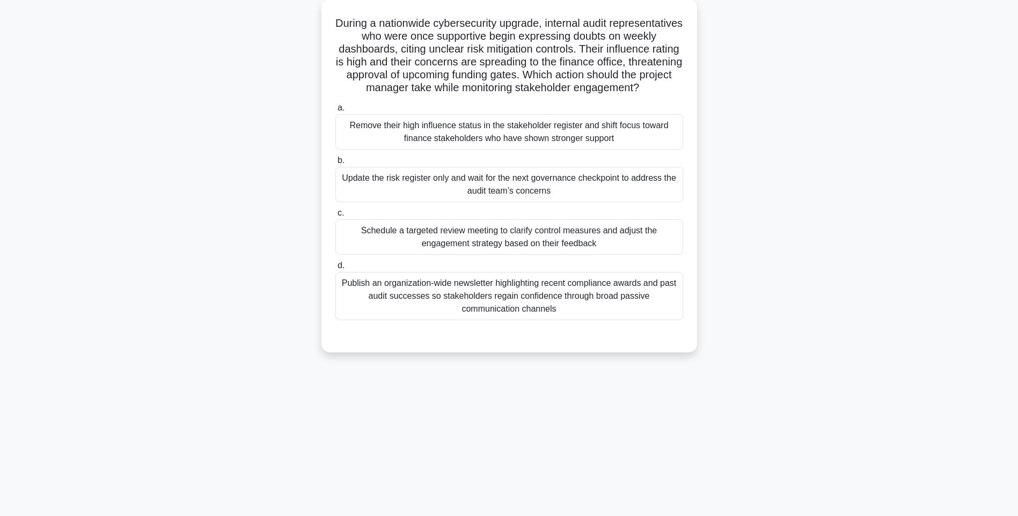
scroll to position [63, 0]
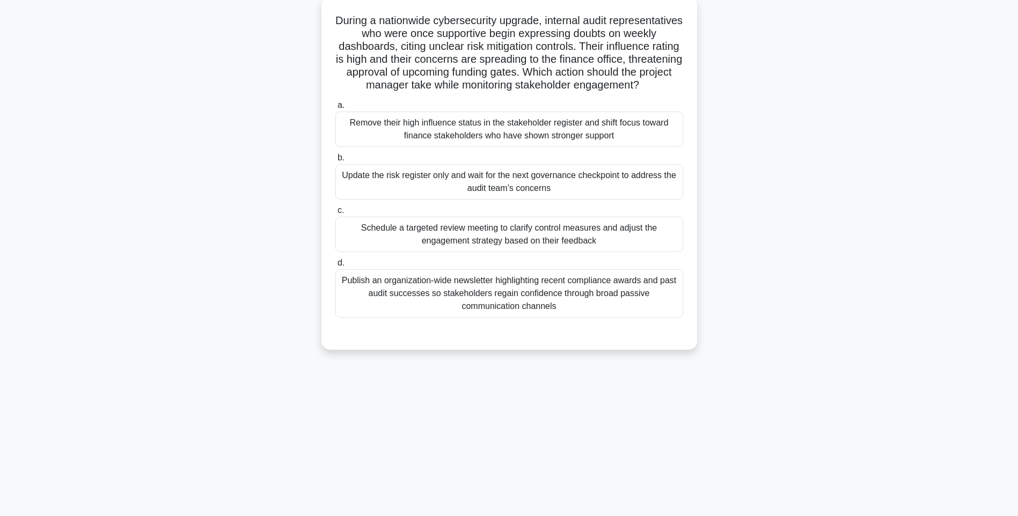
click at [609, 244] on div "Schedule a targeted review meeting to clarify control measures and adjust the e…" at bounding box center [510, 234] width 348 height 35
click at [336, 214] on input "c. Schedule a targeted review meeting to clarify control measures and adjust th…" at bounding box center [336, 210] width 0 height 7
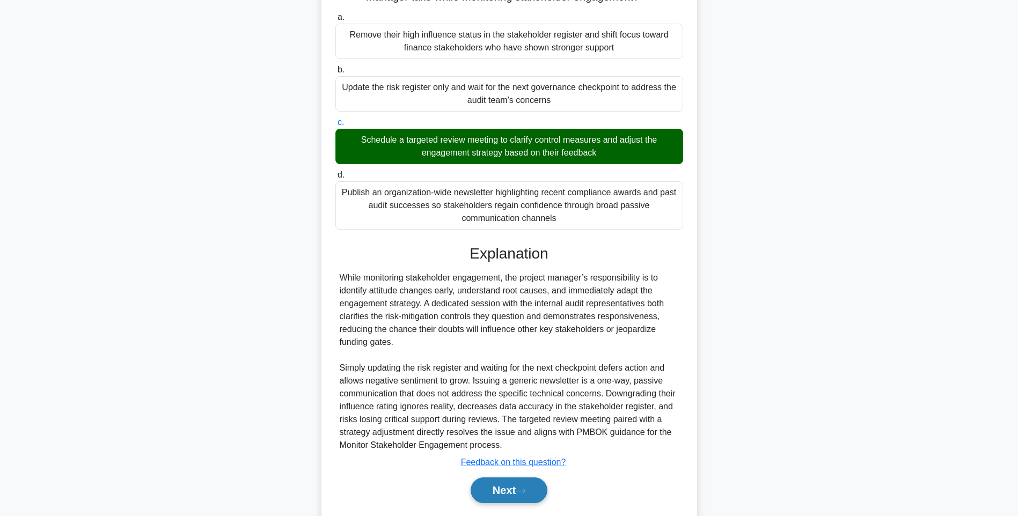
scroll to position [171, 0]
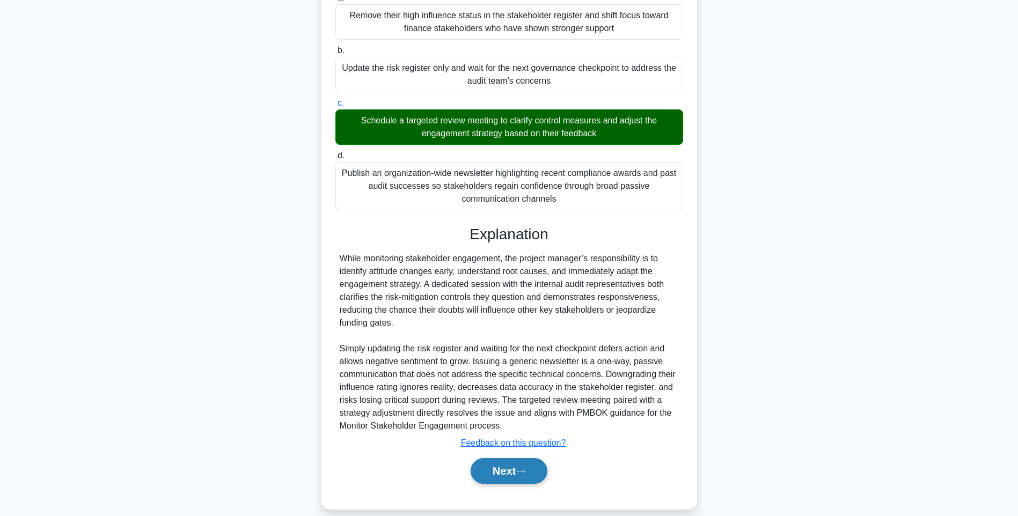
click at [509, 484] on button "Next" at bounding box center [509, 471] width 77 height 26
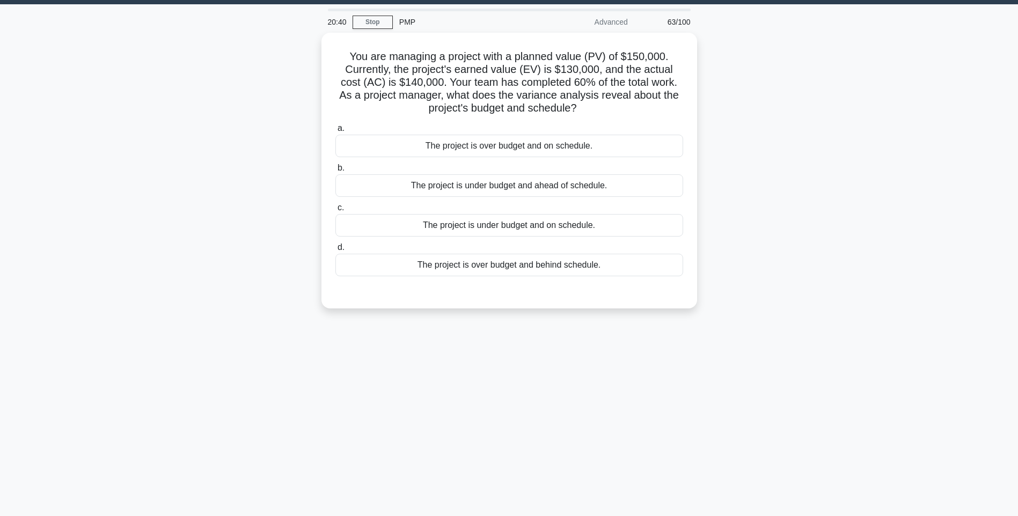
scroll to position [0, 0]
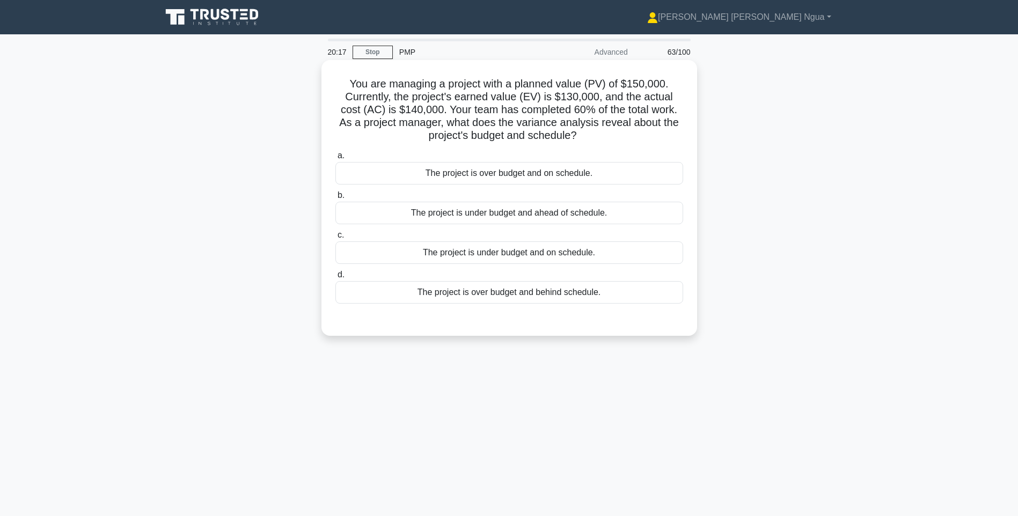
click at [529, 293] on div "The project is over budget and behind schedule." at bounding box center [510, 292] width 348 height 23
click at [336, 279] on input "d. The project is over budget and behind schedule." at bounding box center [336, 275] width 0 height 7
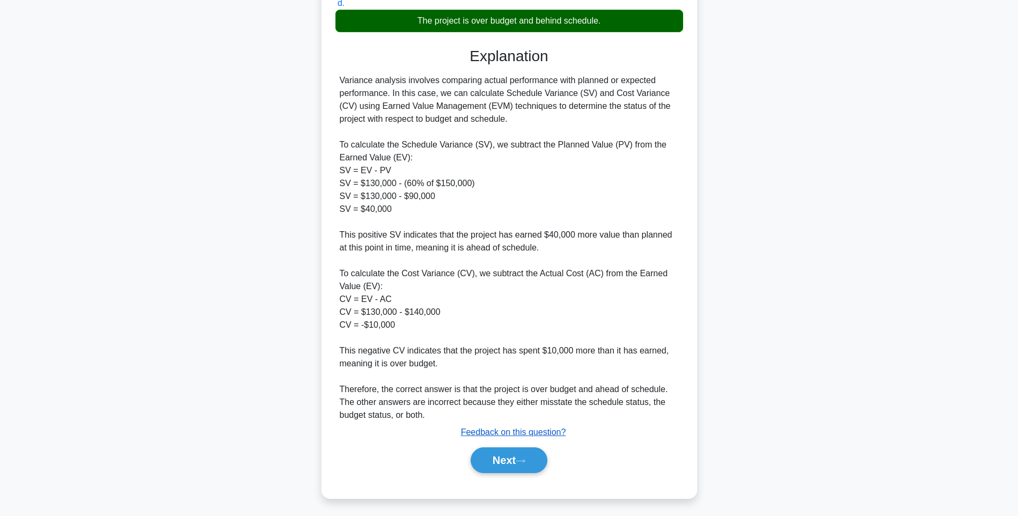
scroll to position [275, 0]
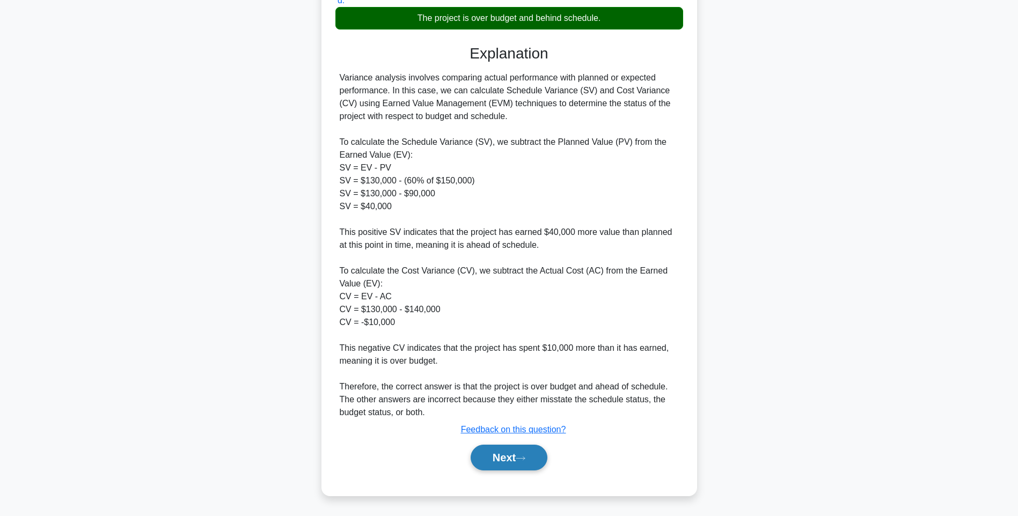
click at [512, 467] on button "Next" at bounding box center [509, 458] width 77 height 26
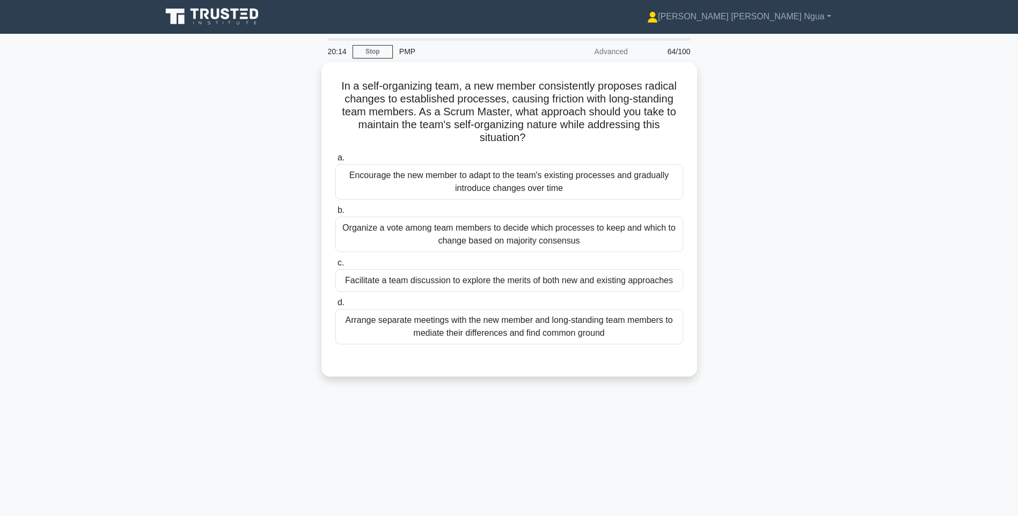
scroll to position [0, 0]
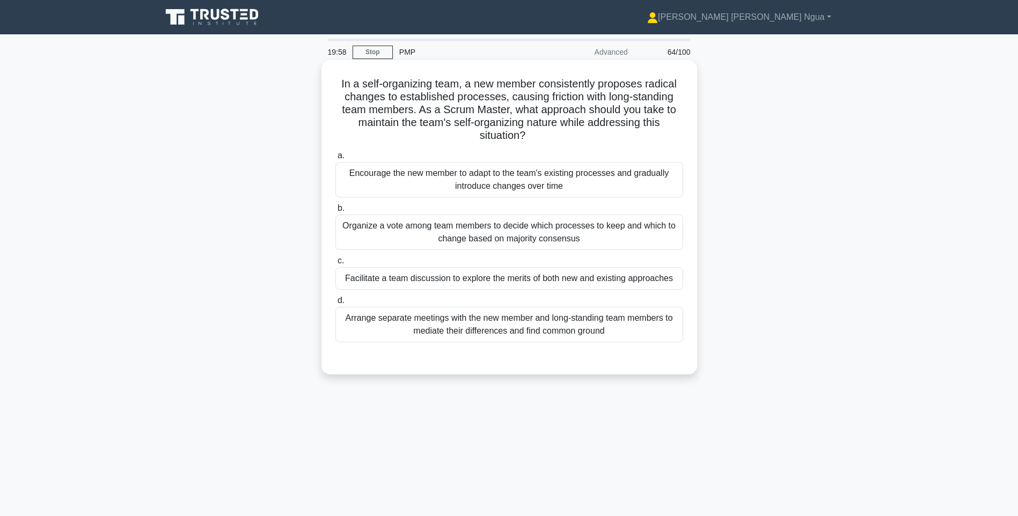
click at [448, 279] on div "Facilitate a team discussion to explore the merits of both new and existing app…" at bounding box center [510, 278] width 348 height 23
click at [336, 265] on input "c. Facilitate a team discussion to explore the merits of both new and existing …" at bounding box center [336, 261] width 0 height 7
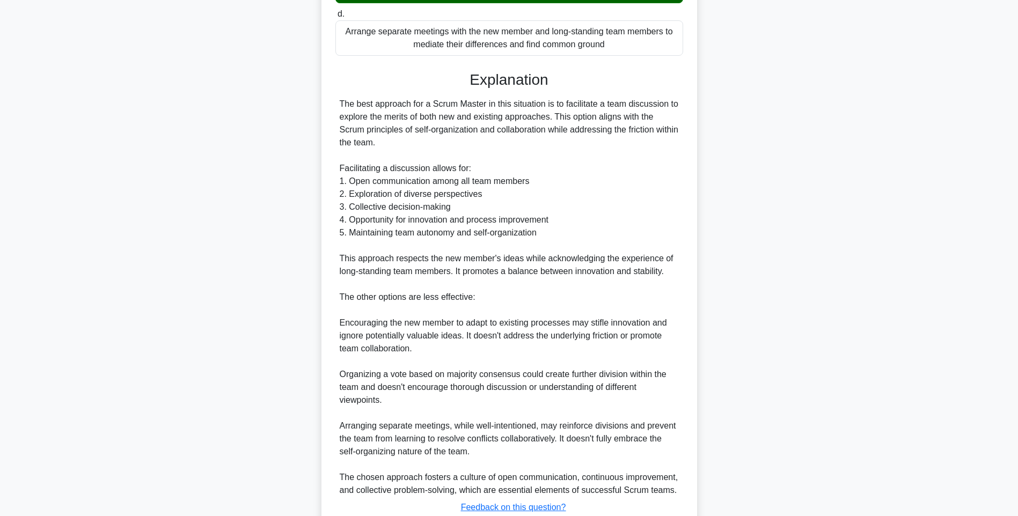
scroll to position [365, 0]
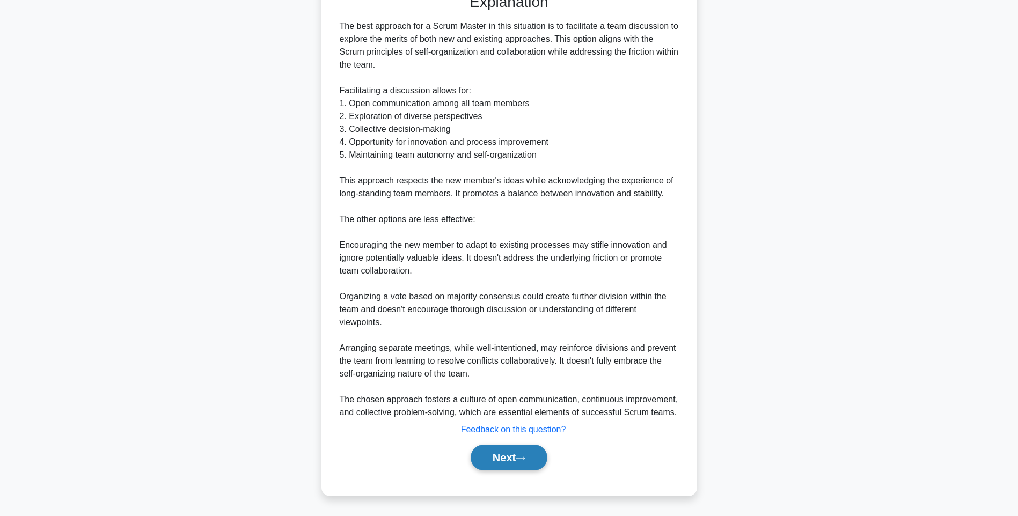
click at [504, 460] on button "Next" at bounding box center [509, 458] width 77 height 26
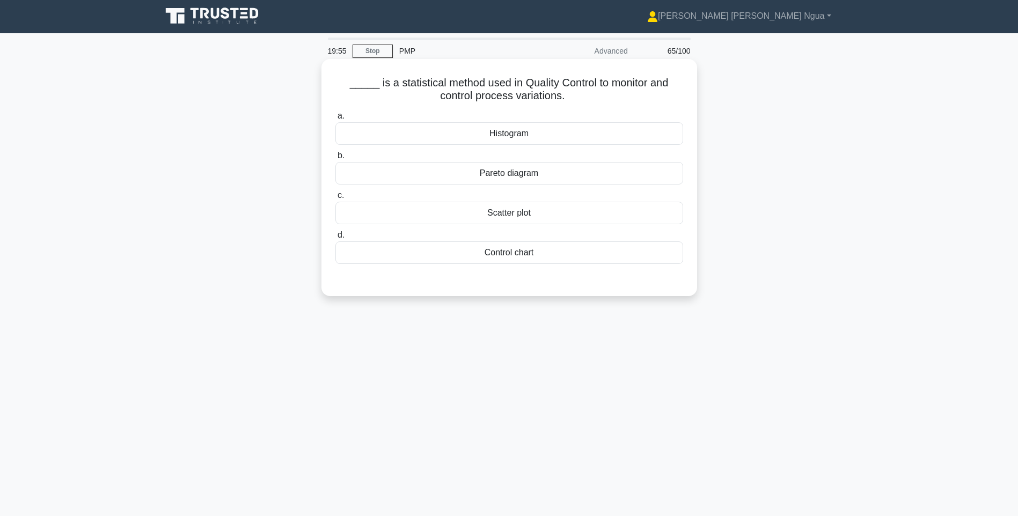
scroll to position [0, 0]
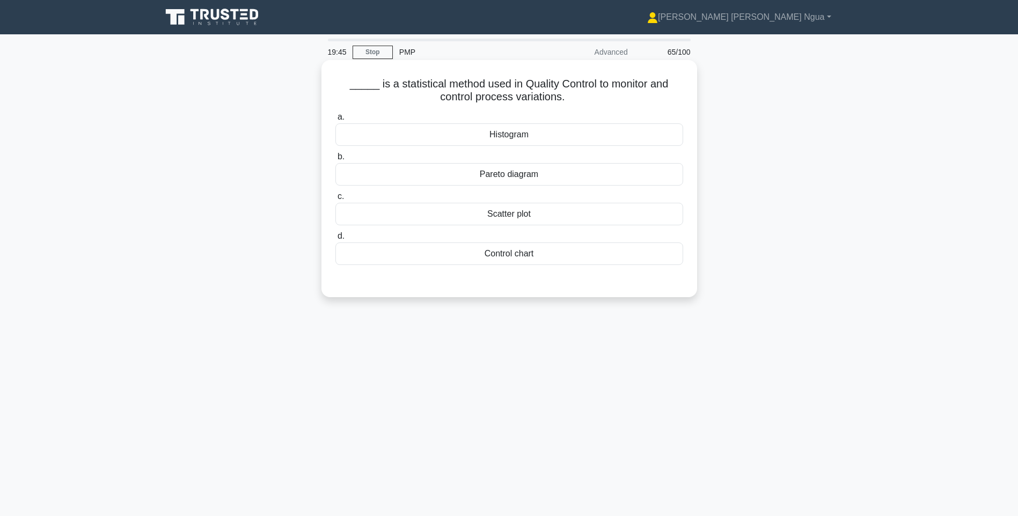
click at [536, 215] on div "Scatter plot" at bounding box center [510, 214] width 348 height 23
click at [336, 200] on input "c. Scatter plot" at bounding box center [336, 196] width 0 height 7
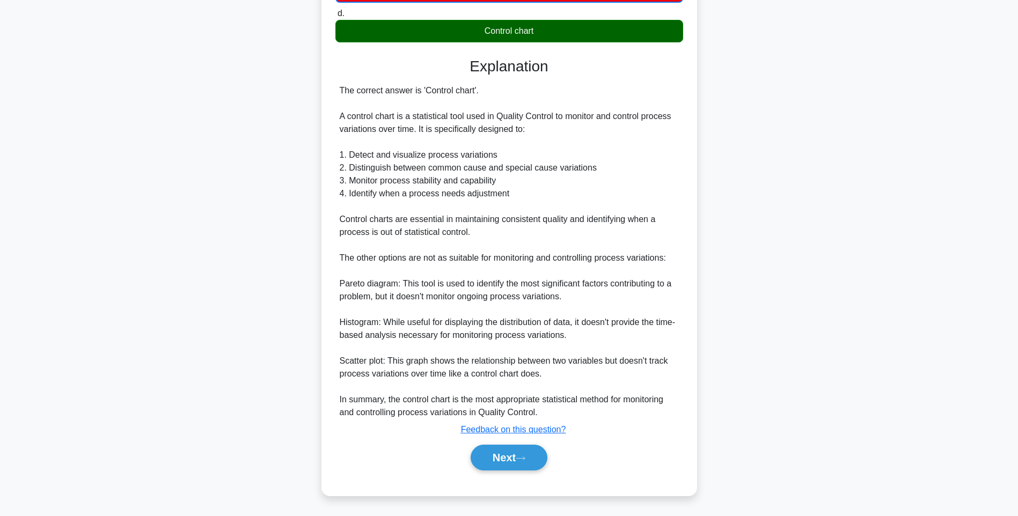
scroll to position [224, 0]
click at [516, 459] on button "Next" at bounding box center [509, 458] width 77 height 26
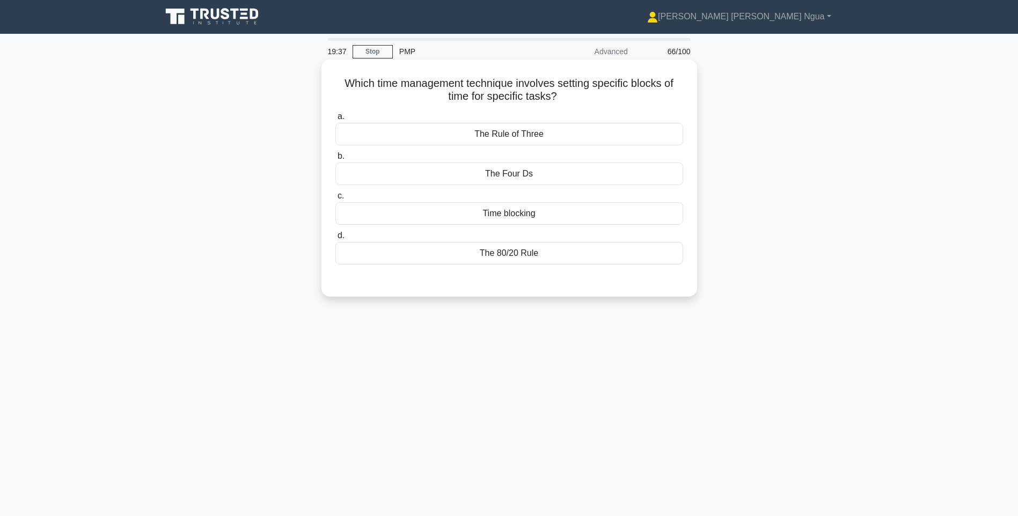
scroll to position [0, 0]
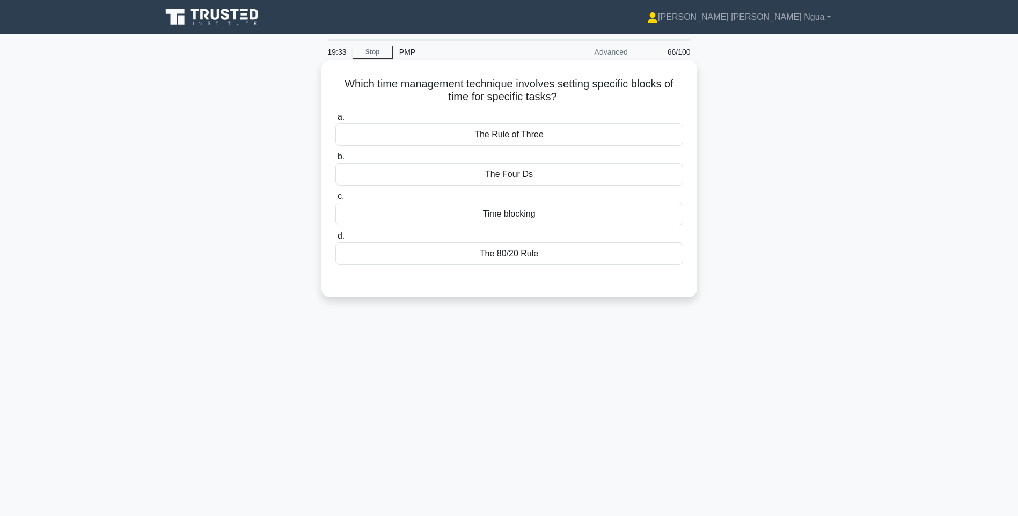
click at [569, 213] on div "Time blocking" at bounding box center [510, 214] width 348 height 23
click at [336, 200] on input "c. Time blocking" at bounding box center [336, 196] width 0 height 7
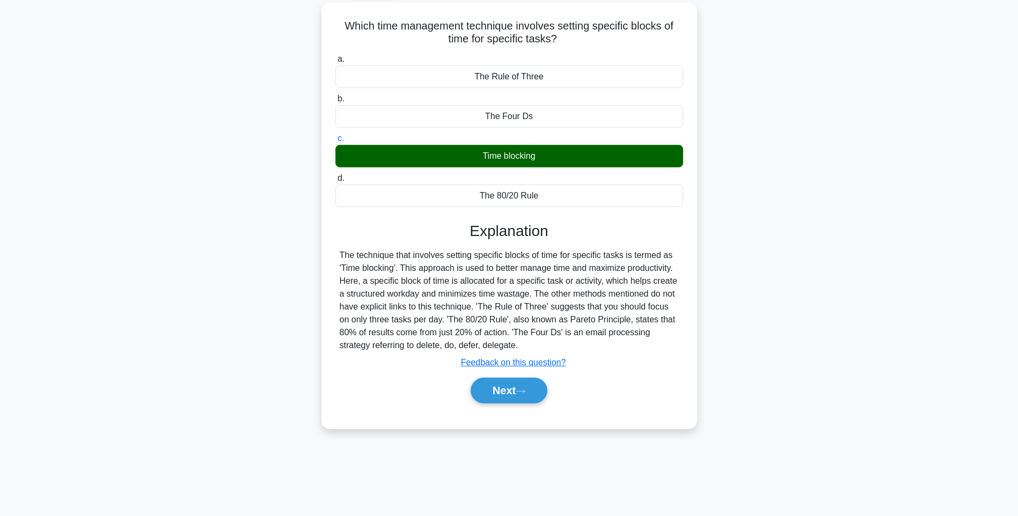
scroll to position [63, 0]
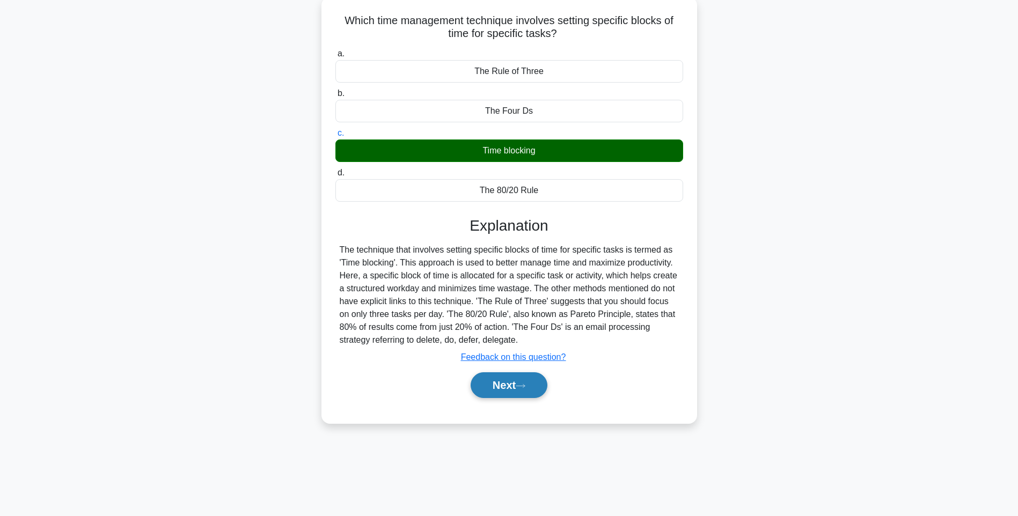
click at [516, 391] on button "Next" at bounding box center [509, 386] width 77 height 26
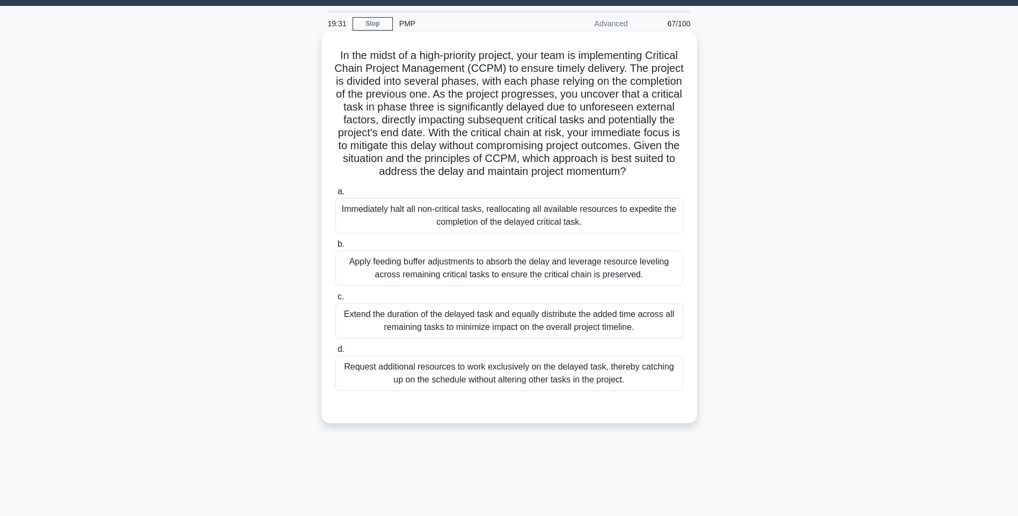
scroll to position [0, 0]
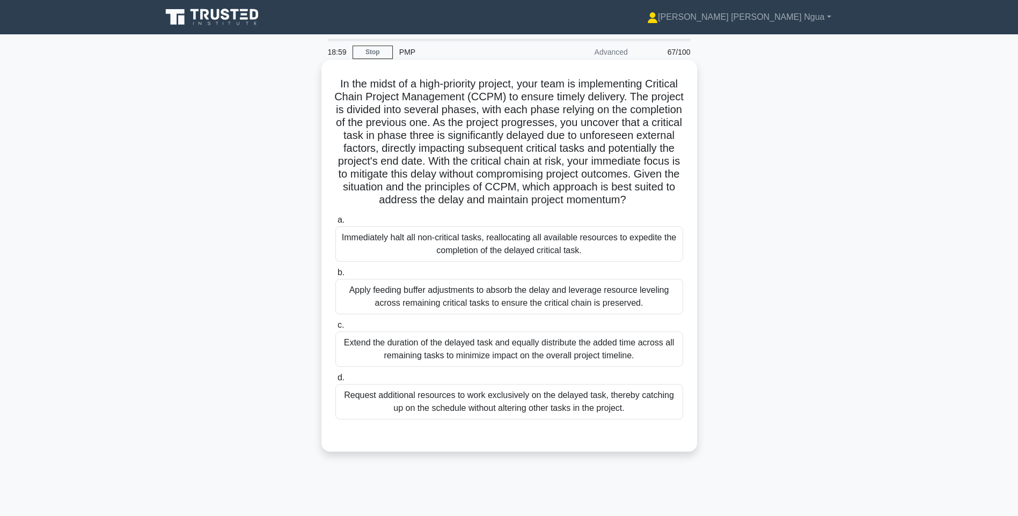
click at [467, 315] on div "Apply feeding buffer adjustments to absorb the delay and leverage resource leve…" at bounding box center [510, 296] width 348 height 35
click at [336, 276] on input "b. Apply feeding buffer adjustments to absorb the delay and leverage resource l…" at bounding box center [336, 273] width 0 height 7
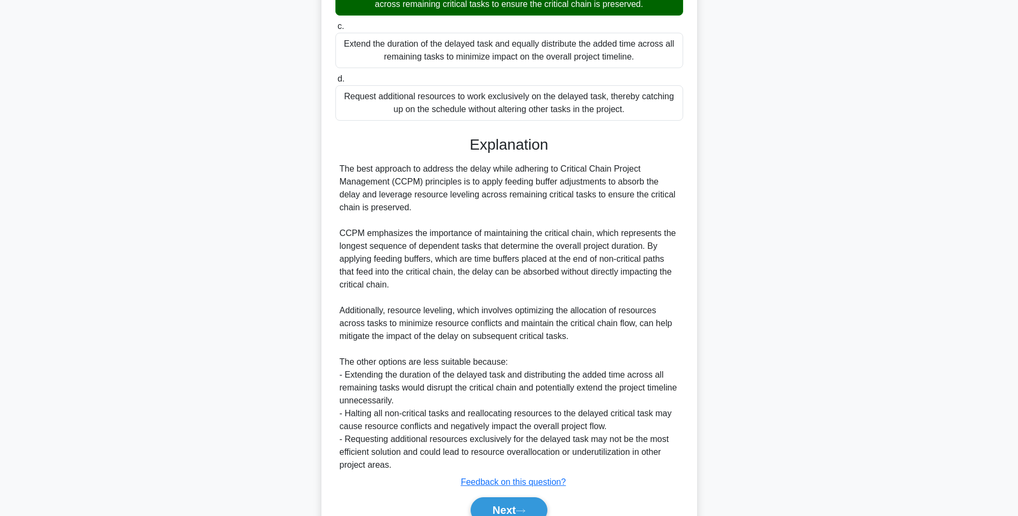
scroll to position [365, 0]
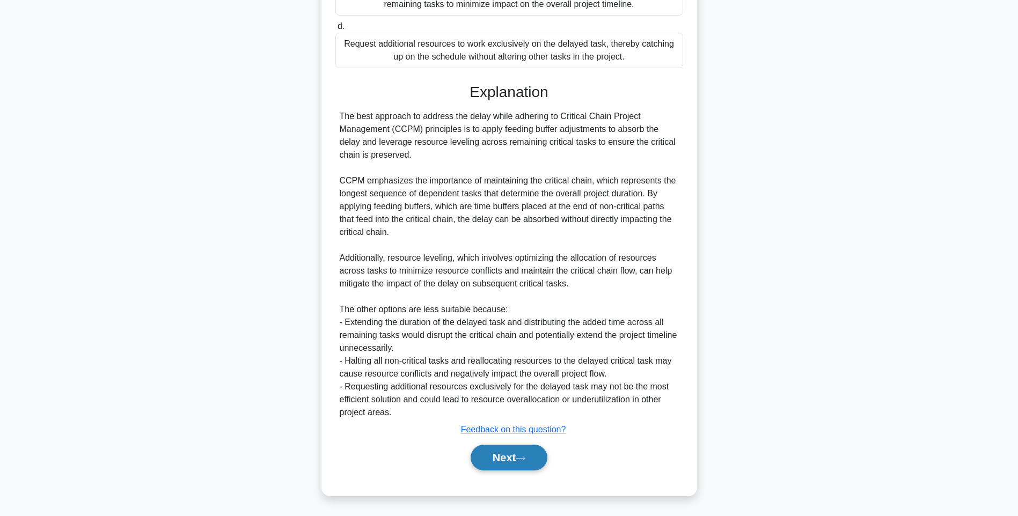
click at [509, 449] on button "Next" at bounding box center [509, 458] width 77 height 26
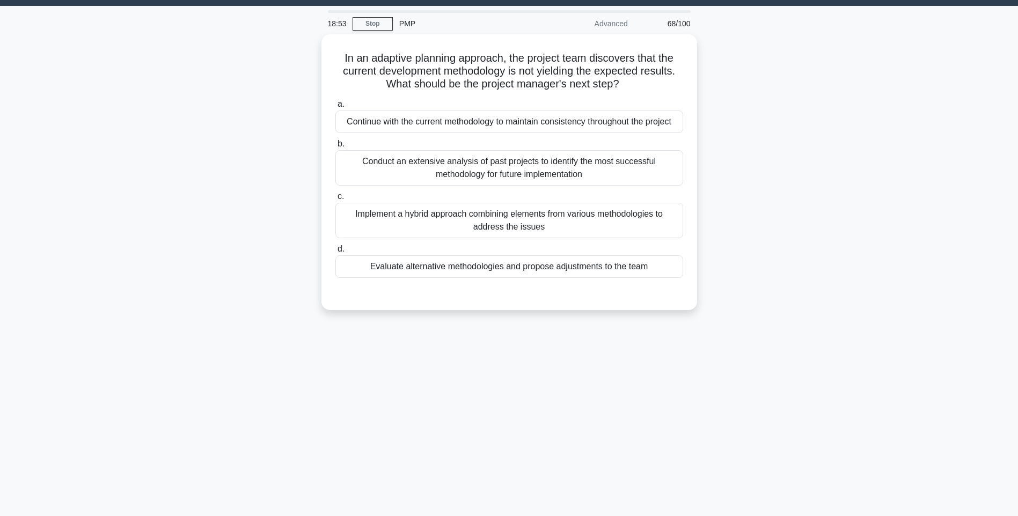
scroll to position [0, 0]
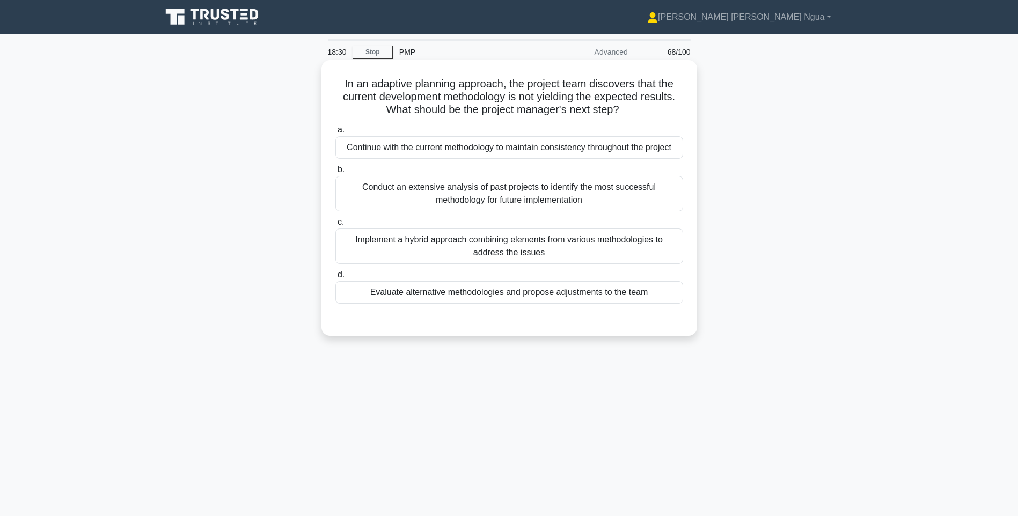
click at [526, 293] on div "Evaluate alternative methodologies and propose adjustments to the team" at bounding box center [510, 292] width 348 height 23
drag, startPoint x: 526, startPoint y: 293, endPoint x: 484, endPoint y: 295, distance: 41.9
click at [484, 295] on div "Evaluate alternative methodologies and propose adjustments to the team" at bounding box center [510, 292] width 348 height 23
click at [336, 279] on input "d. Evaluate alternative methodologies and propose adjustments to the team" at bounding box center [336, 275] width 0 height 7
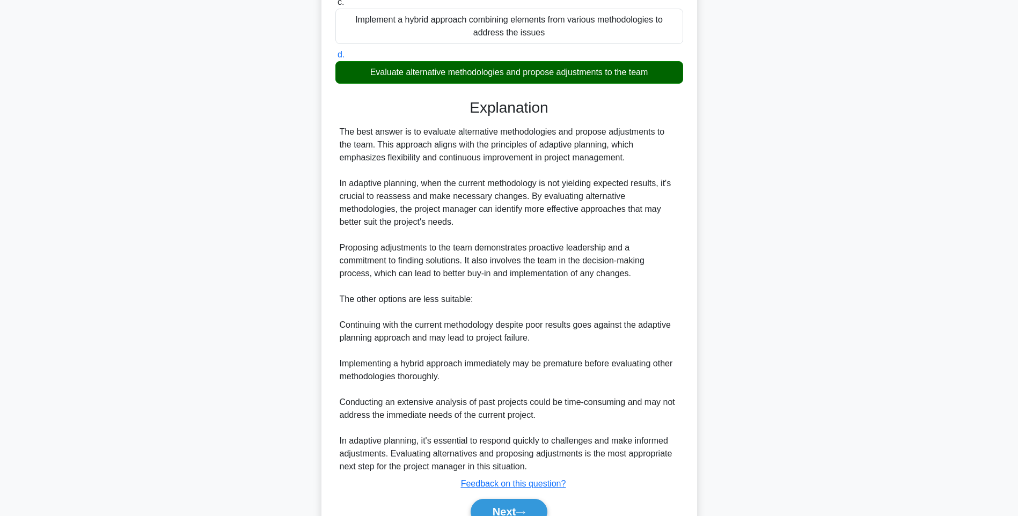
scroll to position [221, 0]
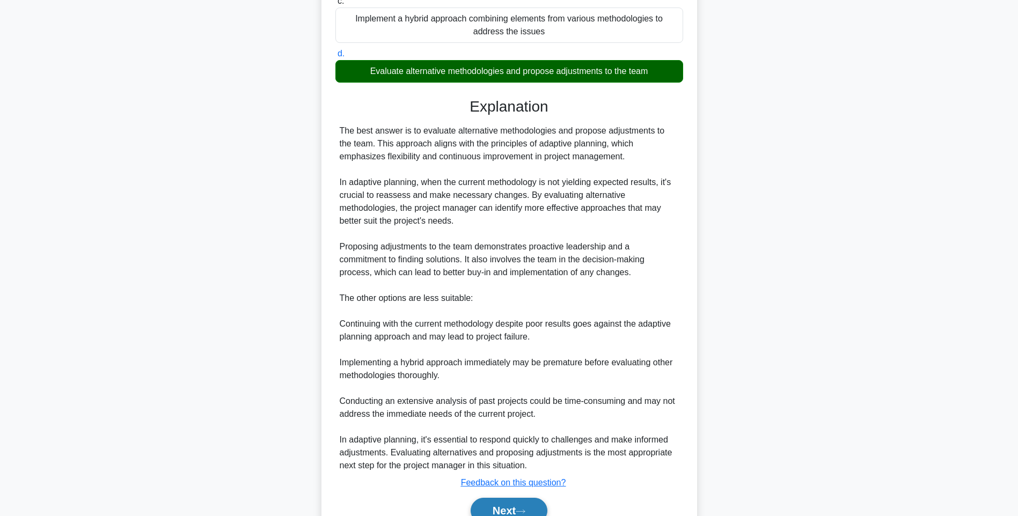
click at [475, 508] on button "Next" at bounding box center [509, 511] width 77 height 26
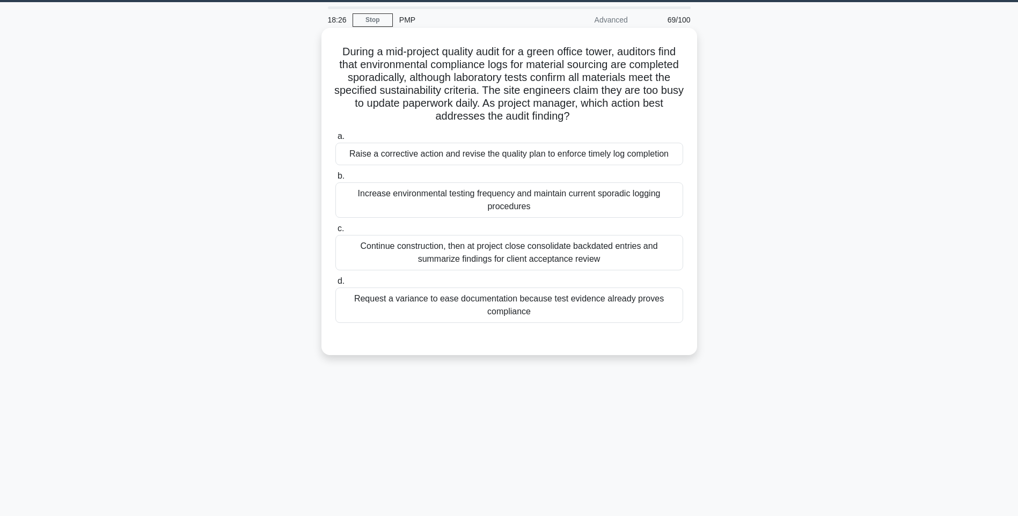
scroll to position [0, 0]
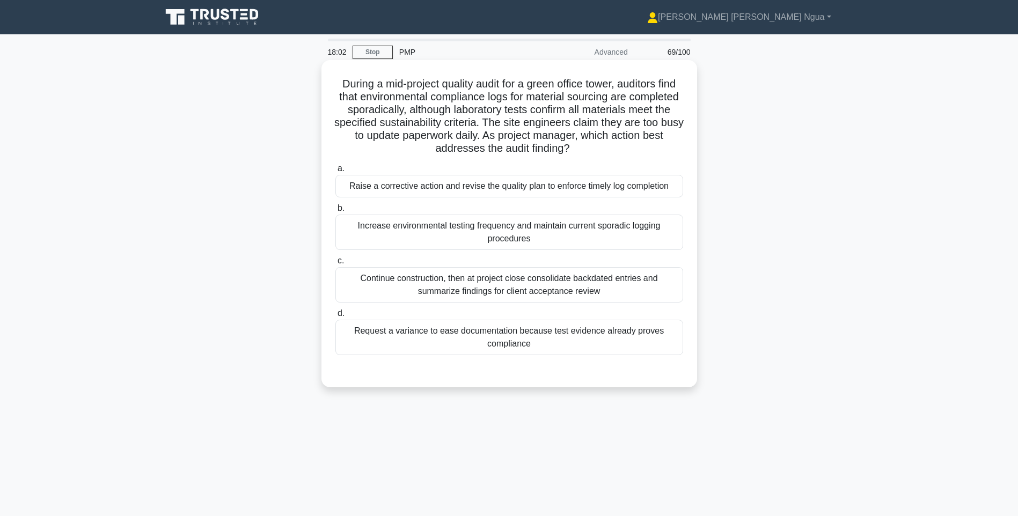
click at [500, 184] on div "Raise a corrective action and revise the quality plan to enforce timely log com…" at bounding box center [510, 186] width 348 height 23
click at [336, 172] on input "a. Raise a corrective action and revise the quality plan to enforce timely log …" at bounding box center [336, 168] width 0 height 7
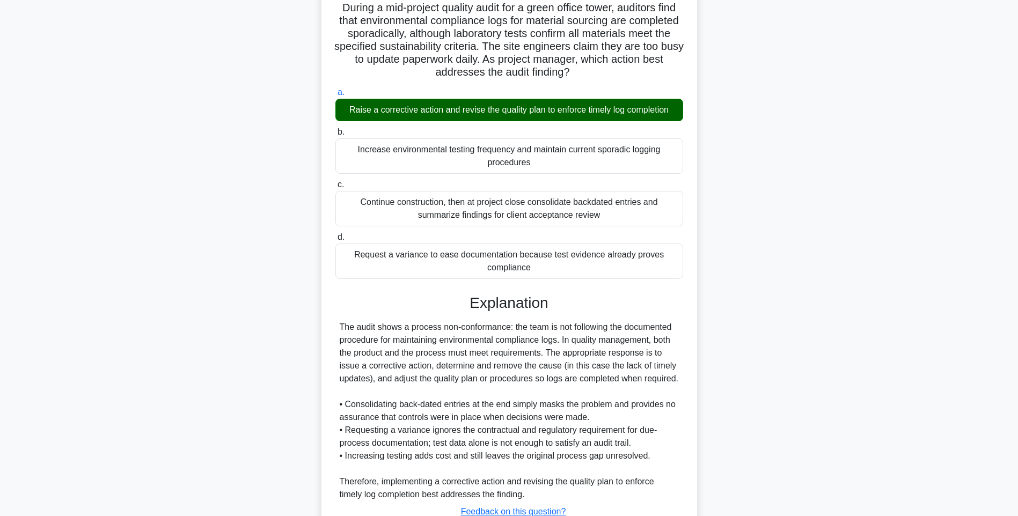
scroll to position [159, 0]
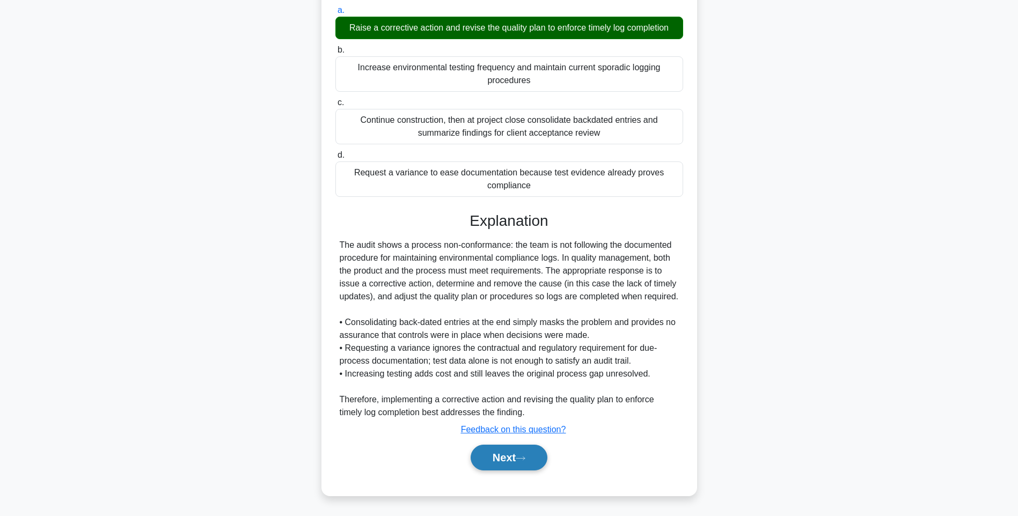
click at [529, 451] on button "Next" at bounding box center [509, 458] width 77 height 26
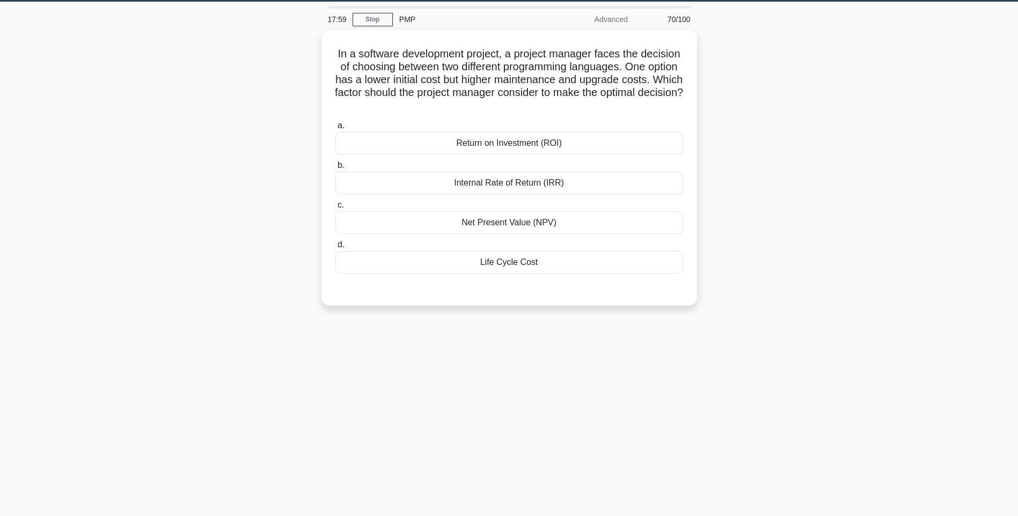
scroll to position [0, 0]
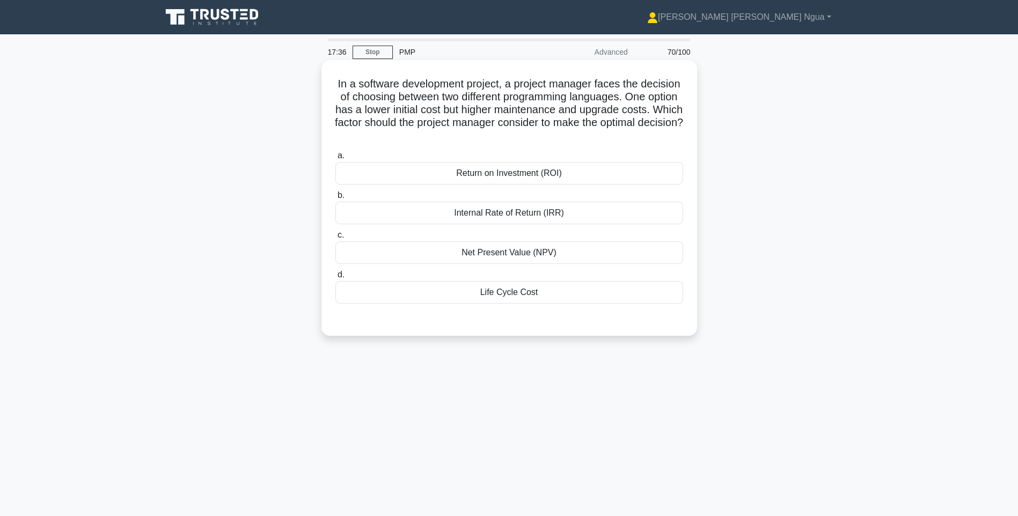
click at [475, 180] on div "Return on Investment (ROI)" at bounding box center [510, 173] width 348 height 23
click at [336, 159] on input "a. Return on Investment (ROI)" at bounding box center [336, 155] width 0 height 7
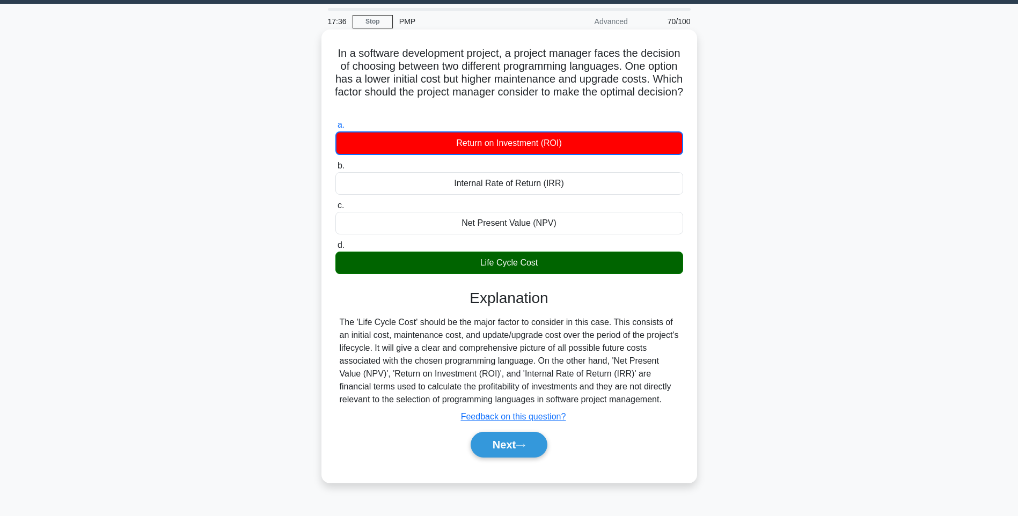
scroll to position [63, 0]
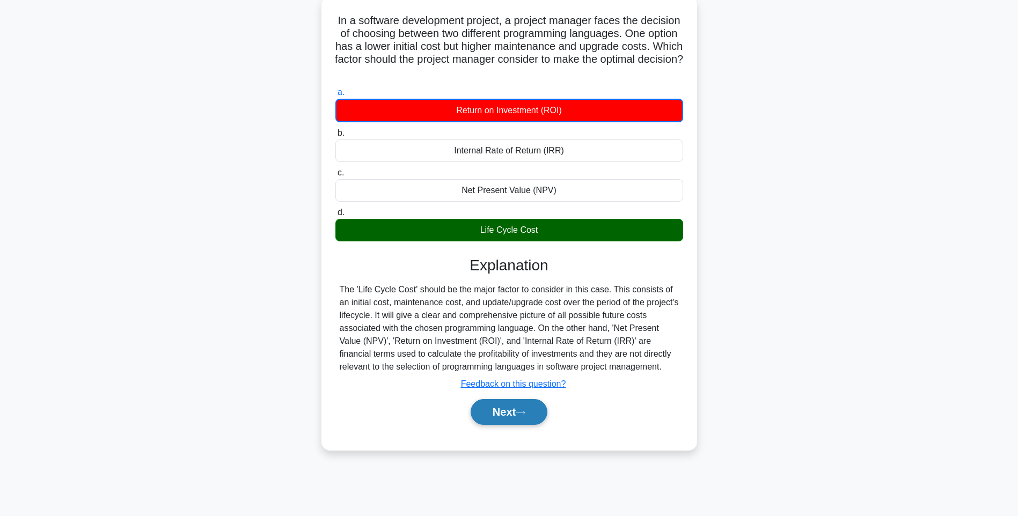
click at [520, 409] on button "Next" at bounding box center [509, 412] width 77 height 26
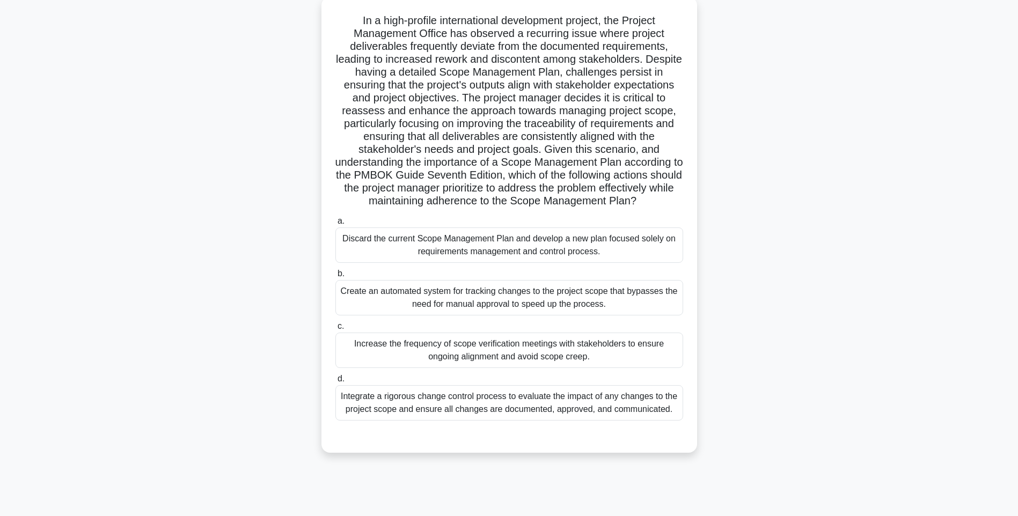
click at [529, 362] on div "Increase the frequency of scope verification meetings with stakeholders to ensu…" at bounding box center [510, 350] width 348 height 35
click at [336, 330] on input "c. Increase the frequency of scope verification meetings with stakeholders to e…" at bounding box center [336, 326] width 0 height 7
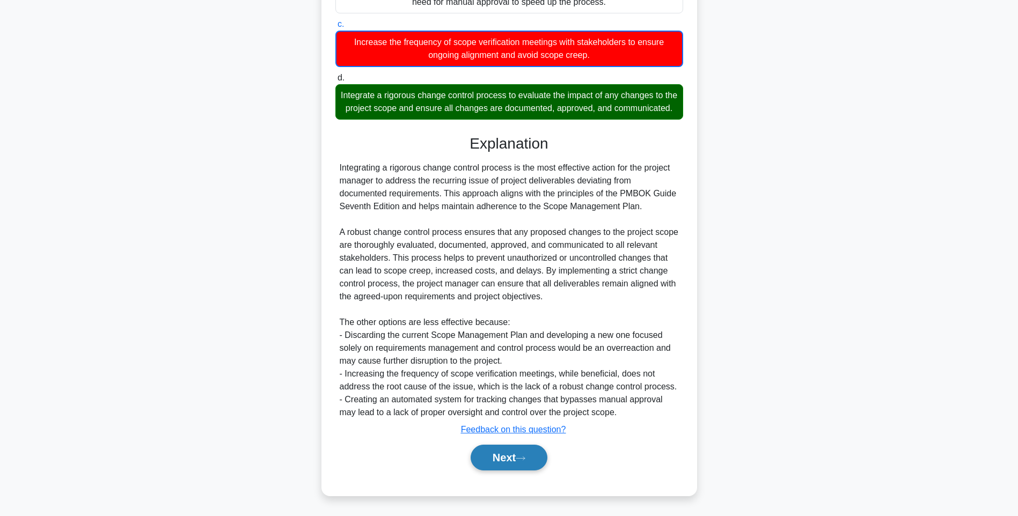
click at [517, 462] on button "Next" at bounding box center [509, 458] width 77 height 26
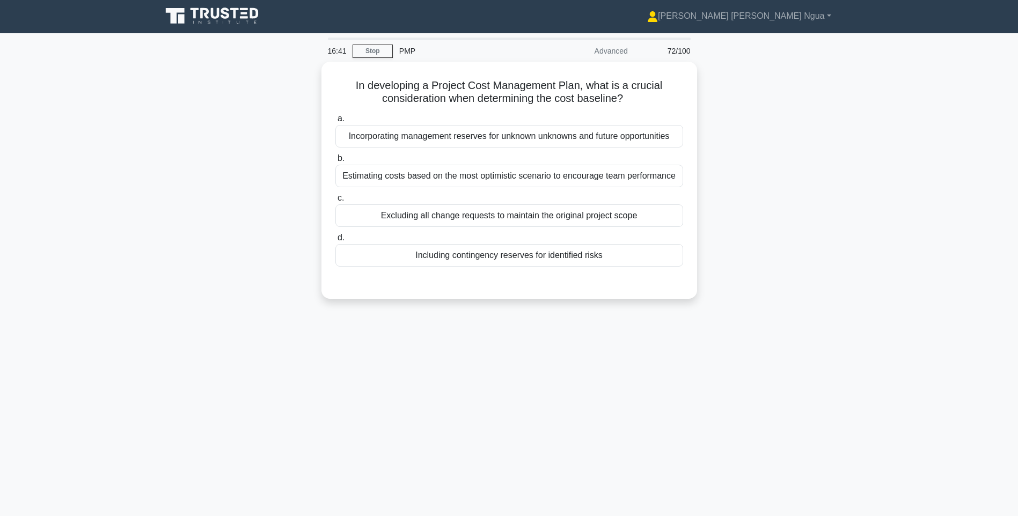
scroll to position [0, 0]
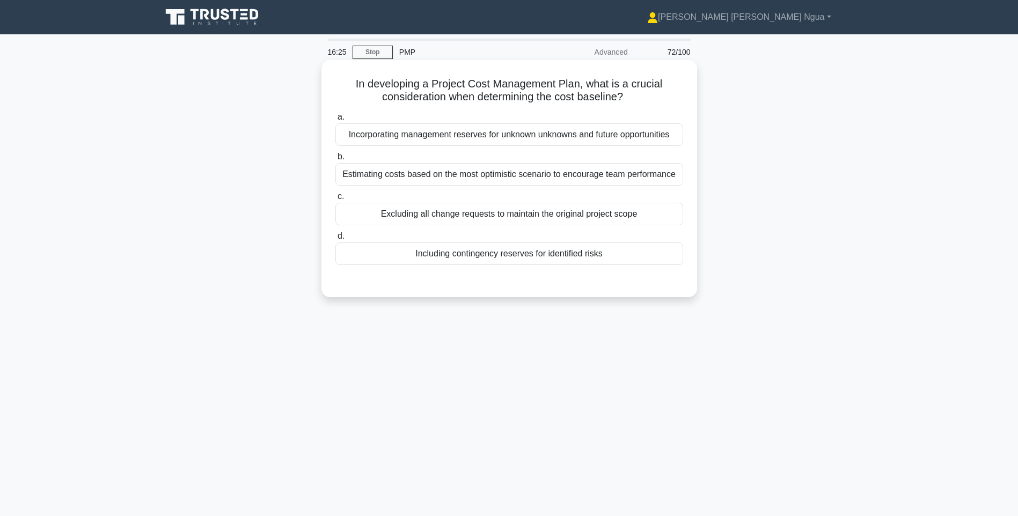
click at [499, 257] on div "Including contingency reserves for identified risks" at bounding box center [510, 254] width 348 height 23
click at [336, 240] on input "d. Including contingency reserves for identified risks" at bounding box center [336, 236] width 0 height 7
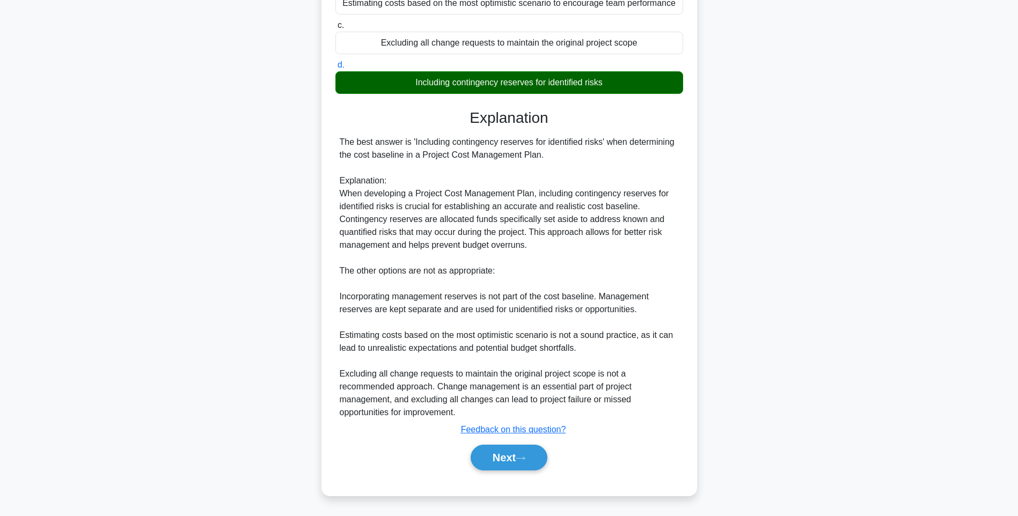
scroll to position [172, 0]
click at [505, 459] on button "Next" at bounding box center [509, 458] width 77 height 26
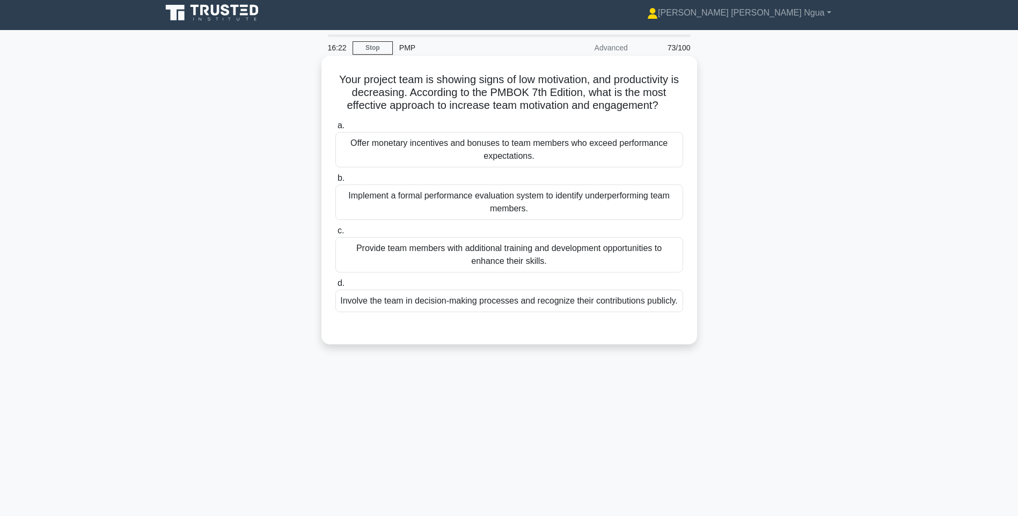
scroll to position [0, 0]
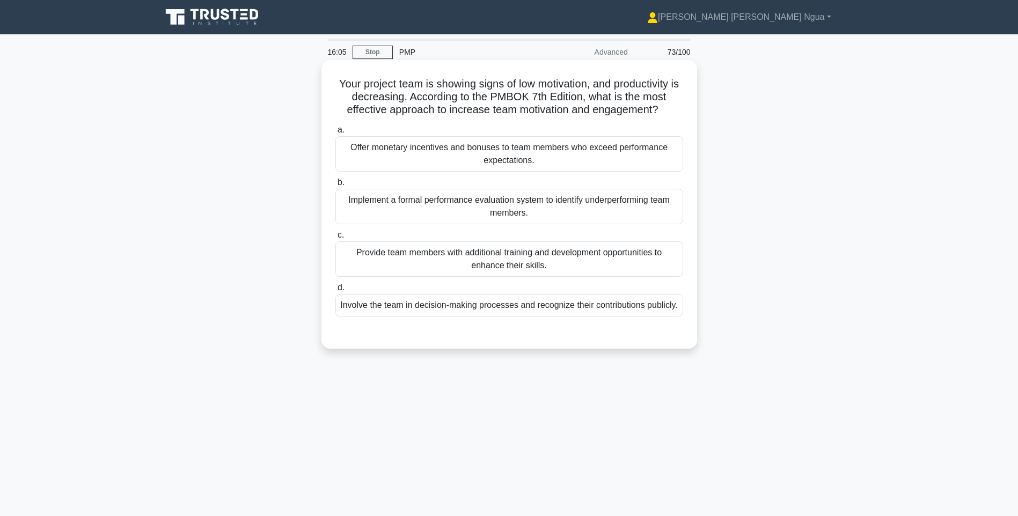
click at [478, 311] on div "Involve the team in decision-making processes and recognize their contributions…" at bounding box center [510, 305] width 348 height 23
click at [336, 292] on input "d. Involve the team in decision-making processes and recognize their contributi…" at bounding box center [336, 288] width 0 height 7
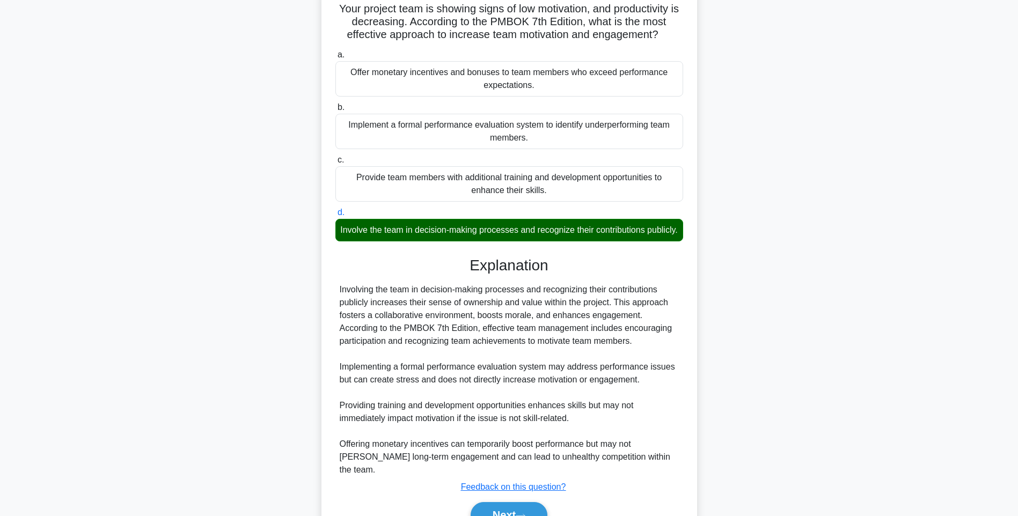
scroll to position [133, 0]
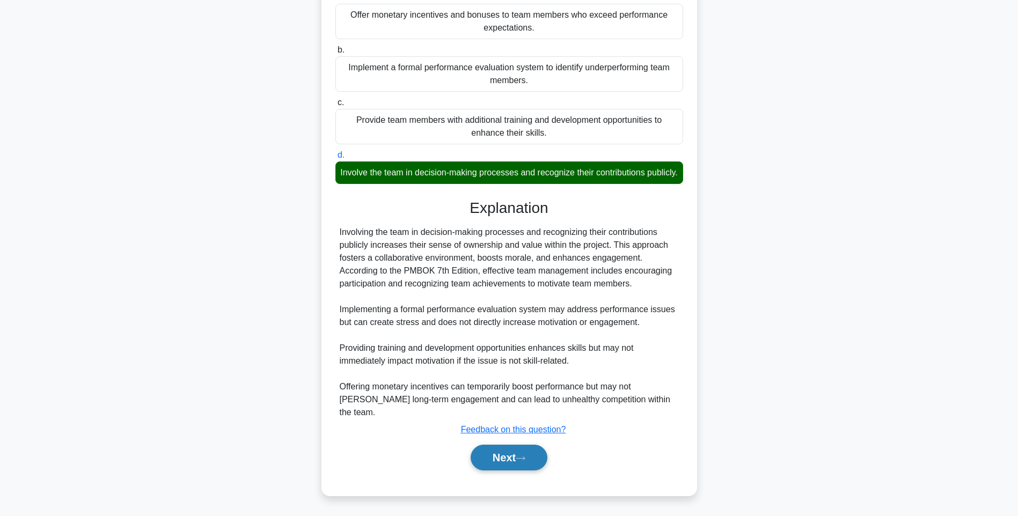
click at [526, 448] on button "Next" at bounding box center [509, 458] width 77 height 26
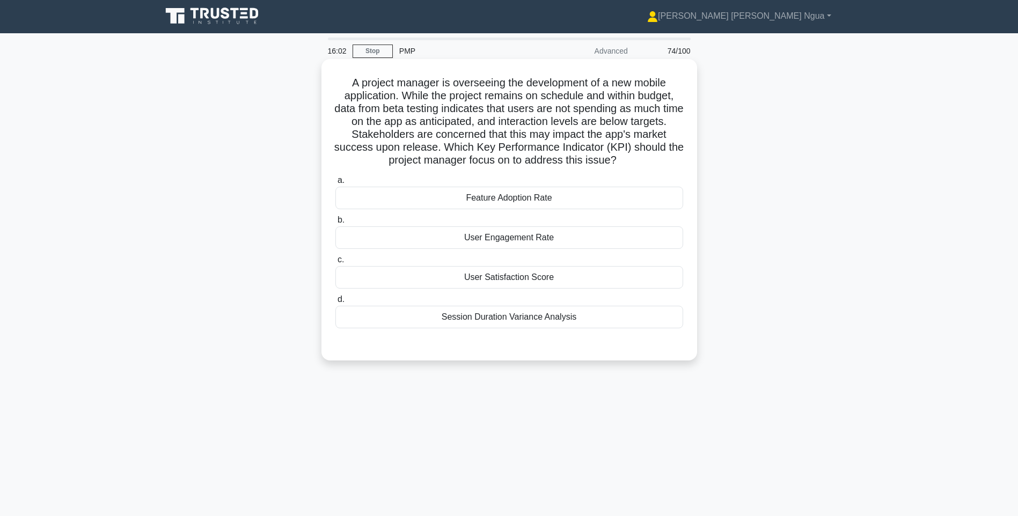
scroll to position [0, 0]
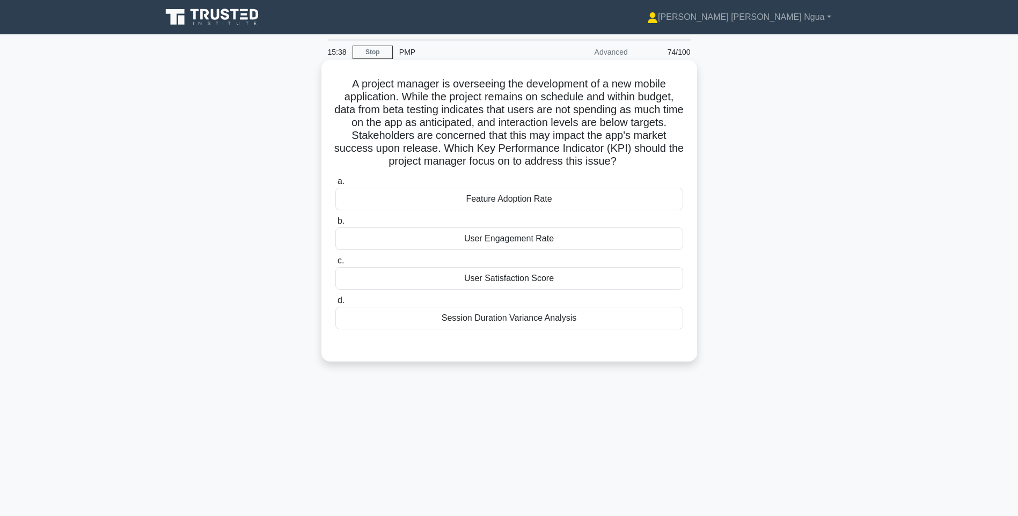
click at [518, 243] on div "User Engagement Rate" at bounding box center [510, 239] width 348 height 23
click at [336, 225] on input "b. User Engagement Rate" at bounding box center [336, 221] width 0 height 7
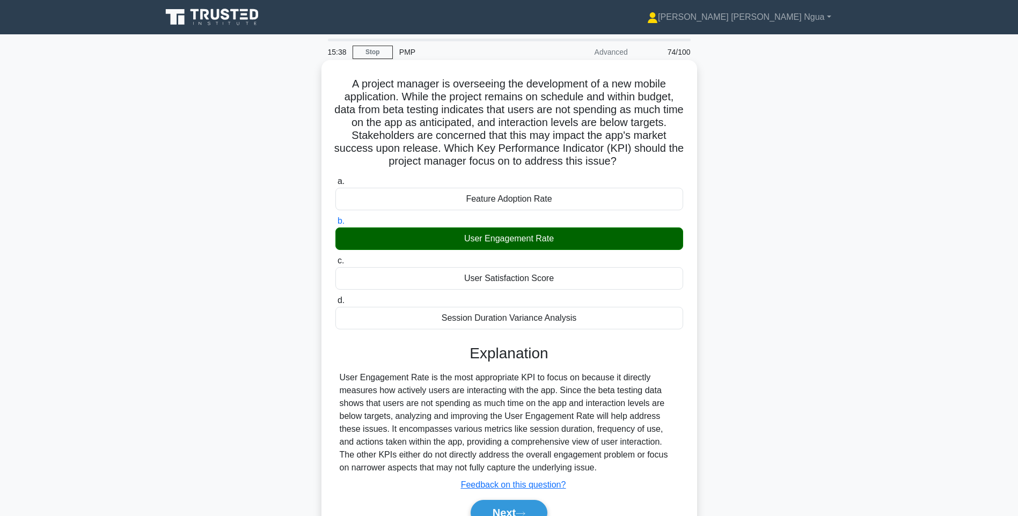
scroll to position [63, 0]
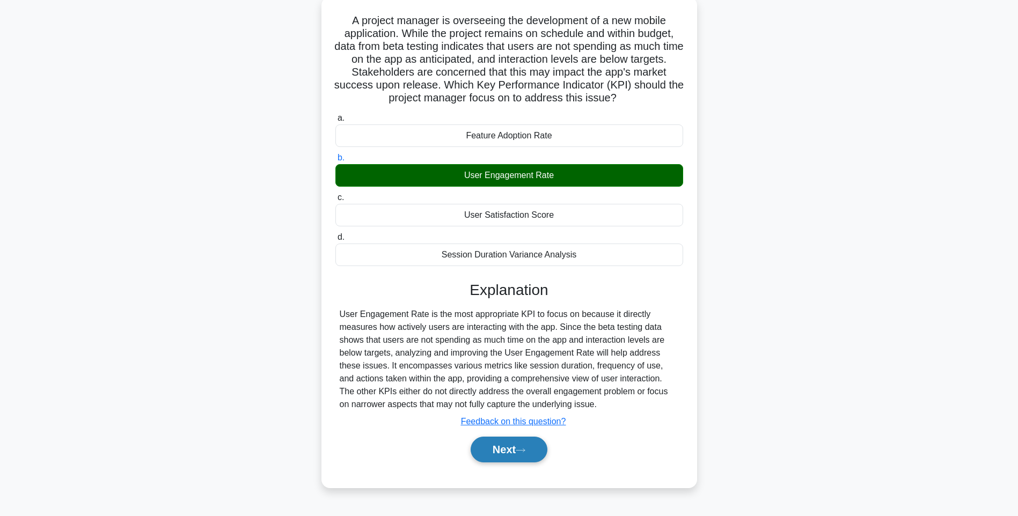
click at [514, 446] on button "Next" at bounding box center [509, 450] width 77 height 26
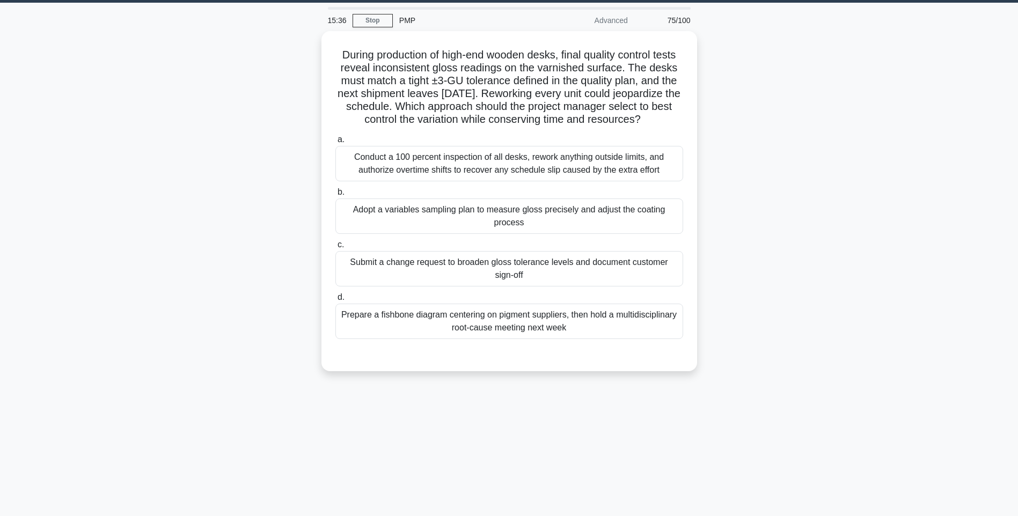
scroll to position [0, 0]
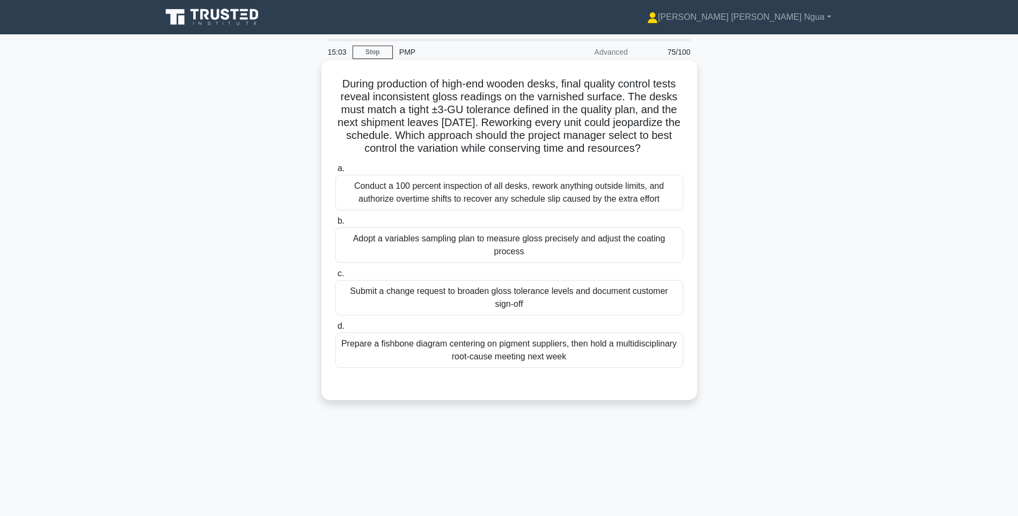
click at [485, 365] on div "Prepare a fishbone diagram centering on pigment suppliers, then hold a multidis…" at bounding box center [510, 350] width 348 height 35
click at [336, 330] on input "d. Prepare a fishbone diagram centering on pigment suppliers, then hold a multi…" at bounding box center [336, 326] width 0 height 7
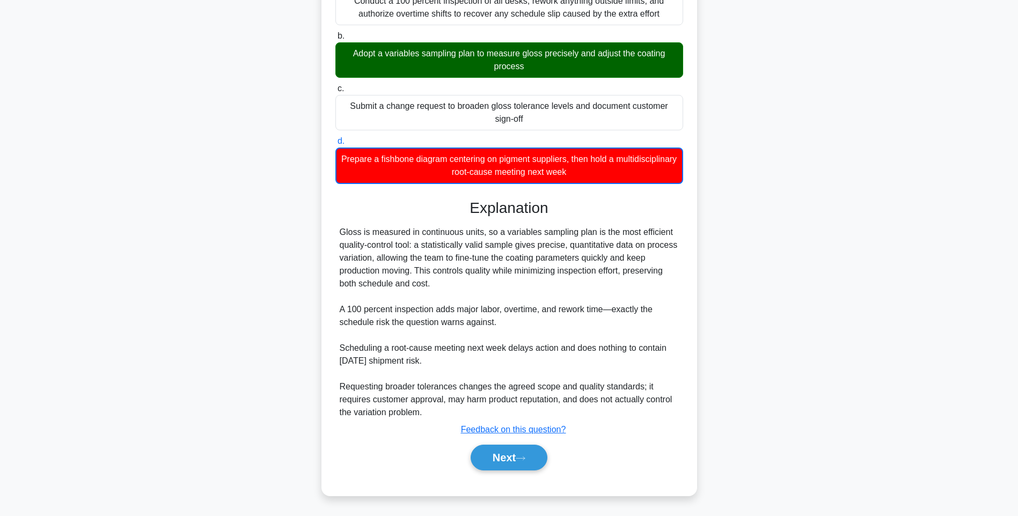
scroll to position [199, 0]
click at [542, 455] on button "Next" at bounding box center [509, 458] width 77 height 26
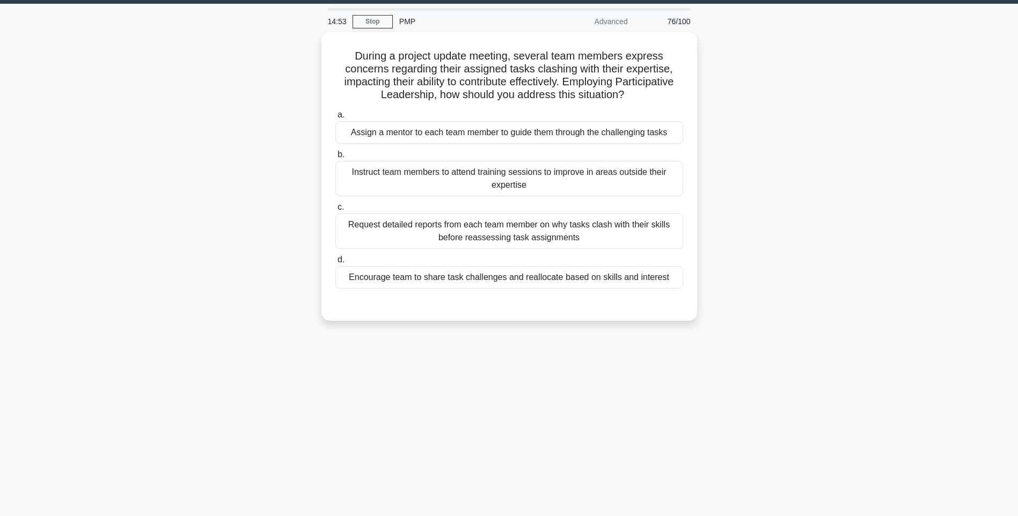
scroll to position [0, 0]
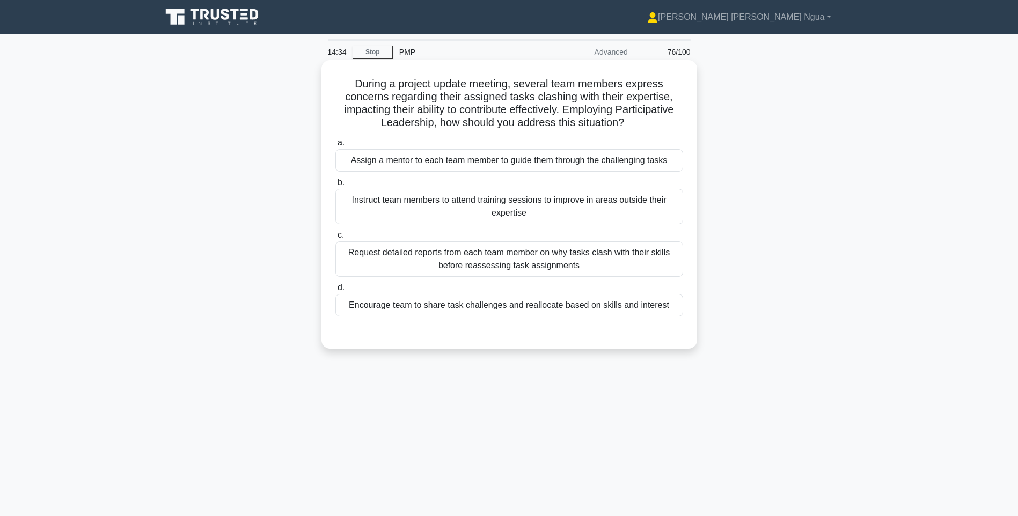
click at [431, 312] on div "Encourage team to share task challenges and reallocate based on skills and inte…" at bounding box center [510, 305] width 348 height 23
click at [336, 292] on input "d. Encourage team to share task challenges and reallocate based on skills and i…" at bounding box center [336, 288] width 0 height 7
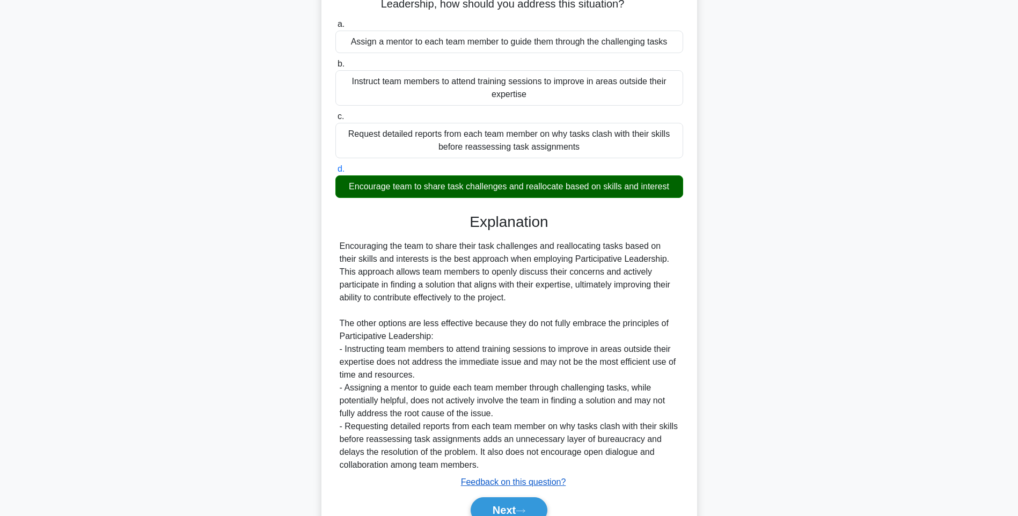
scroll to position [172, 0]
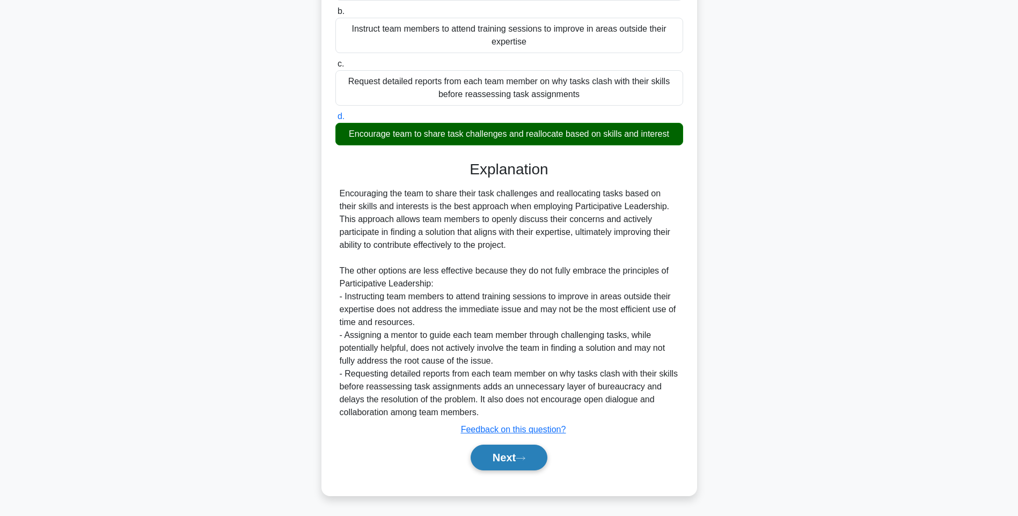
click at [498, 468] on button "Next" at bounding box center [509, 458] width 77 height 26
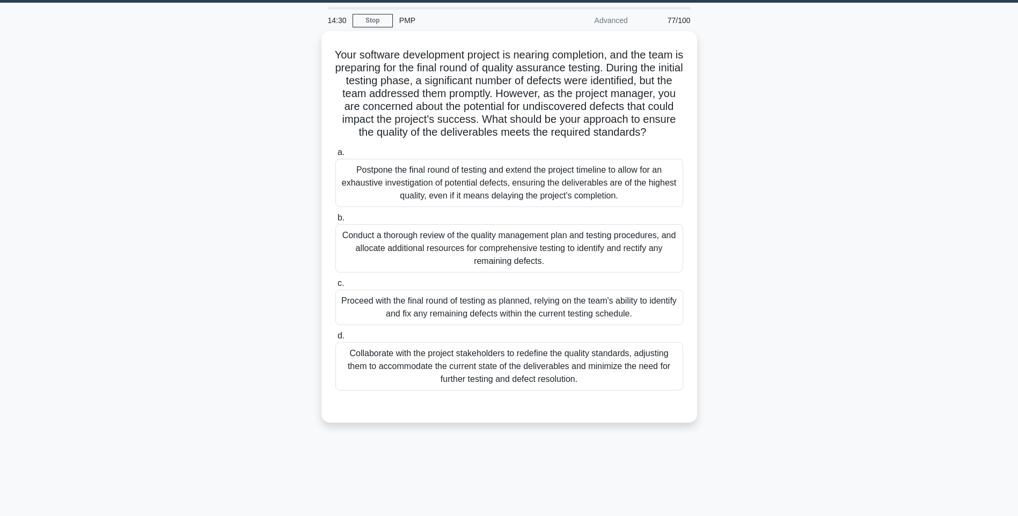
scroll to position [0, 0]
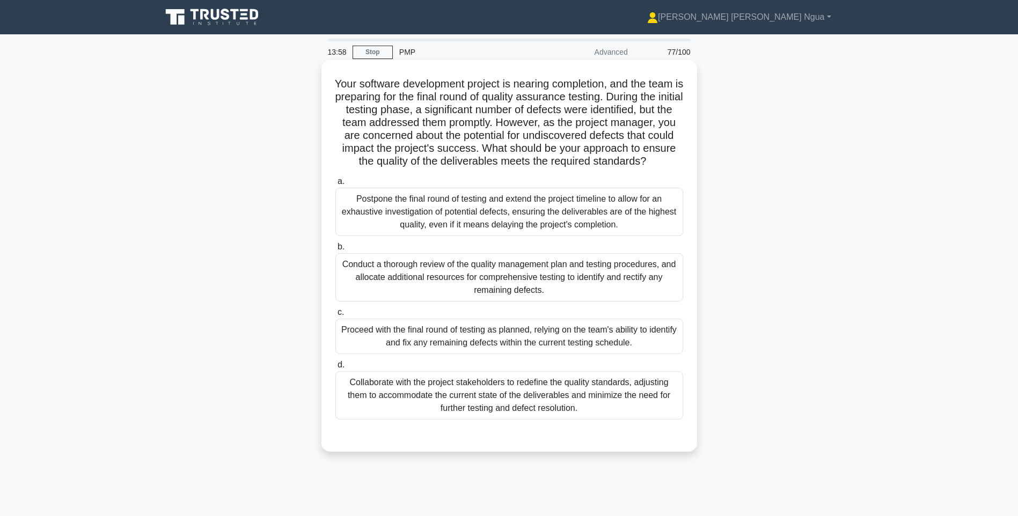
click at [478, 295] on div "Conduct a thorough review of the quality management plan and testing procedures…" at bounding box center [510, 277] width 348 height 48
click at [336, 251] on input "b. Conduct a thorough review of the quality management plan and testing procedu…" at bounding box center [336, 247] width 0 height 7
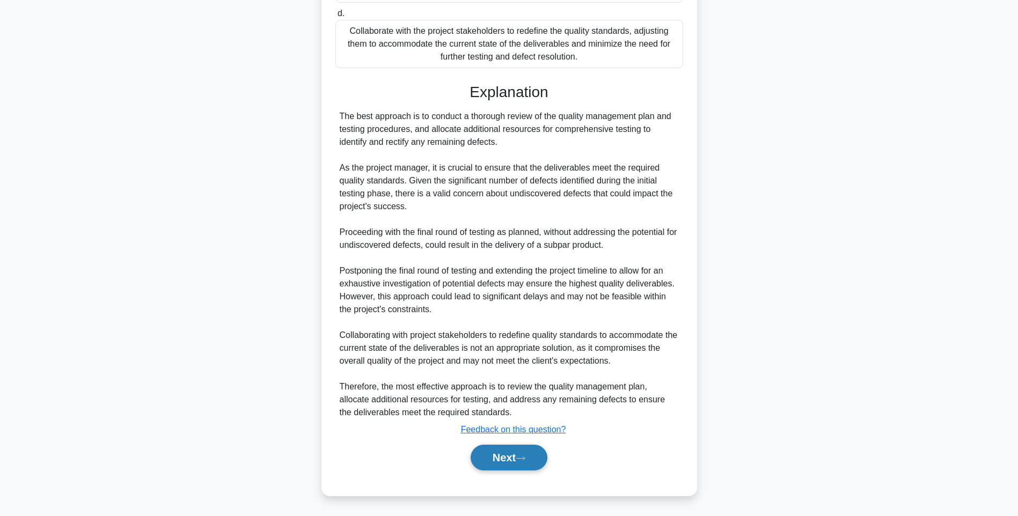
click at [526, 461] on icon at bounding box center [521, 459] width 10 height 6
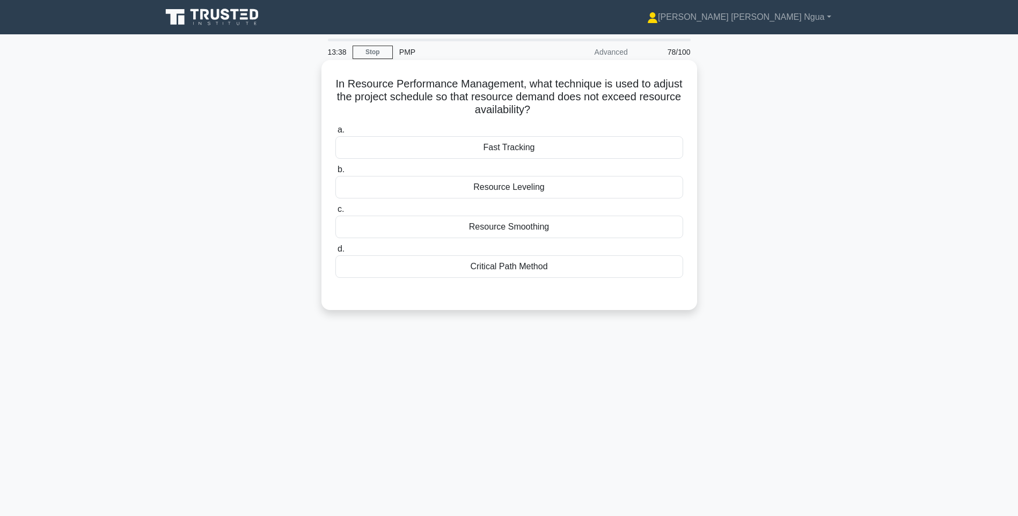
click at [511, 224] on div "Resource Smoothing" at bounding box center [510, 227] width 348 height 23
click at [336, 213] on input "c. Resource Smoothing" at bounding box center [336, 209] width 0 height 7
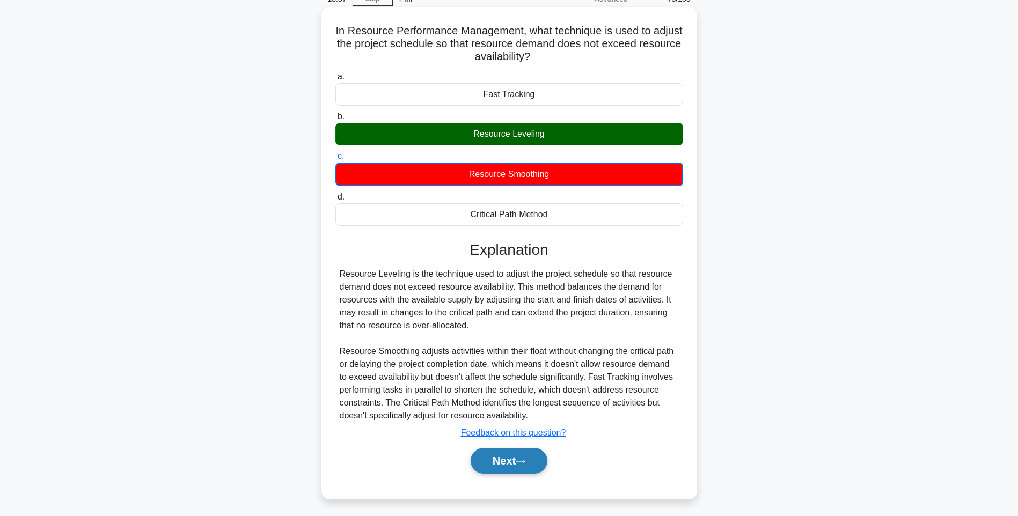
scroll to position [63, 0]
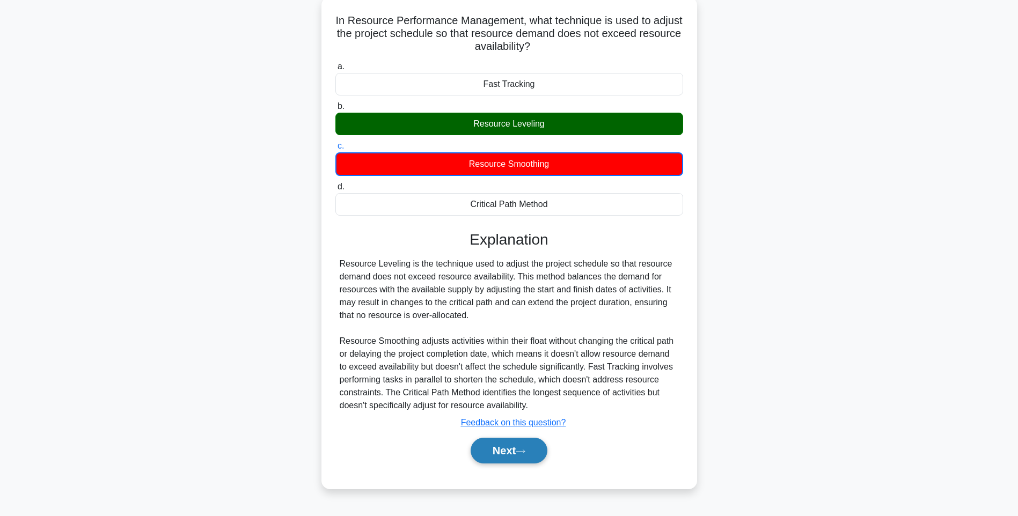
click at [523, 454] on icon at bounding box center [521, 452] width 10 height 6
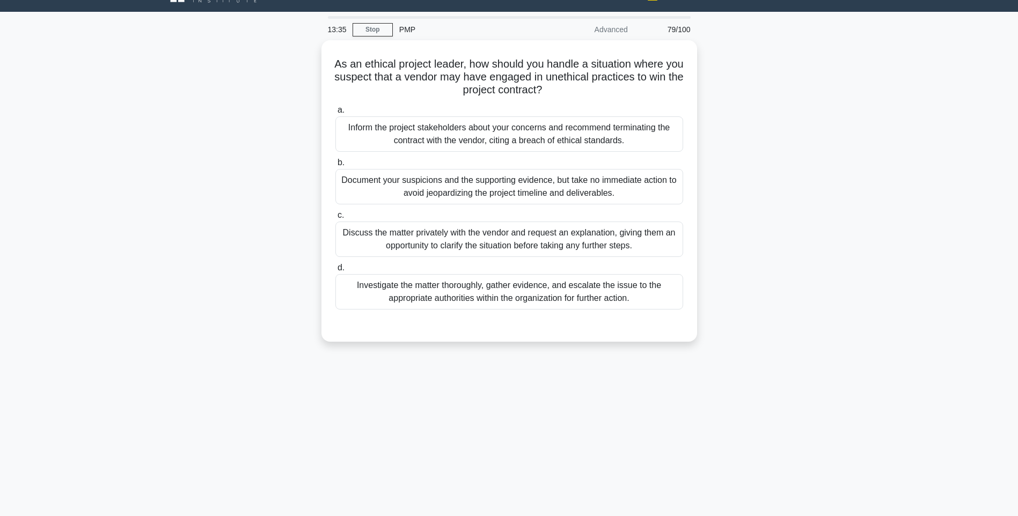
scroll to position [0, 0]
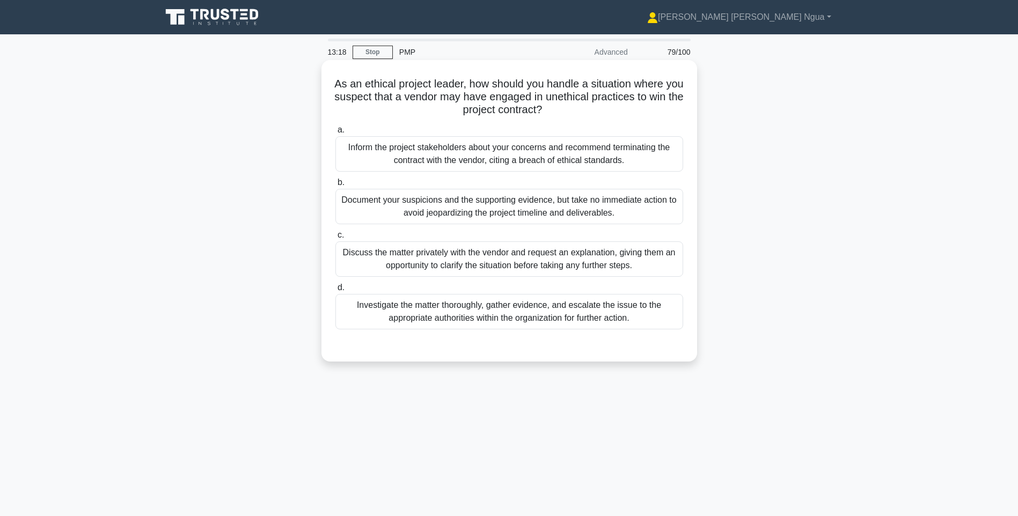
click at [499, 259] on div "Discuss the matter privately with the vendor and request an explanation, giving…" at bounding box center [510, 259] width 348 height 35
click at [336, 239] on input "c. Discuss the matter privately with the vendor and request an explanation, giv…" at bounding box center [336, 235] width 0 height 7
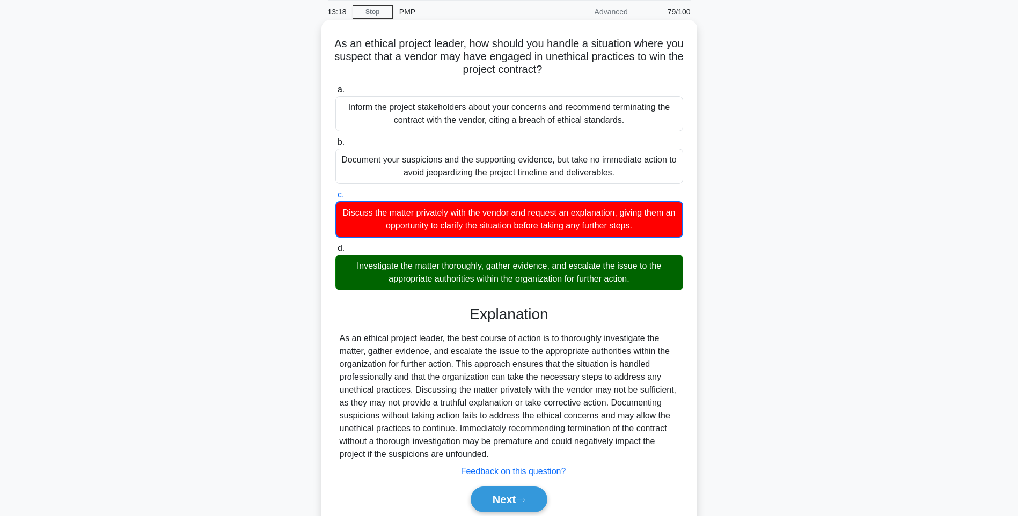
scroll to position [83, 0]
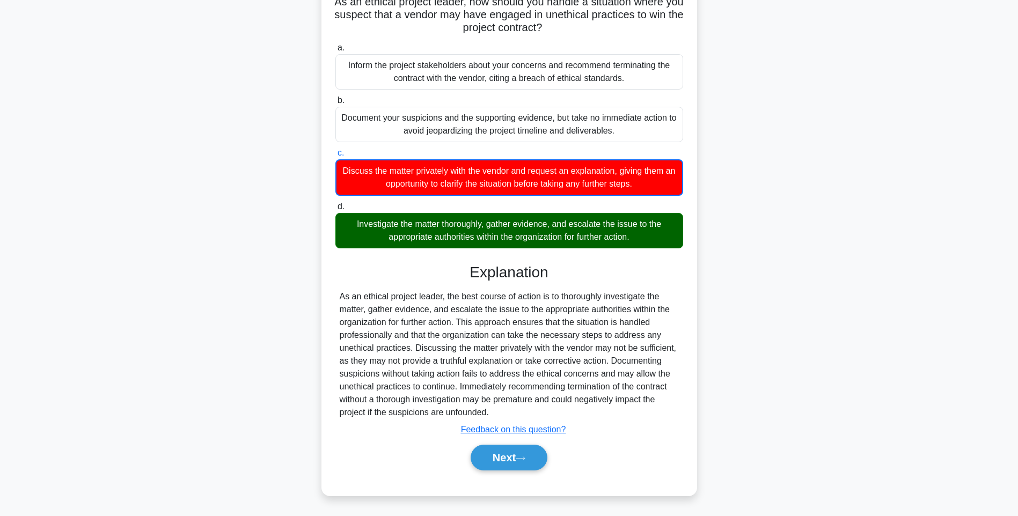
click at [497, 438] on div "Explanation As an ethical project leader, the best course of action is to thoro…" at bounding box center [510, 370] width 348 height 212
click at [507, 453] on button "Next" at bounding box center [509, 458] width 77 height 26
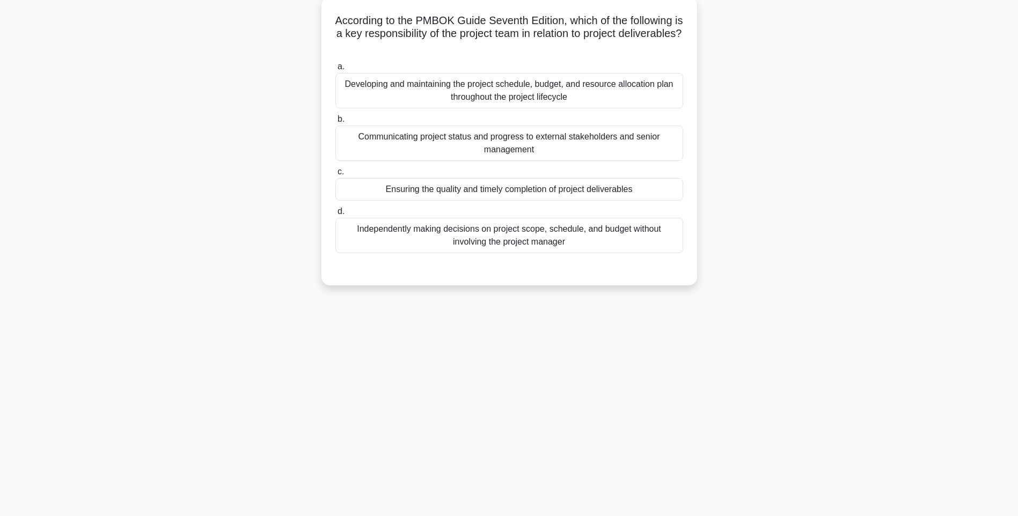
scroll to position [0, 0]
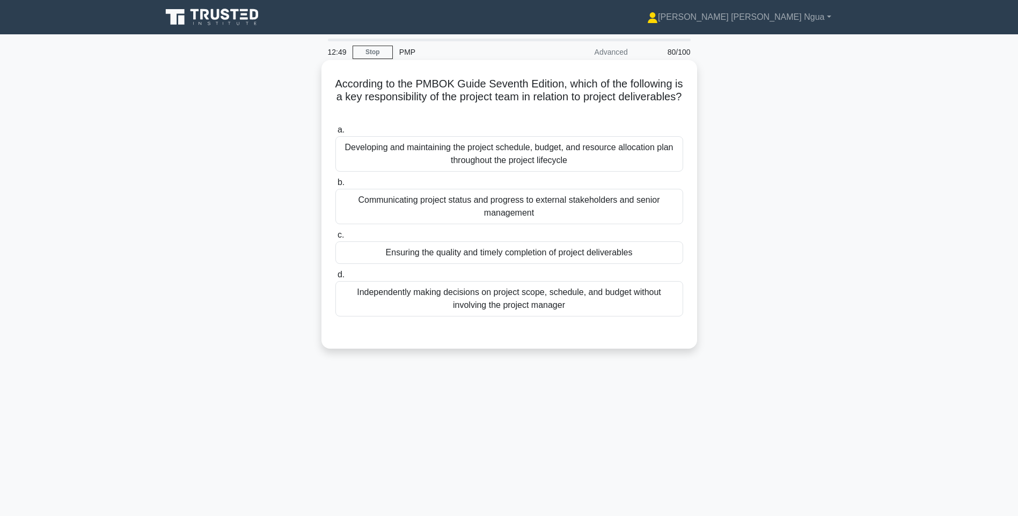
click at [547, 251] on div "Ensuring the quality and timely completion of project deliverables" at bounding box center [510, 253] width 348 height 23
click at [336, 239] on input "c. Ensuring the quality and timely completion of project deliverables" at bounding box center [336, 235] width 0 height 7
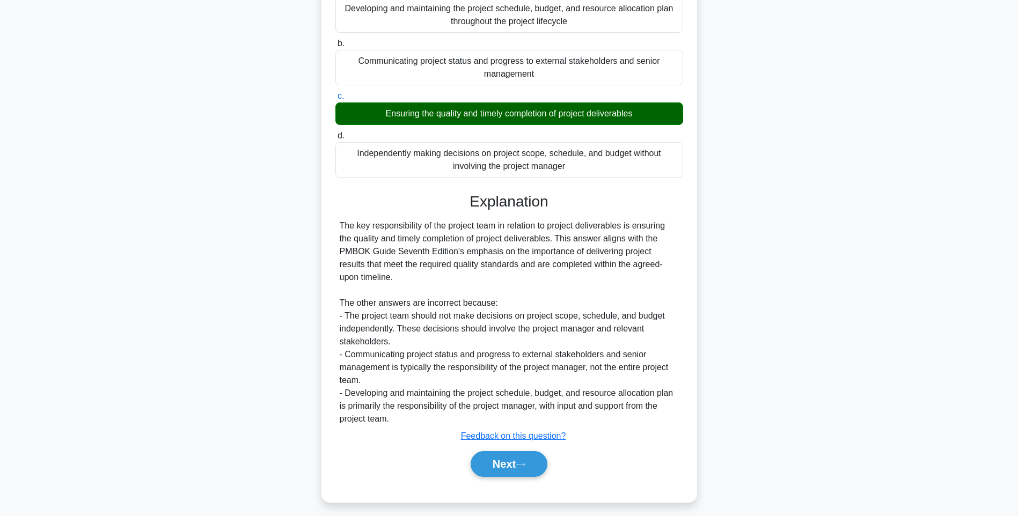
scroll to position [146, 0]
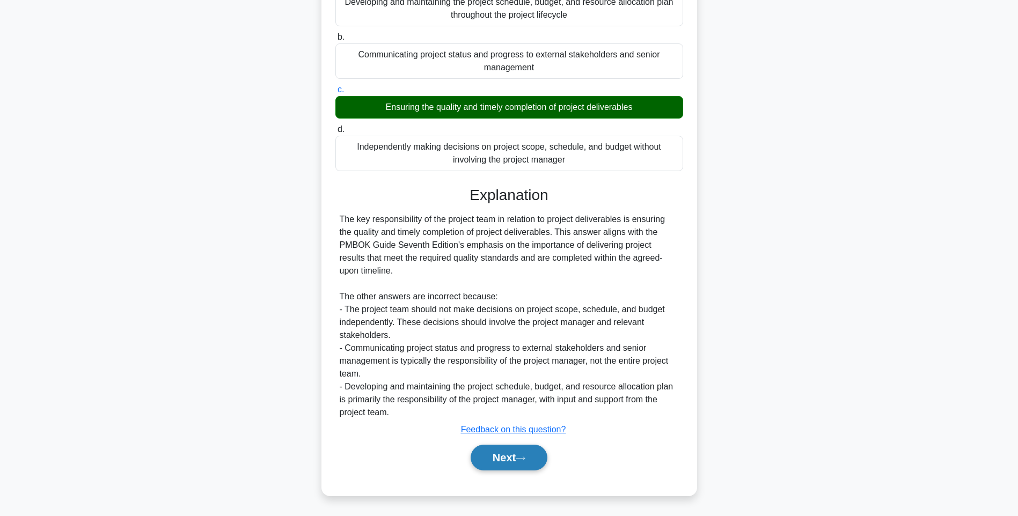
click at [504, 453] on button "Next" at bounding box center [509, 458] width 77 height 26
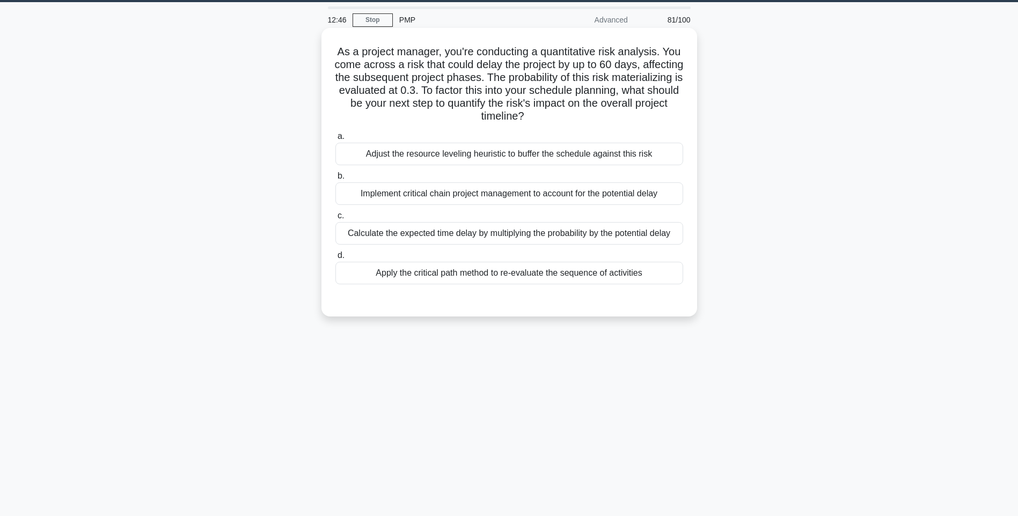
scroll to position [0, 0]
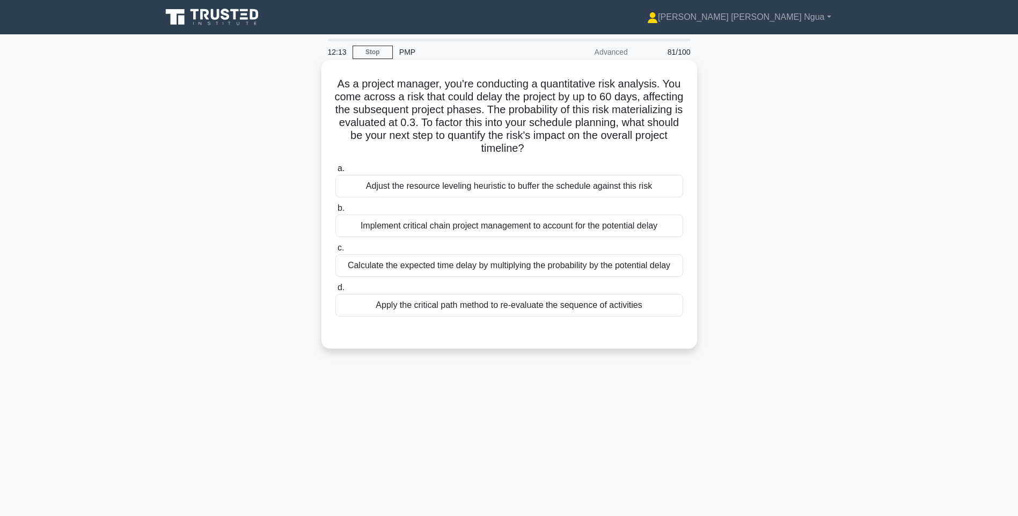
click at [523, 227] on div "Implement critical chain project management to account for the potential delay" at bounding box center [510, 226] width 348 height 23
click at [336, 212] on input "b. Implement critical chain project management to account for the potential del…" at bounding box center [336, 208] width 0 height 7
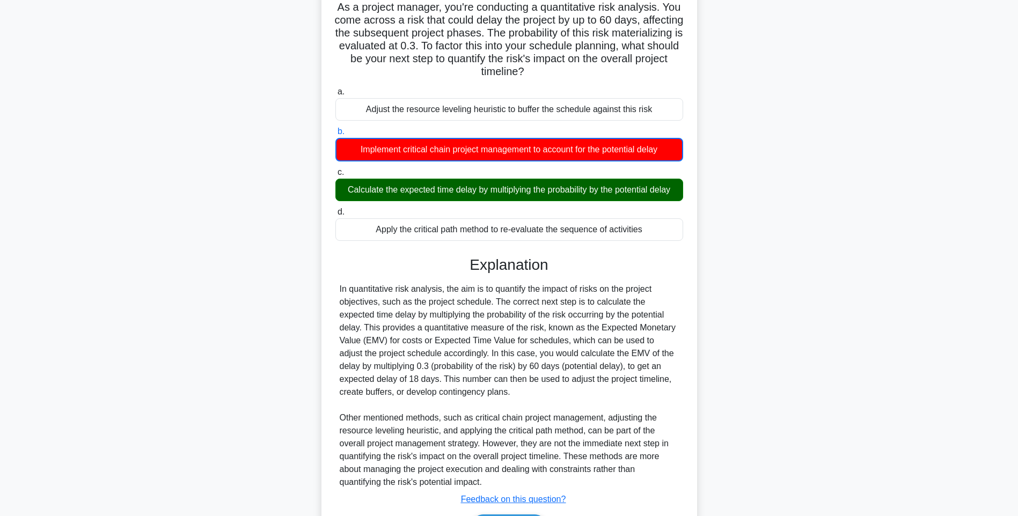
scroll to position [147, 0]
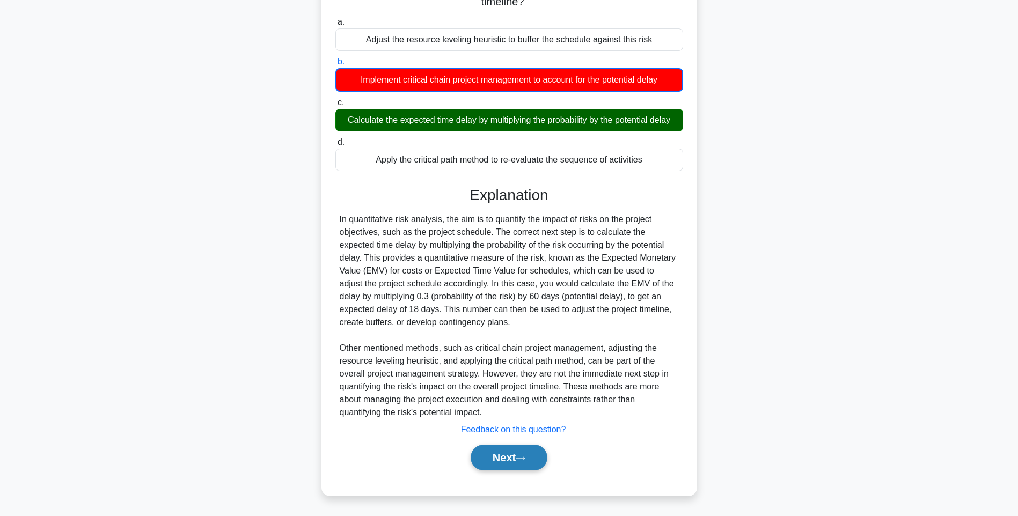
click at [521, 455] on button "Next" at bounding box center [509, 458] width 77 height 26
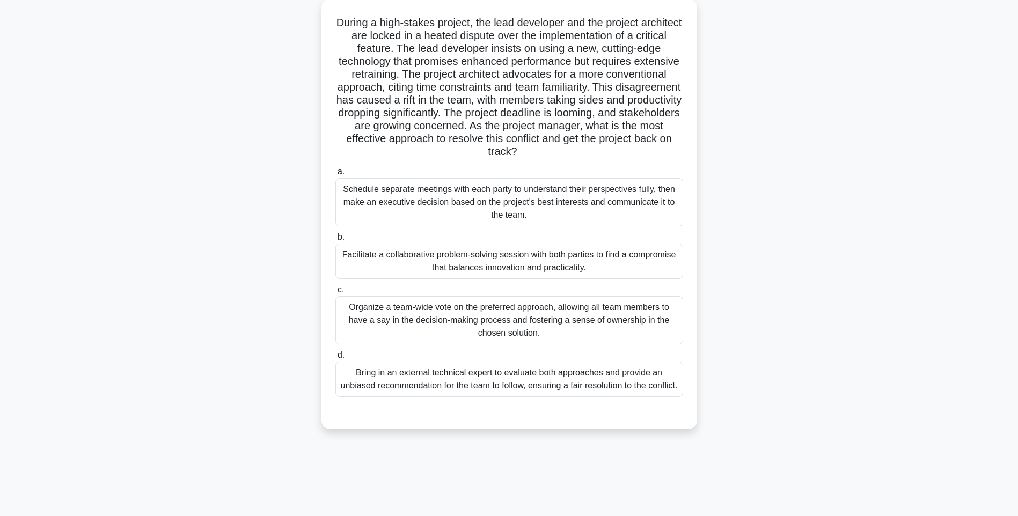
scroll to position [63, 0]
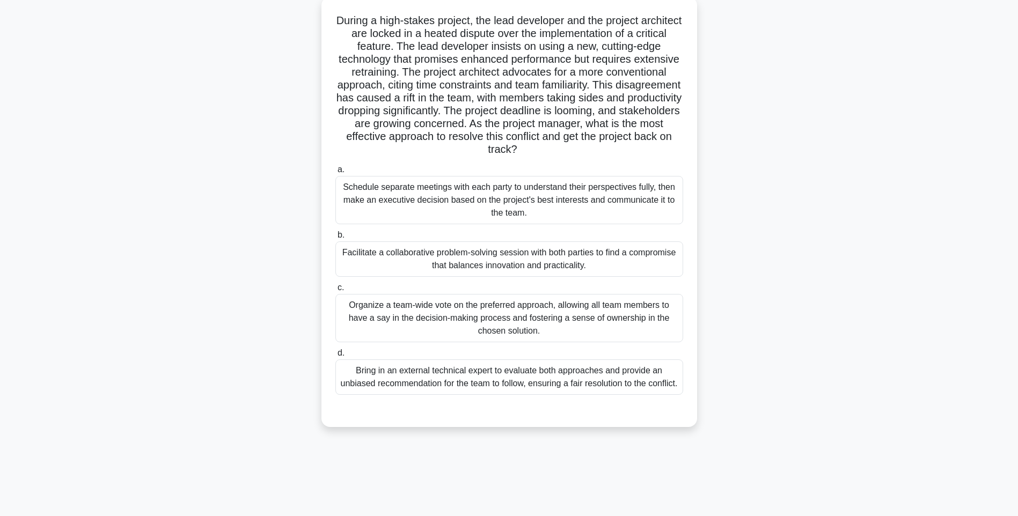
click at [494, 261] on div "Facilitate a collaborative problem-solving session with both parties to find a …" at bounding box center [510, 259] width 348 height 35
click at [336, 239] on input "b. Facilitate a collaborative problem-solving session with both parties to find…" at bounding box center [336, 235] width 0 height 7
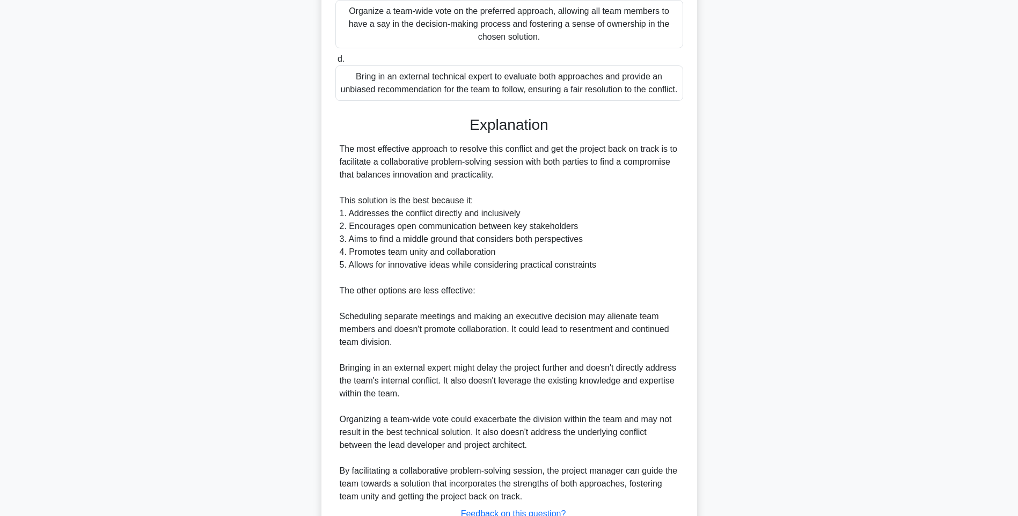
scroll to position [455, 0]
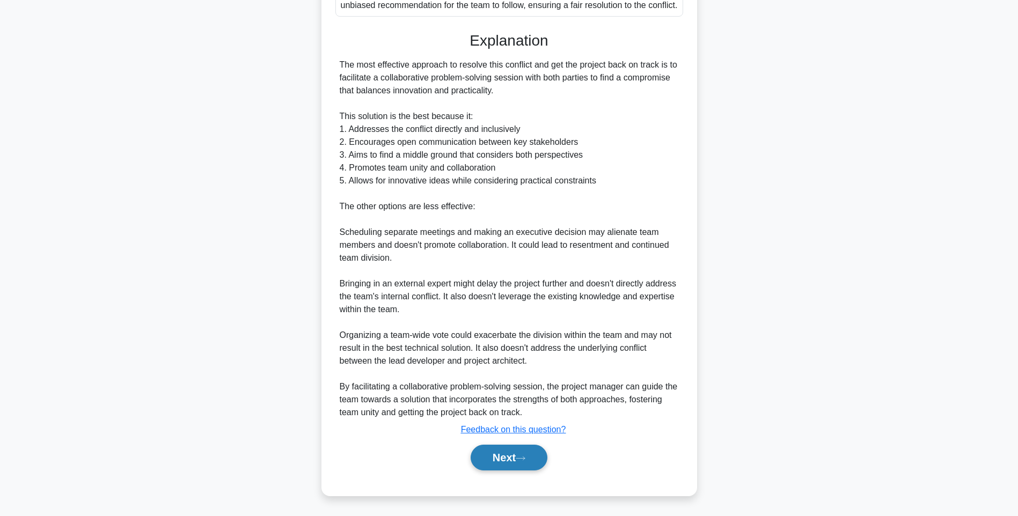
click at [542, 460] on button "Next" at bounding box center [509, 458] width 77 height 26
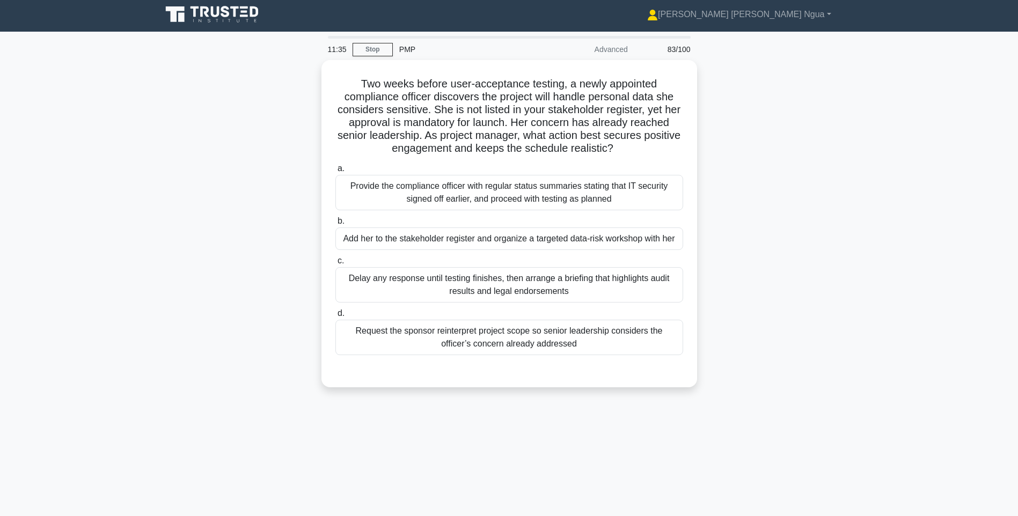
scroll to position [0, 0]
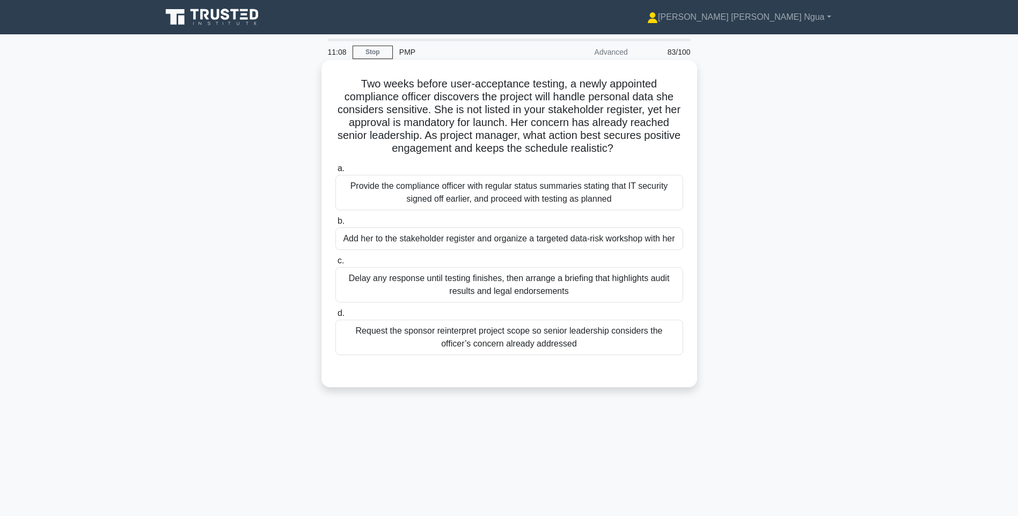
click at [407, 244] on div "Add her to the stakeholder register and organize a targeted data-risk workshop …" at bounding box center [510, 239] width 348 height 23
click at [336, 225] on input "b. Add her to the stakeholder register and organize a targeted data-risk worksh…" at bounding box center [336, 221] width 0 height 7
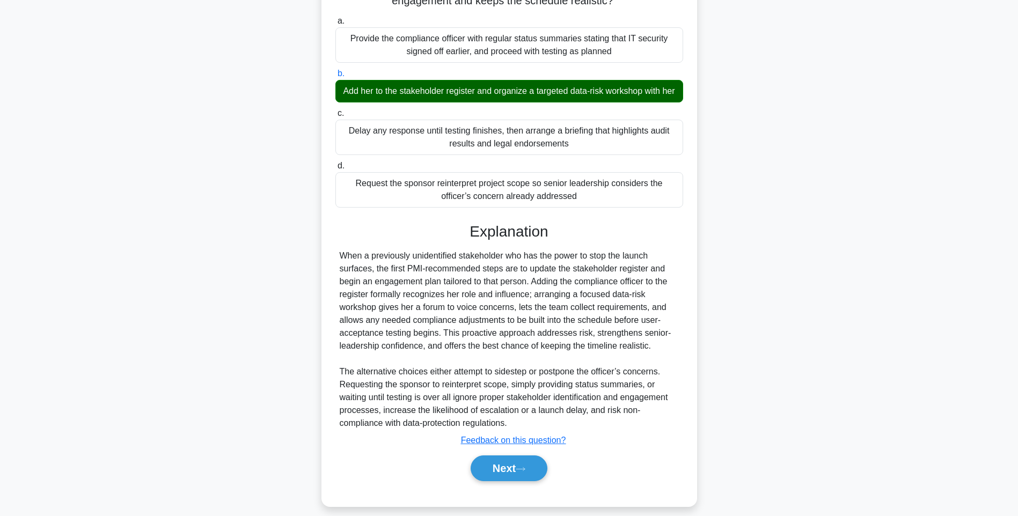
scroll to position [172, 0]
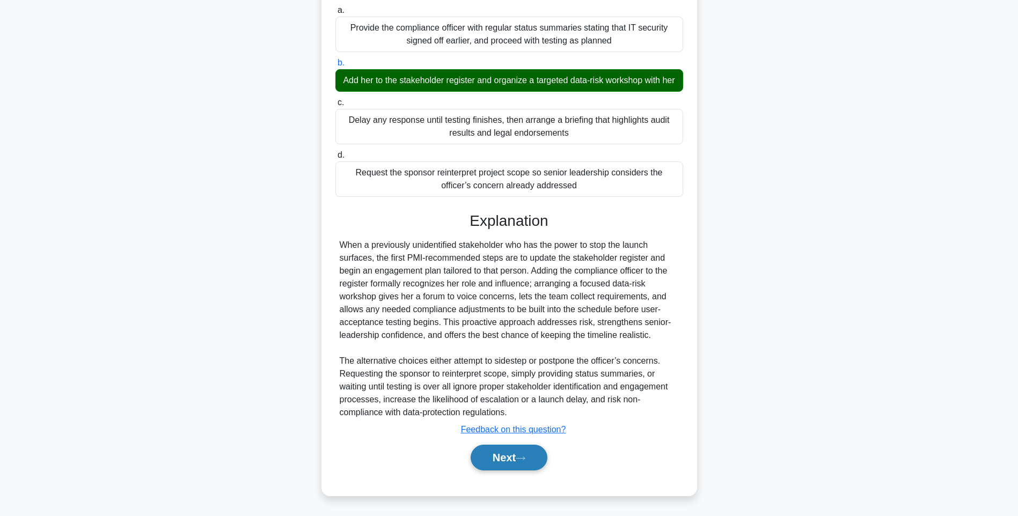
click at [493, 464] on button "Next" at bounding box center [509, 458] width 77 height 26
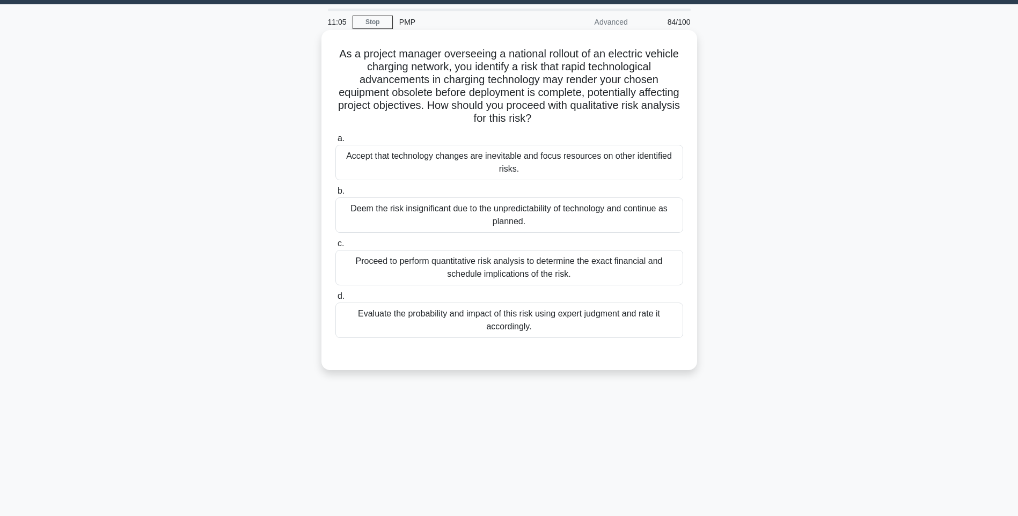
scroll to position [0, 0]
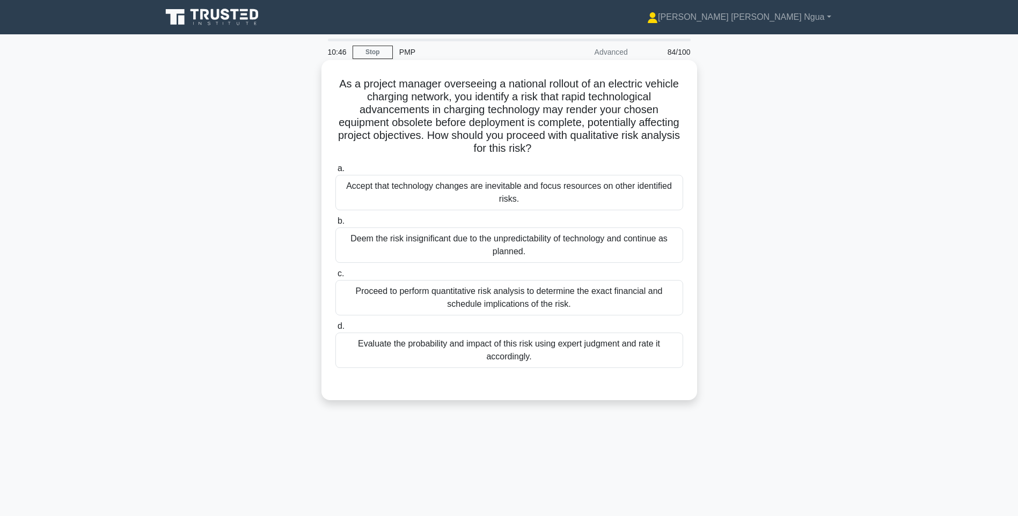
click at [518, 290] on div "Proceed to perform quantitative risk analysis to determine the exact financial …" at bounding box center [510, 297] width 348 height 35
click at [336, 278] on input "c. Proceed to perform quantitative risk analysis to determine the exact financi…" at bounding box center [336, 274] width 0 height 7
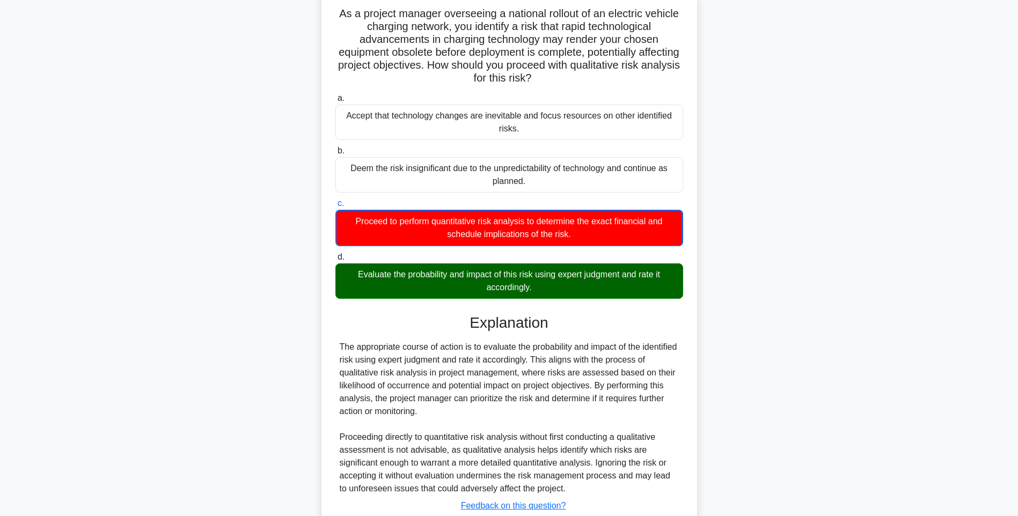
scroll to position [147, 0]
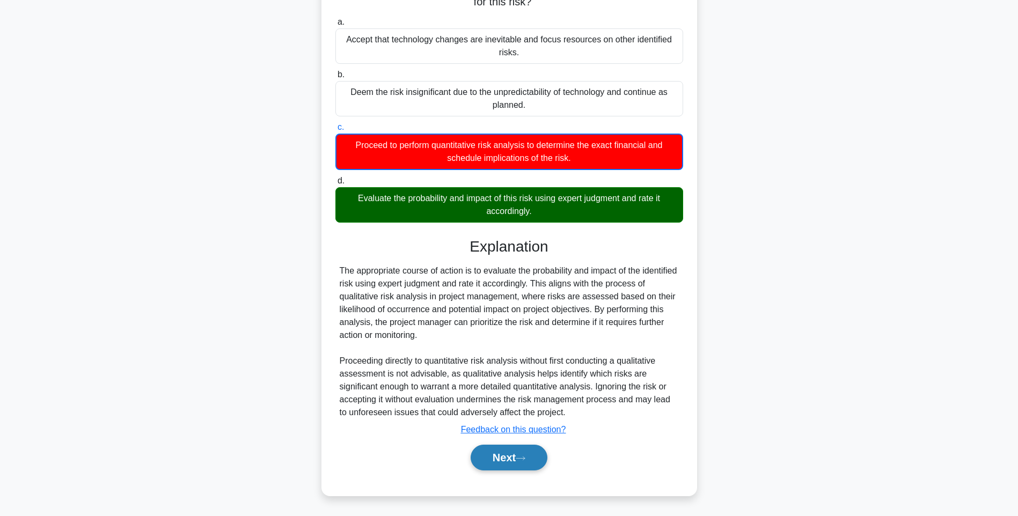
click at [511, 449] on button "Next" at bounding box center [509, 458] width 77 height 26
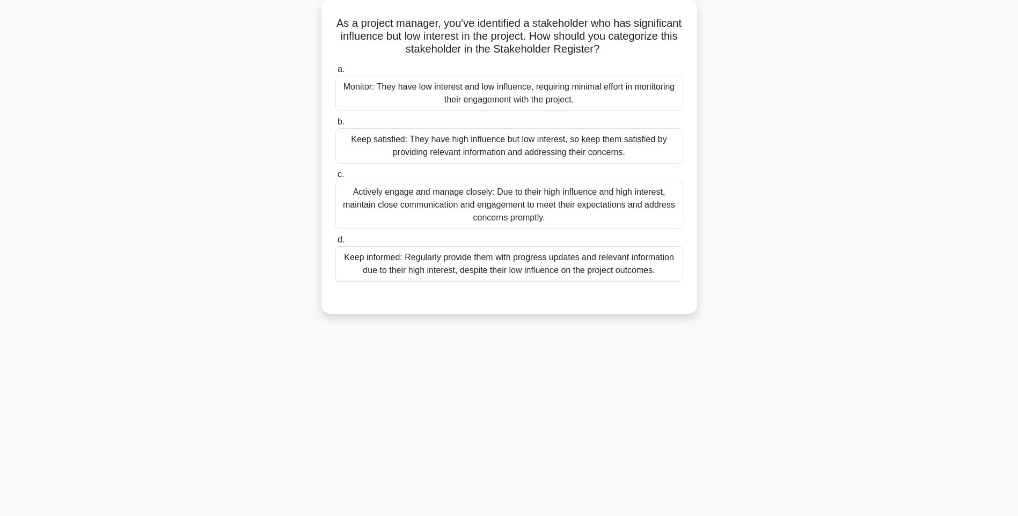
click at [513, 465] on div "10:42 Stop PMP Advanced 85/100 As a project manager, you've identified a stakeh…" at bounding box center [509, 243] width 709 height 537
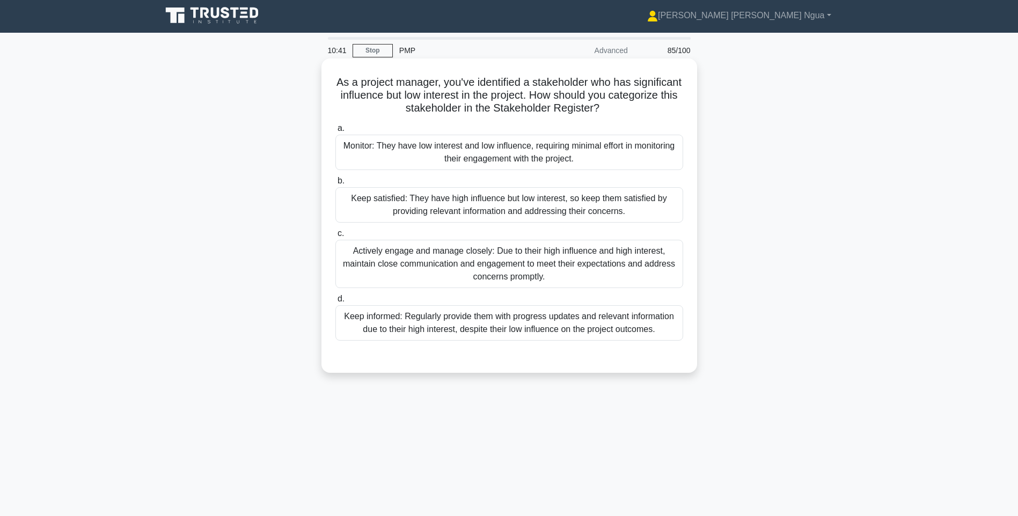
scroll to position [0, 0]
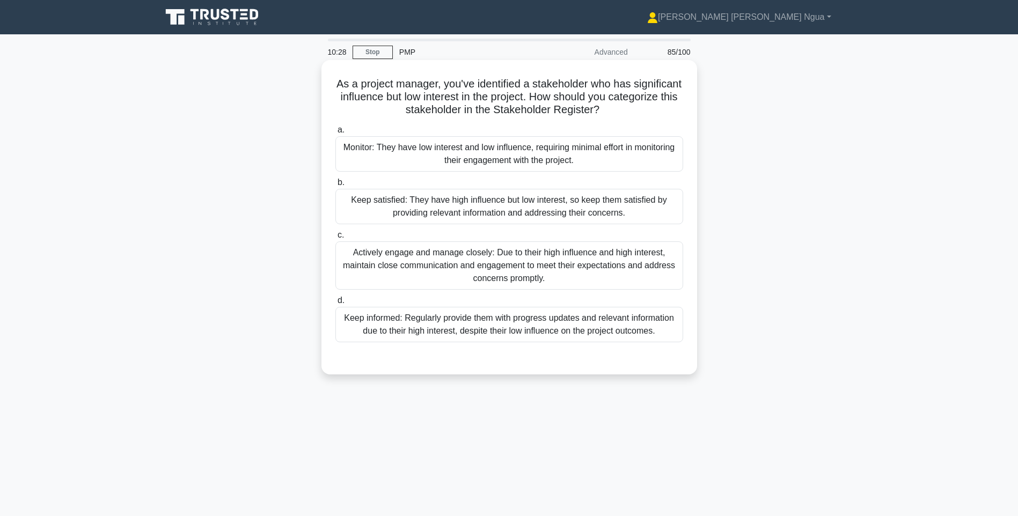
click at [456, 208] on div "Keep satisfied: They have high influence but low interest, so keep them satisfi…" at bounding box center [510, 206] width 348 height 35
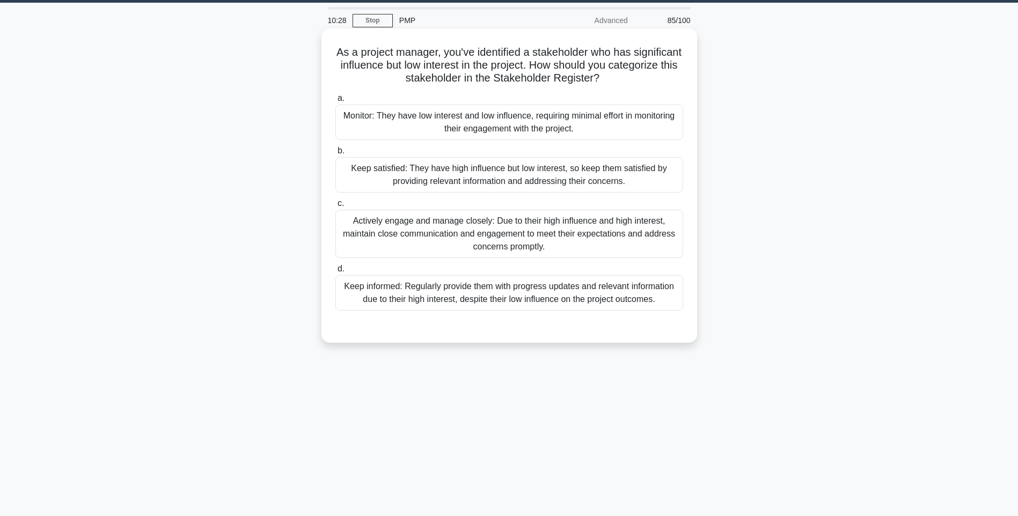
scroll to position [63, 0]
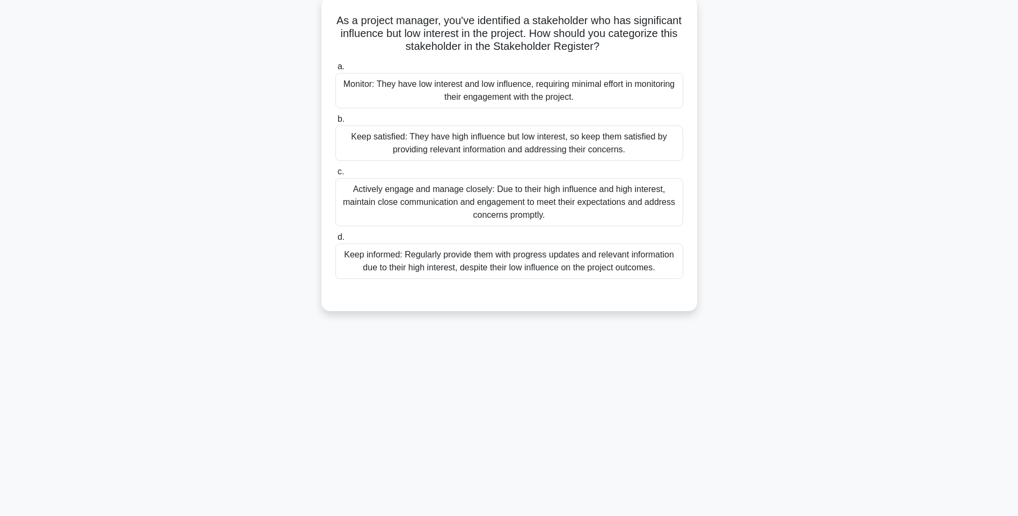
click at [523, 140] on div "Keep satisfied: They have high influence but low interest, so keep them satisfi…" at bounding box center [510, 143] width 348 height 35
click at [336, 123] on input "b. Keep satisfied: They have high influence but low interest, so keep them sati…" at bounding box center [336, 119] width 0 height 7
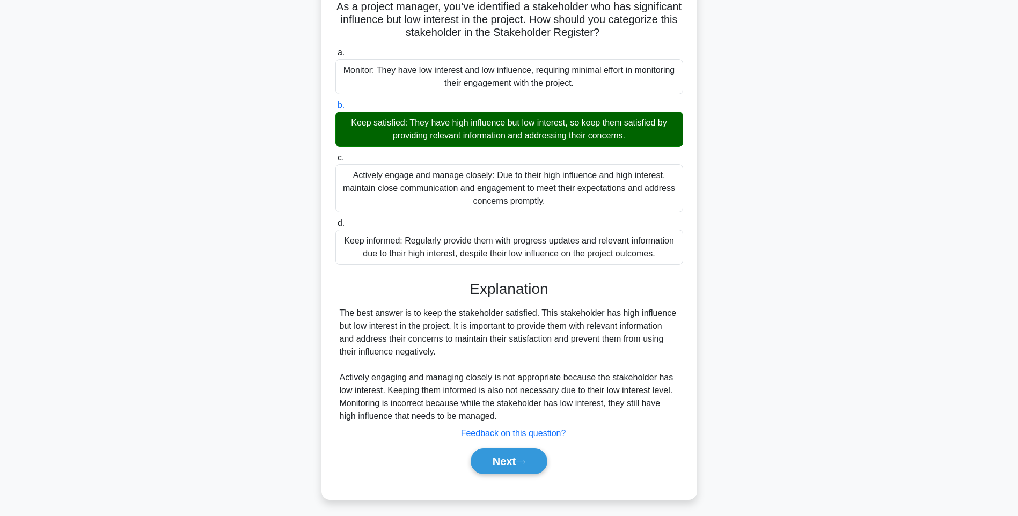
scroll to position [82, 0]
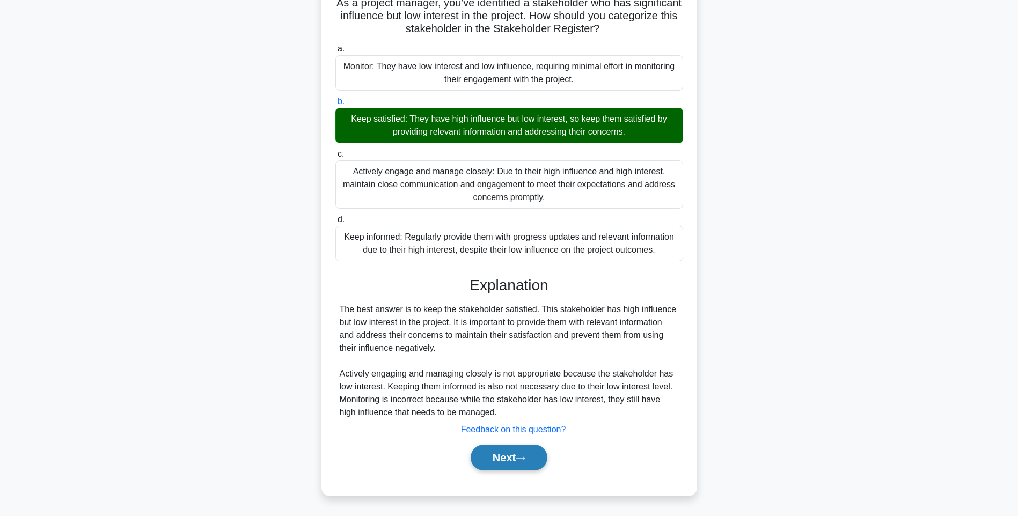
click at [536, 462] on button "Next" at bounding box center [509, 458] width 77 height 26
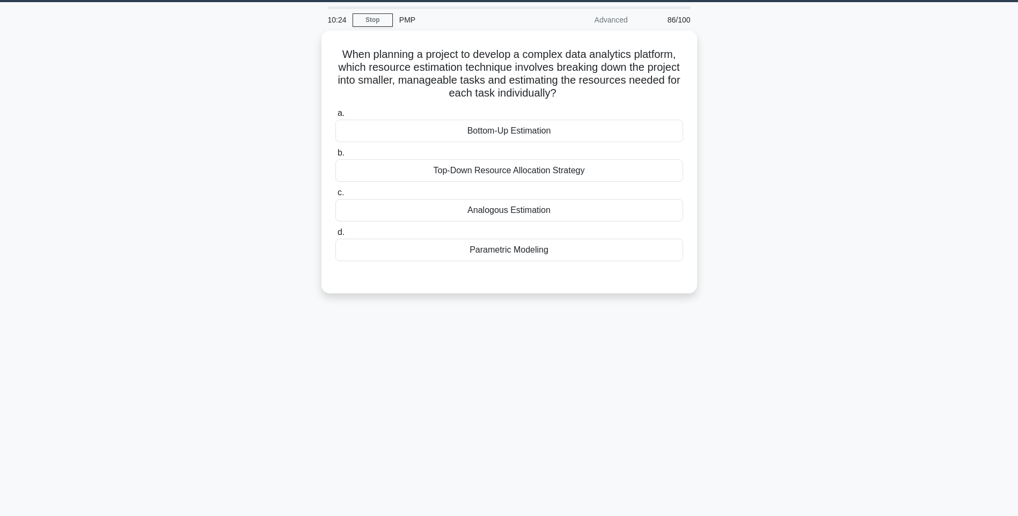
scroll to position [0, 0]
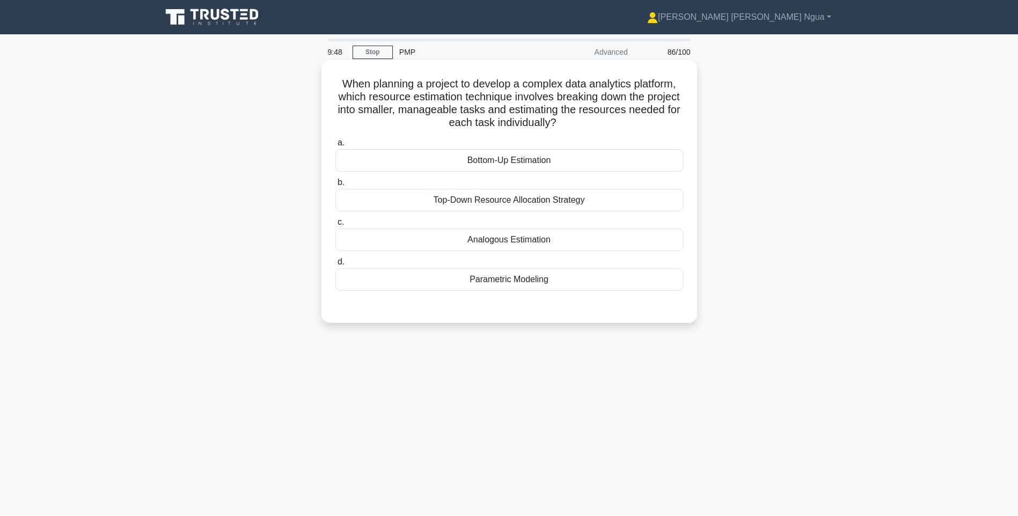
click at [480, 212] on div "Top-Down Resource Allocation Strategy" at bounding box center [510, 200] width 348 height 23
click at [336, 186] on input "b. Top-Down Resource Allocation Strategy" at bounding box center [336, 182] width 0 height 7
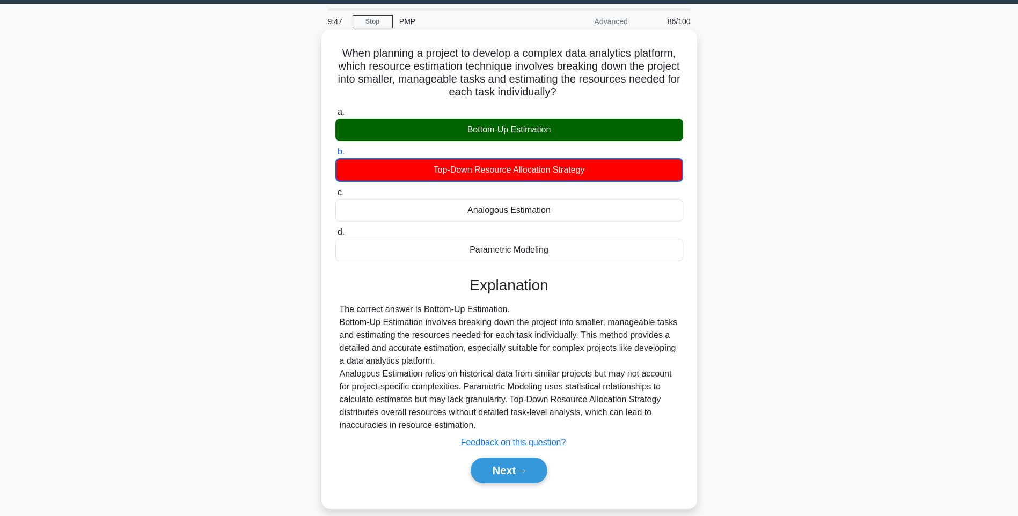
scroll to position [63, 0]
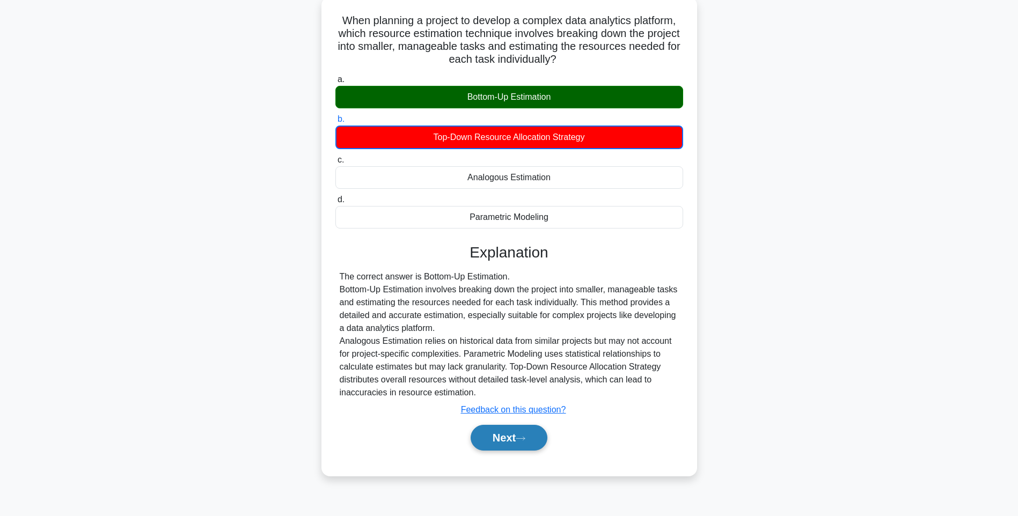
click at [499, 447] on button "Next" at bounding box center [509, 438] width 77 height 26
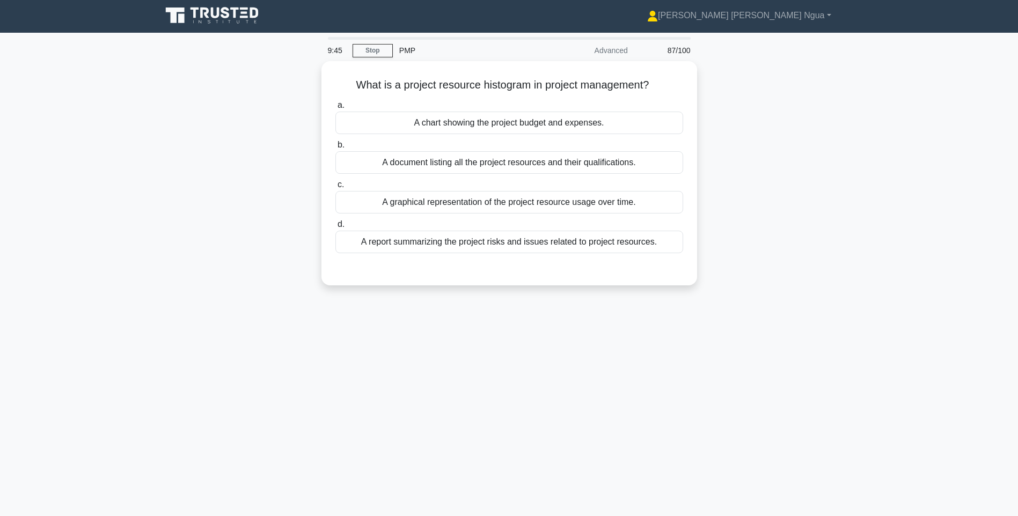
scroll to position [0, 0]
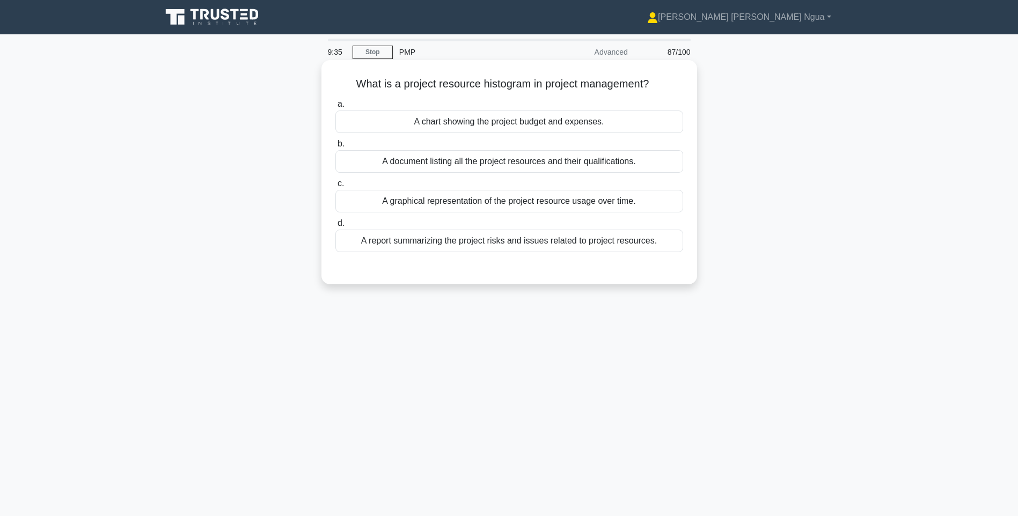
click at [517, 198] on div "A graphical representation of the project resource usage over time." at bounding box center [510, 201] width 348 height 23
click at [336, 187] on input "c. A graphical representation of the project resource usage over time." at bounding box center [336, 183] width 0 height 7
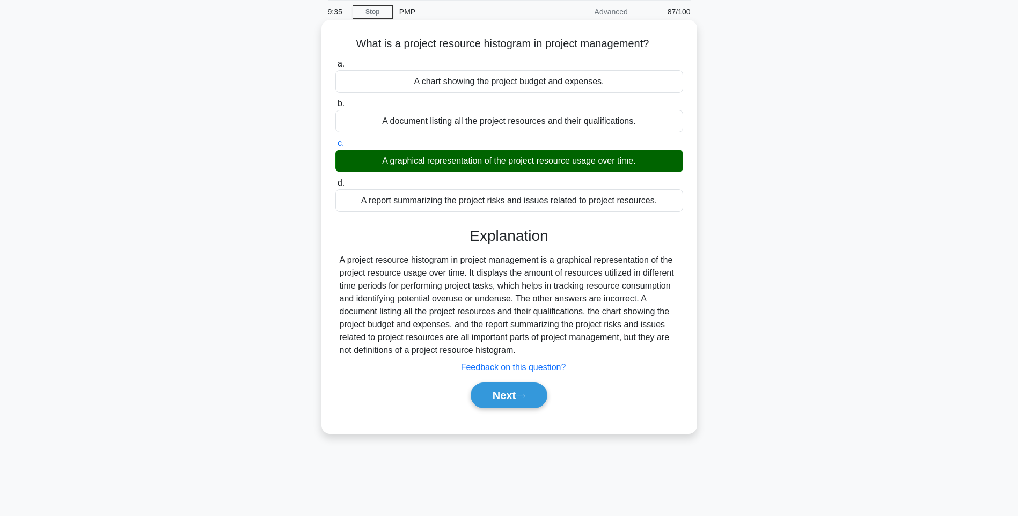
scroll to position [63, 0]
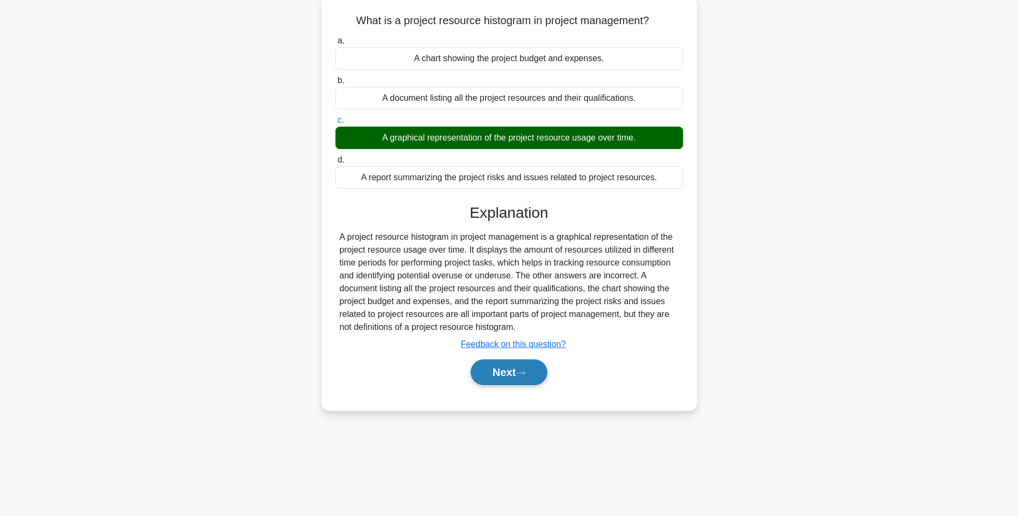
click at [526, 376] on icon at bounding box center [521, 373] width 10 height 6
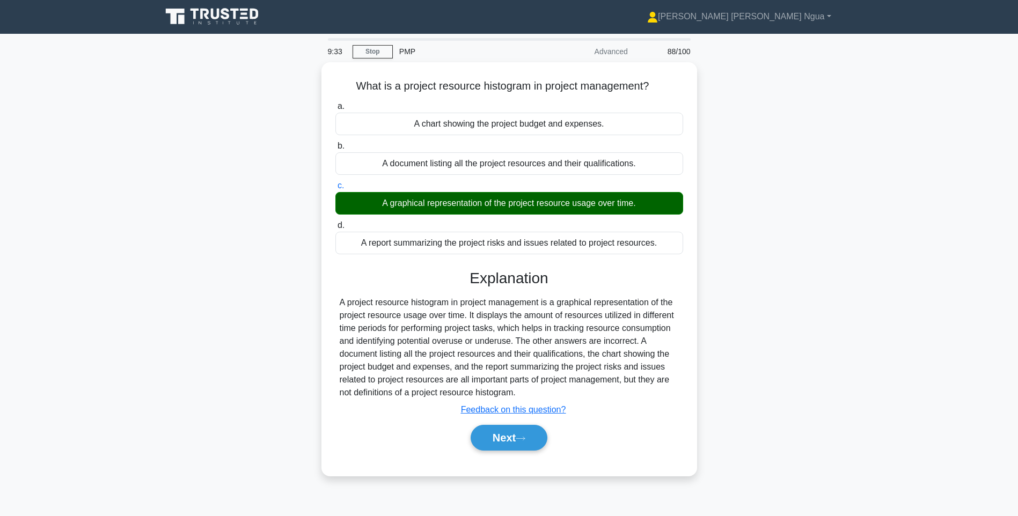
scroll to position [0, 0]
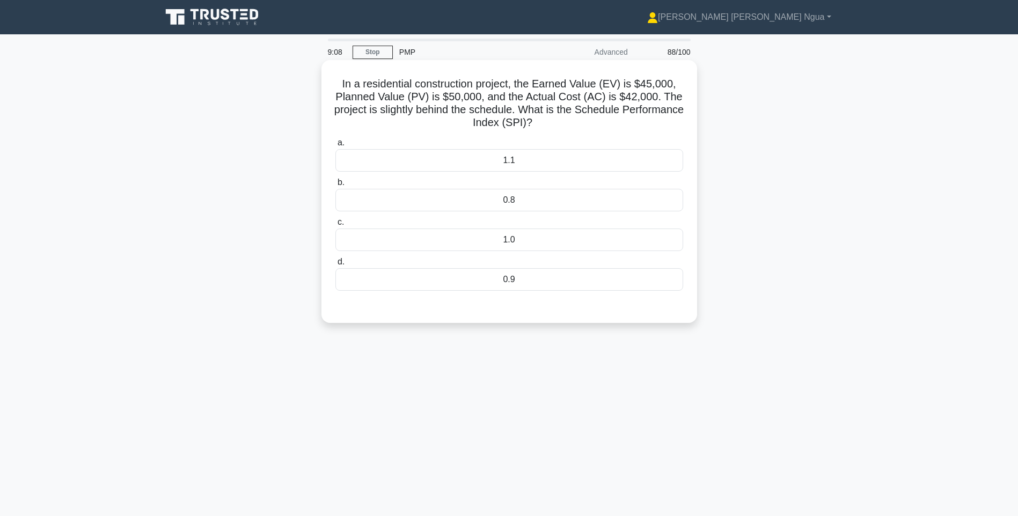
click at [482, 202] on div "0.8" at bounding box center [510, 200] width 348 height 23
click at [336, 186] on input "b. 0.8" at bounding box center [336, 182] width 0 height 7
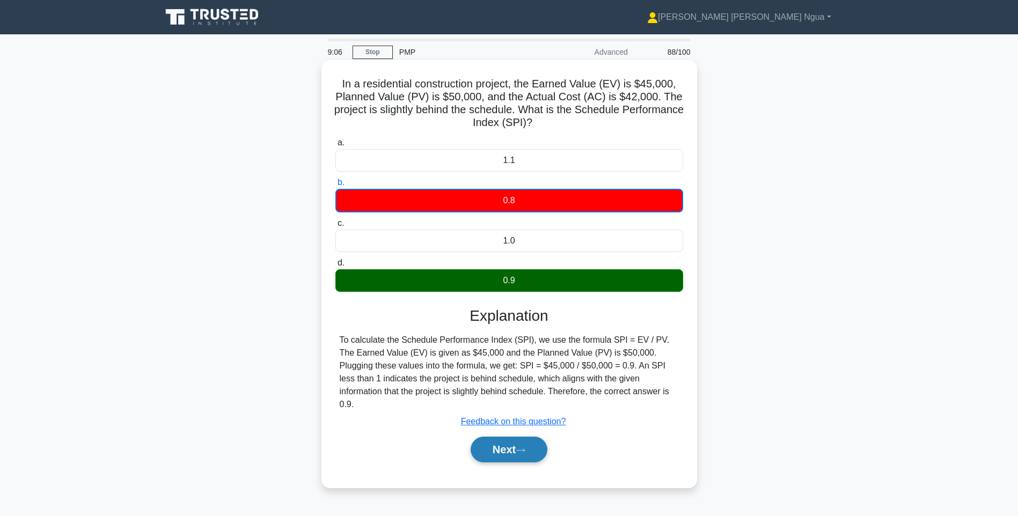
click at [521, 448] on icon at bounding box center [521, 451] width 10 height 6
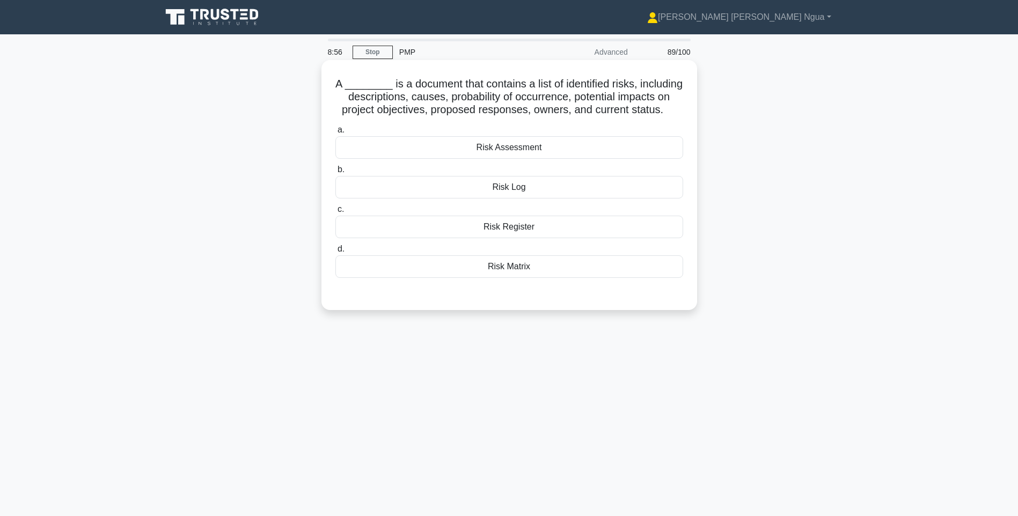
click at [508, 235] on div "Risk Register" at bounding box center [510, 227] width 348 height 23
click at [336, 213] on input "c. Risk Register" at bounding box center [336, 209] width 0 height 7
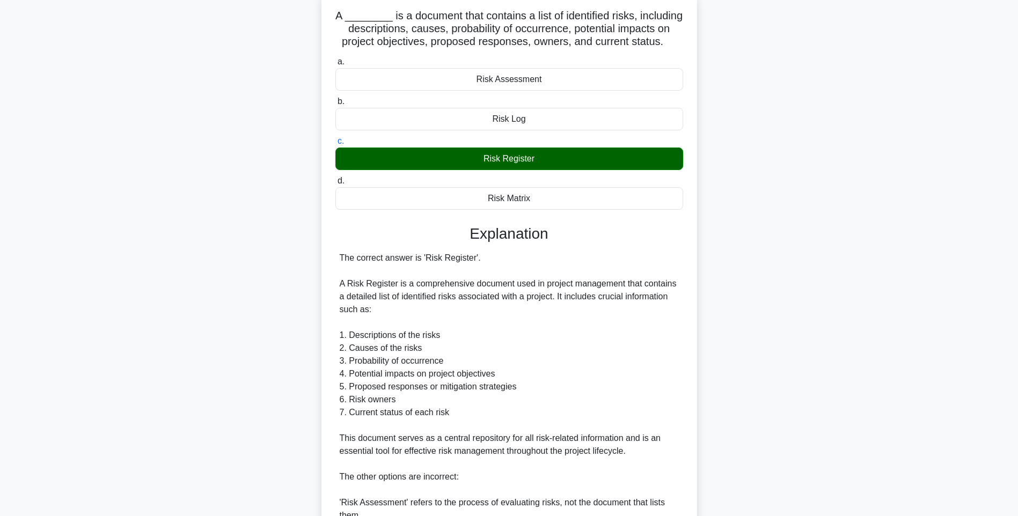
scroll to position [215, 0]
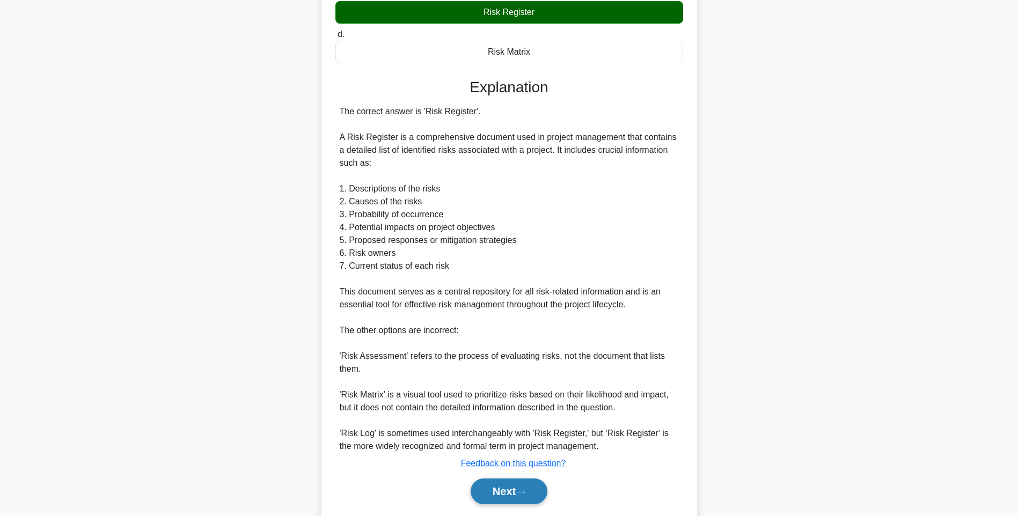
click at [516, 499] on button "Next" at bounding box center [509, 492] width 77 height 26
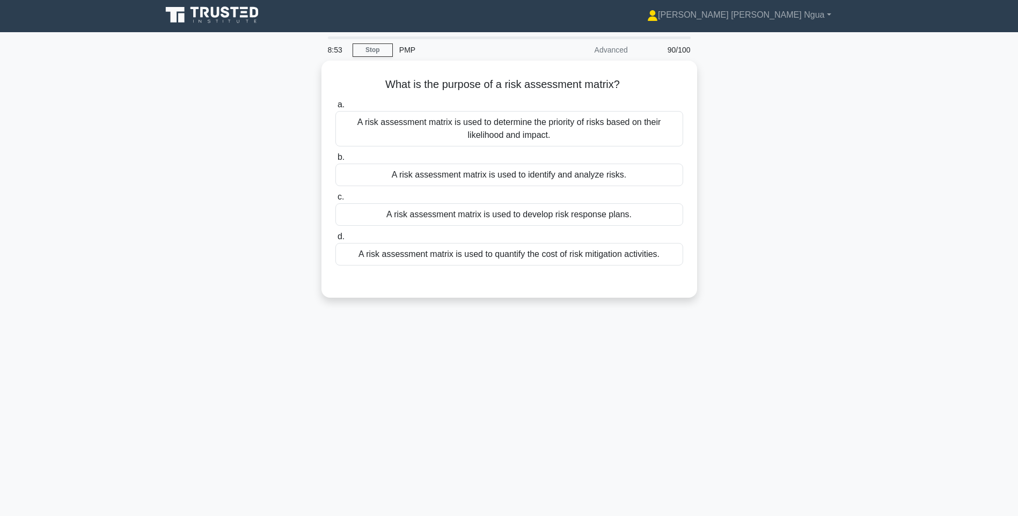
scroll to position [0, 0]
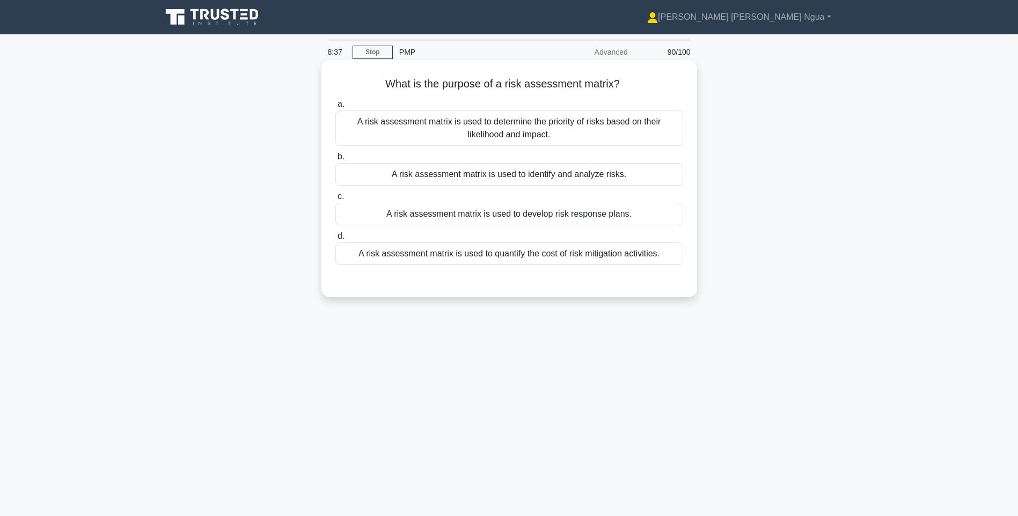
click at [536, 139] on div "A risk assessment matrix is used to determine the priority of risks based on th…" at bounding box center [510, 128] width 348 height 35
click at [336, 108] on input "a. A risk assessment matrix is used to determine the priority of risks based on…" at bounding box center [336, 104] width 0 height 7
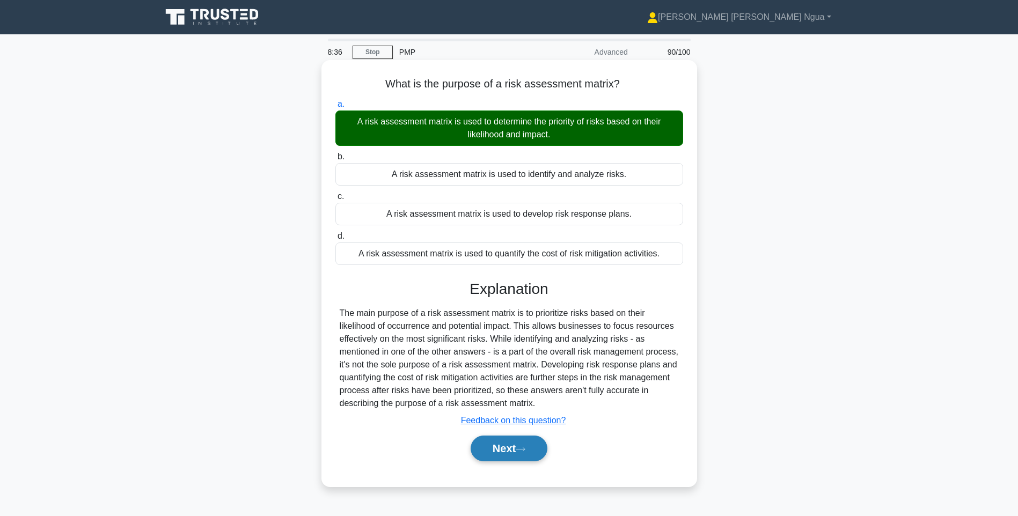
click at [512, 460] on button "Next" at bounding box center [509, 449] width 77 height 26
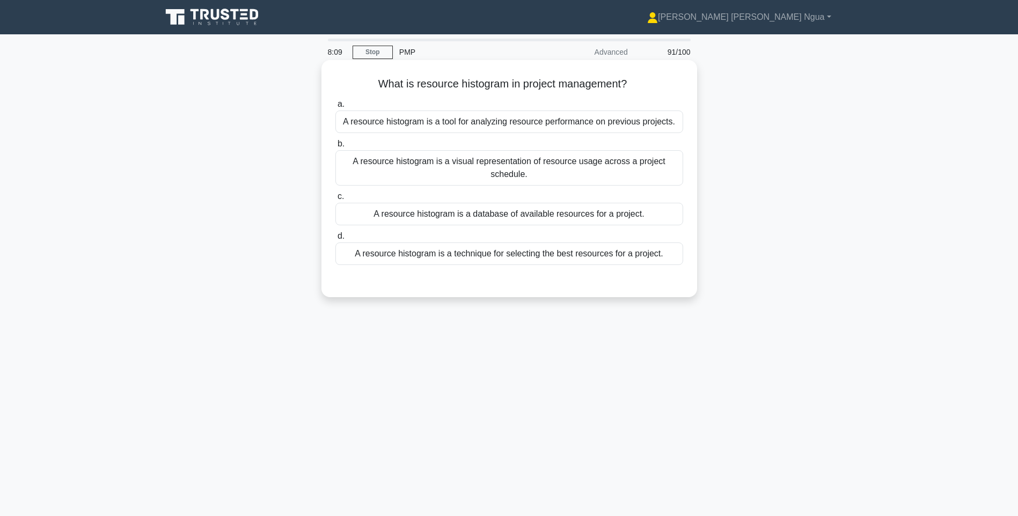
click at [470, 169] on div "A resource histogram is a visual representation of resource usage across a proj…" at bounding box center [510, 167] width 348 height 35
click at [336, 148] on input "b. A resource histogram is a visual representation of resource usage across a p…" at bounding box center [336, 144] width 0 height 7
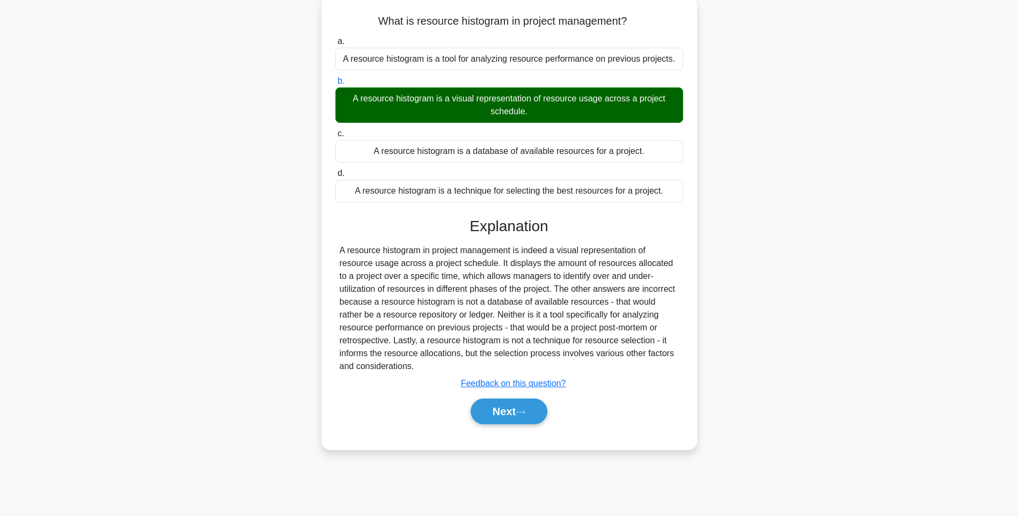
scroll to position [63, 0]
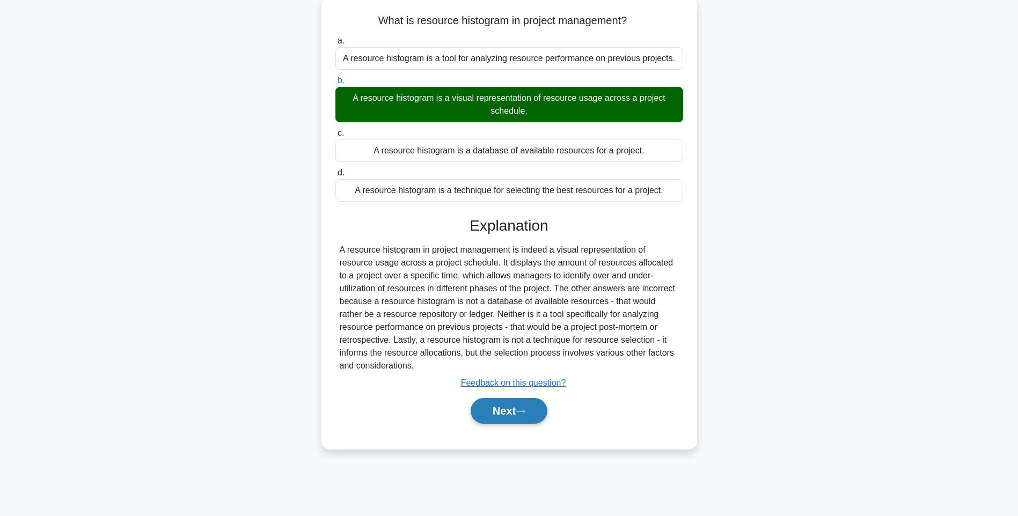
click at [487, 409] on button "Next" at bounding box center [509, 411] width 77 height 26
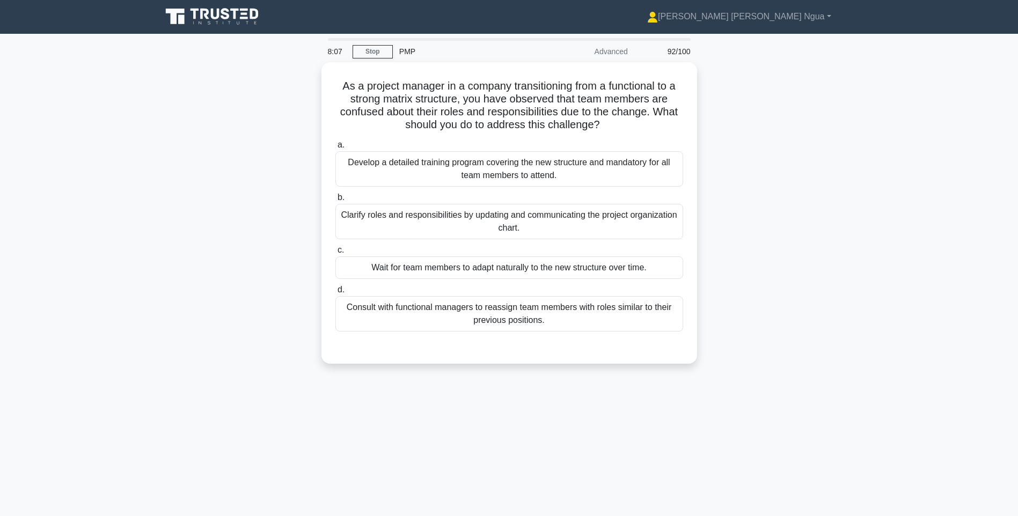
scroll to position [0, 0]
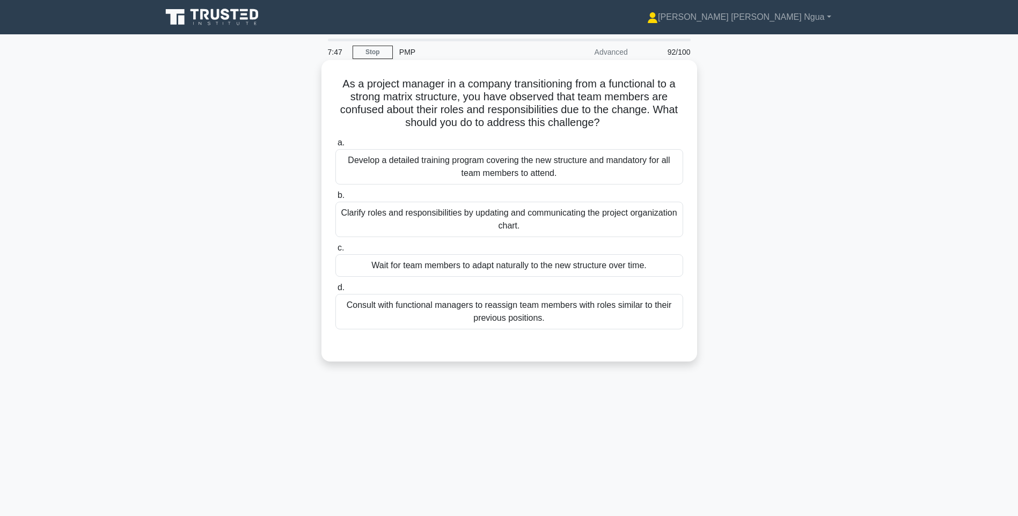
click at [442, 167] on div "Develop a detailed training program covering the new structure and mandatory fo…" at bounding box center [510, 166] width 348 height 35
click at [336, 147] on input "a. Develop a detailed training program covering the new structure and mandatory…" at bounding box center [336, 143] width 0 height 7
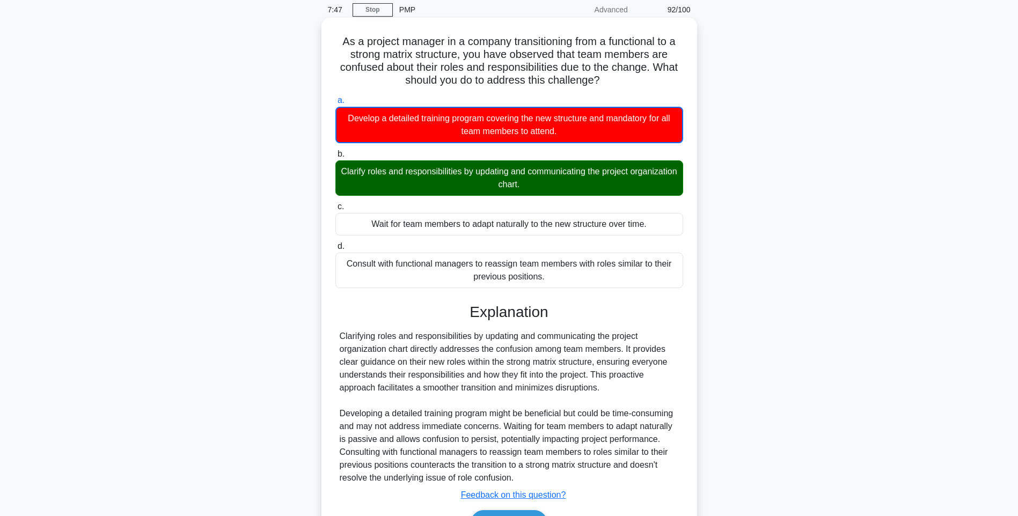
scroll to position [108, 0]
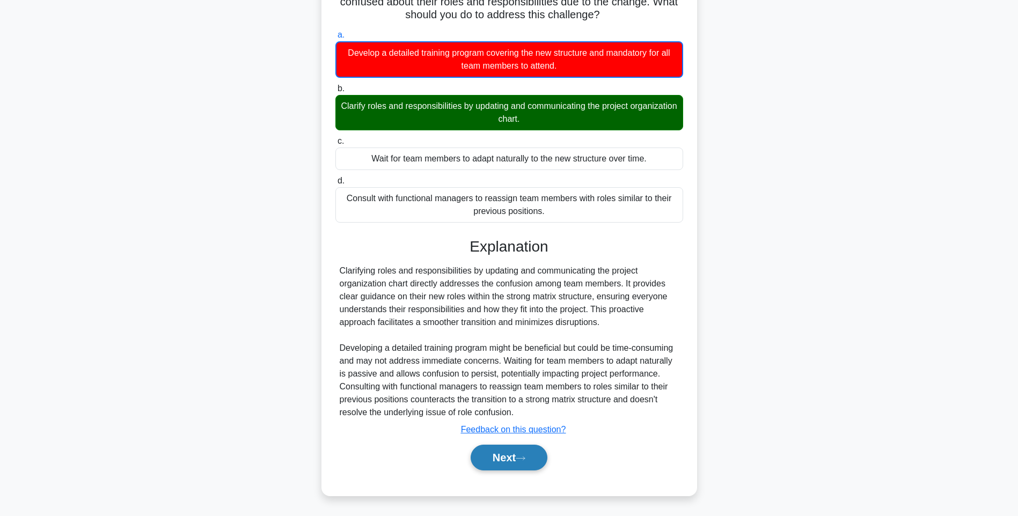
click at [520, 466] on button "Next" at bounding box center [509, 458] width 77 height 26
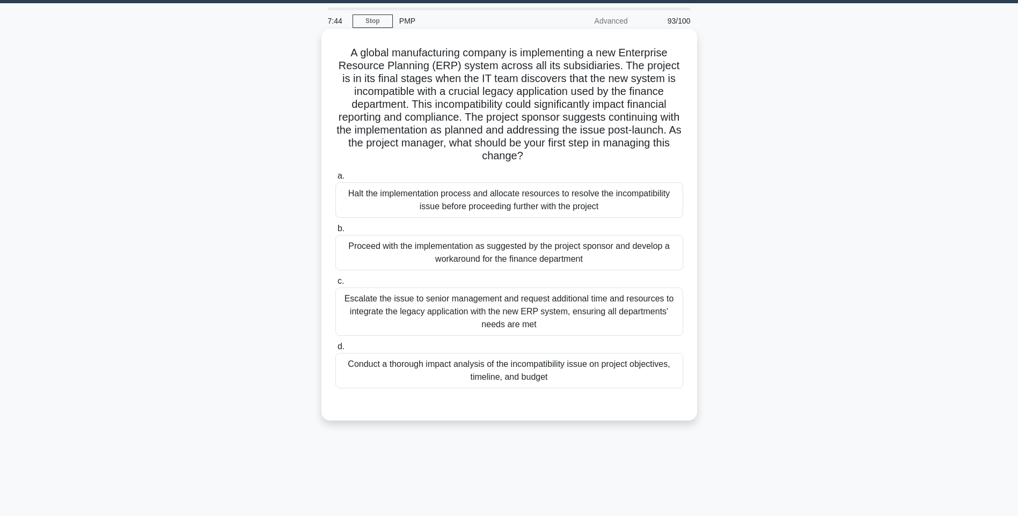
scroll to position [0, 0]
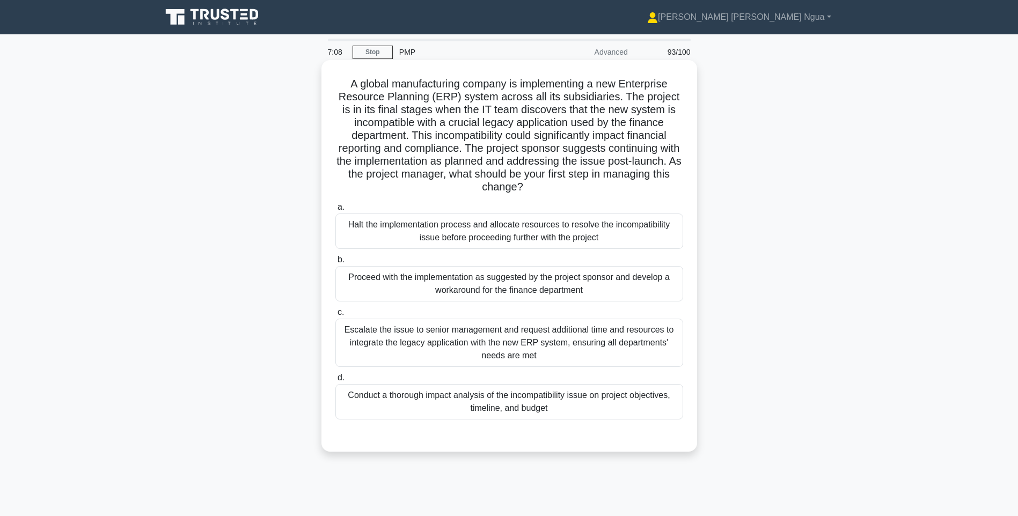
click at [607, 402] on div "Conduct a thorough impact analysis of the incompatibility issue on project obje…" at bounding box center [510, 401] width 348 height 35
click at [336, 382] on input "d. Conduct a thorough impact analysis of the incompatibility issue on project o…" at bounding box center [336, 378] width 0 height 7
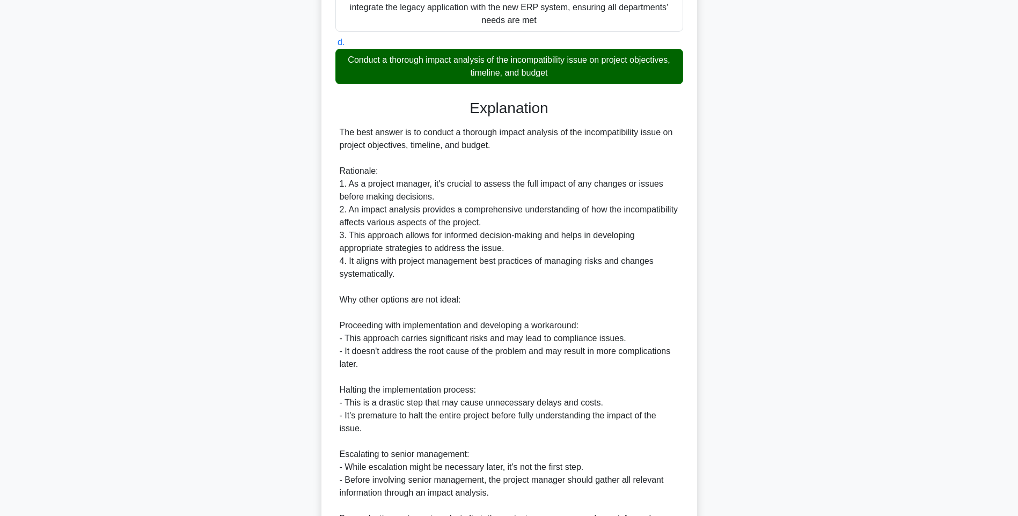
scroll to position [468, 0]
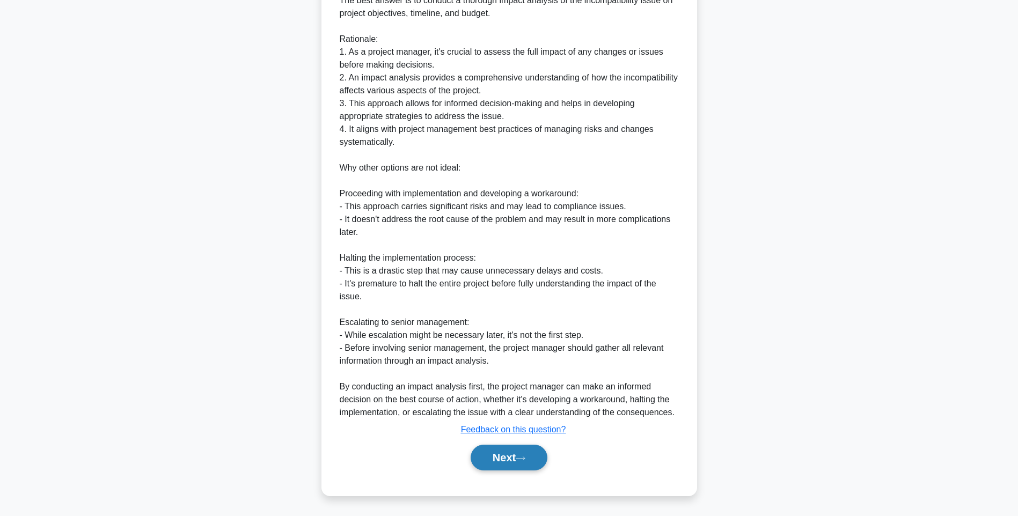
click at [532, 464] on button "Next" at bounding box center [509, 458] width 77 height 26
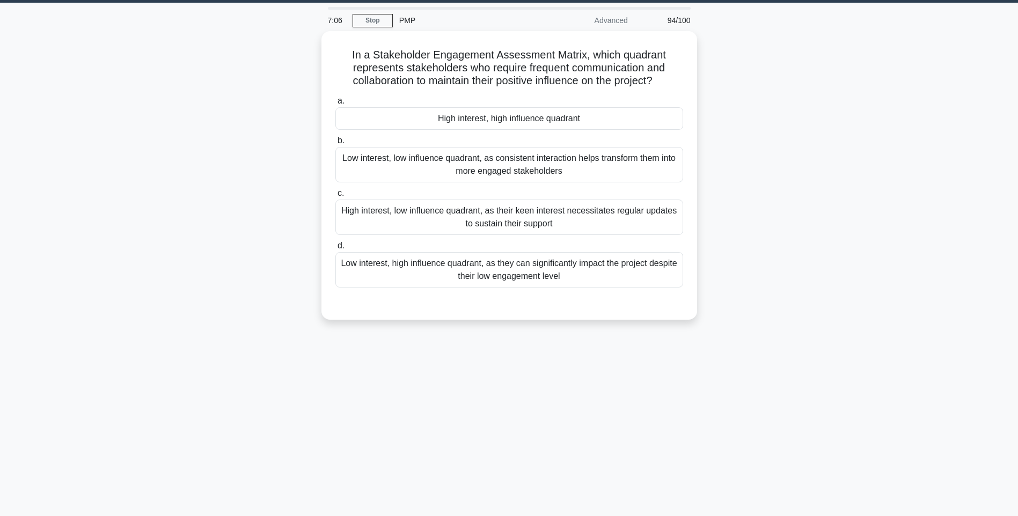
scroll to position [0, 0]
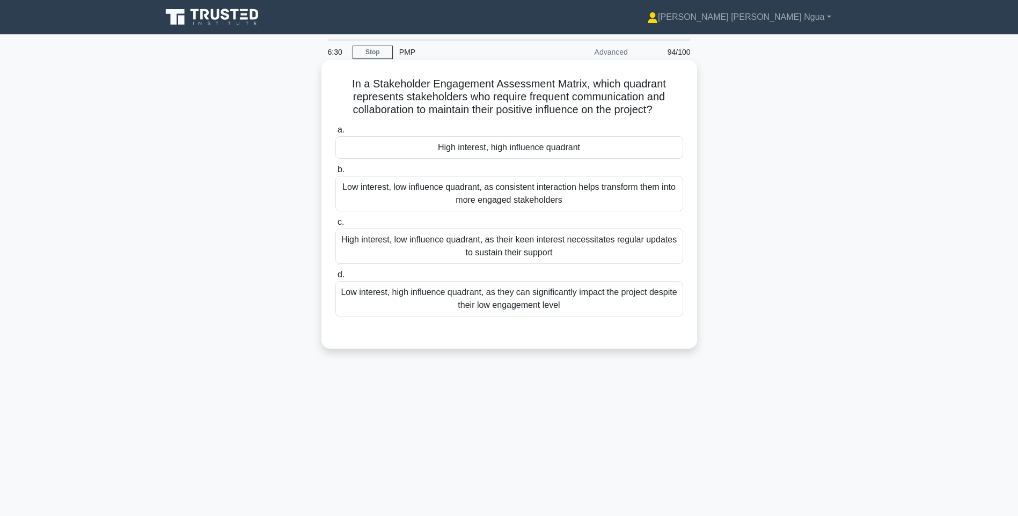
click at [476, 151] on div "High interest, high influence quadrant" at bounding box center [510, 147] width 348 height 23
click at [336, 134] on input "a. High interest, high influence quadrant" at bounding box center [336, 130] width 0 height 7
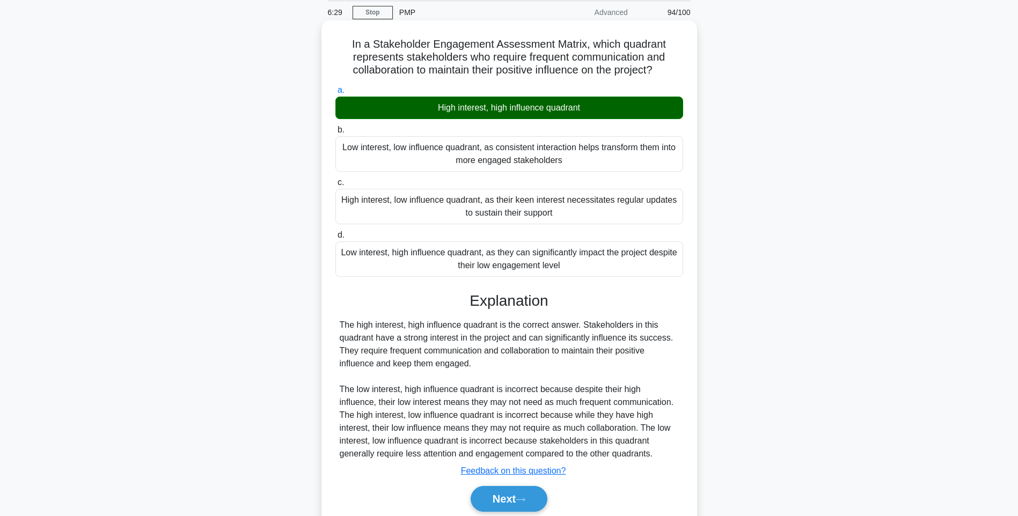
scroll to position [82, 0]
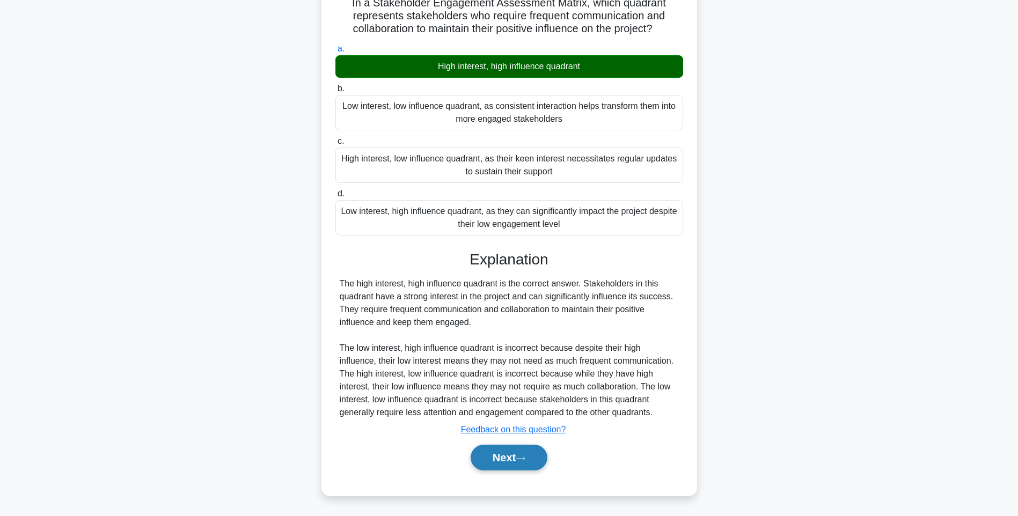
click at [491, 462] on button "Next" at bounding box center [509, 458] width 77 height 26
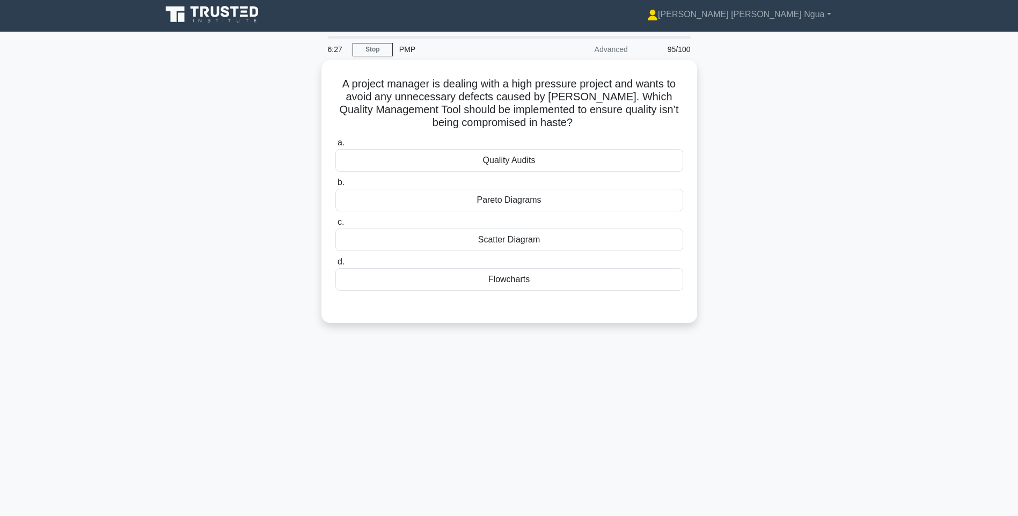
scroll to position [0, 0]
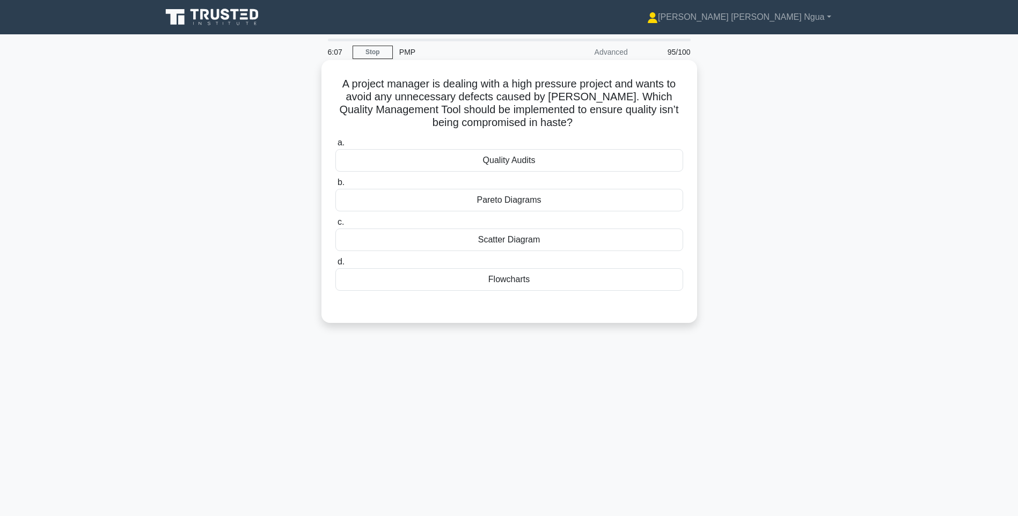
click at [525, 161] on div "Quality Audits" at bounding box center [510, 160] width 348 height 23
click at [336, 147] on input "a. Quality Audits" at bounding box center [336, 143] width 0 height 7
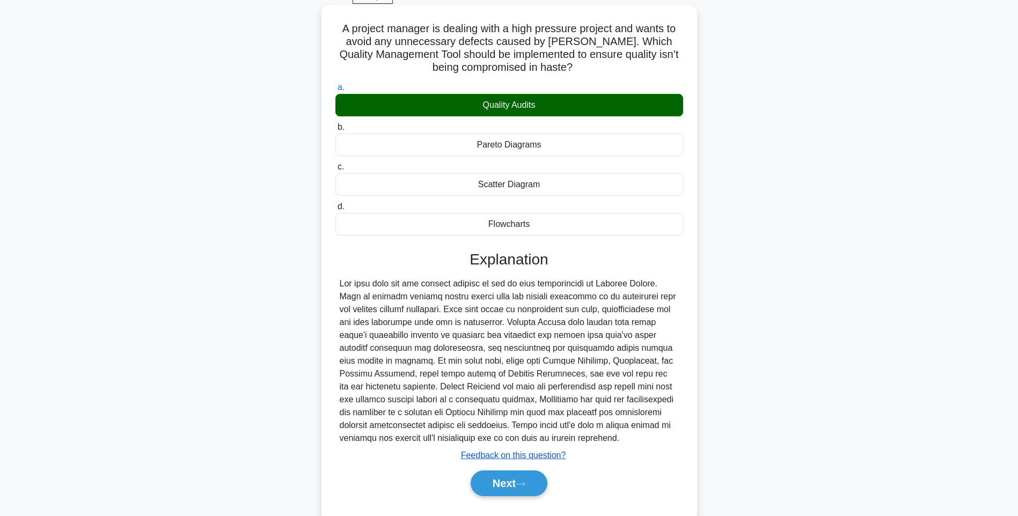
scroll to position [82, 0]
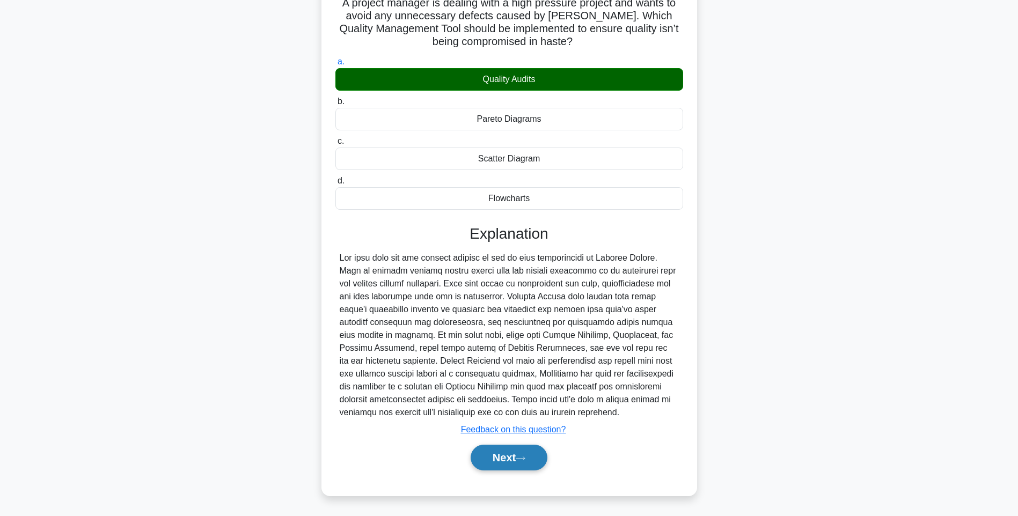
click at [510, 460] on button "Next" at bounding box center [509, 458] width 77 height 26
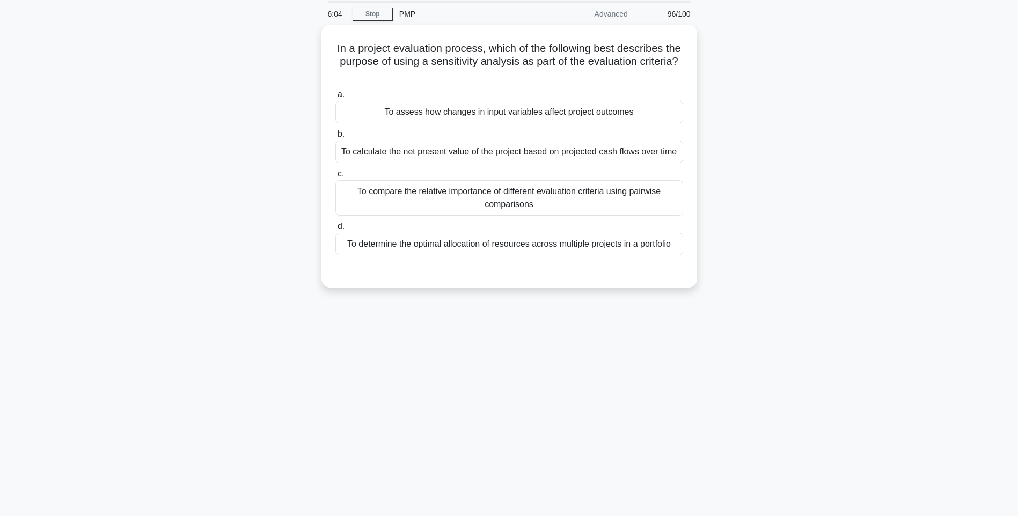
scroll to position [0, 0]
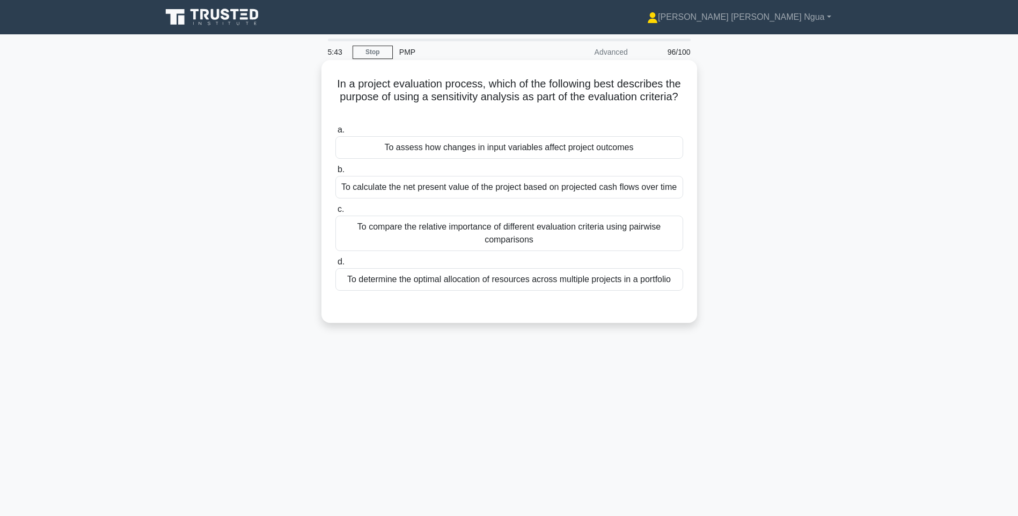
click at [462, 152] on div "To assess how changes in input variables affect project outcomes" at bounding box center [510, 147] width 348 height 23
click at [336, 134] on input "a. To assess how changes in input variables affect project outcomes" at bounding box center [336, 130] width 0 height 7
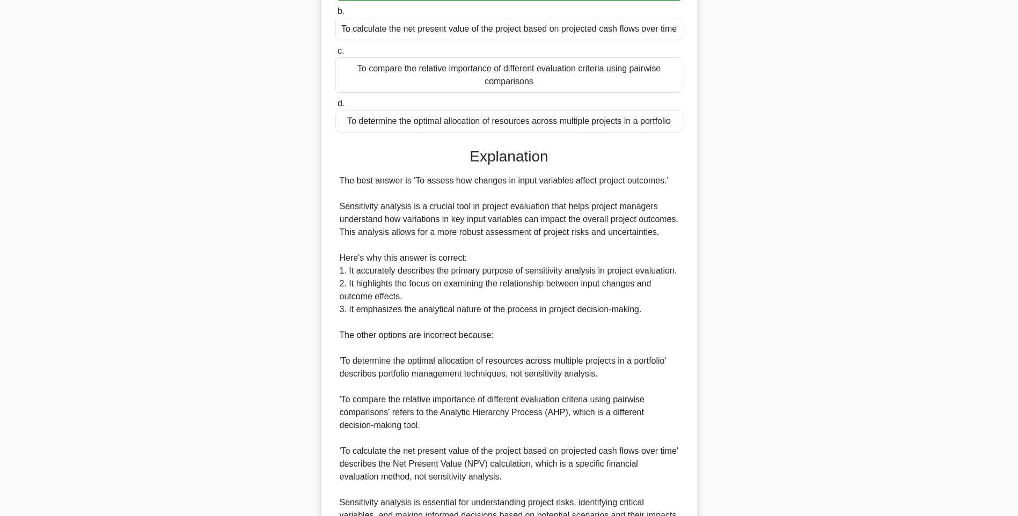
scroll to position [268, 0]
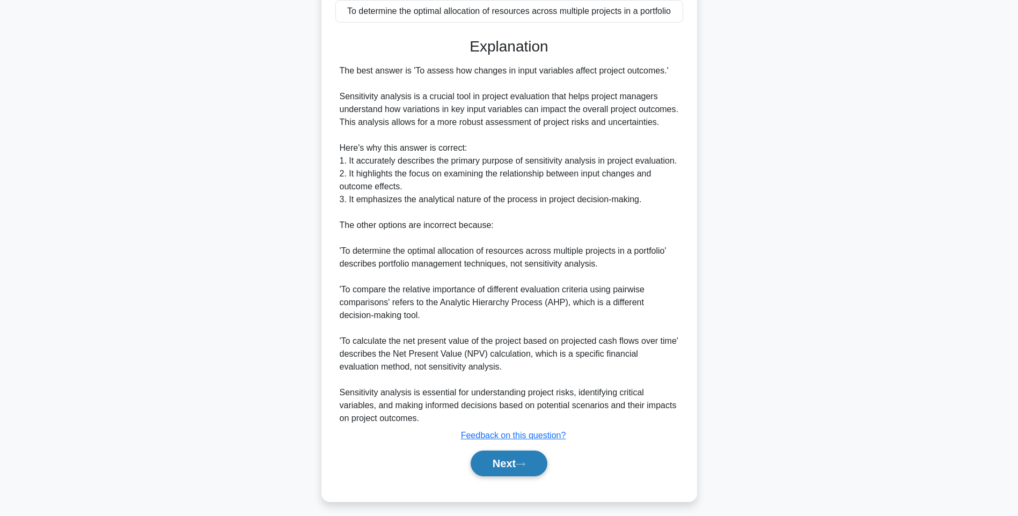
click at [540, 470] on button "Next" at bounding box center [509, 464] width 77 height 26
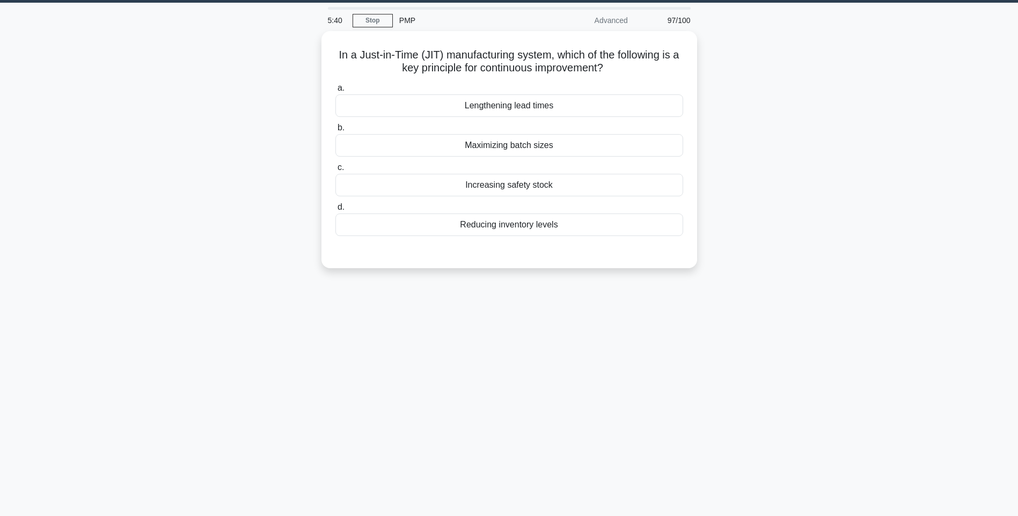
scroll to position [0, 0]
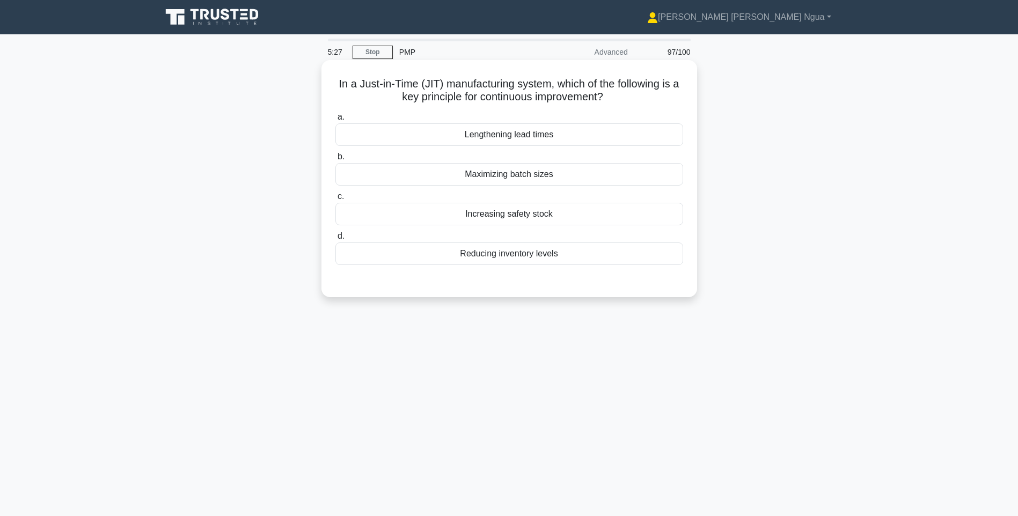
click at [527, 176] on div "Maximizing batch sizes" at bounding box center [510, 174] width 348 height 23
click at [336, 161] on input "b. Maximizing batch sizes" at bounding box center [336, 157] width 0 height 7
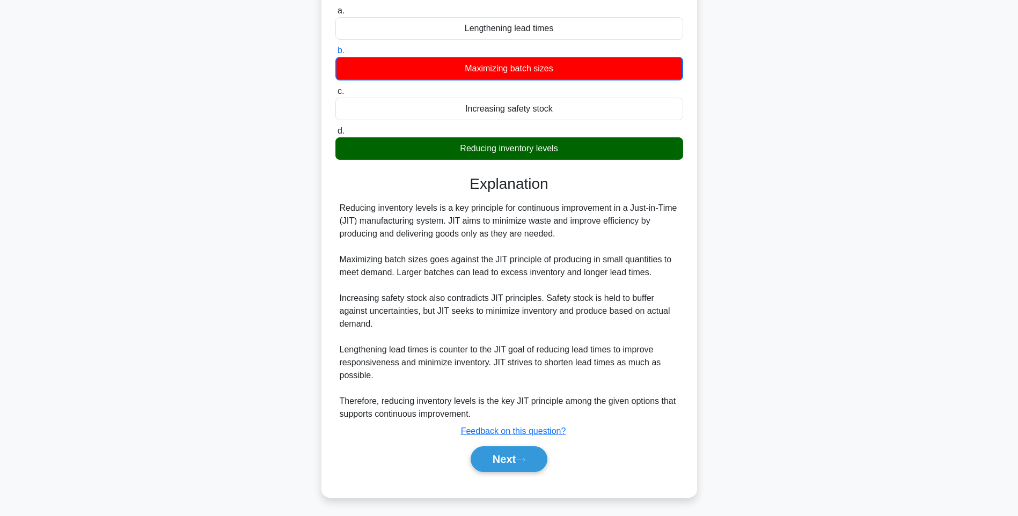
scroll to position [108, 0]
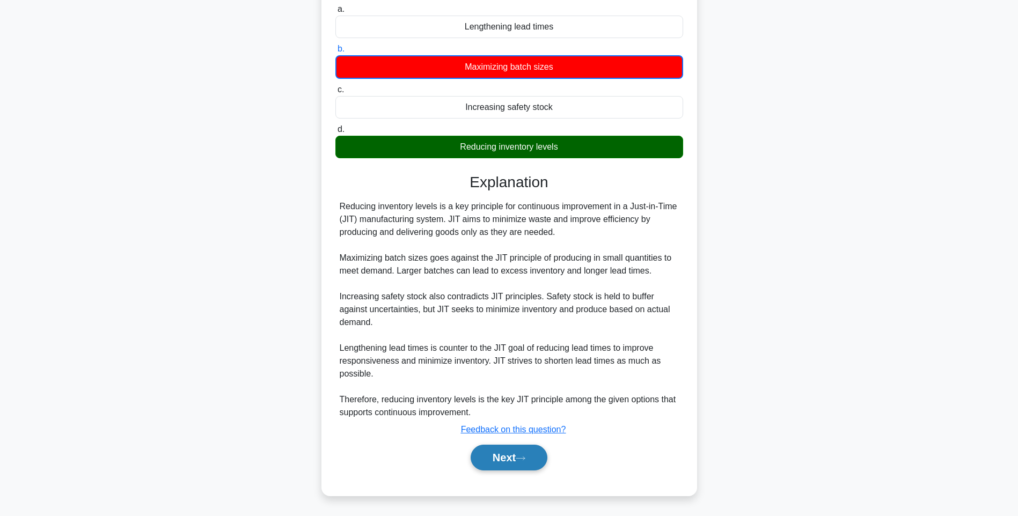
click at [516, 451] on button "Next" at bounding box center [509, 458] width 77 height 26
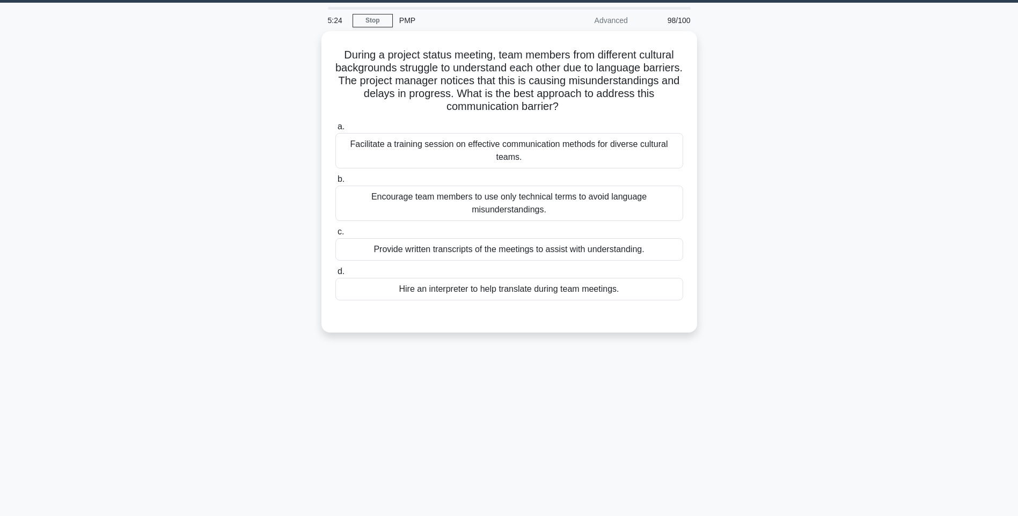
scroll to position [0, 0]
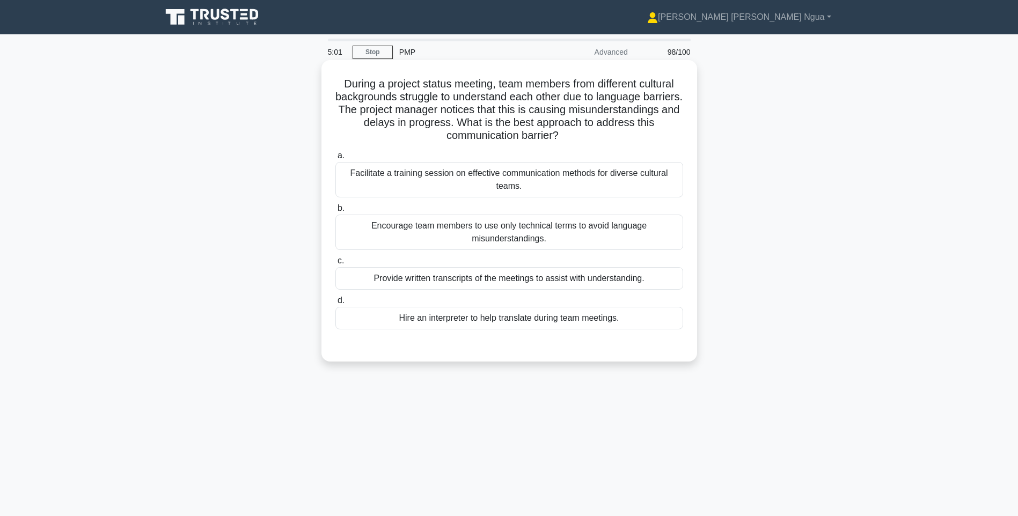
click at [417, 268] on div "Provide written transcripts of the meetings to assist with understanding." at bounding box center [510, 278] width 348 height 23
click at [336, 265] on input "c. Provide written transcripts of the meetings to assist with understanding." at bounding box center [336, 261] width 0 height 7
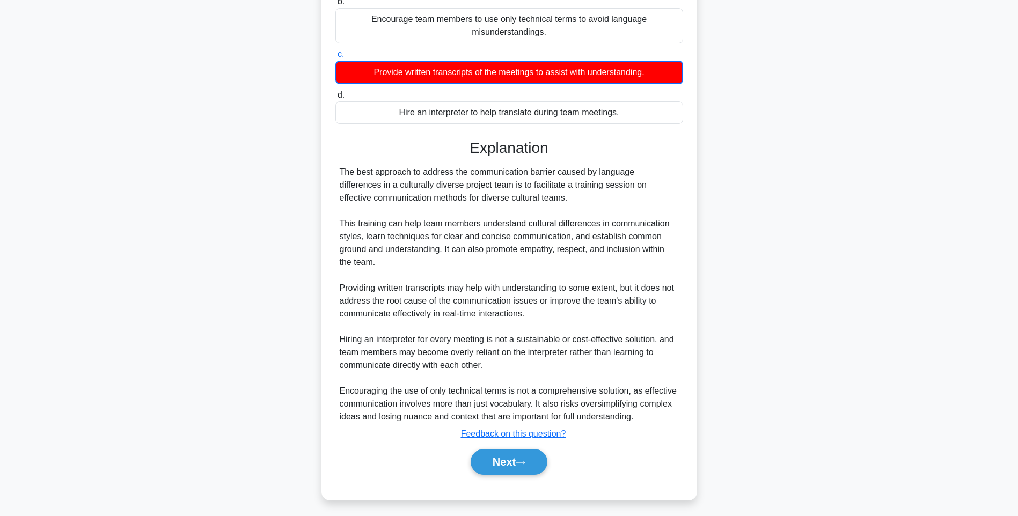
scroll to position [212, 0]
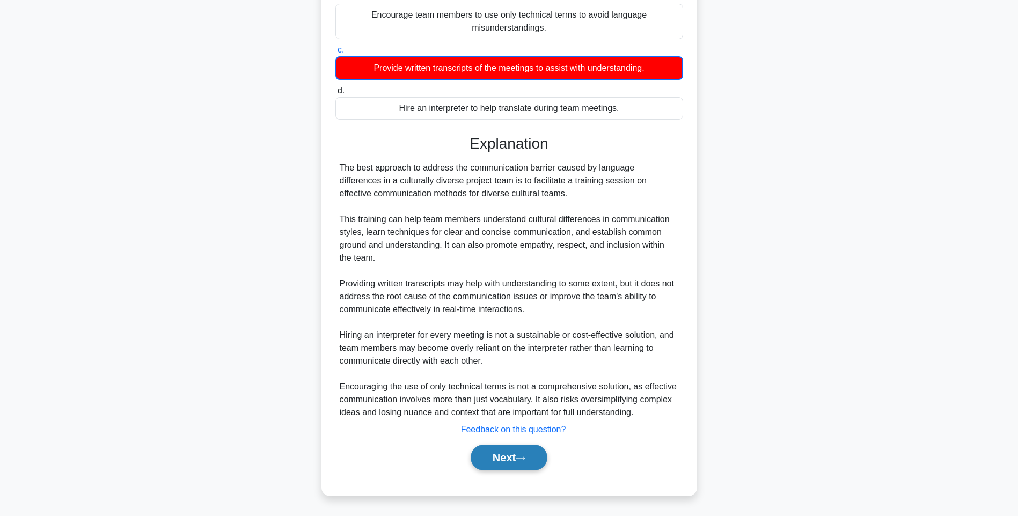
click at [483, 460] on button "Next" at bounding box center [509, 458] width 77 height 26
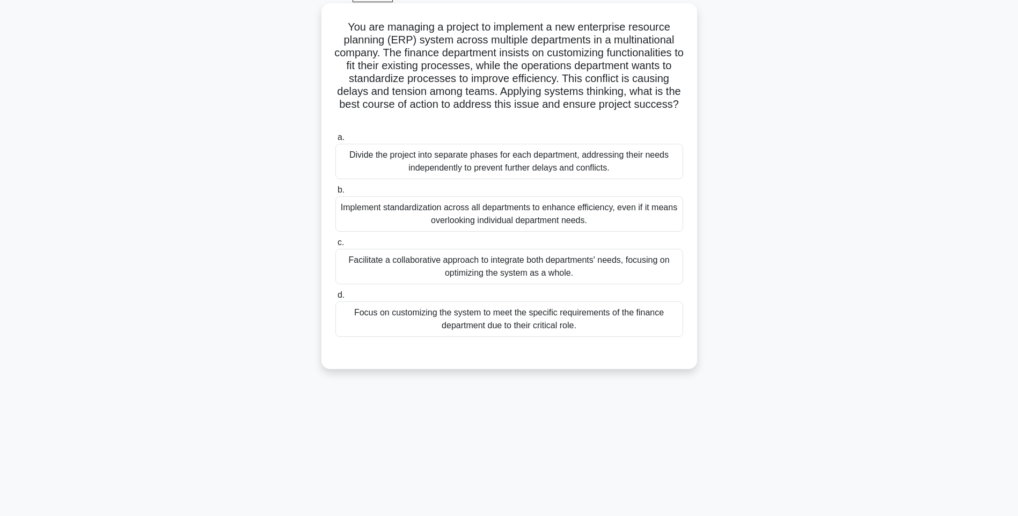
scroll to position [0, 0]
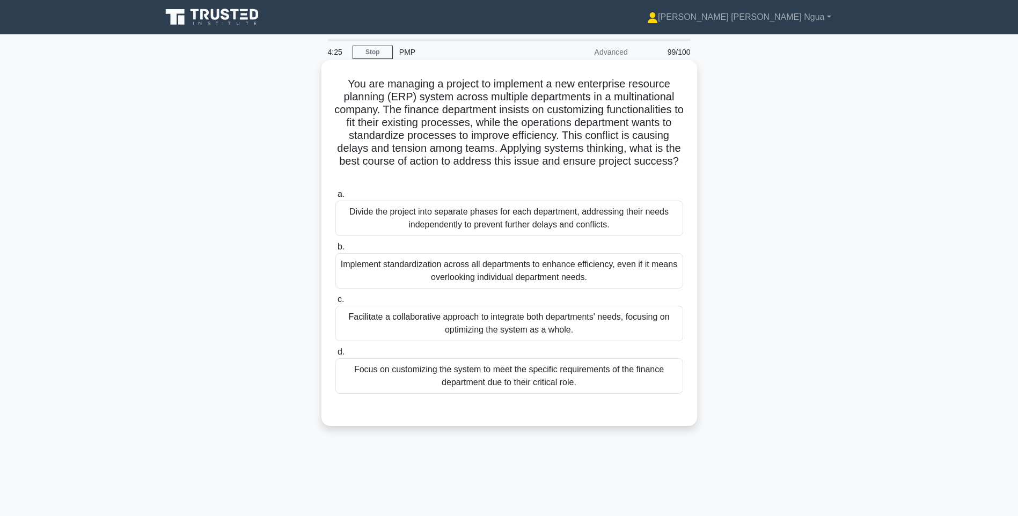
click at [631, 331] on div "Facilitate a collaborative approach to integrate both departments' needs, focus…" at bounding box center [510, 323] width 348 height 35
click at [336, 303] on input "c. Facilitate a collaborative approach to integrate both departments' needs, fo…" at bounding box center [336, 299] width 0 height 7
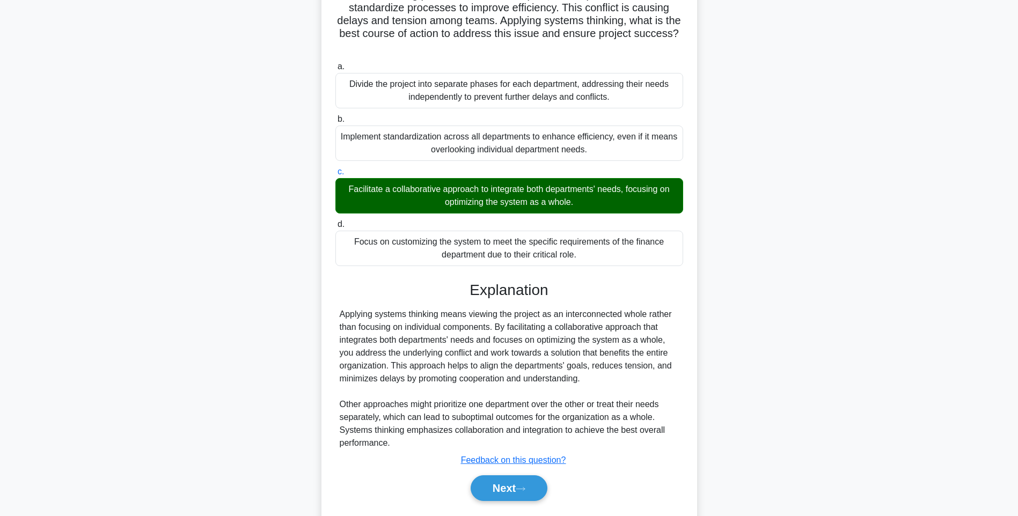
scroll to position [159, 0]
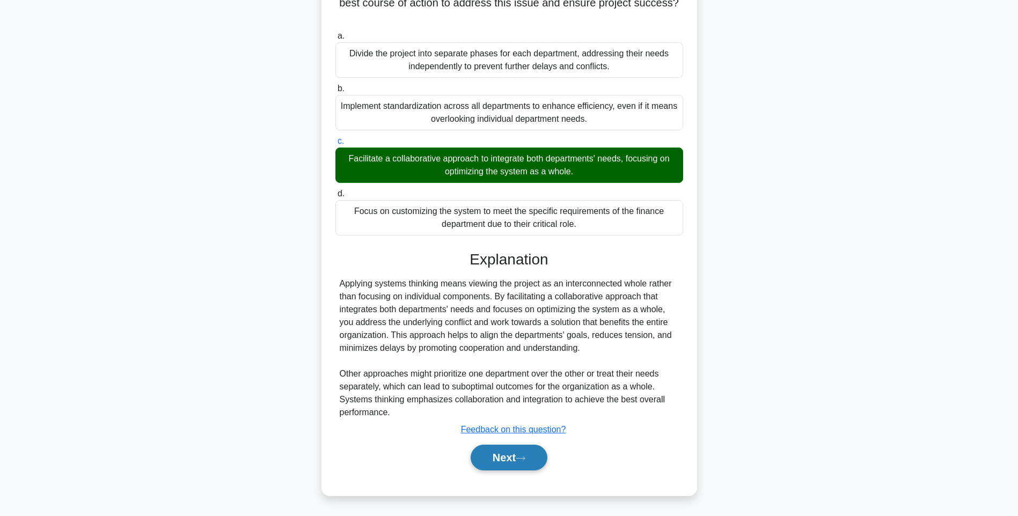
click at [531, 461] on button "Next" at bounding box center [509, 458] width 77 height 26
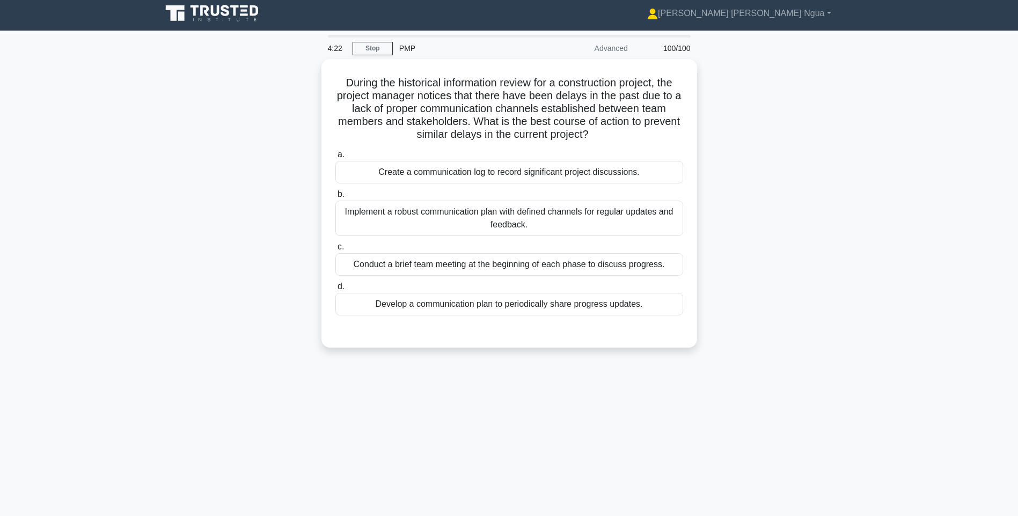
scroll to position [0, 0]
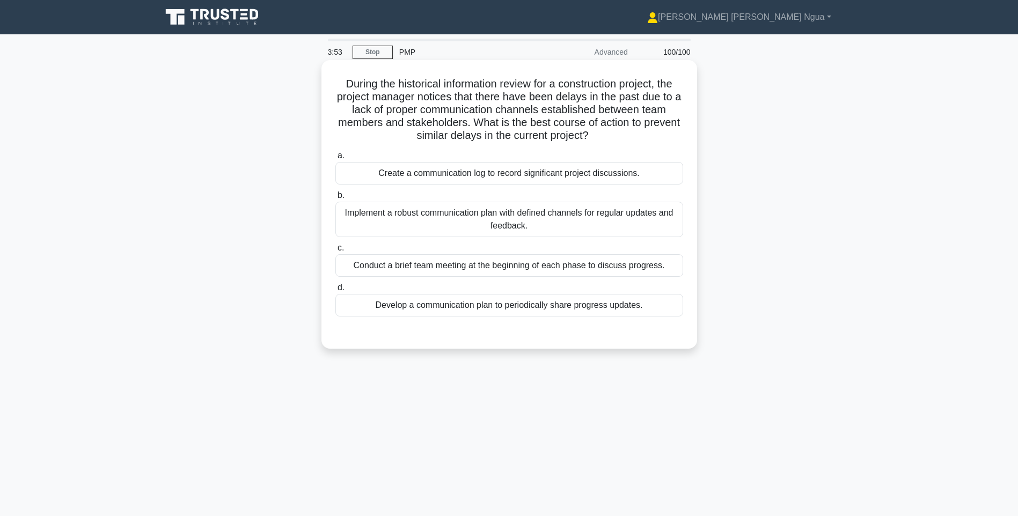
click at [531, 216] on div "Implement a robust communication plan with defined channels for regular updates…" at bounding box center [510, 219] width 348 height 35
click at [336, 199] on input "b. Implement a robust communication plan with defined channels for regular upda…" at bounding box center [336, 195] width 0 height 7
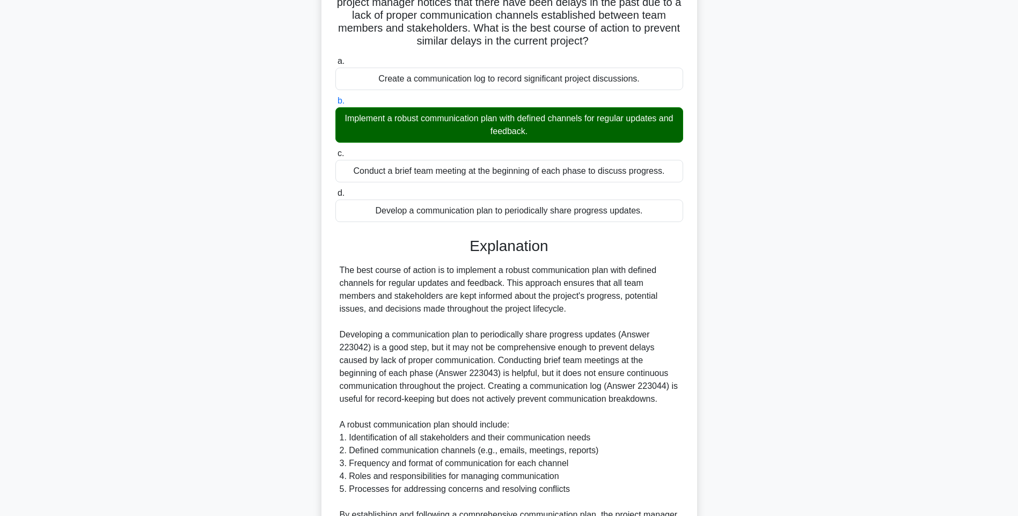
scroll to position [223, 0]
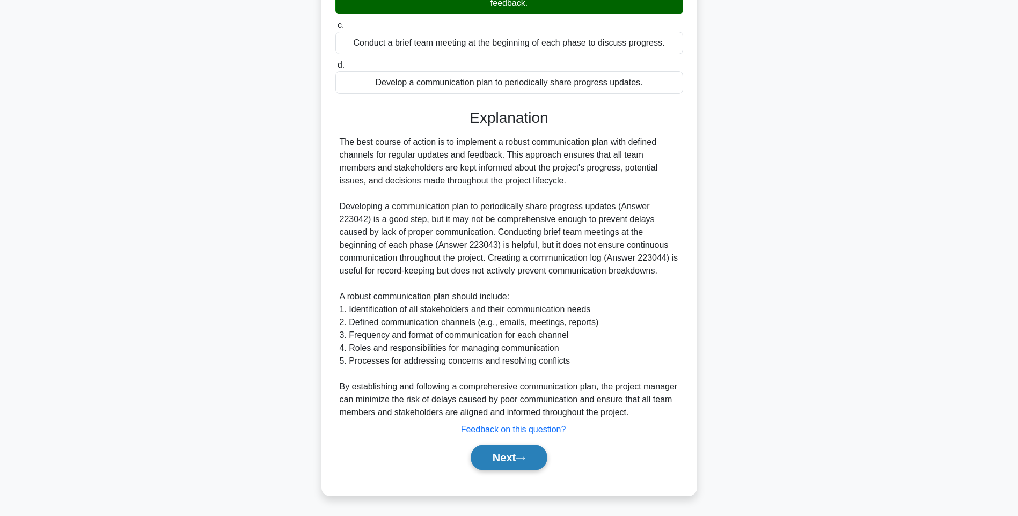
click at [509, 455] on button "Next" at bounding box center [509, 458] width 77 height 26
click at [526, 460] on icon at bounding box center [521, 459] width 10 height 6
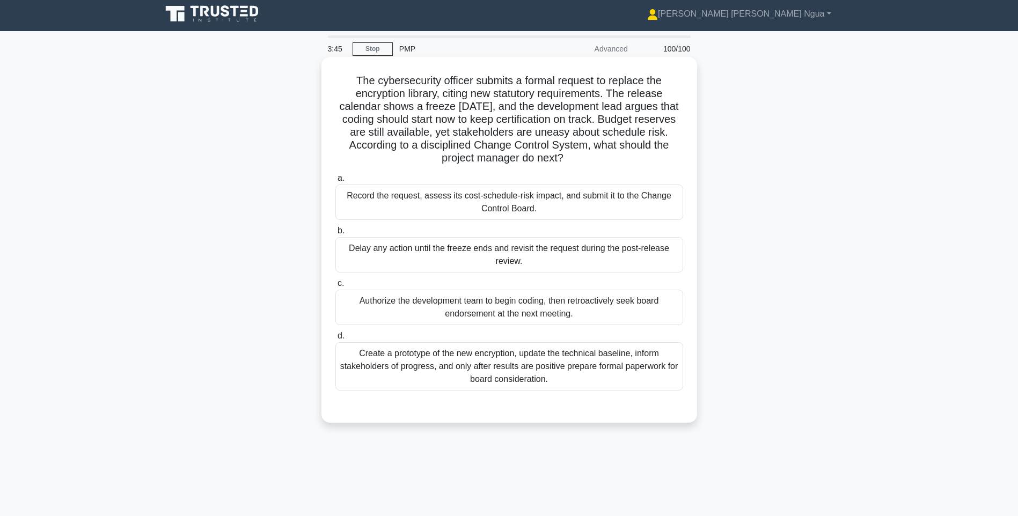
scroll to position [0, 0]
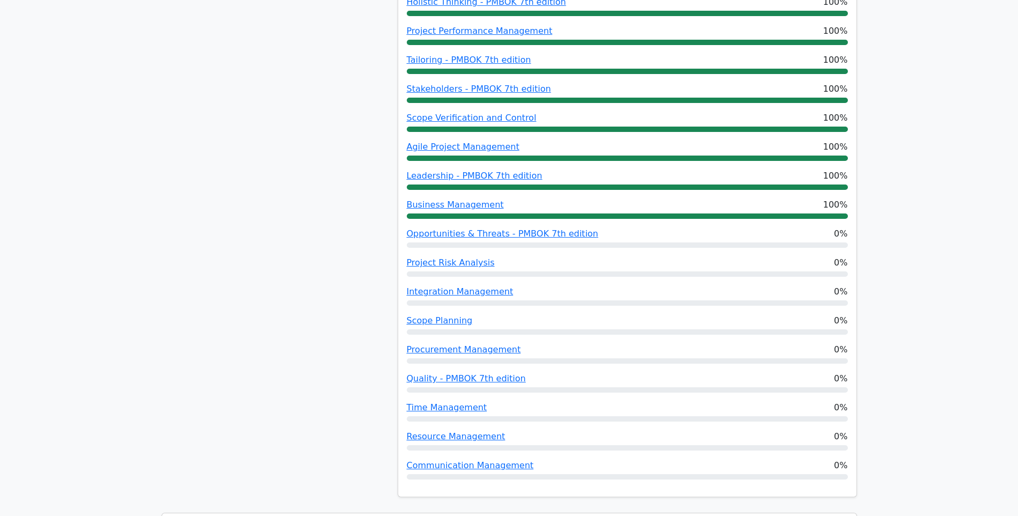
scroll to position [805, 0]
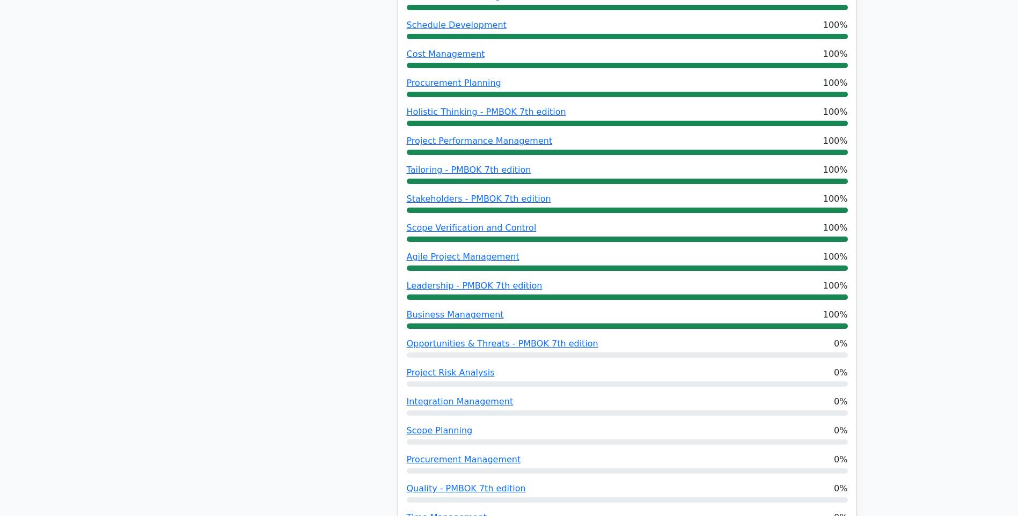
scroll to position [376, 0]
